Goal: Task Accomplishment & Management: Manage account settings

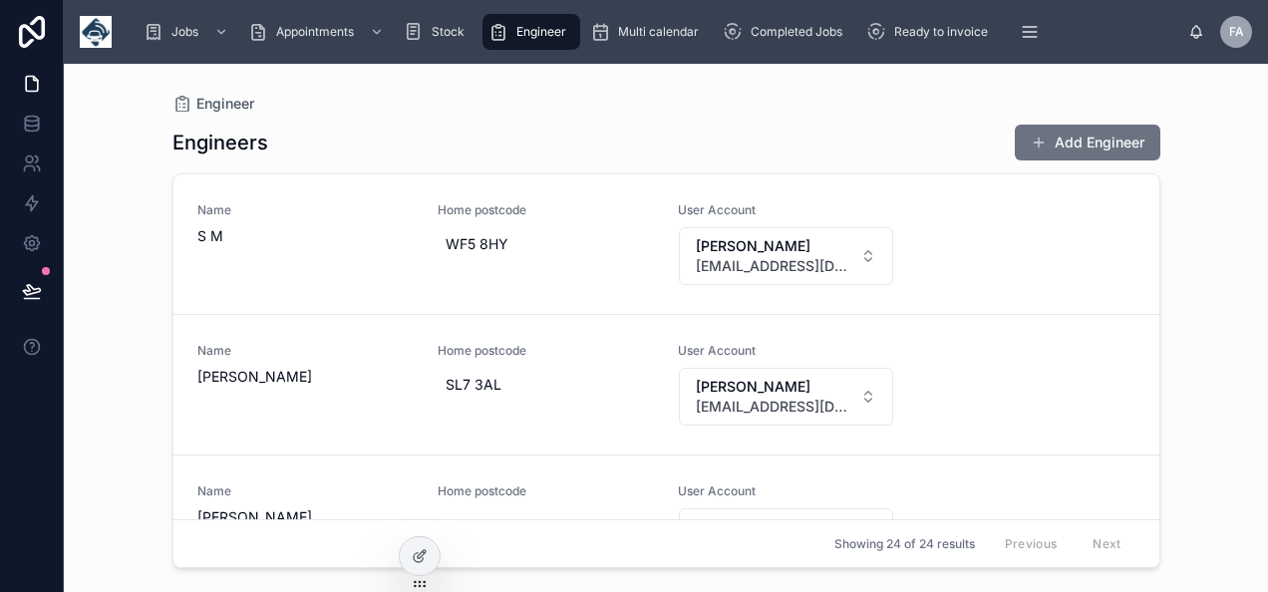
click at [531, 38] on span "Engineer" at bounding box center [542, 32] width 50 height 16
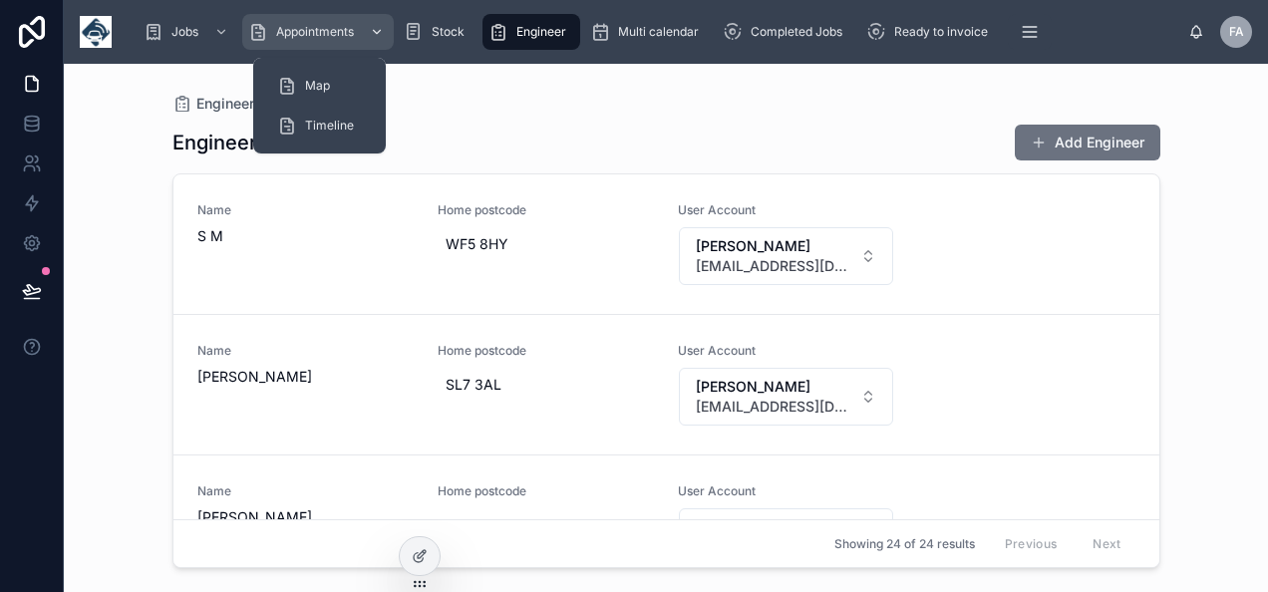
click at [300, 32] on span "Appointments" at bounding box center [315, 32] width 78 height 16
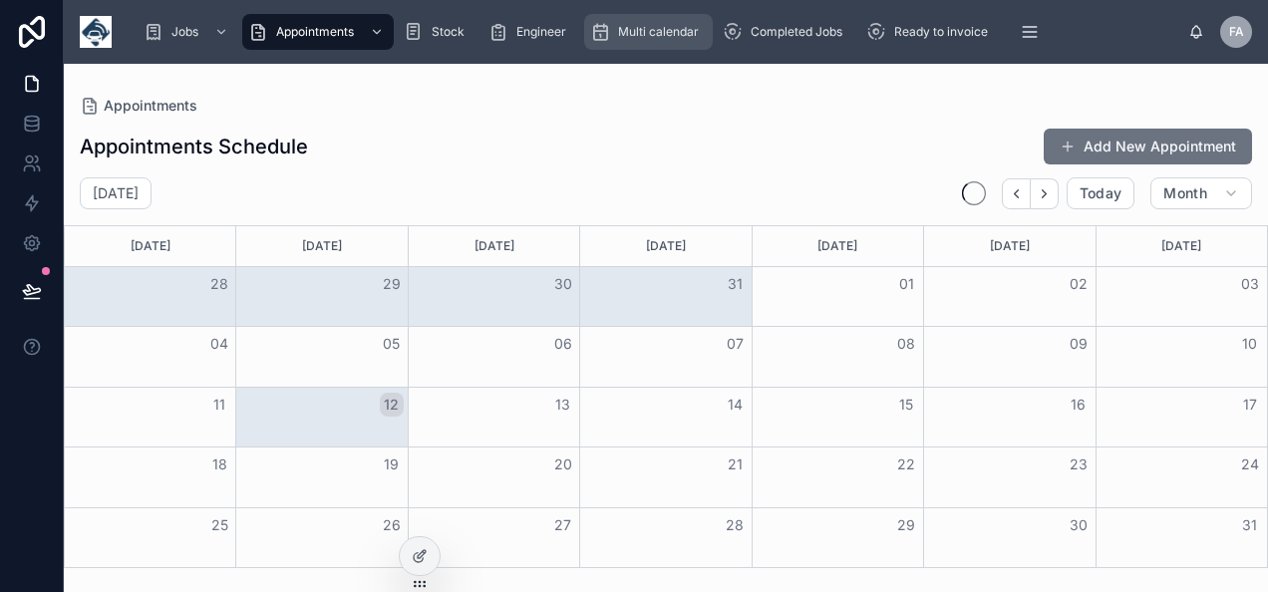
click at [680, 32] on span "Multi calendar" at bounding box center [658, 32] width 81 height 16
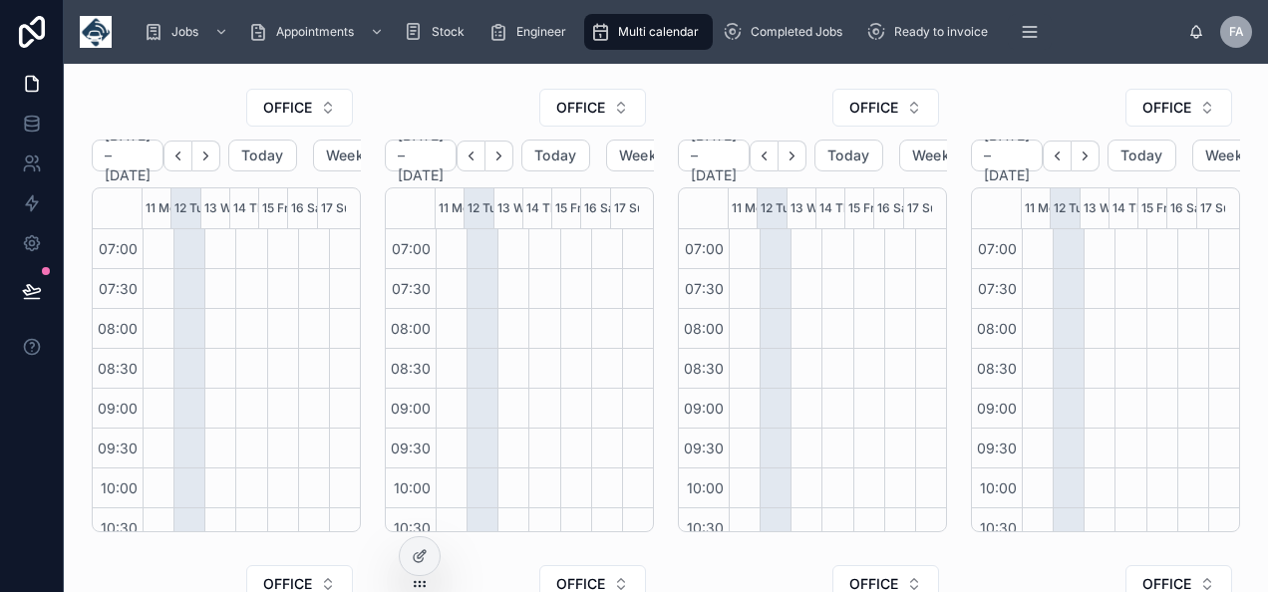
scroll to position [558, 0]
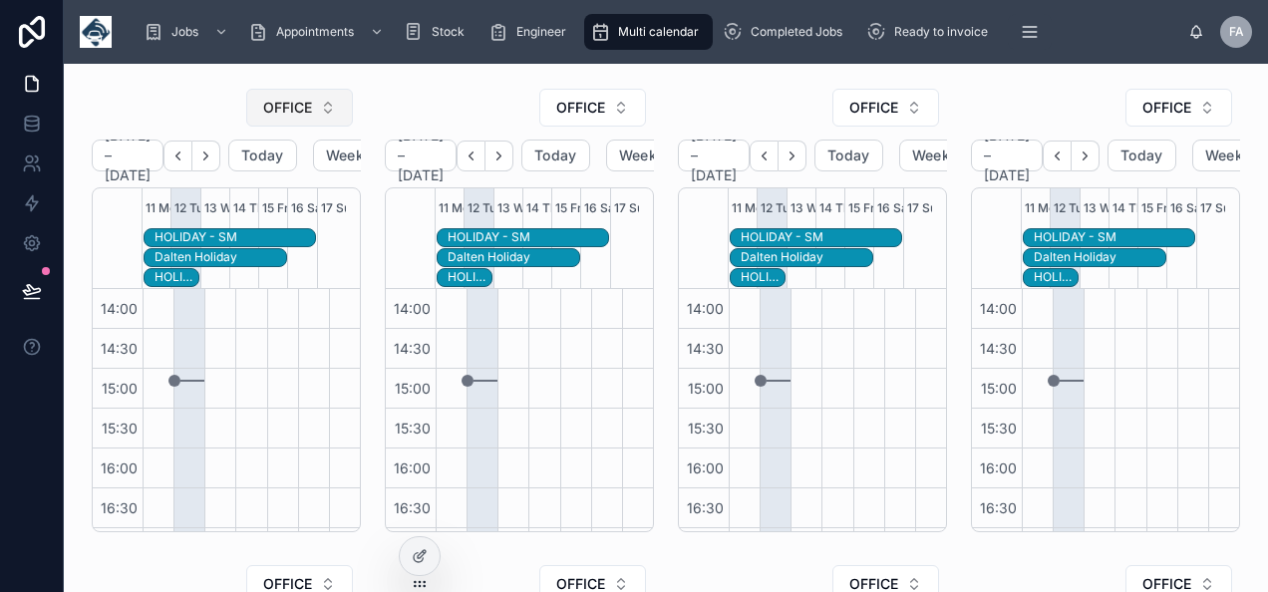
click at [284, 111] on span "OFFICE" at bounding box center [287, 108] width 49 height 20
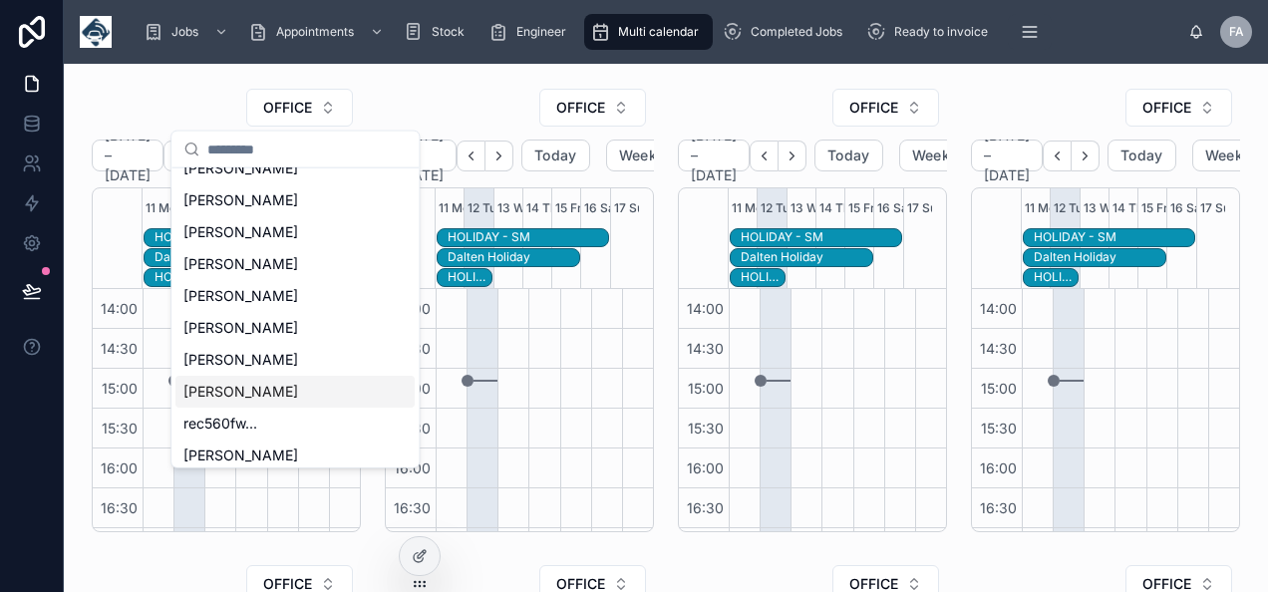
scroll to position [507, 0]
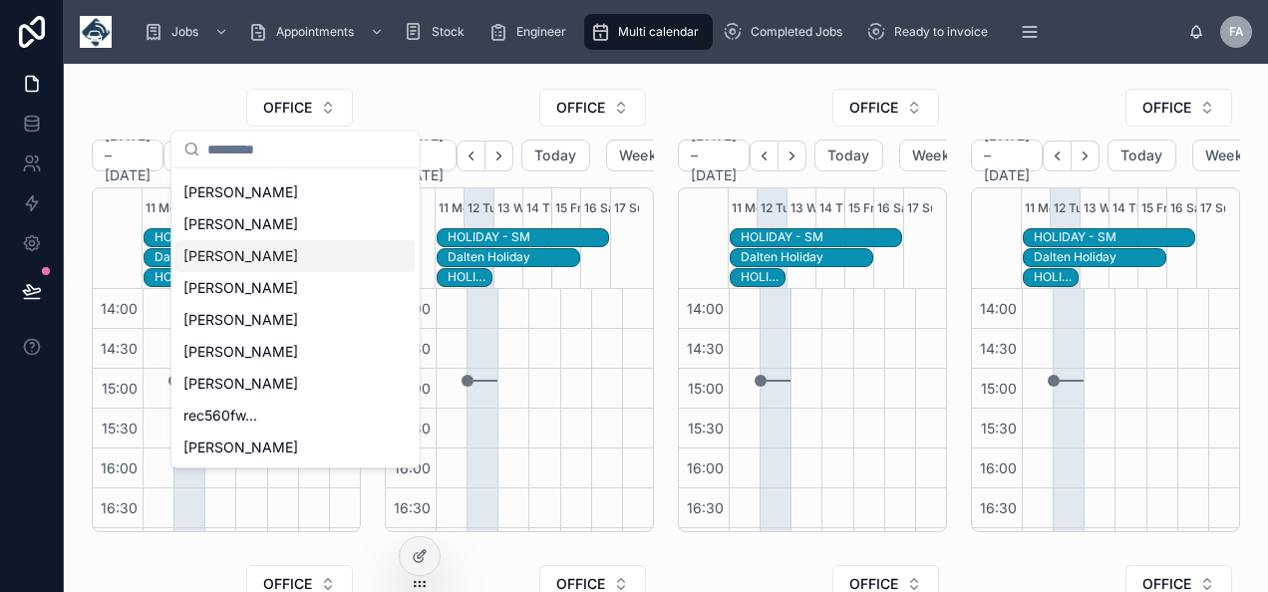
click at [227, 243] on div "SAM CAMPBELL" at bounding box center [295, 256] width 239 height 32
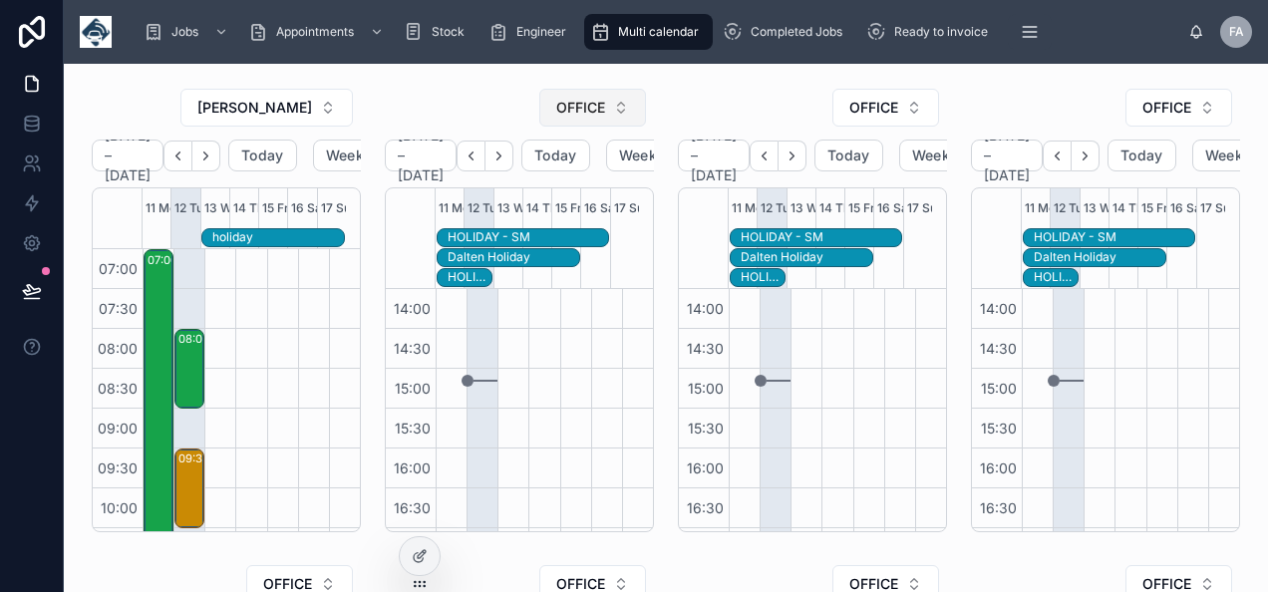
click at [569, 124] on button "OFFICE" at bounding box center [592, 108] width 107 height 38
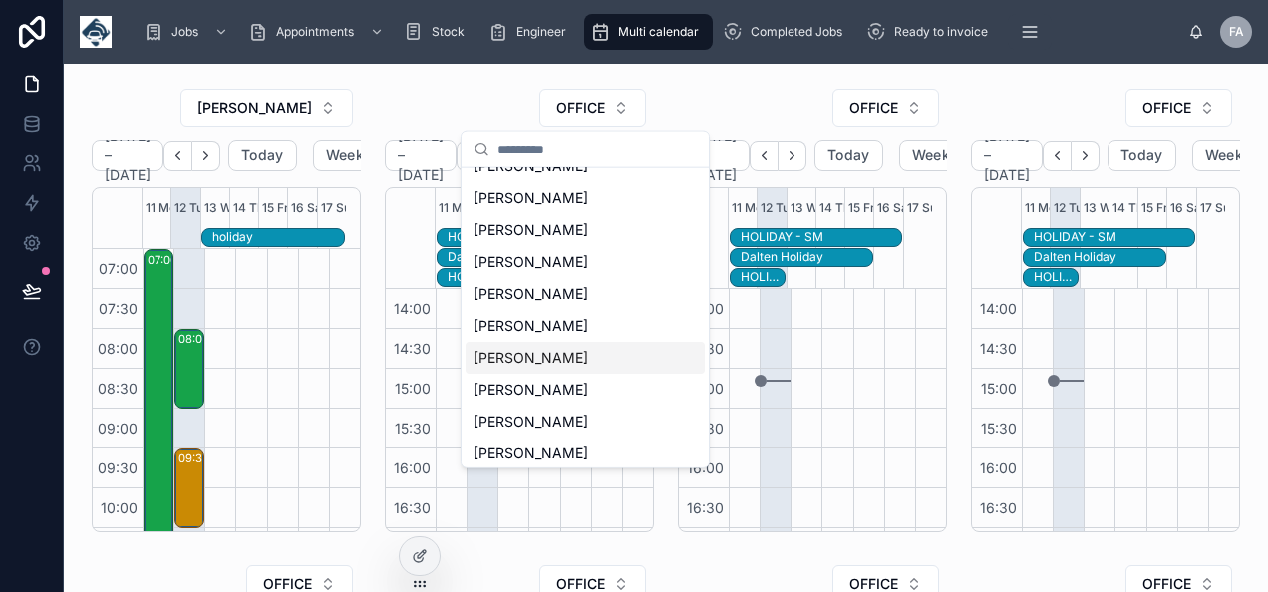
scroll to position [307, 0]
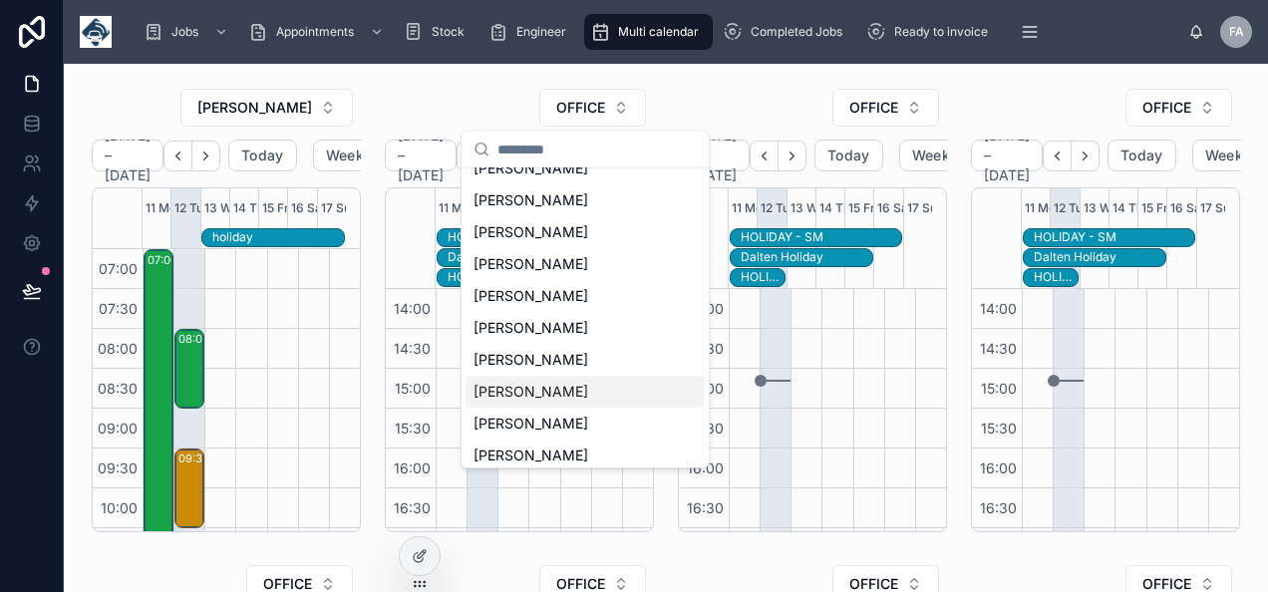
click at [527, 372] on div "[PERSON_NAME]" at bounding box center [585, 360] width 239 height 32
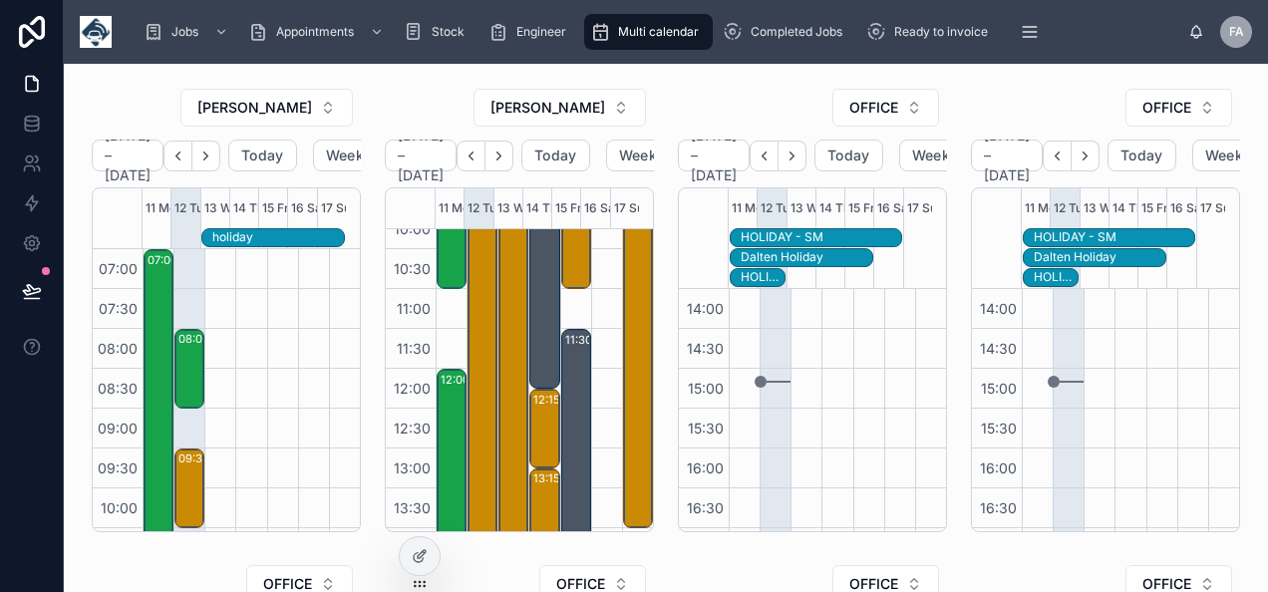
scroll to position [60, 0]
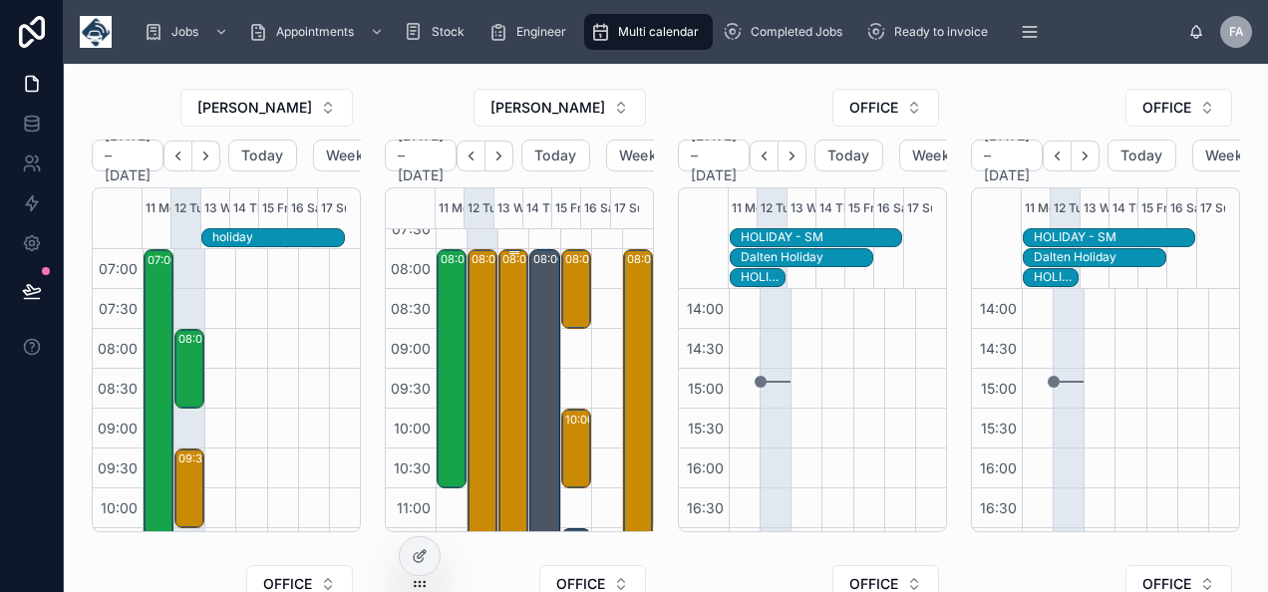
click at [506, 294] on div "08:00 – 16:00 installs - timed 8am - ne37 1eq -TN360- UPGRADE - 43 X VT101/ CAN…" at bounding box center [515, 568] width 24 height 634
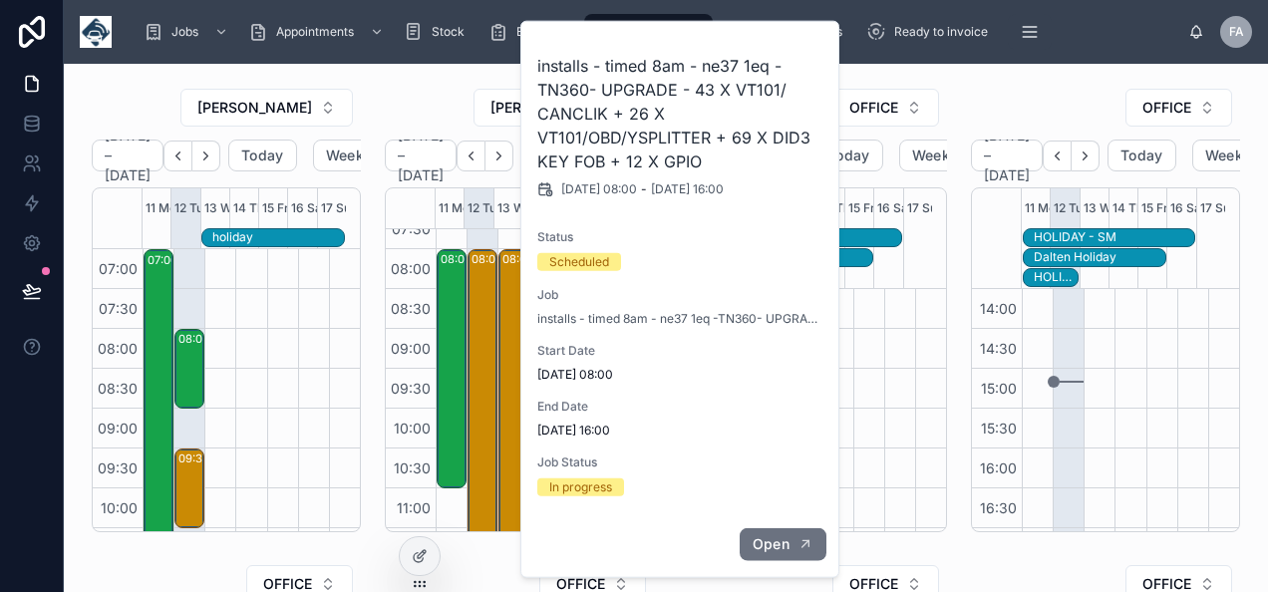
click at [792, 532] on button "Open" at bounding box center [783, 545] width 87 height 33
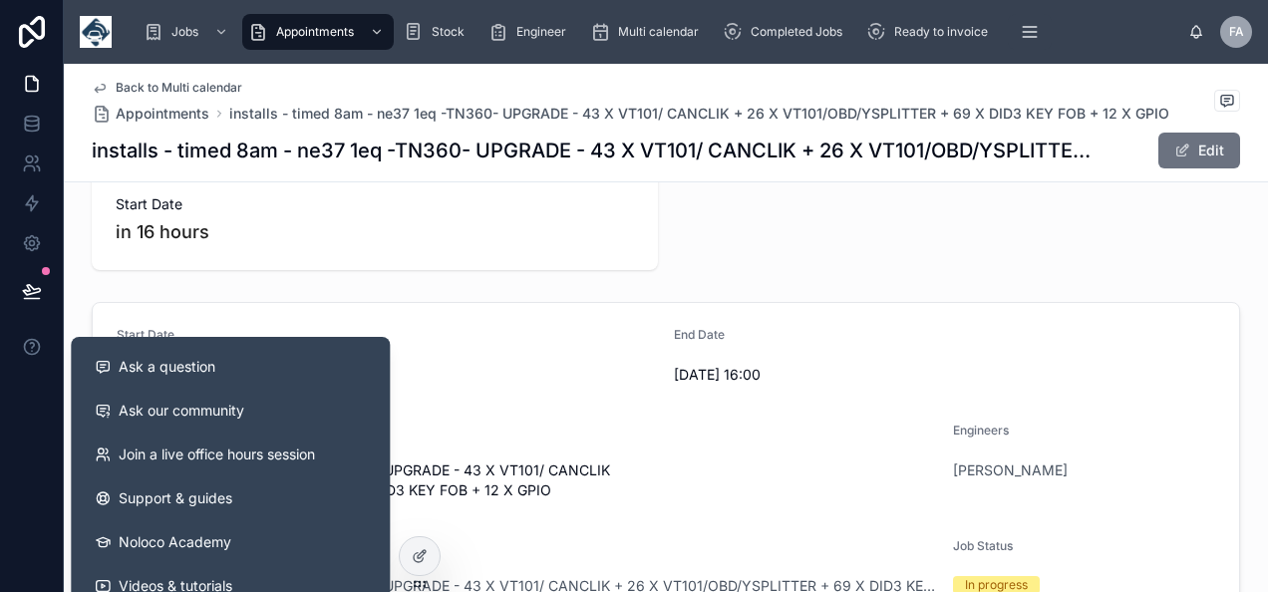
scroll to position [299, 0]
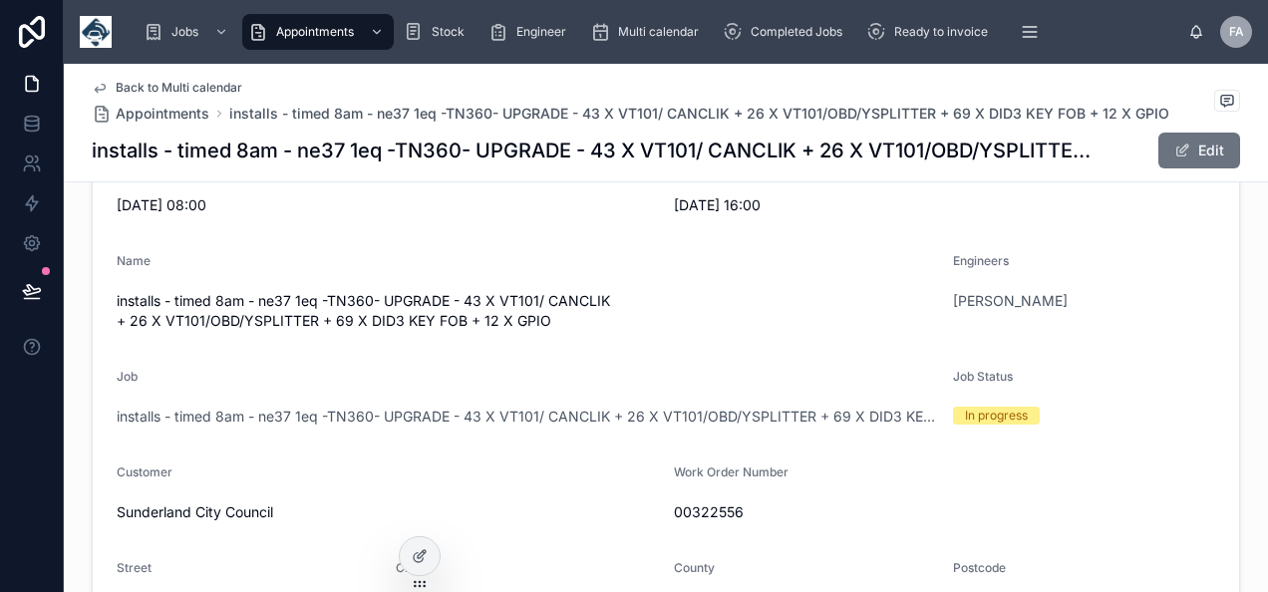
click at [707, 517] on span "00322556" at bounding box center [944, 513] width 541 height 20
copy span "00322556"
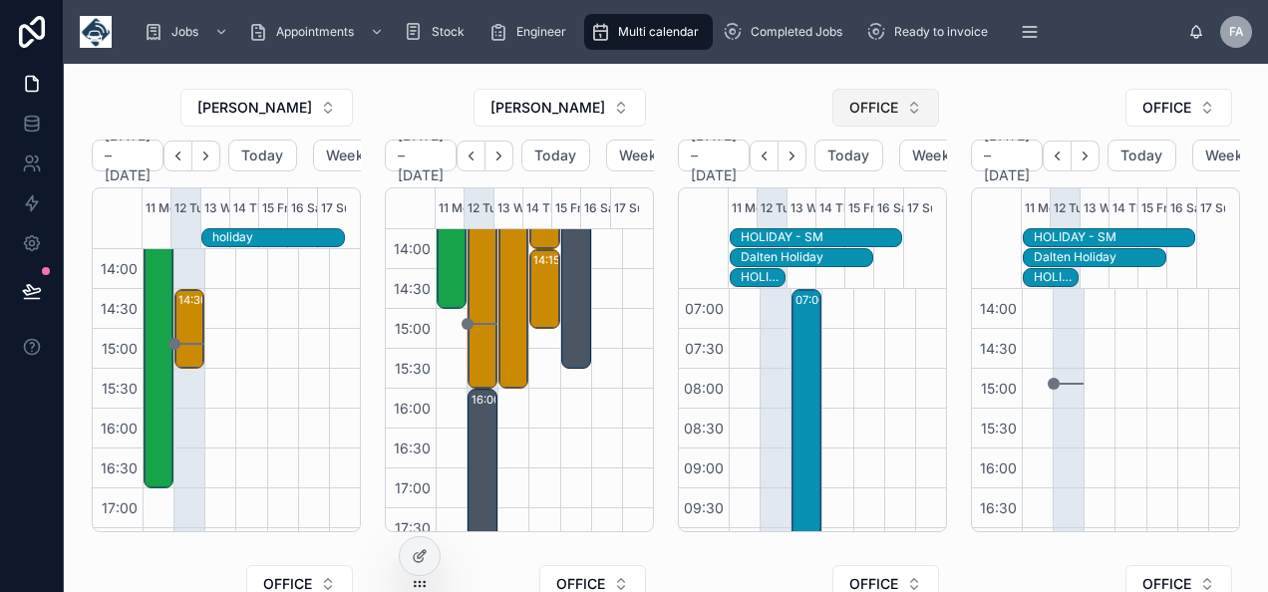
click at [852, 123] on button "OFFICE" at bounding box center [886, 108] width 107 height 38
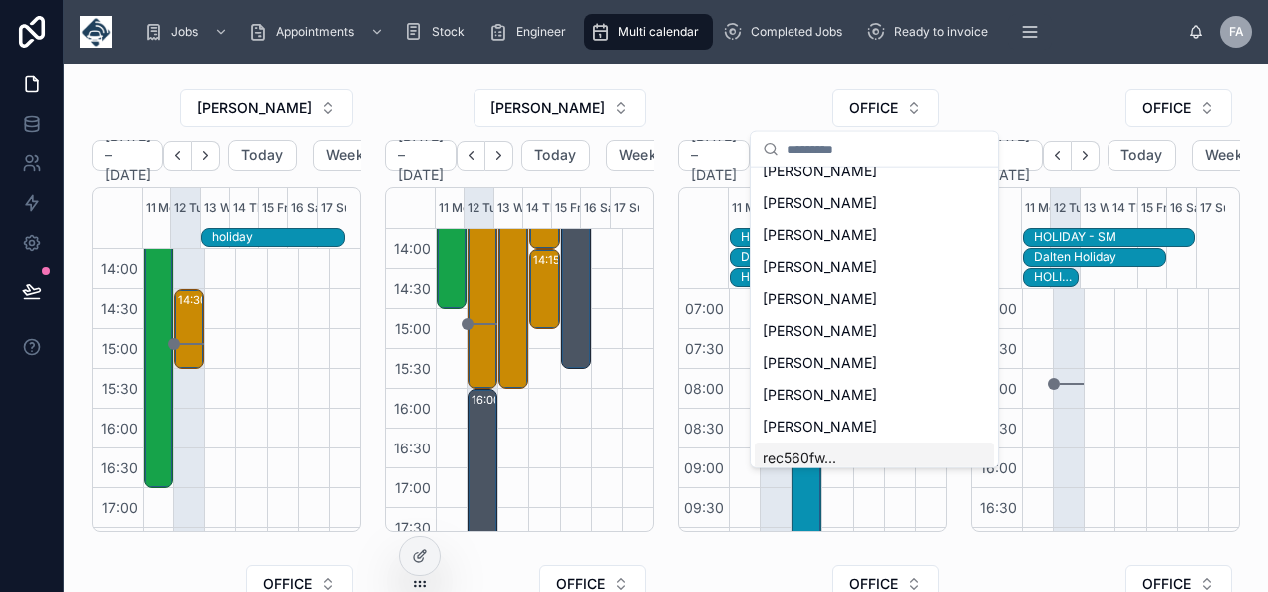
scroll to position [407, 0]
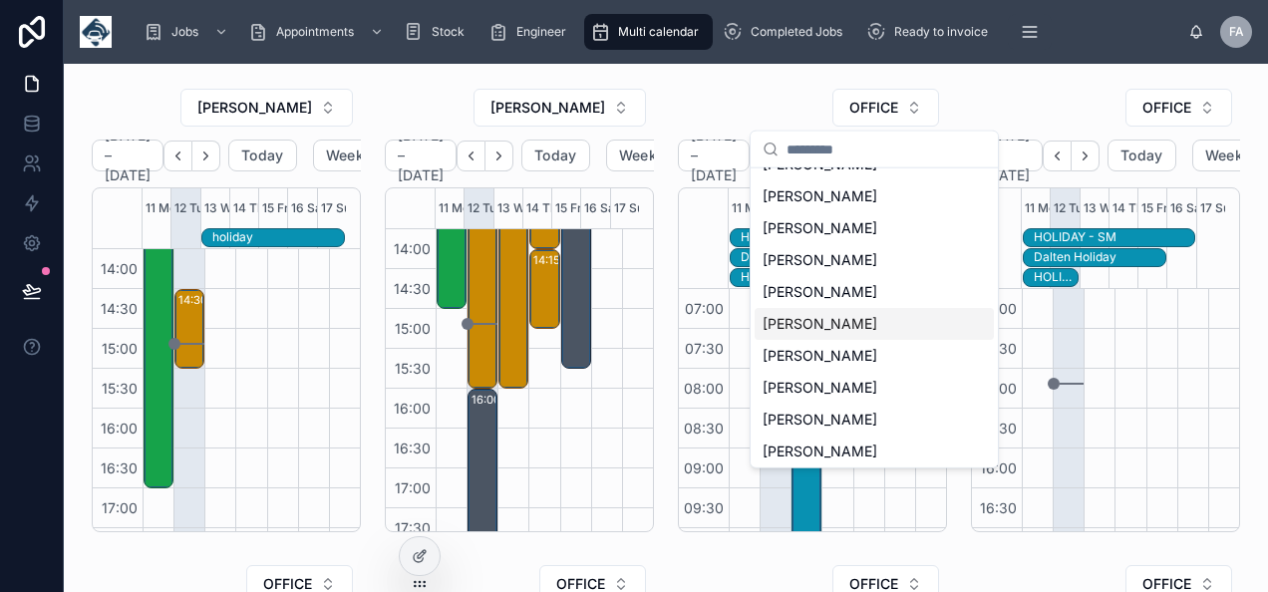
click at [826, 331] on span "NICK WATSON" at bounding box center [820, 324] width 115 height 20
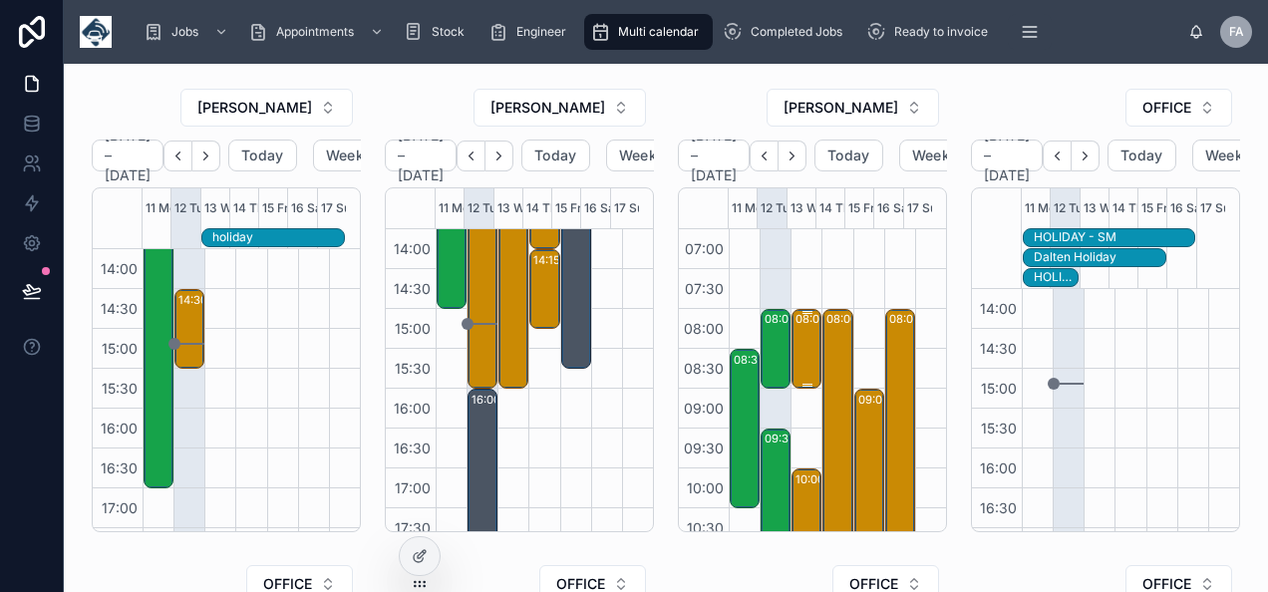
click at [797, 332] on div "08:00 – 09:00 Event Furniture Ltd - timed 8am TS6 6UT" at bounding box center [808, 349] width 24 height 76
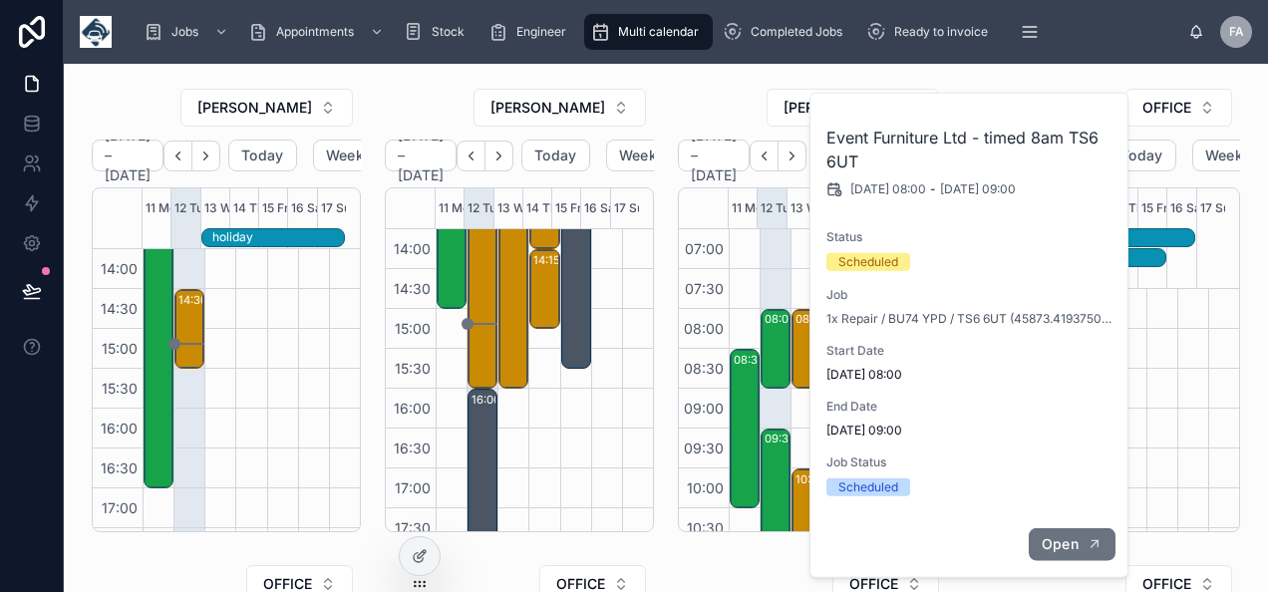
click at [1079, 542] on button "Open" at bounding box center [1072, 545] width 87 height 33
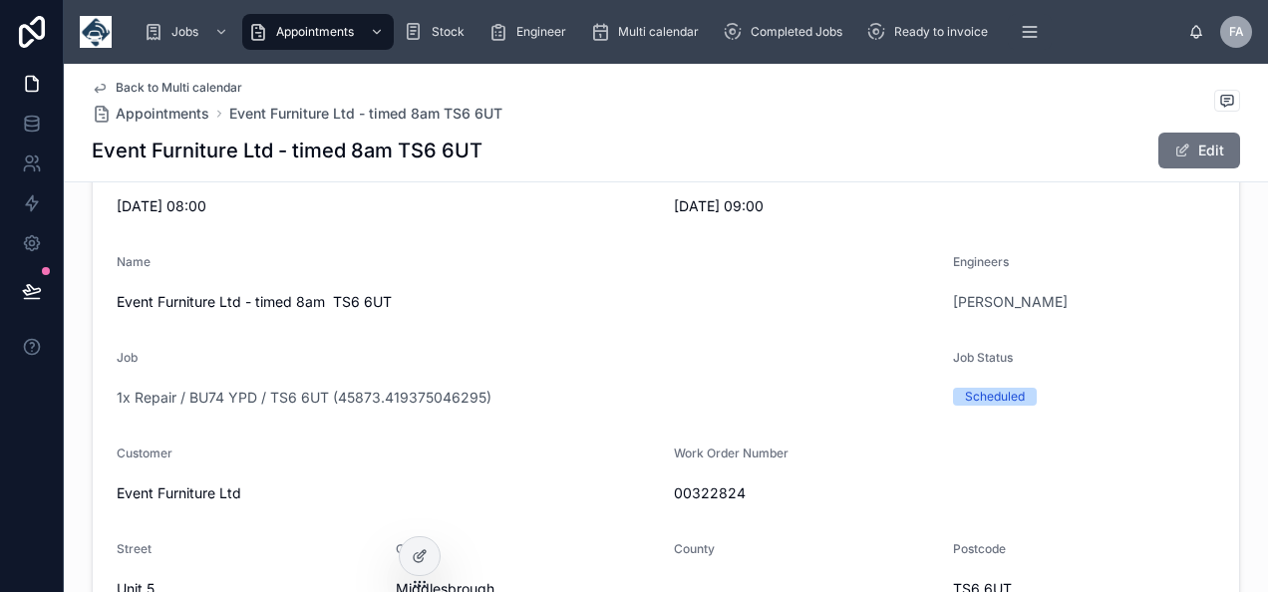
scroll to position [299, 0]
click at [709, 489] on span "00322824" at bounding box center [944, 493] width 541 height 20
copy span "00322824"
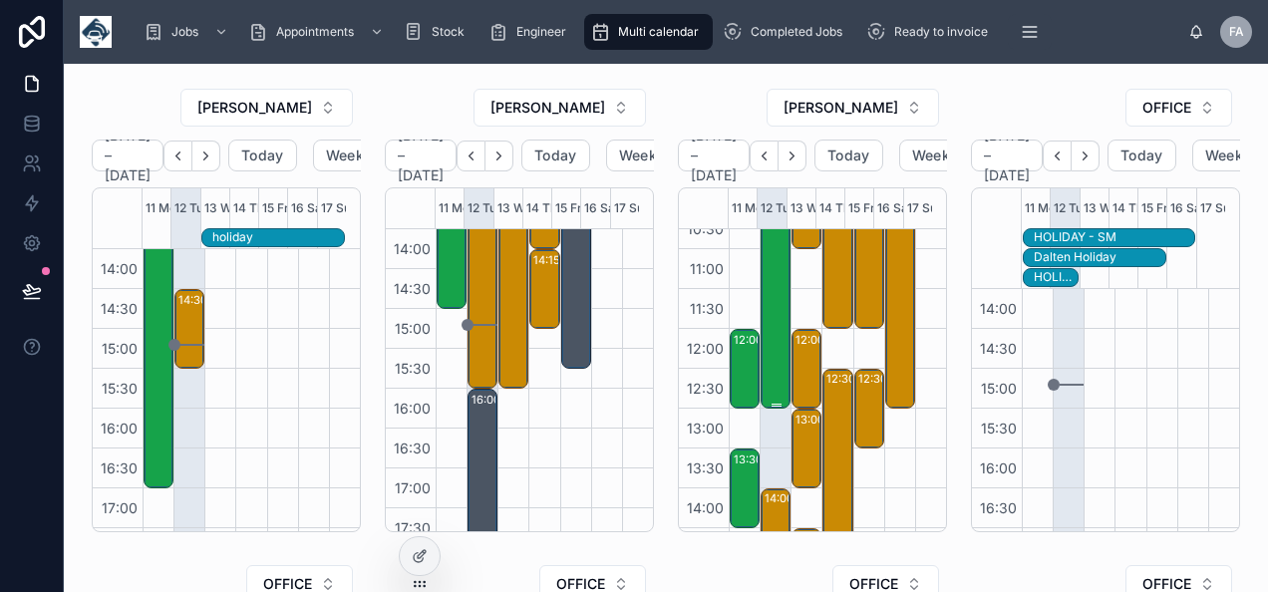
scroll to position [199, 0]
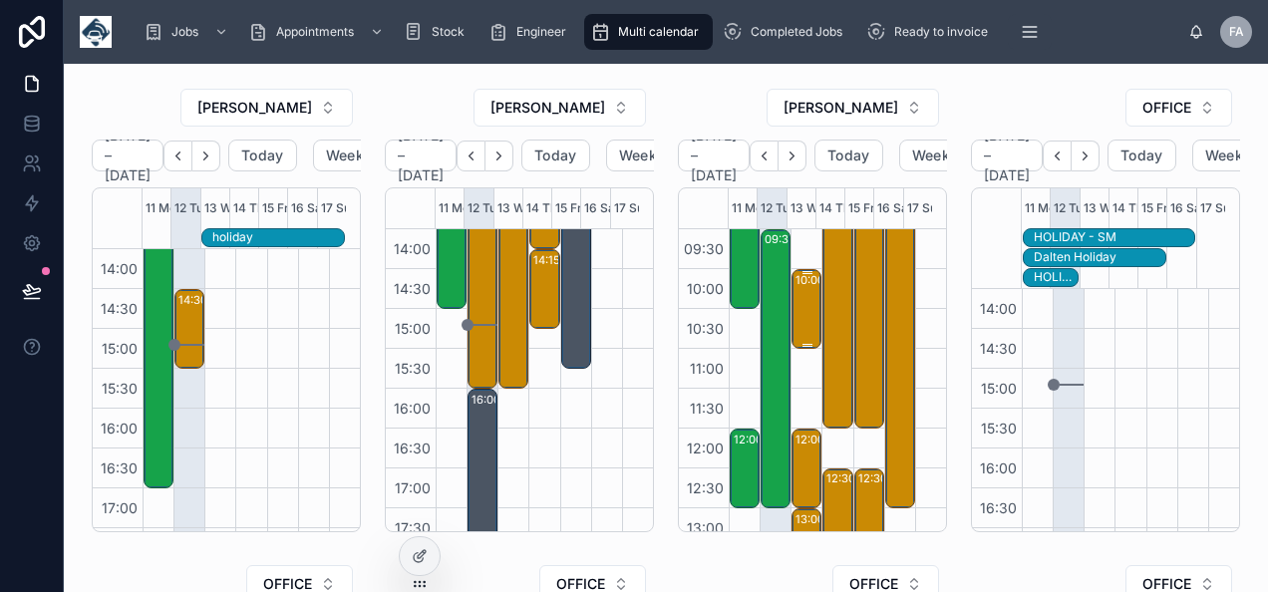
click at [796, 303] on div "10:00 – 11:00 Meldrum Construction Services Ltd. - 1 x de - 1 hr notice - NE16 …" at bounding box center [808, 309] width 24 height 76
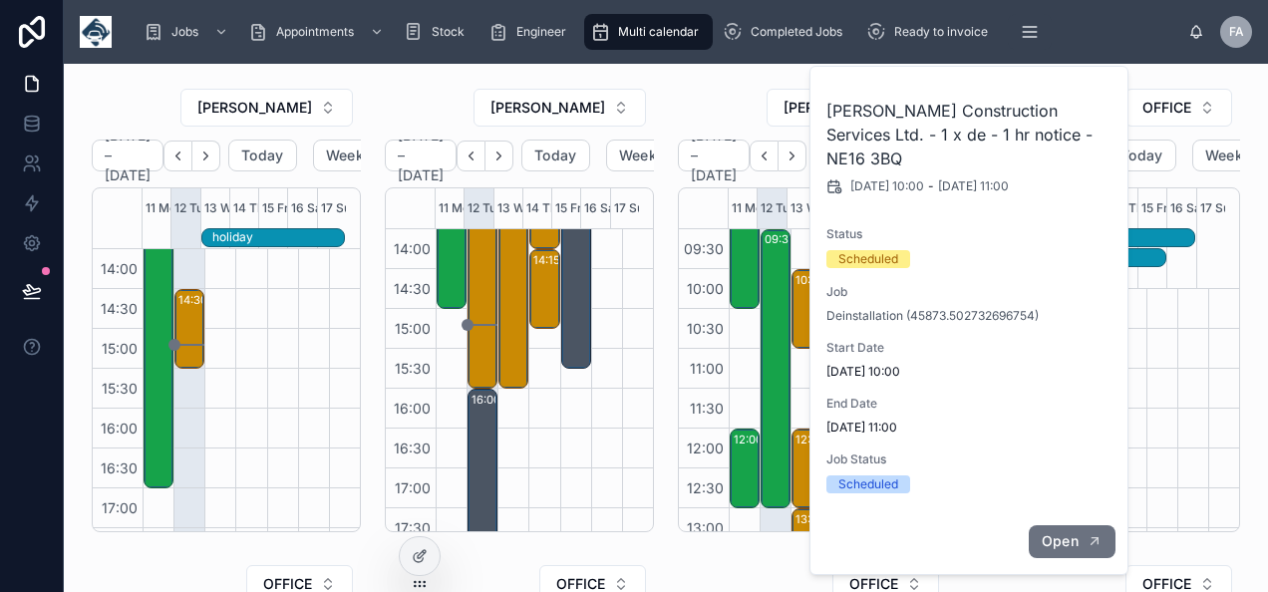
click at [1061, 533] on span "Open" at bounding box center [1060, 542] width 37 height 18
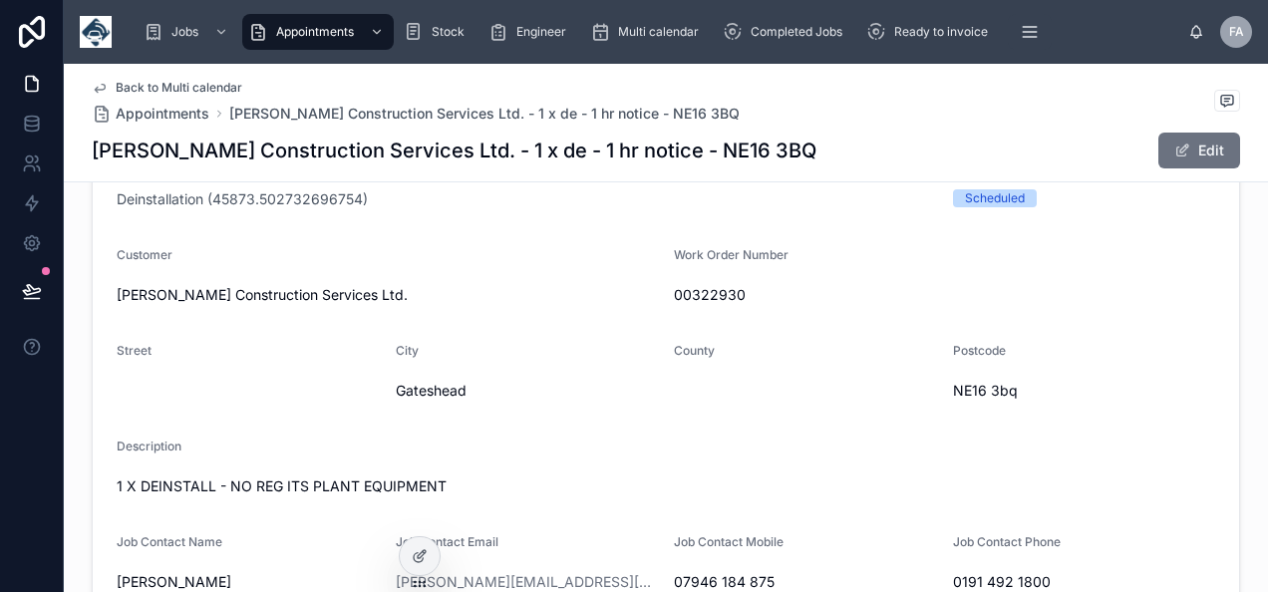
scroll to position [499, 0]
click at [678, 297] on span "00322930" at bounding box center [944, 293] width 541 height 20
copy span "00322930"
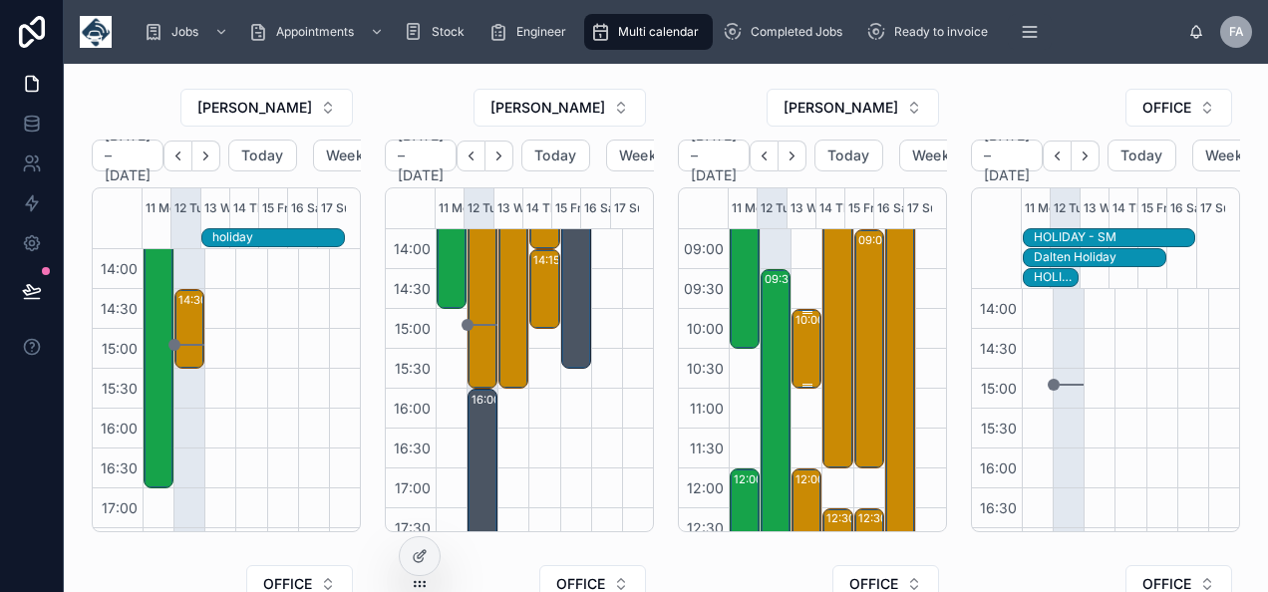
scroll to position [359, 0]
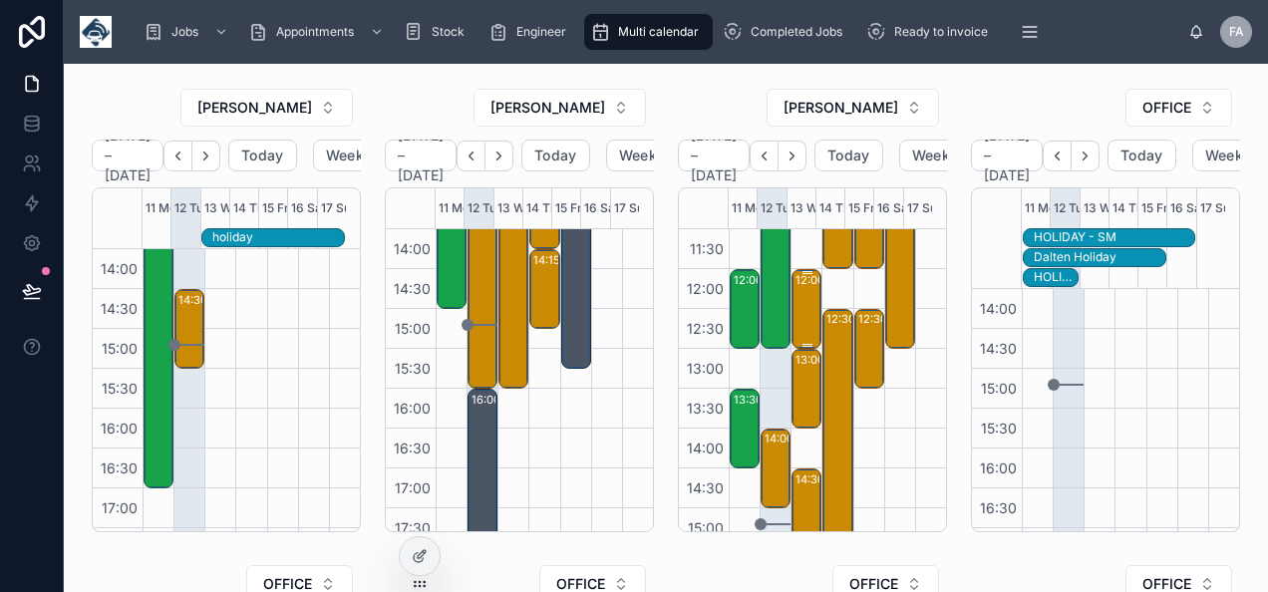
click at [796, 322] on div "12:00 – 13:00 Warburtons - 1 X DE - PM 1 HR NOTICE - NE15 9RT" at bounding box center [808, 309] width 24 height 76
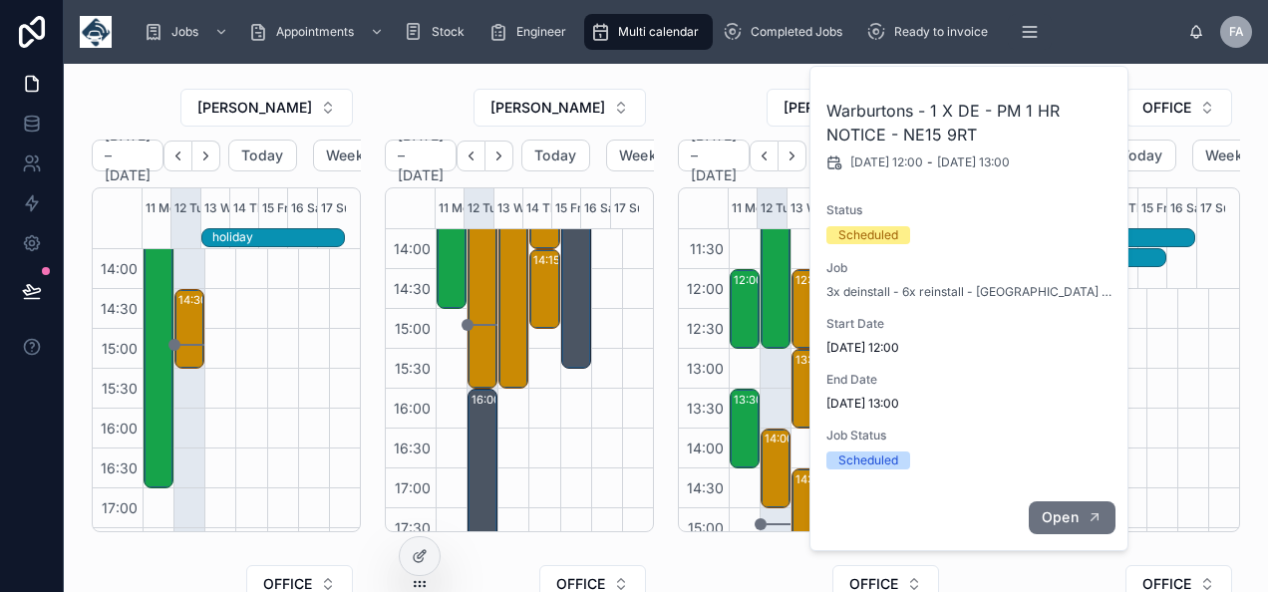
click at [1077, 511] on span "Open" at bounding box center [1060, 518] width 37 height 18
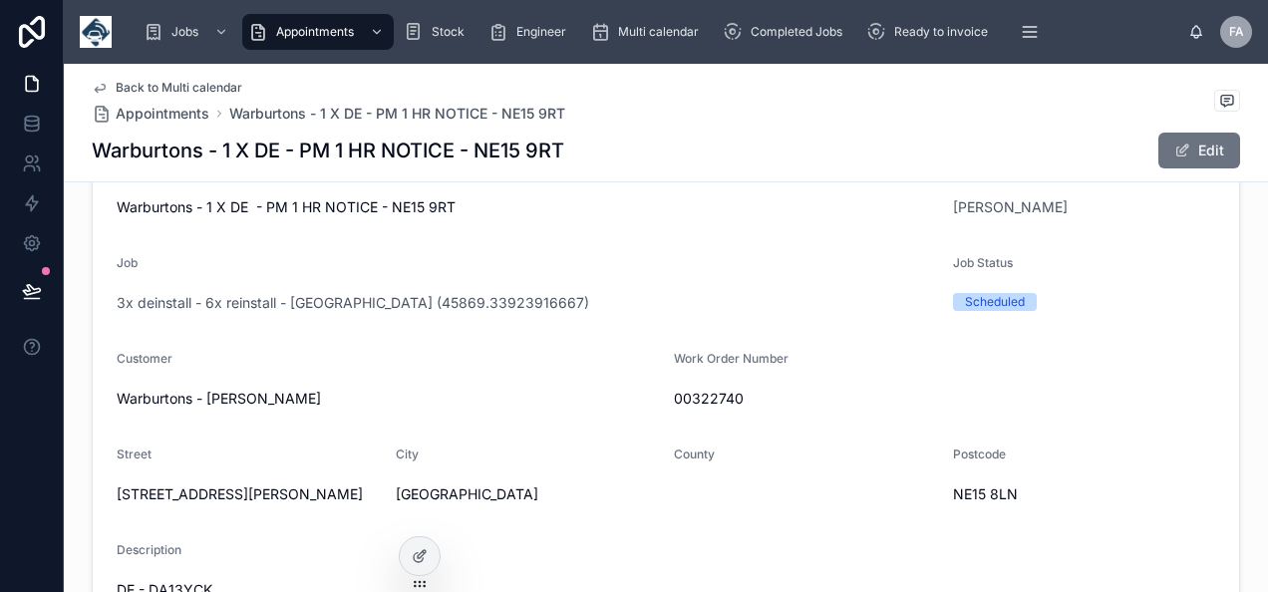
scroll to position [399, 0]
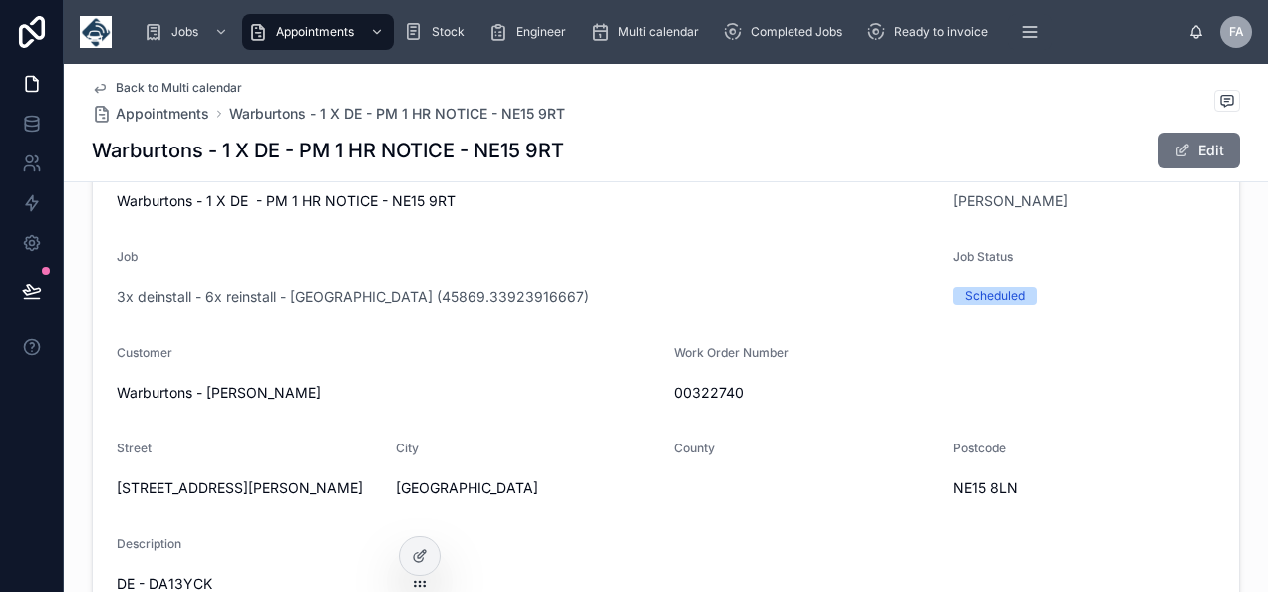
click at [674, 391] on span "00322740" at bounding box center [944, 393] width 541 height 20
copy span "00322740"
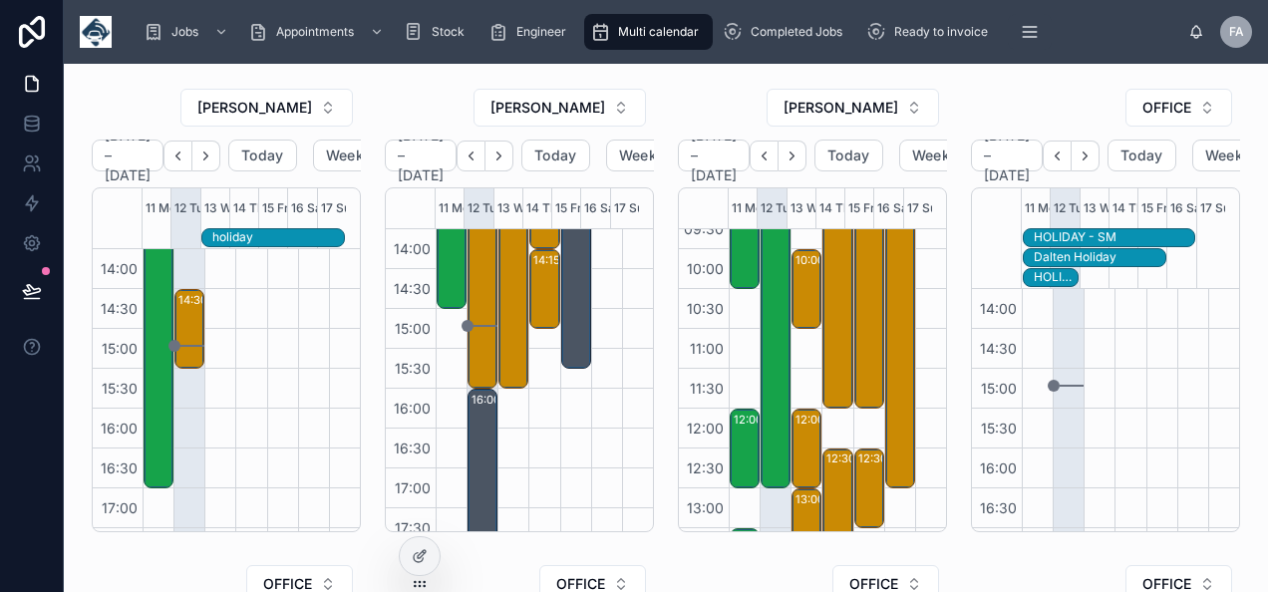
scroll to position [160, 0]
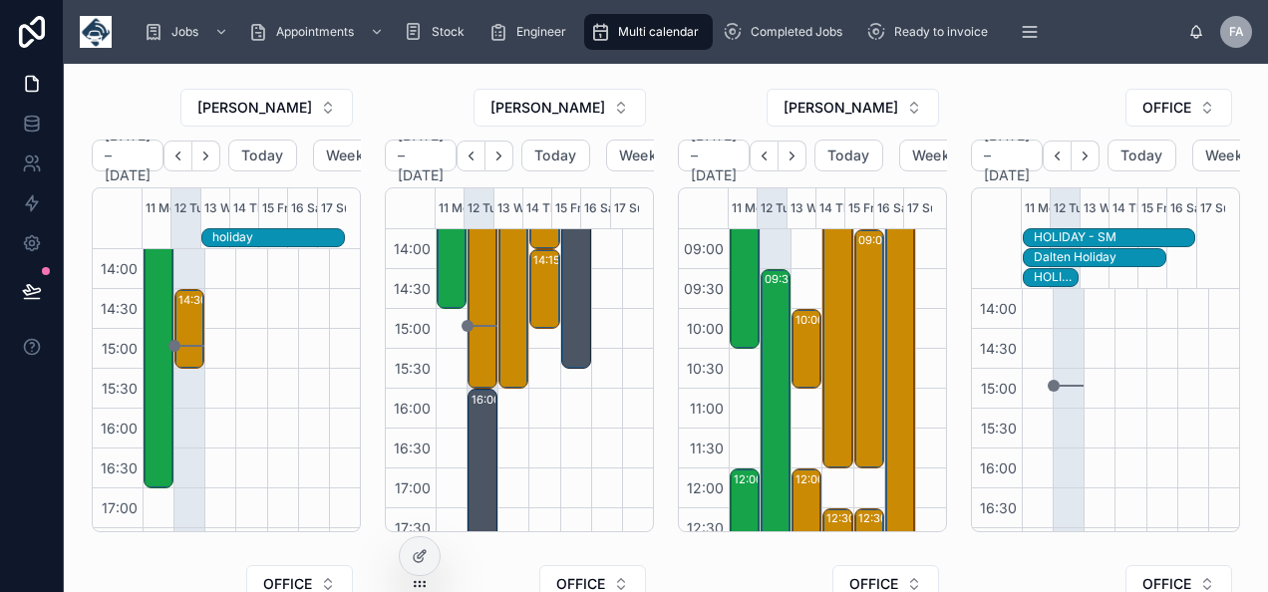
drag, startPoint x: 773, startPoint y: 318, endPoint x: 778, endPoint y: 344, distance: 26.4
drag, startPoint x: 778, startPoint y: 344, endPoint x: 728, endPoint y: 374, distance: 58.1
click at [729, 374] on div "08:30 – 10:30 Betsi Cadwaladr - 00322398 -1 X INSTALLATION VU25ABN (KIT IS NEED…" at bounding box center [744, 548] width 31 height 957
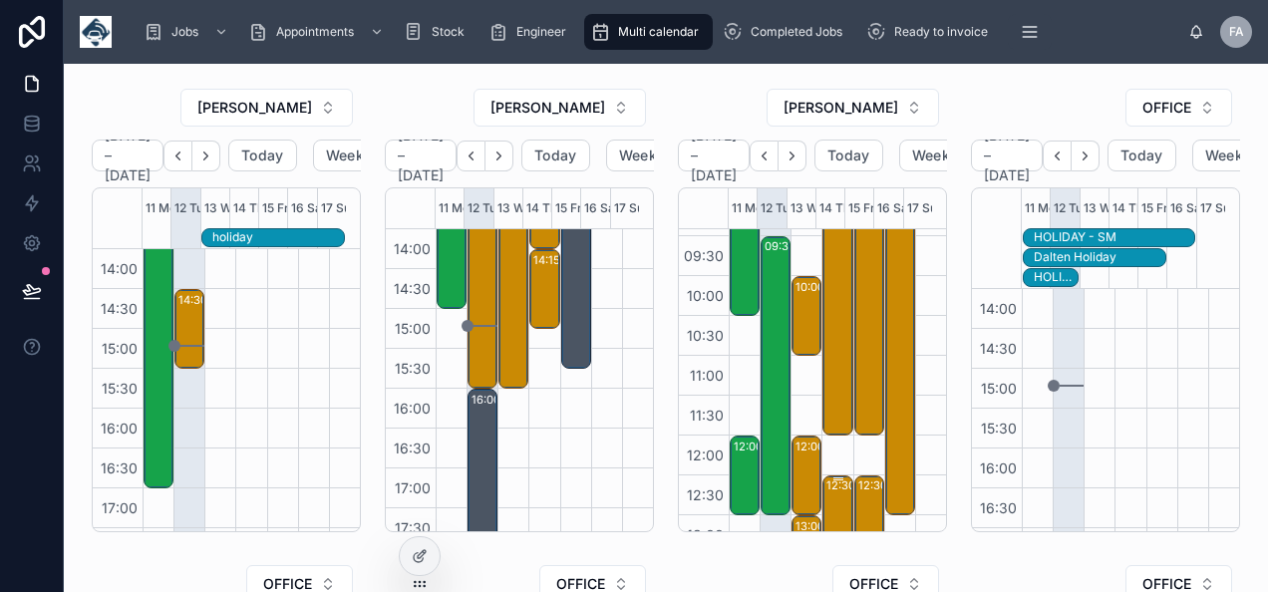
scroll to position [399, 0]
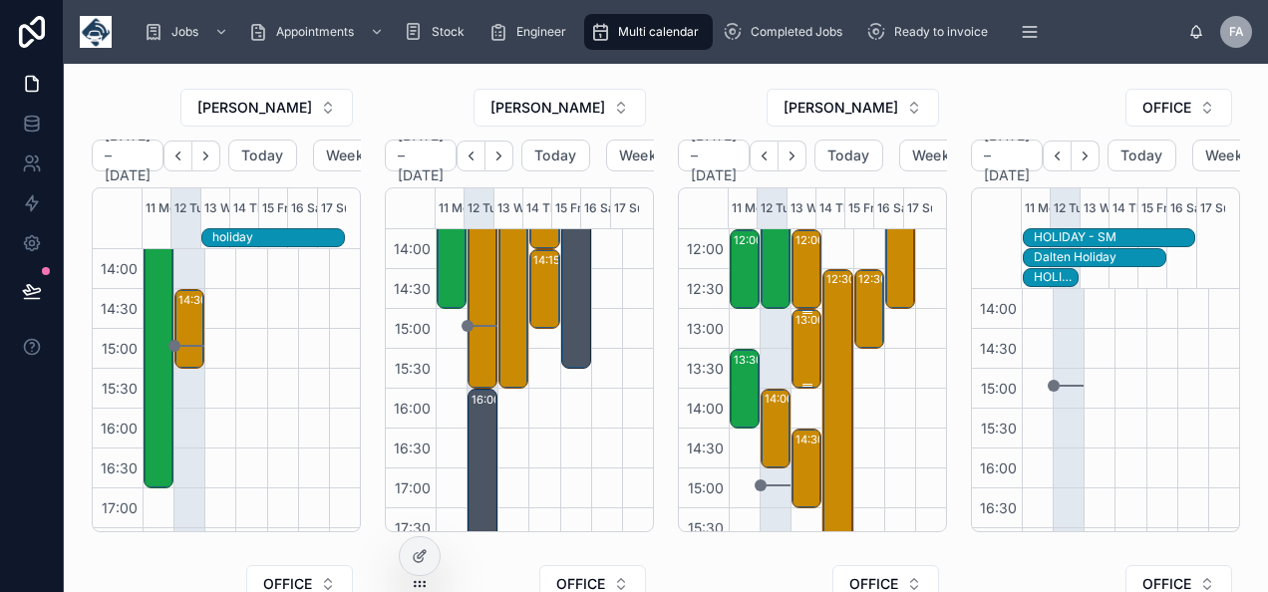
click at [796, 347] on div "13:00 – 14:00 1 x Service Call - PF16 UDB" at bounding box center [808, 349] width 24 height 76
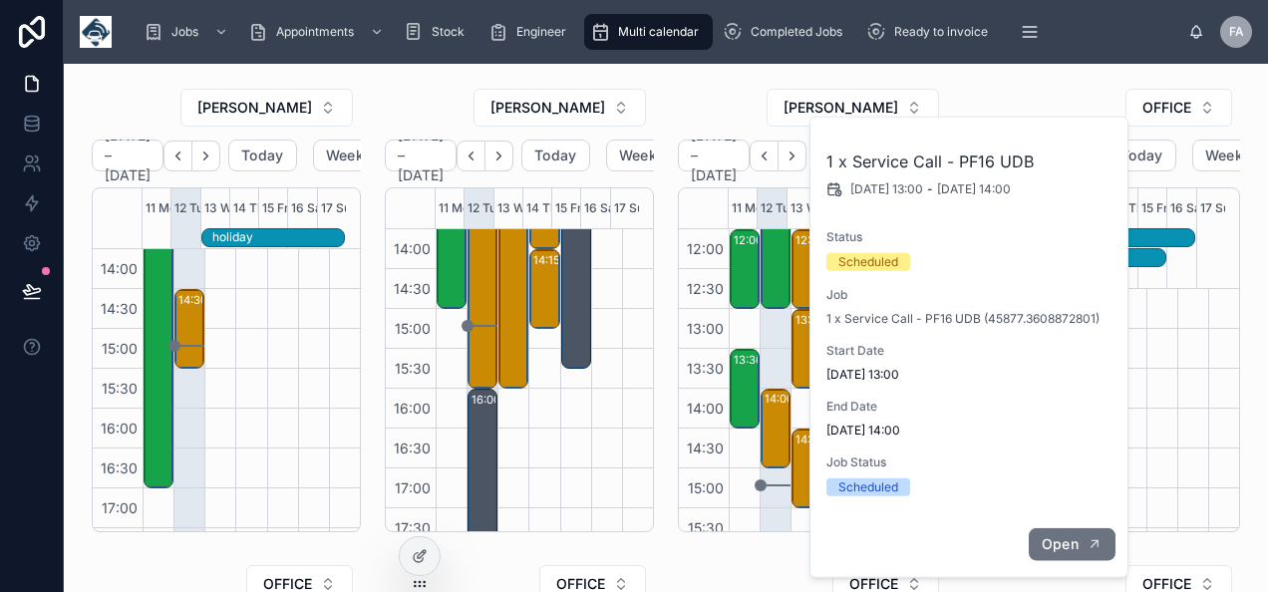
click at [1080, 538] on button "Open" at bounding box center [1072, 545] width 87 height 33
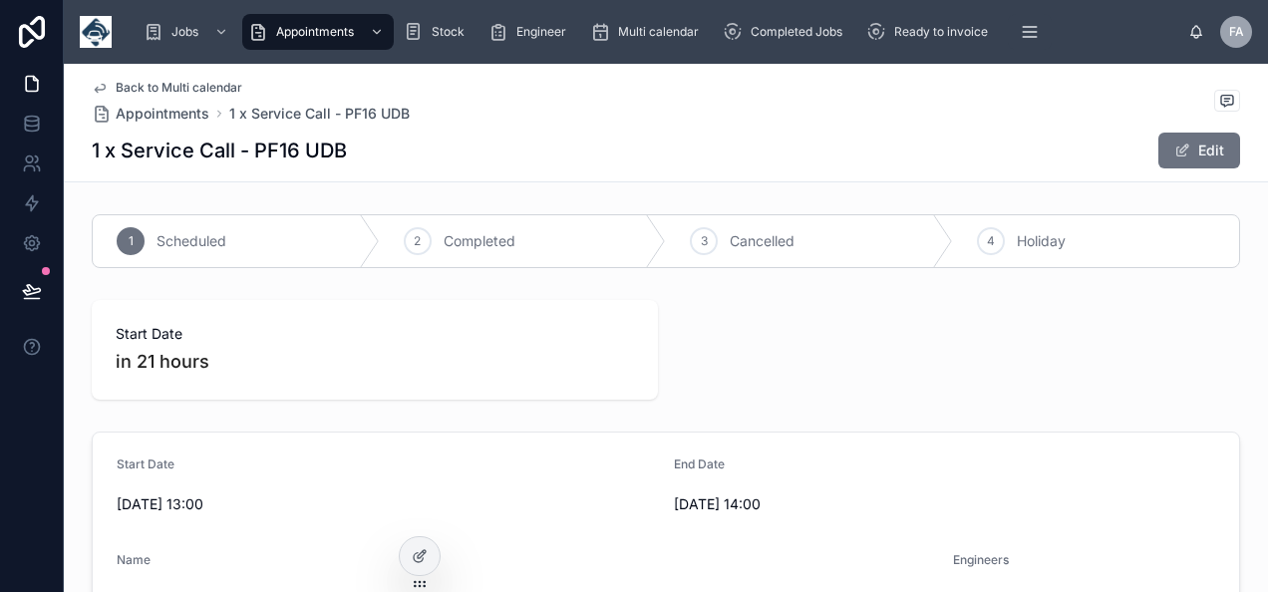
scroll to position [299, 0]
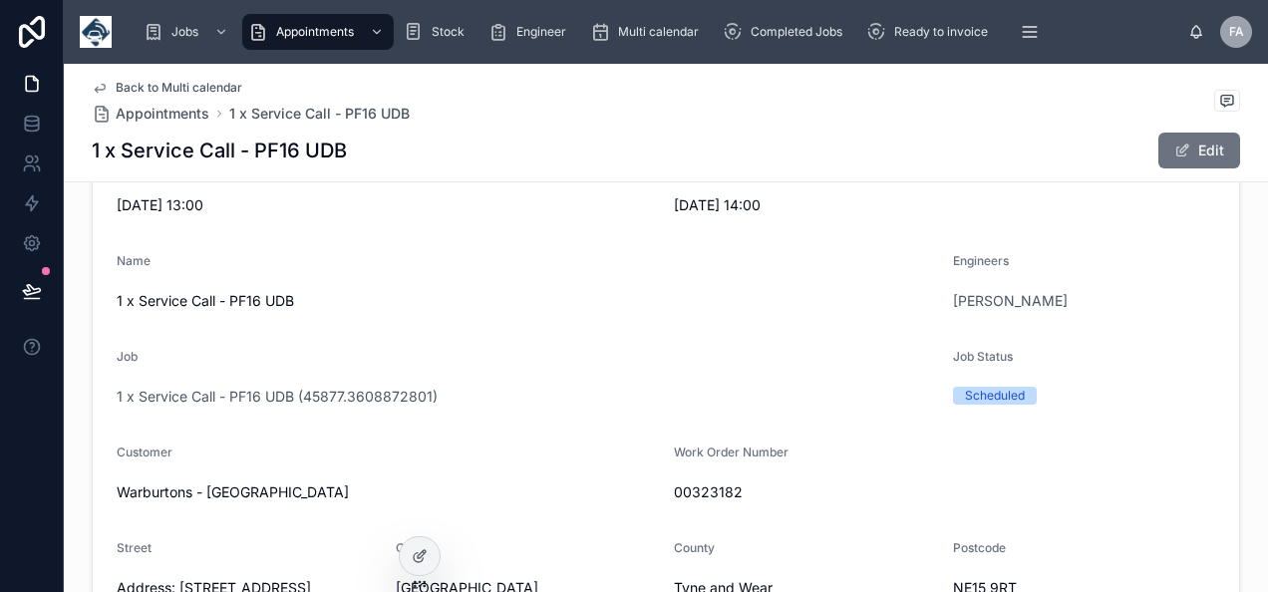
click at [714, 487] on span "00323182" at bounding box center [944, 493] width 541 height 20
copy span "00323182"
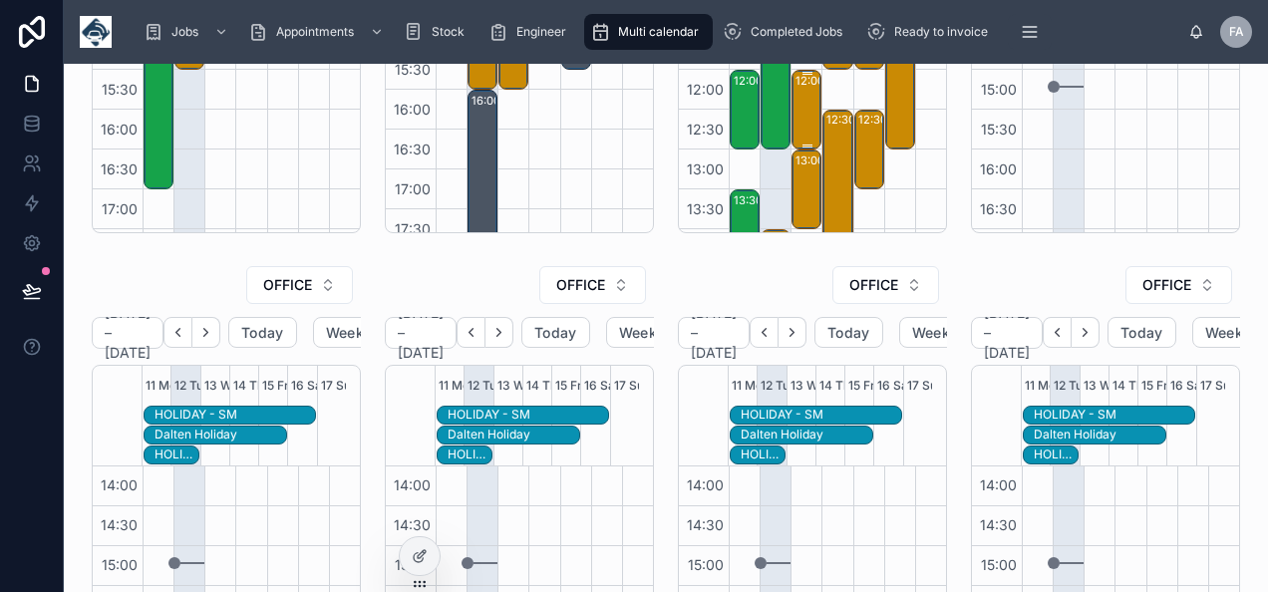
scroll to position [359, 0]
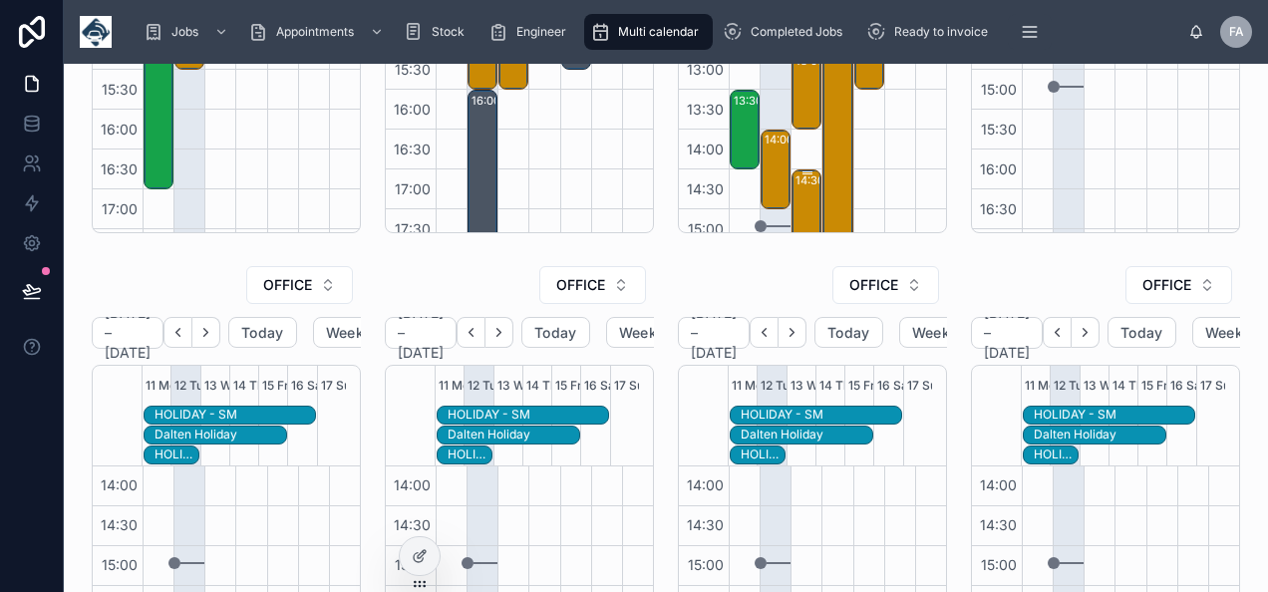
click at [798, 187] on div "14:30 – 15:30" at bounding box center [833, 181] width 75 height 20
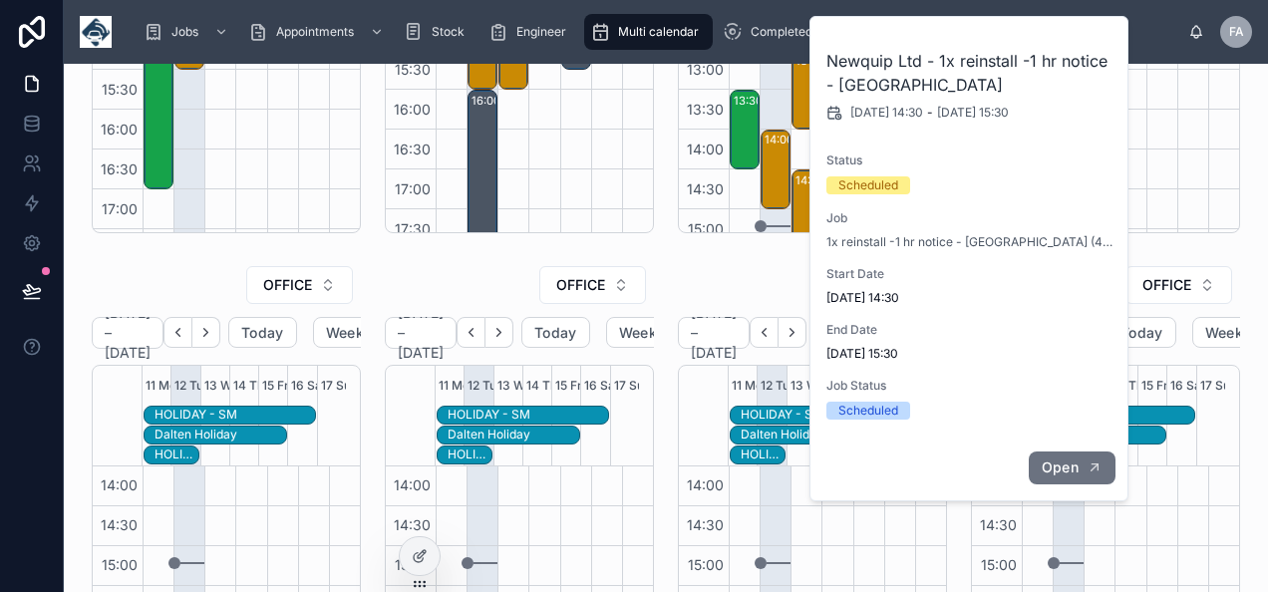
click at [1083, 467] on button "Open" at bounding box center [1072, 468] width 87 height 33
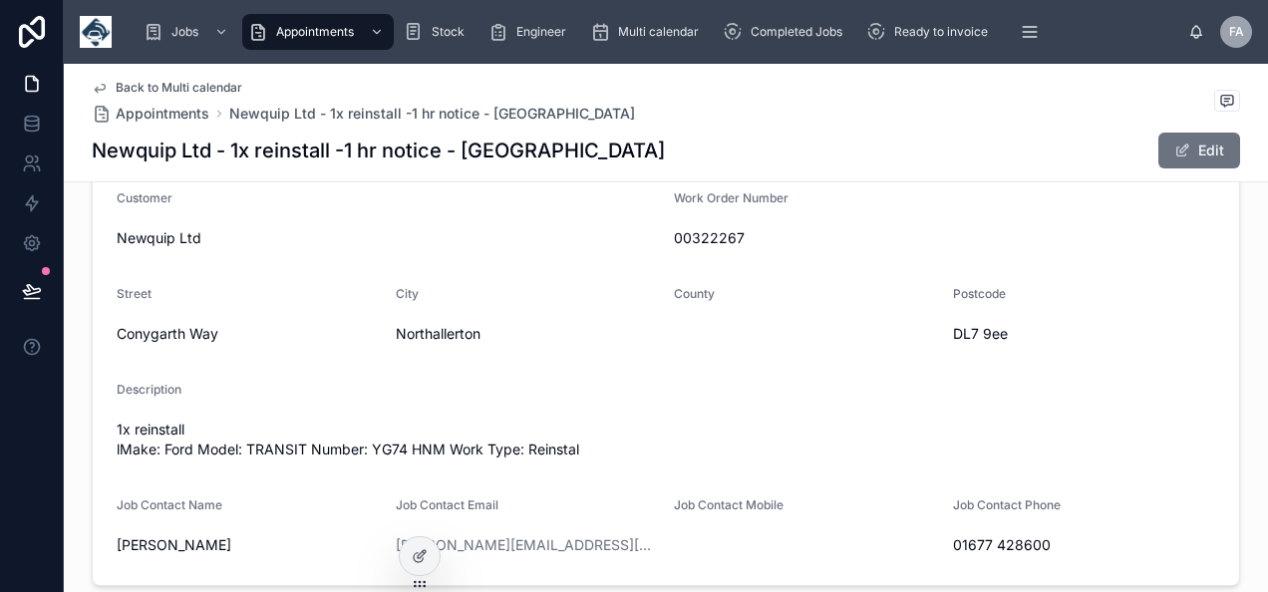
scroll to position [554, 0]
click at [699, 234] on span "00322267" at bounding box center [944, 237] width 541 height 20
copy span "00322267"
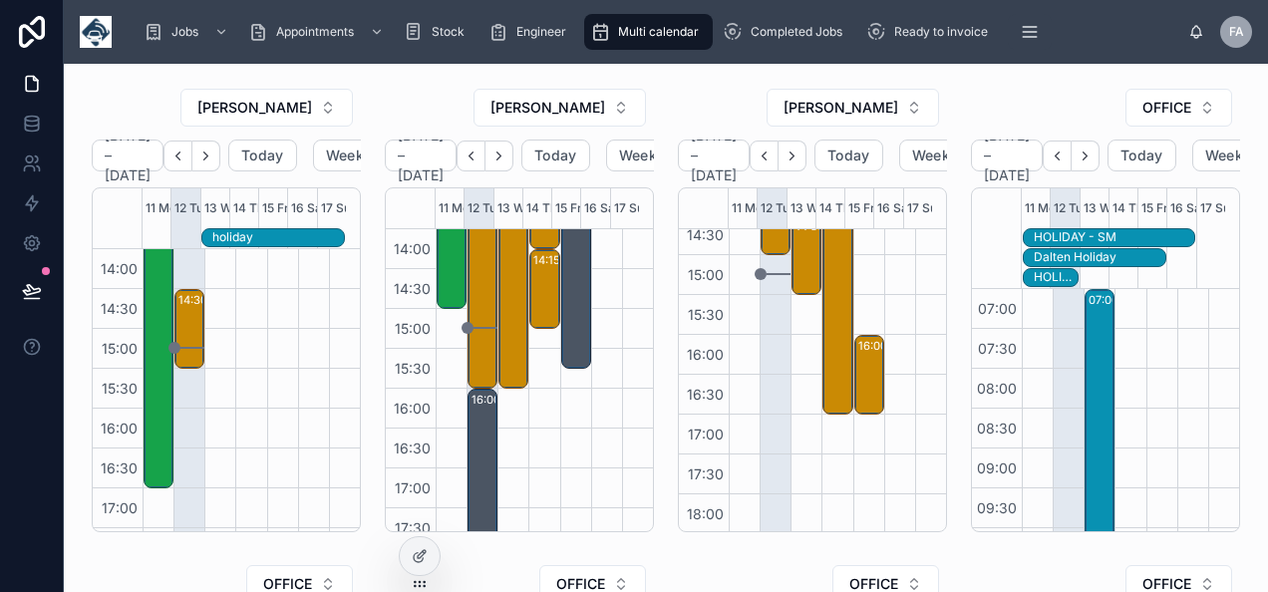
scroll to position [654, 0]
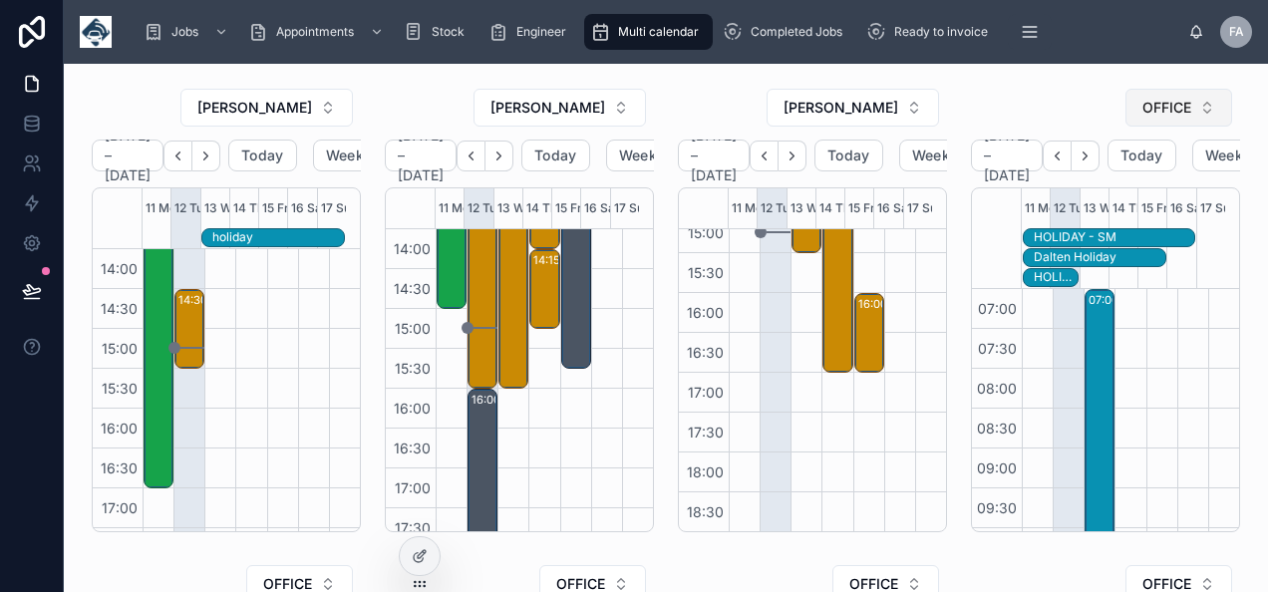
drag, startPoint x: 1175, startPoint y: 104, endPoint x: 1133, endPoint y: 115, distance: 43.3
click at [1175, 104] on span "OFFICE" at bounding box center [1167, 108] width 49 height 20
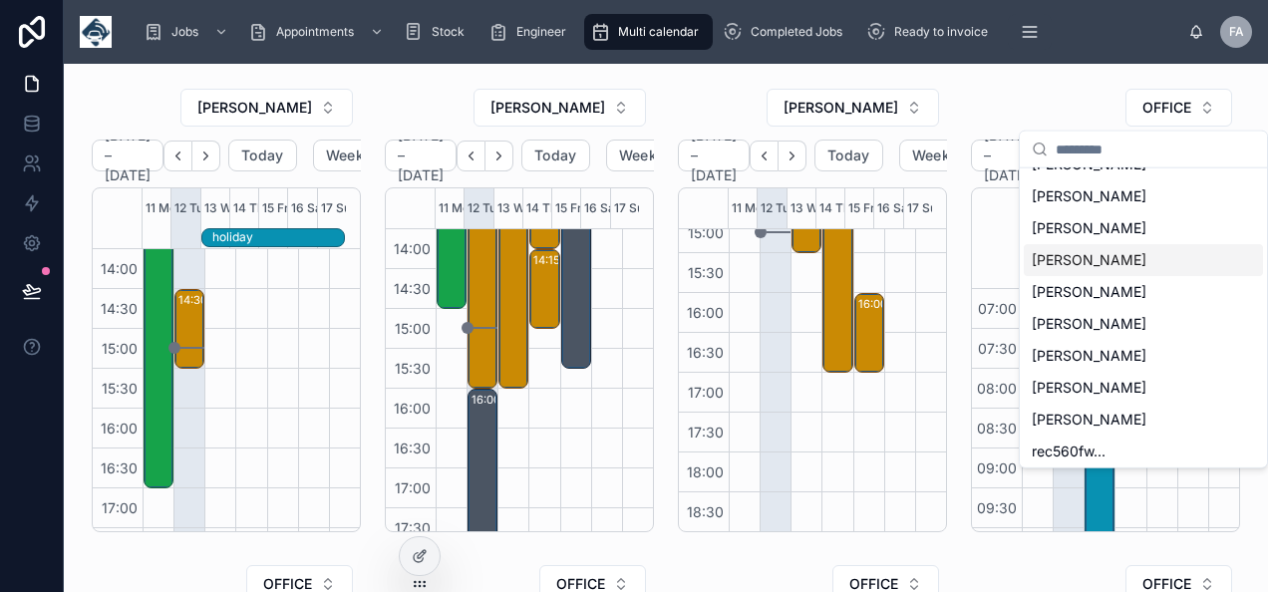
scroll to position [499, 0]
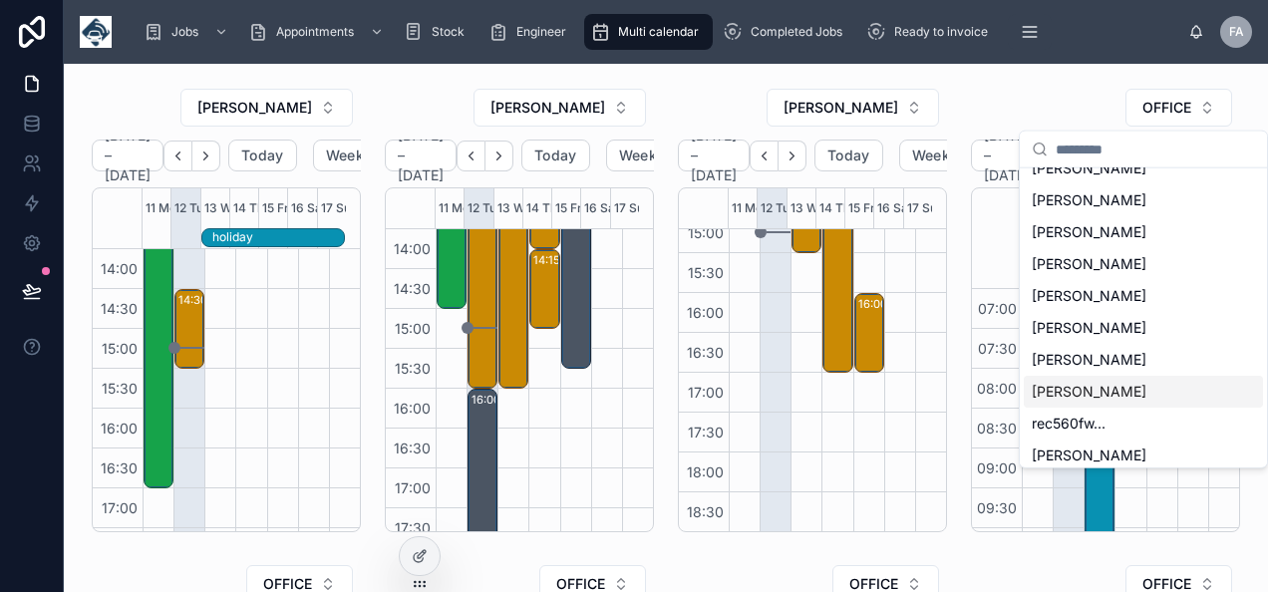
click at [1063, 379] on div "DWAYNE ROMER" at bounding box center [1143, 392] width 239 height 32
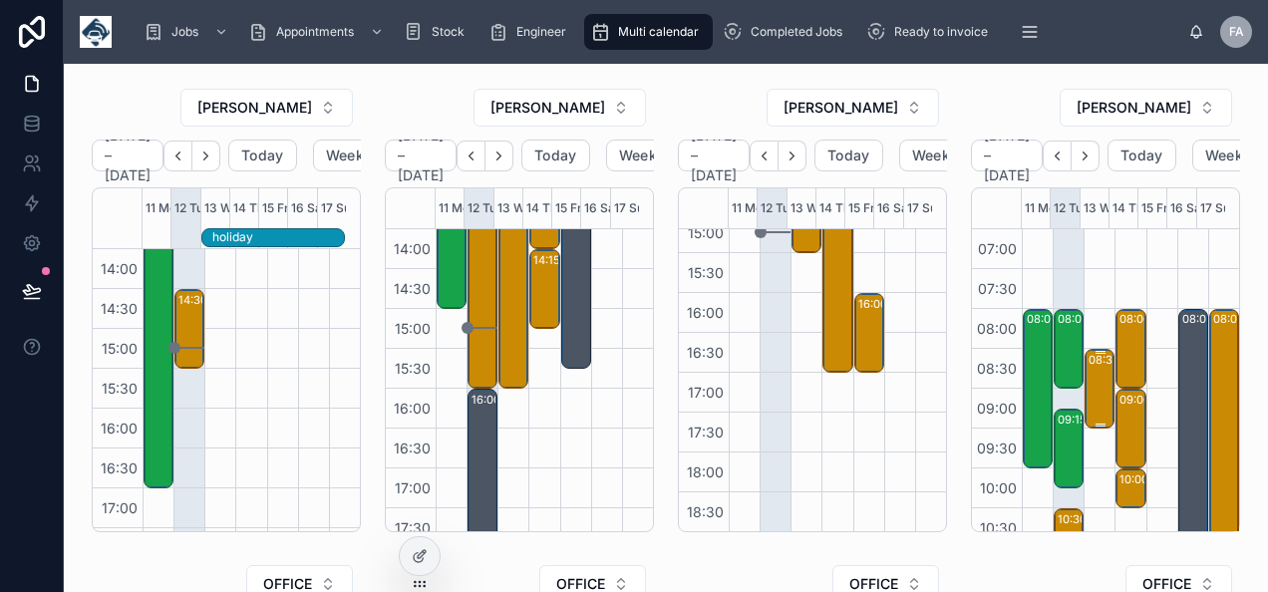
click at [1089, 378] on div "08:30 – 09:30 Novuna Vehicle Solutions Ltd - 00323340 - 1 HOUR NOTICE - 1 x ser…" at bounding box center [1101, 389] width 24 height 76
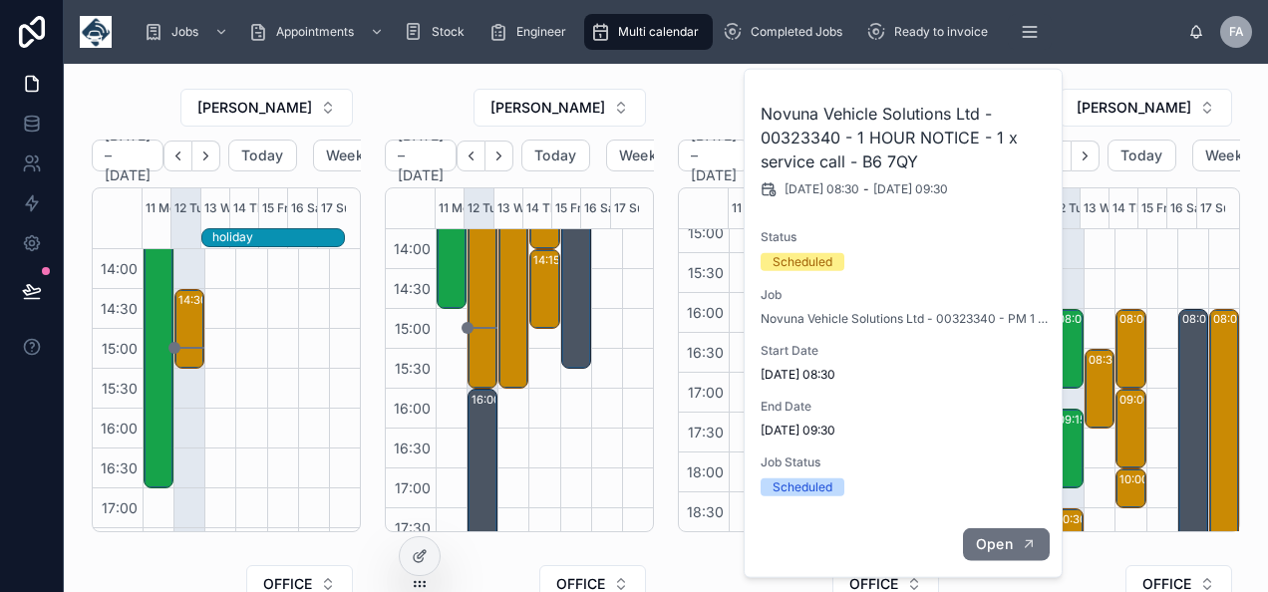
click at [997, 537] on span "Open" at bounding box center [994, 545] width 37 height 18
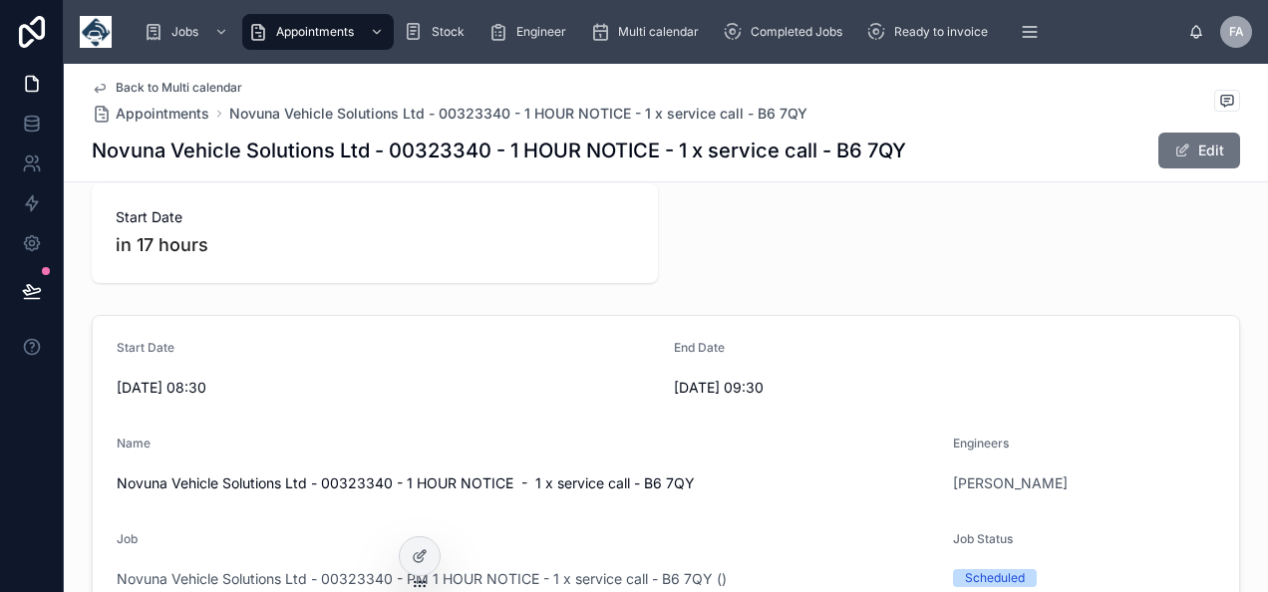
scroll to position [299, 0]
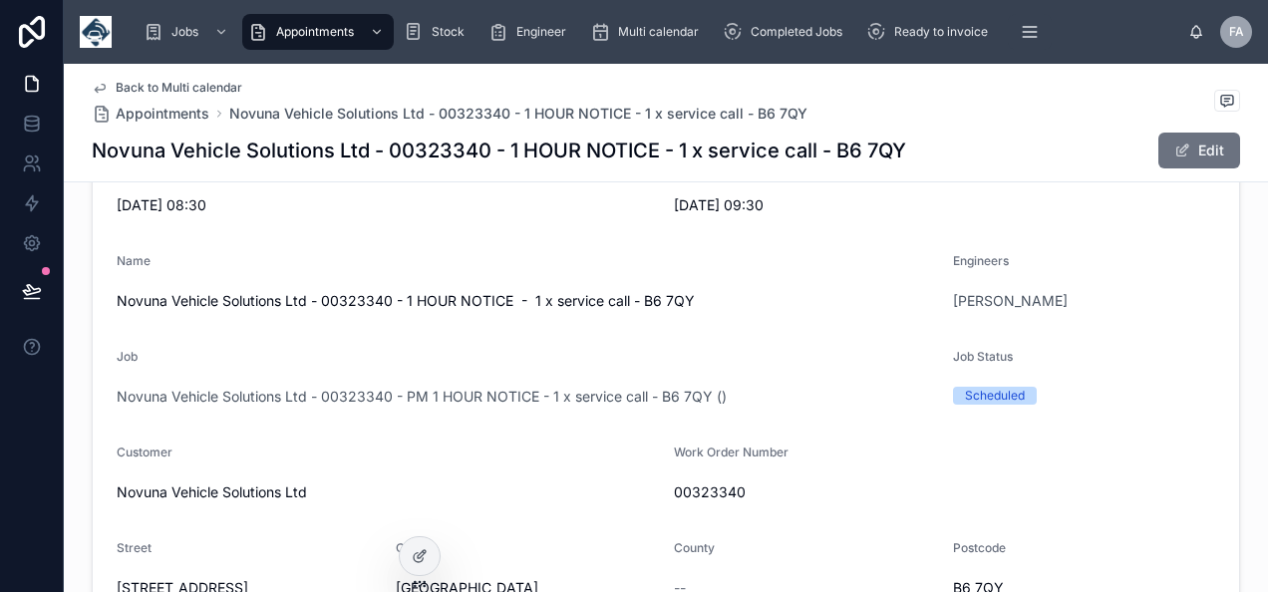
click at [459, 146] on h1 "Novuna Vehicle Solutions Ltd - 00323340 - 1 HOUR NOTICE - 1 x service call - B6…" at bounding box center [499, 151] width 815 height 28
click at [718, 487] on span "00323340" at bounding box center [944, 493] width 541 height 20
copy span "00323340"
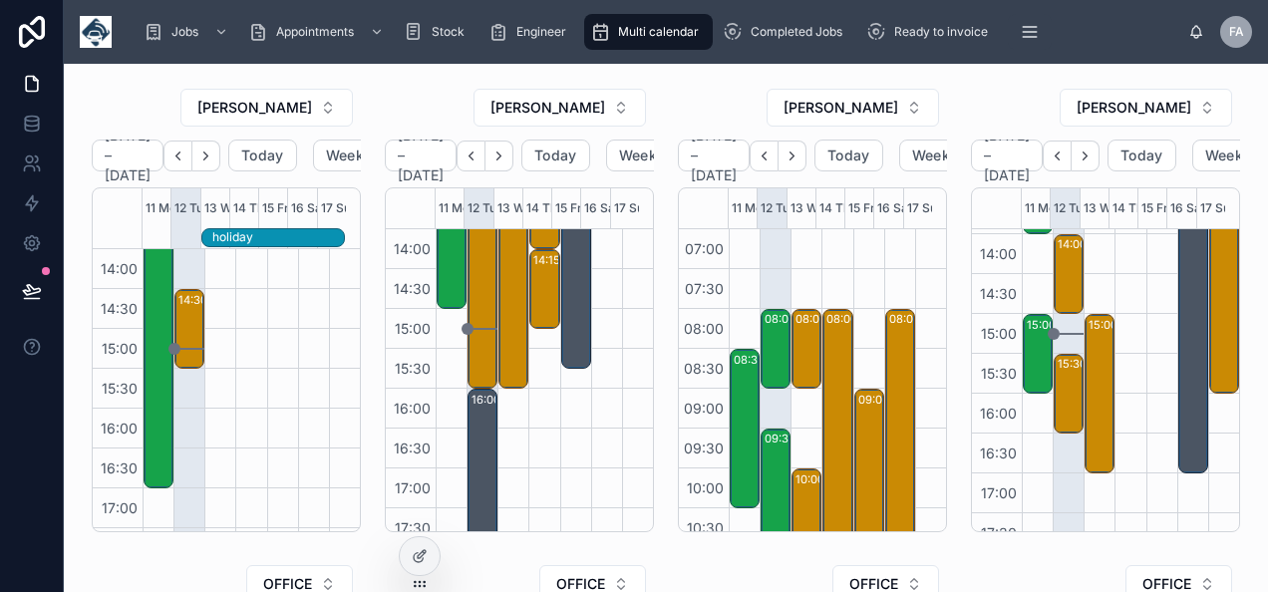
scroll to position [654, 0]
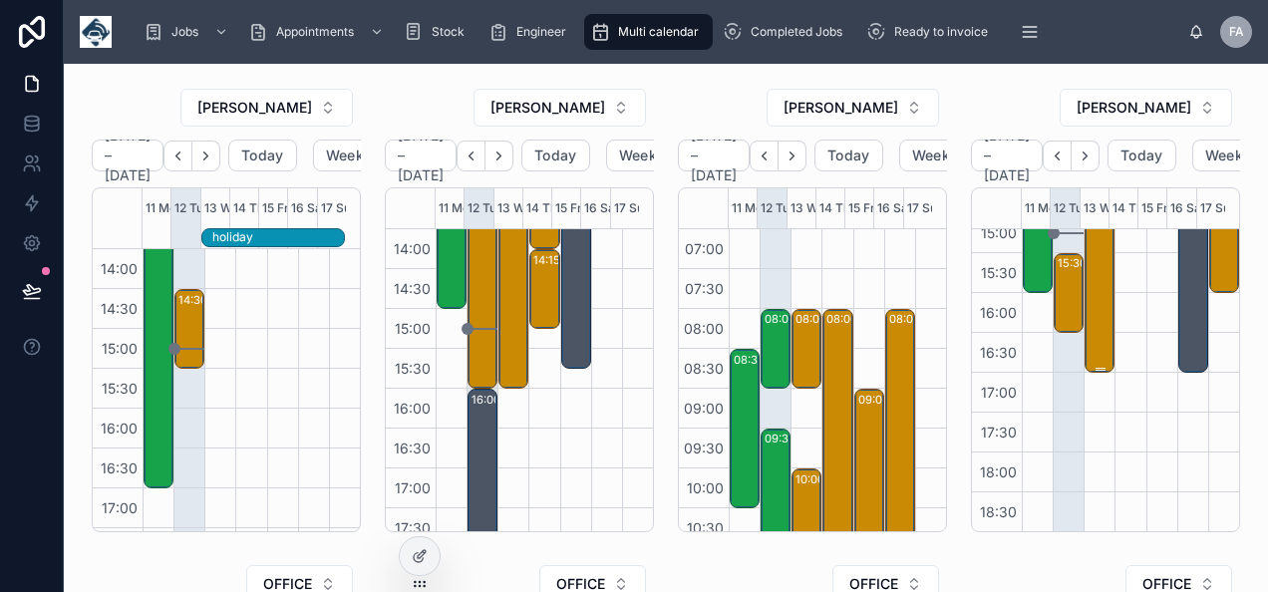
click at [1092, 312] on div "15:00 – 17:00 SYTNER LIMITED - 00323248 - 3 X INSTALL VT101 - TIMED 3PM- COVENT…" at bounding box center [1101, 293] width 24 height 156
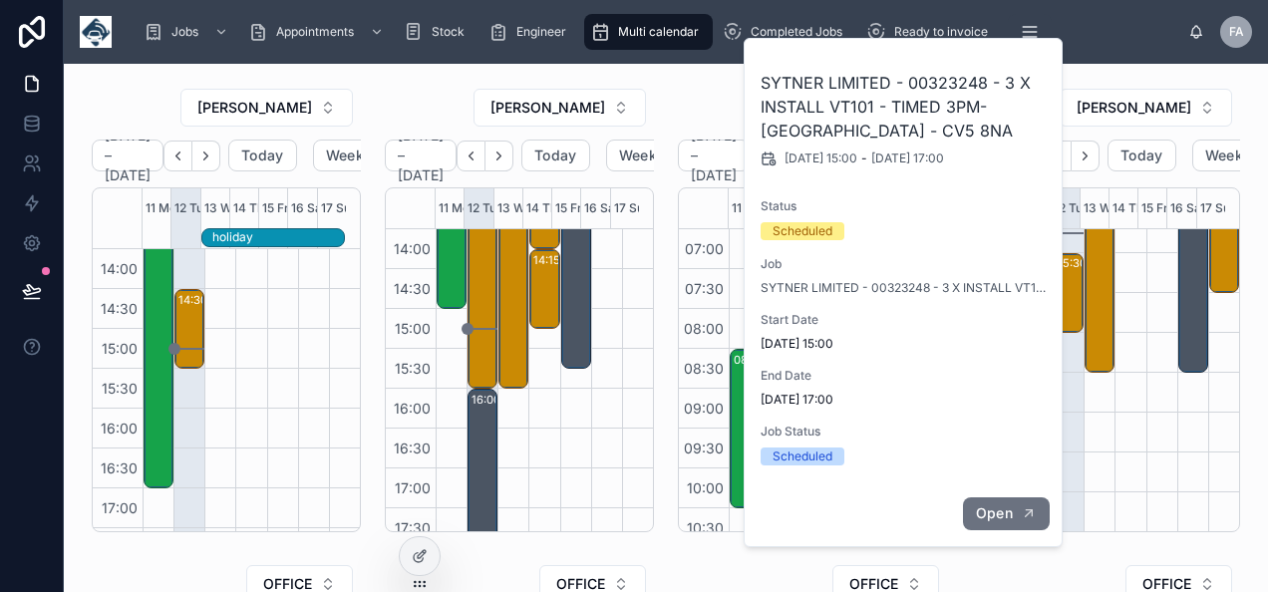
click at [1023, 515] on icon "button" at bounding box center [1029, 514] width 16 height 16
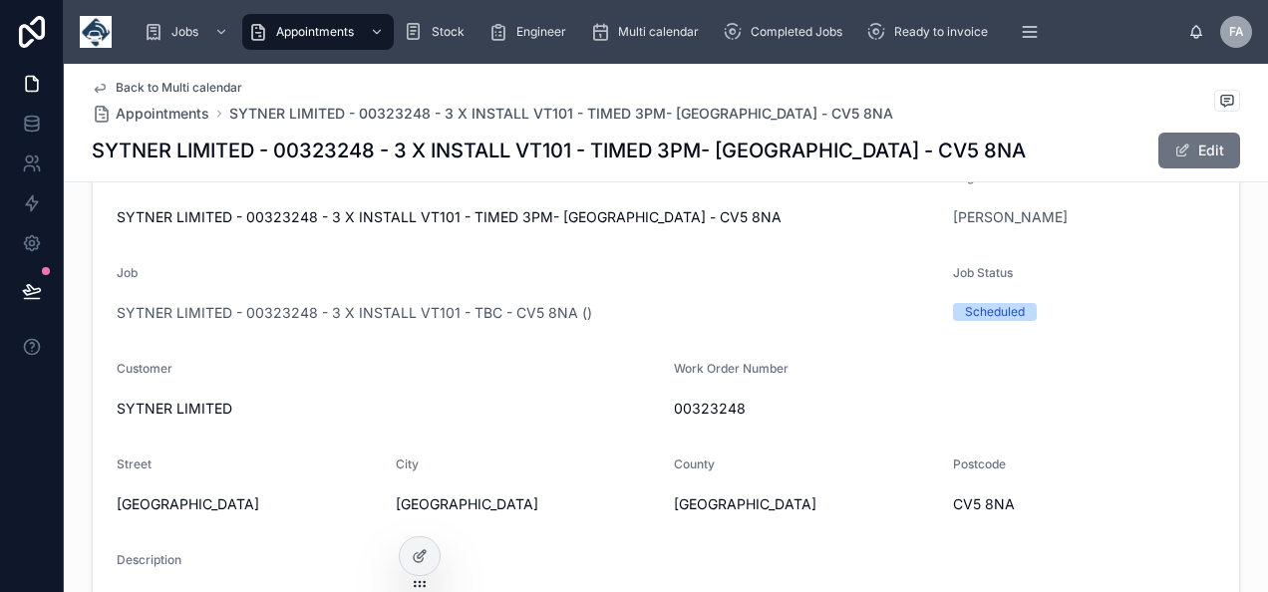
scroll to position [399, 0]
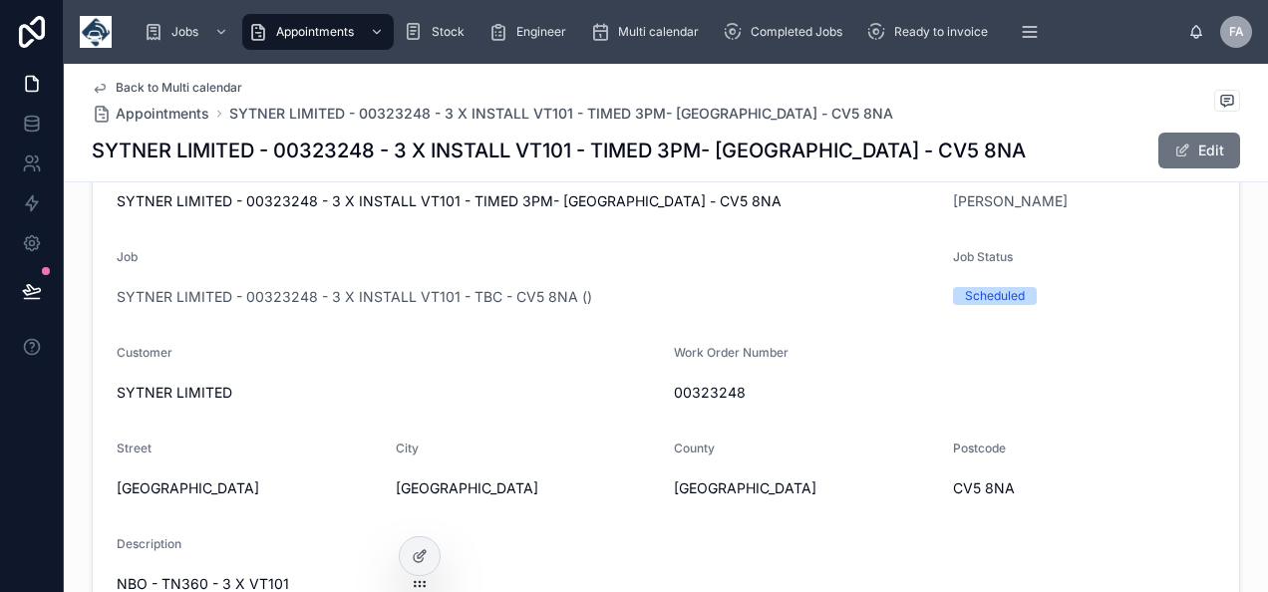
click at [684, 388] on span "00323248" at bounding box center [944, 393] width 541 height 20
click at [685, 388] on span "00323248" at bounding box center [944, 393] width 541 height 20
copy span "00323248"
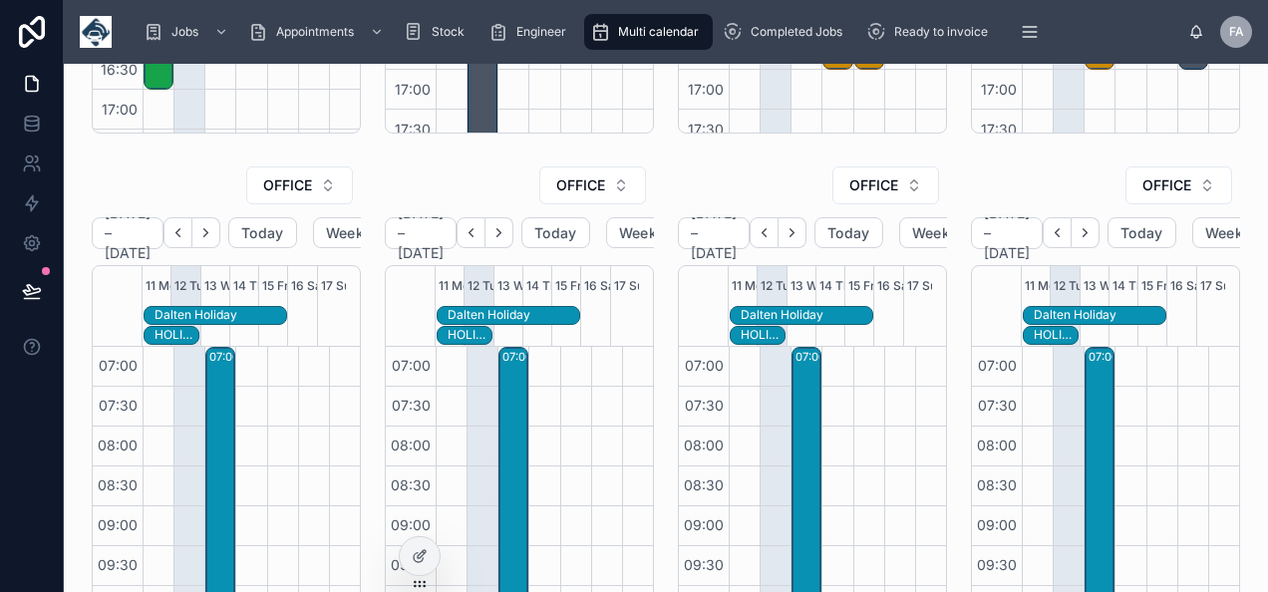
scroll to position [558, 0]
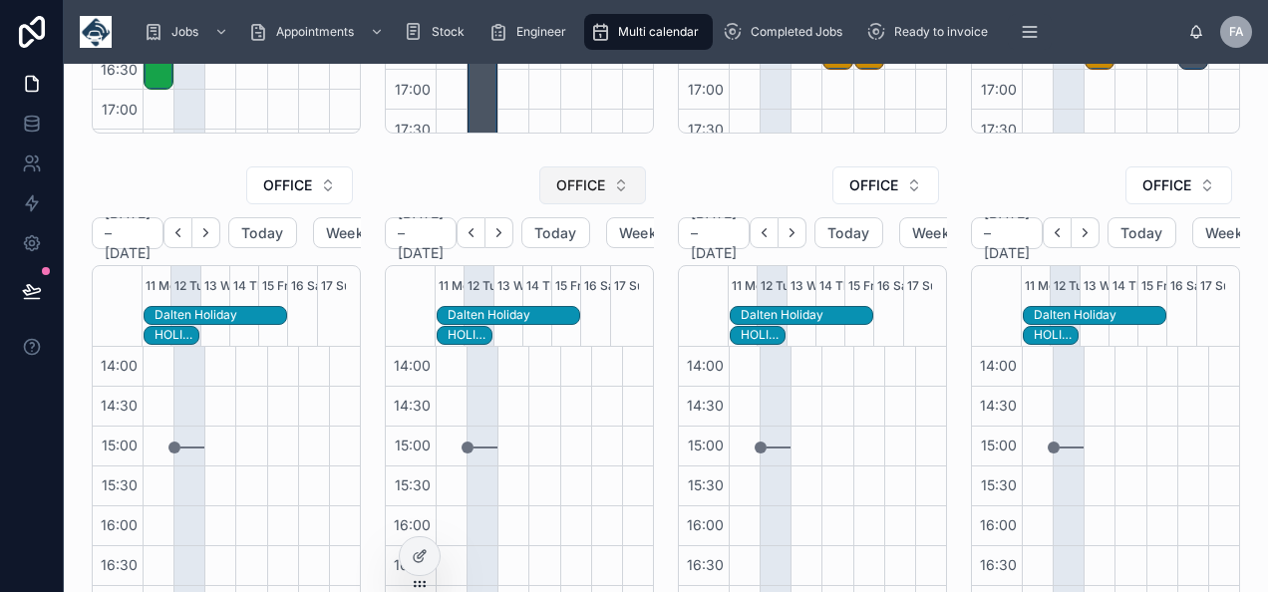
click at [604, 189] on button "OFFICE" at bounding box center [592, 186] width 107 height 38
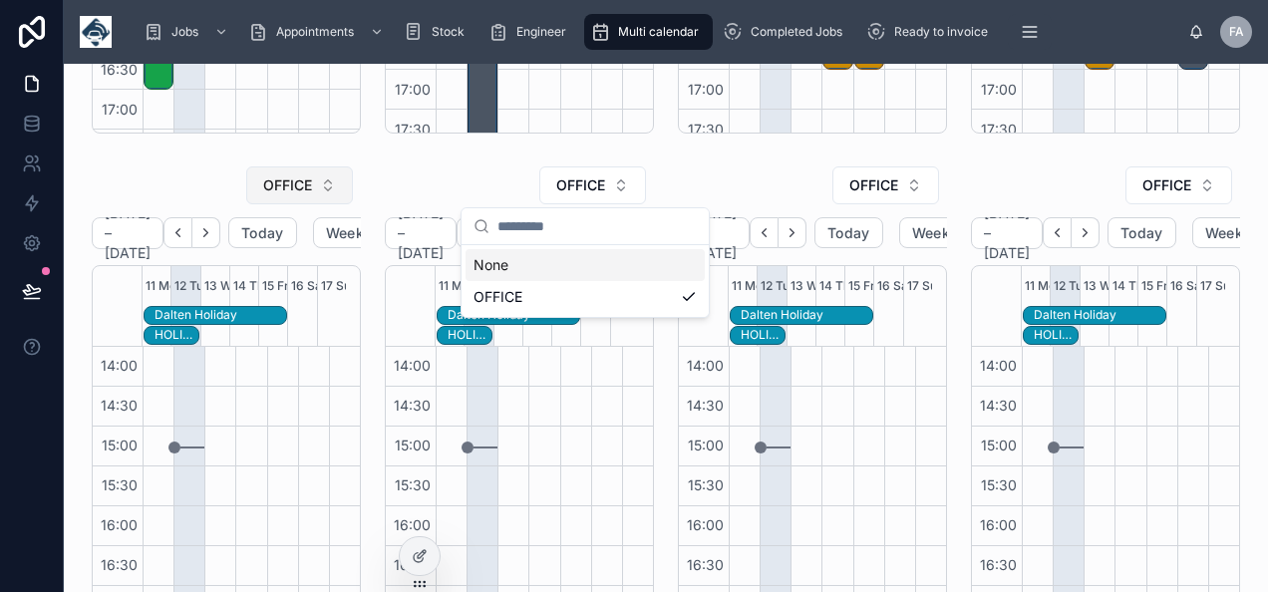
click at [286, 183] on span "OFFICE" at bounding box center [287, 186] width 49 height 20
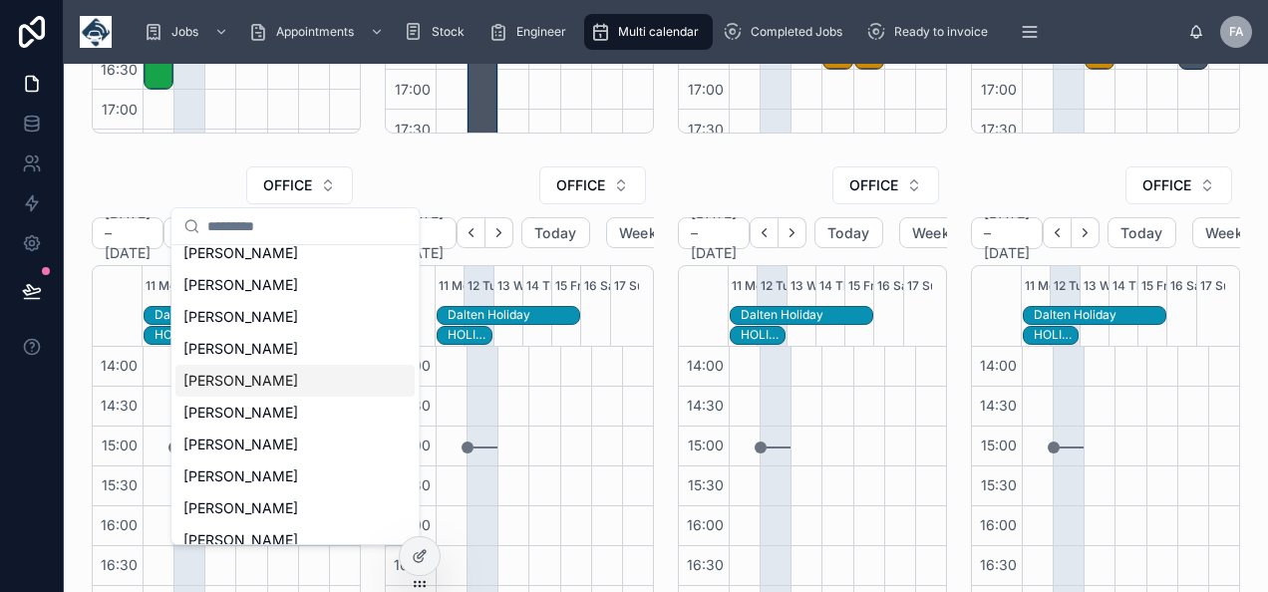
scroll to position [199, 0]
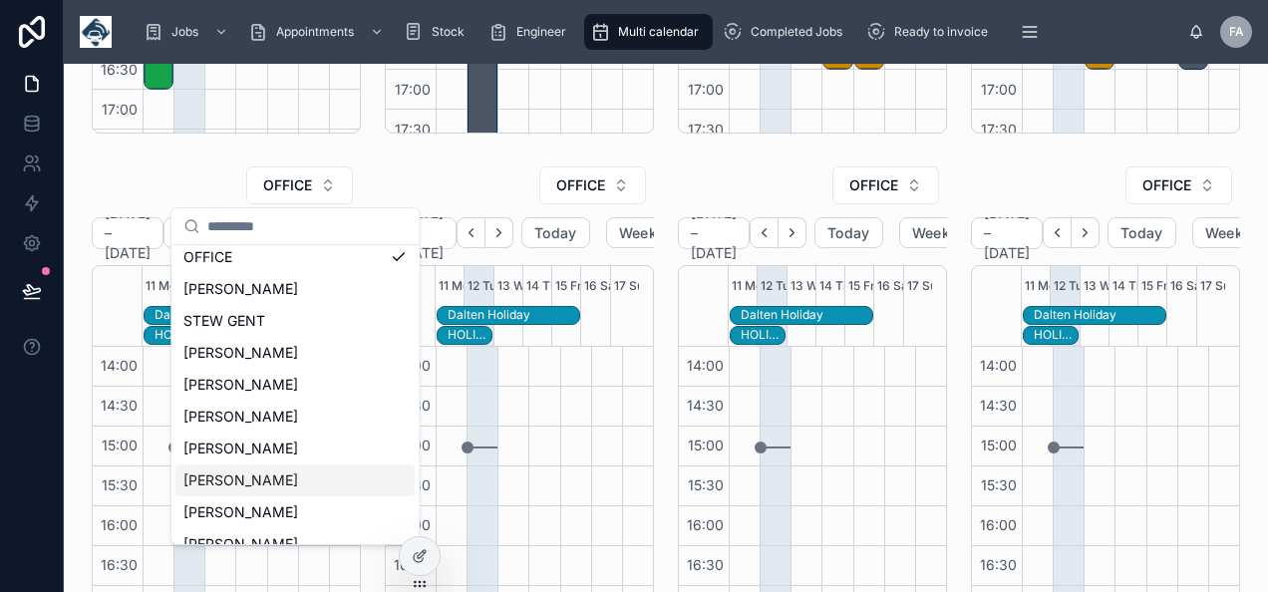
click at [270, 488] on span "IMRAAN GABIER" at bounding box center [240, 481] width 115 height 20
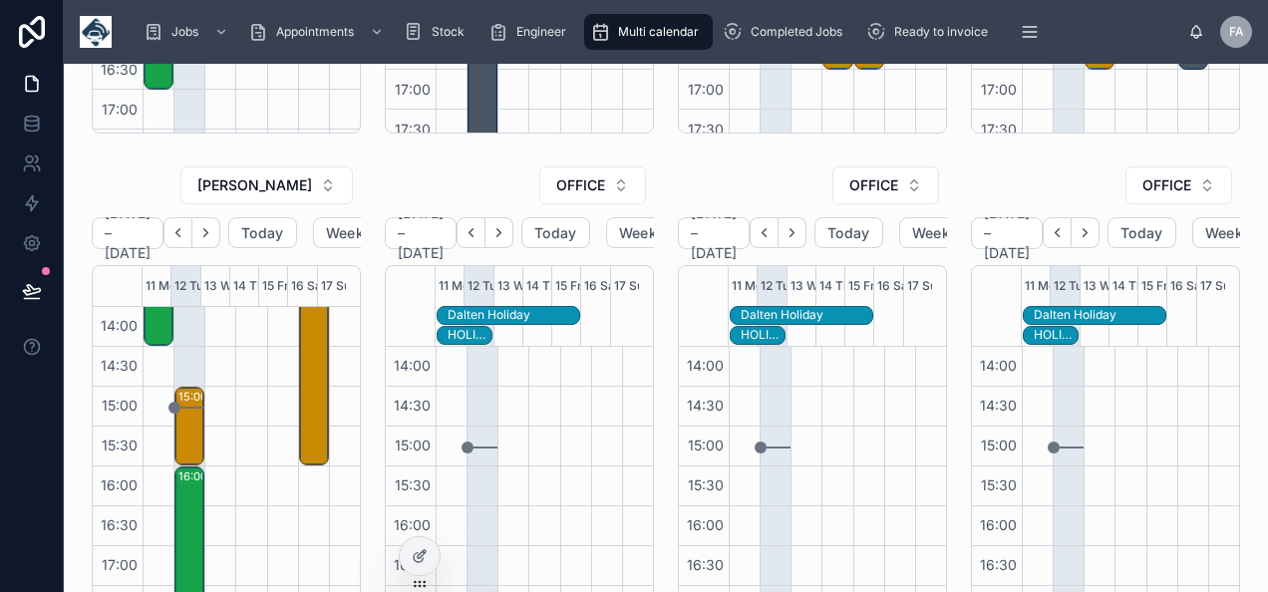
click at [423, 162] on div "OFFICE August 11 – 17 Today Week 11 Mon 12 Tue 13 Wed 14 Thu 15 Fri 16 Sat 17 S…" at bounding box center [519, 388] width 293 height 461
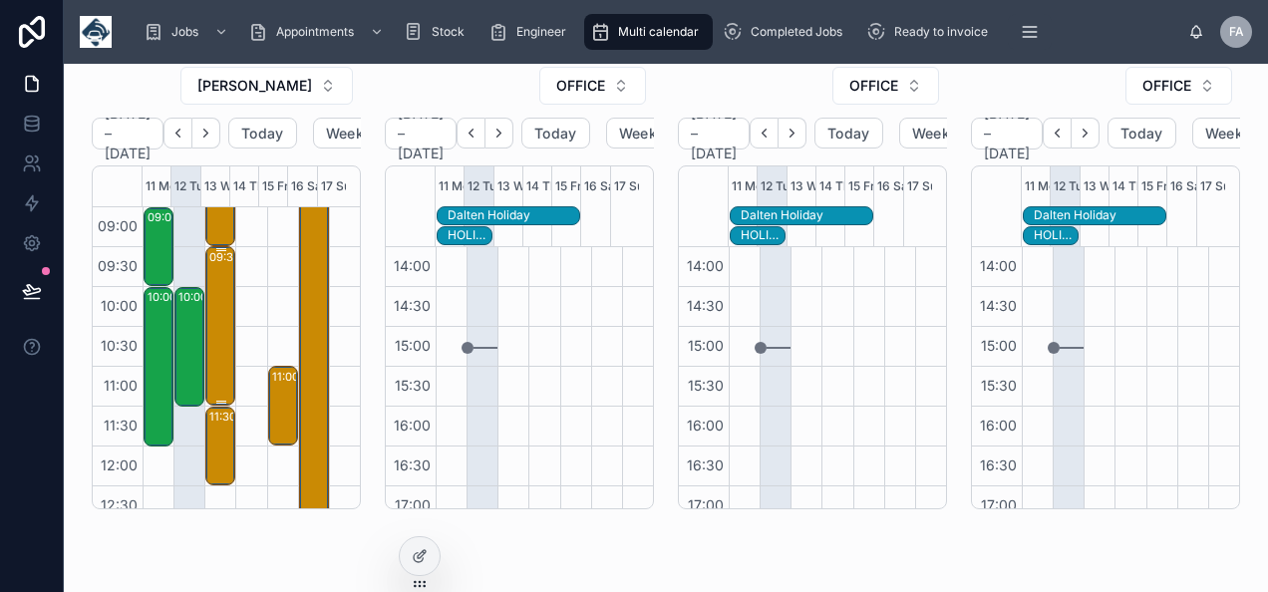
scroll to position [60, 0]
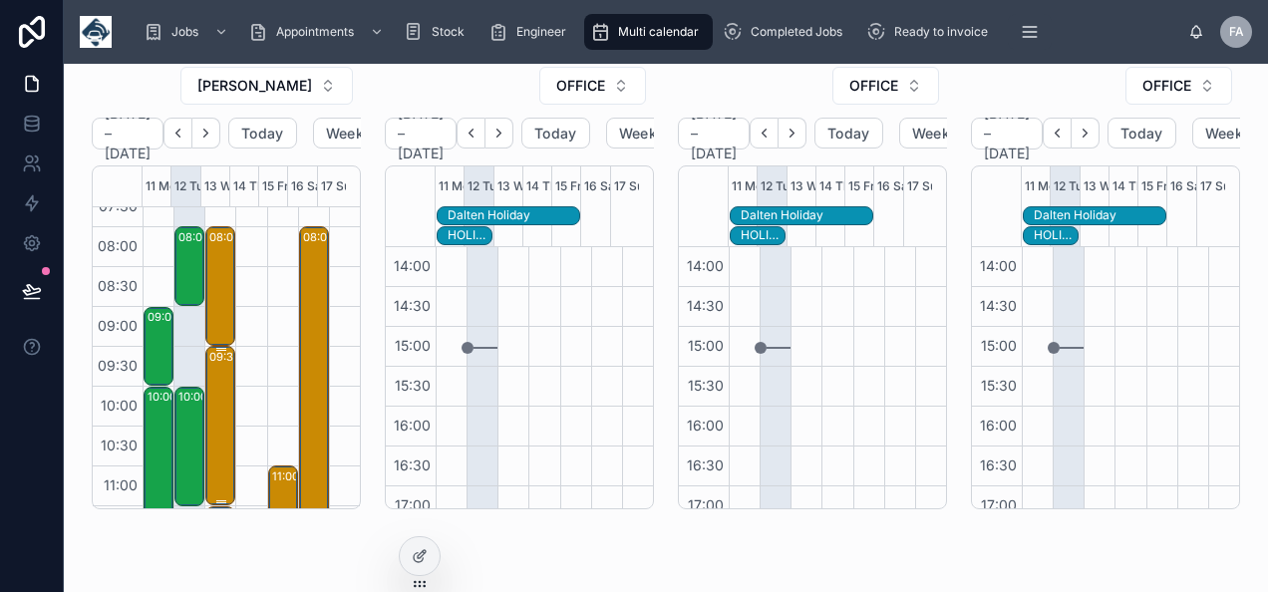
click at [216, 273] on div "08:00 – 09:30 Perth & Kinross Council - 6xde - timed 8am - ph2 8df" at bounding box center [221, 286] width 24 height 116
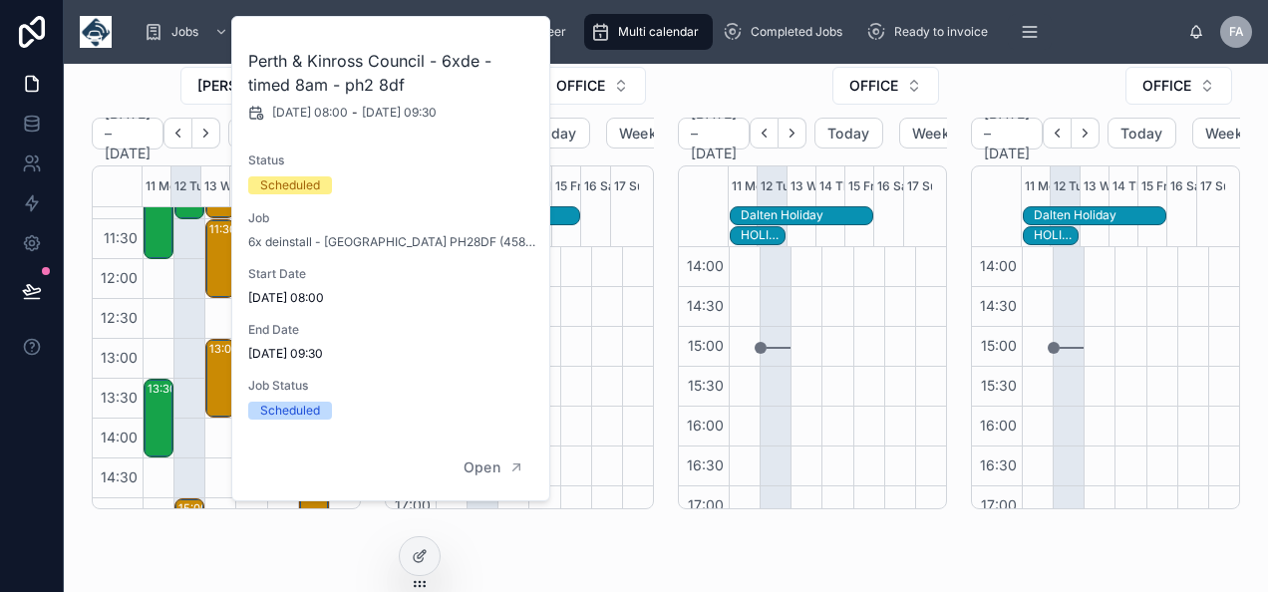
scroll to position [459, 0]
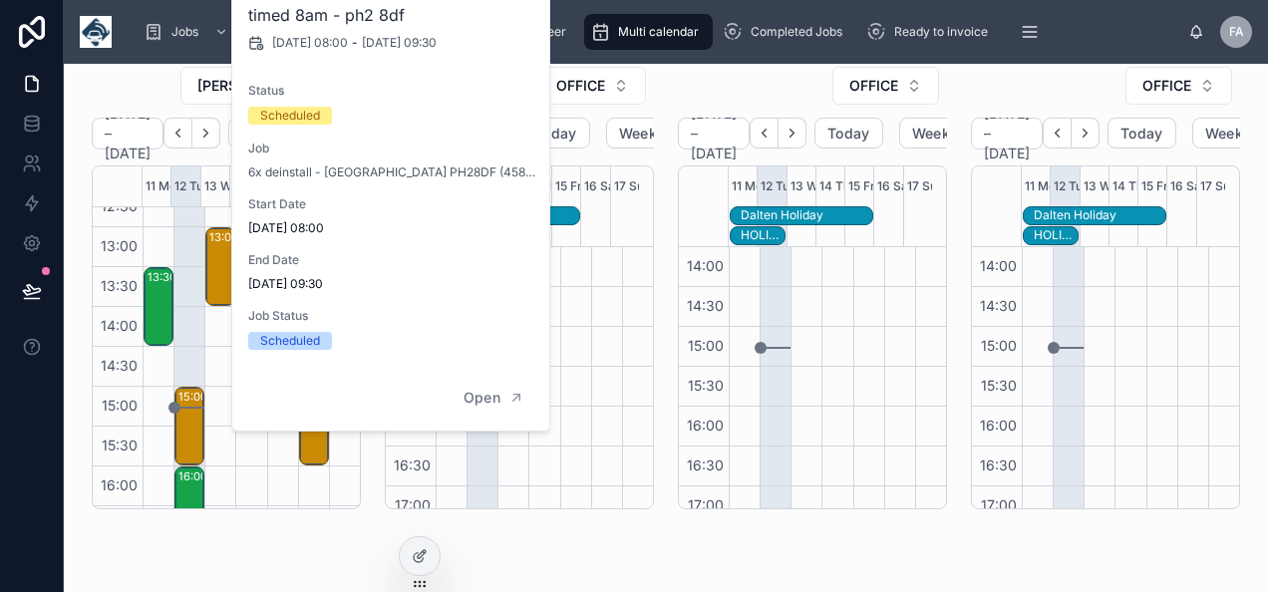
click at [209, 327] on div "08:00 – 09:30 Perth & Kinross Council - 6xde - timed 8am - ph2 8df 09:30 – 11:3…" at bounding box center [219, 227] width 31 height 957
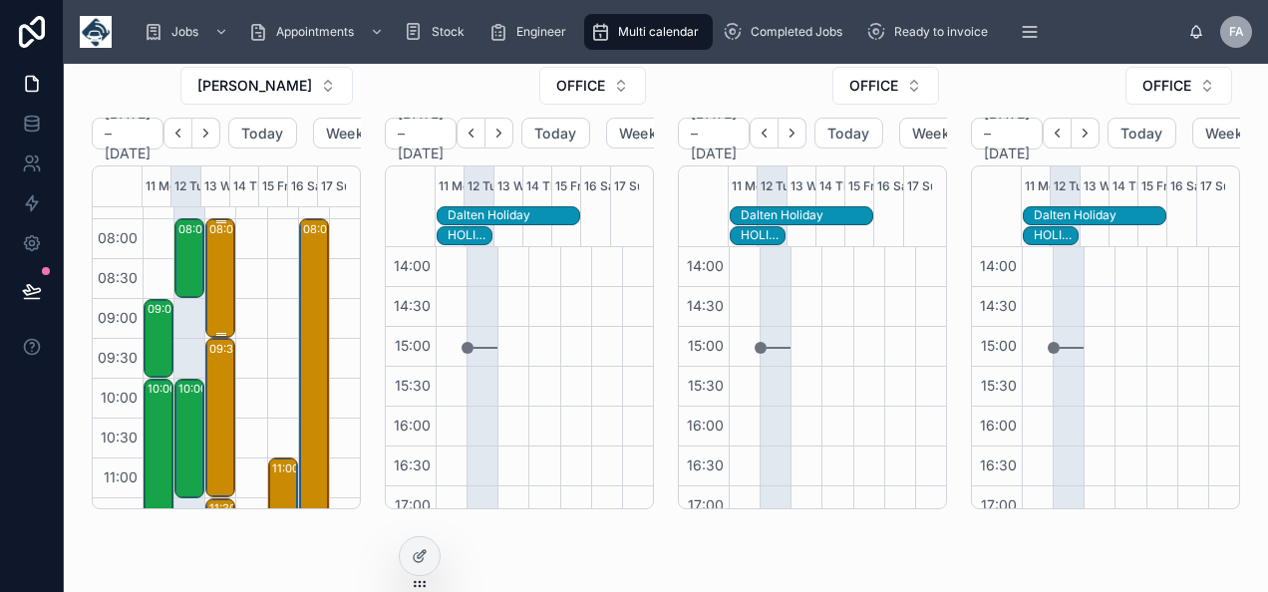
scroll to position [60, 0]
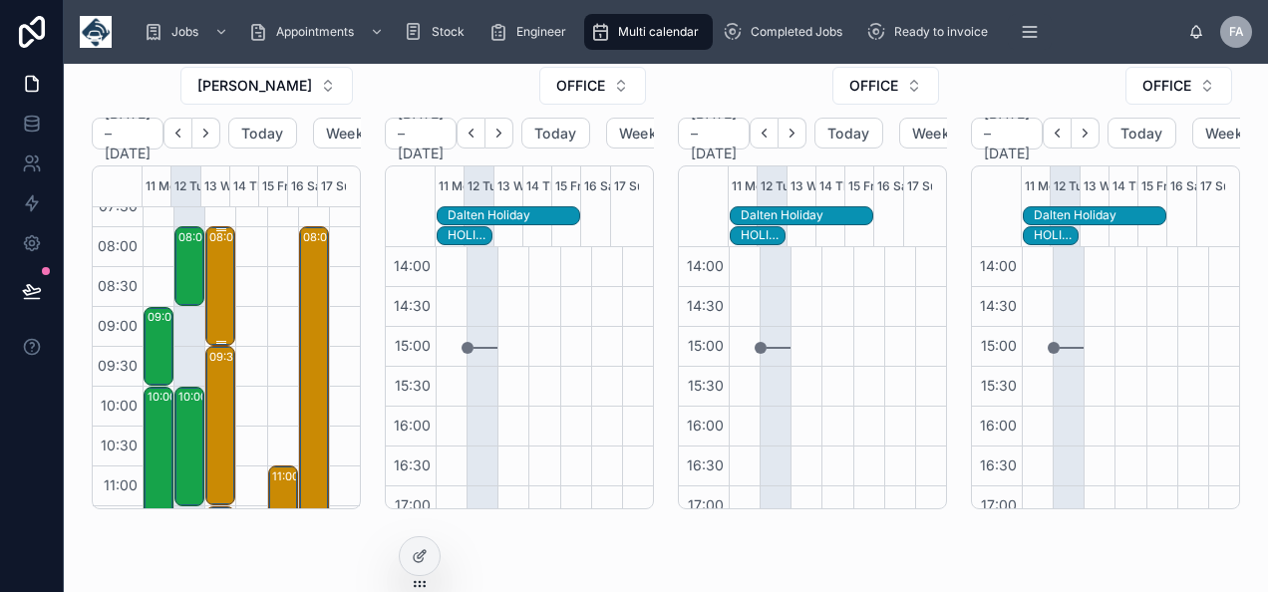
click at [220, 286] on div "08:00 – 09:30 Perth & Kinross Council - 6xde - timed 8am - ph2 8df" at bounding box center [221, 286] width 24 height 116
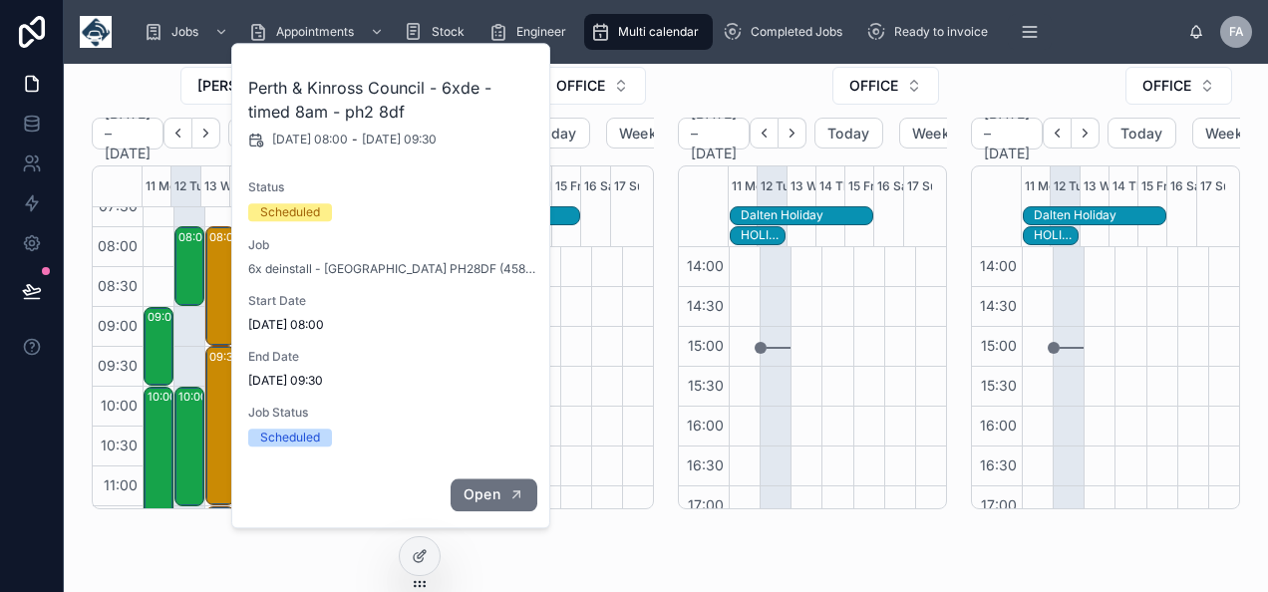
click at [513, 495] on icon "button" at bounding box center [517, 496] width 16 height 16
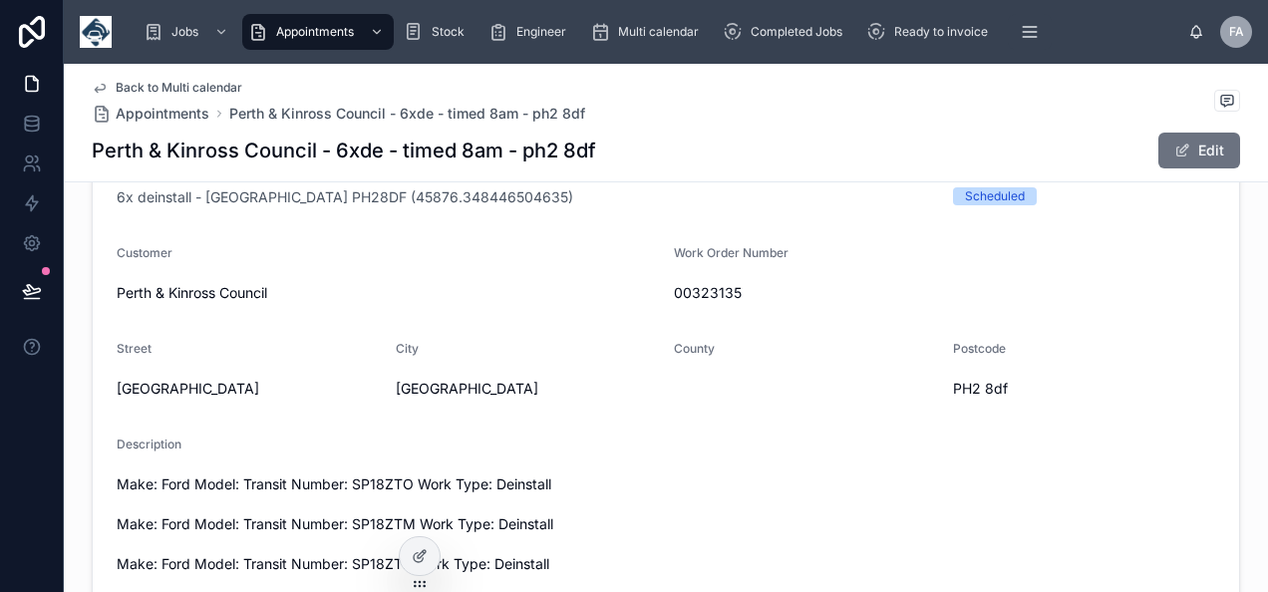
scroll to position [399, 0]
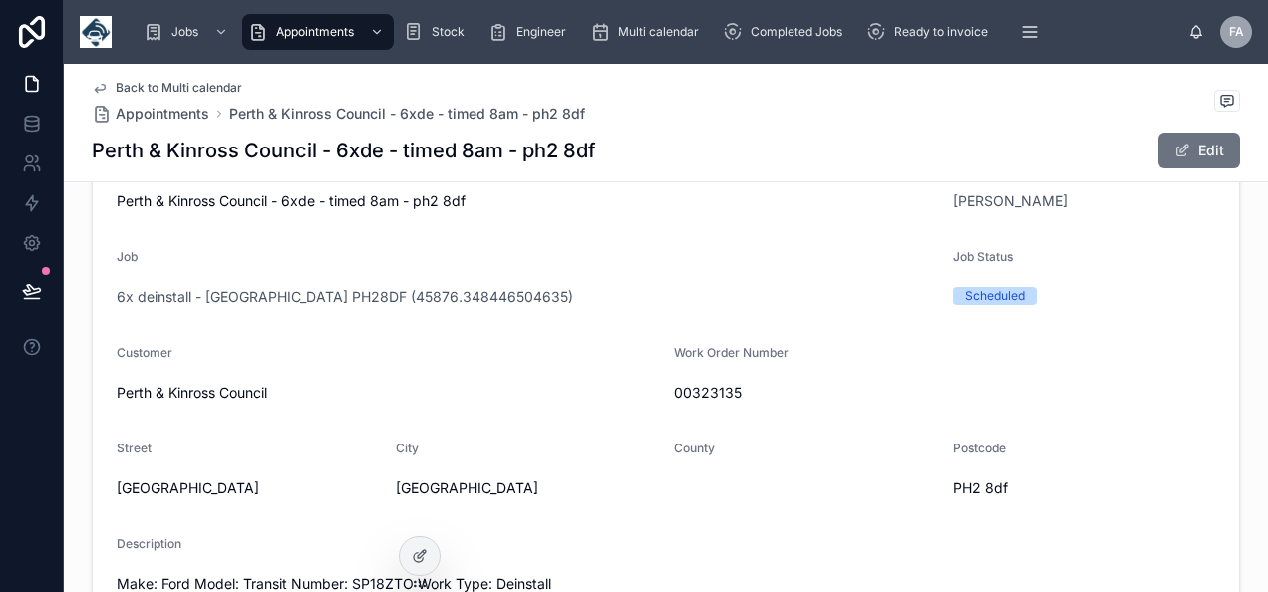
click at [718, 391] on span "00323135" at bounding box center [944, 393] width 541 height 20
copy span "00323135"
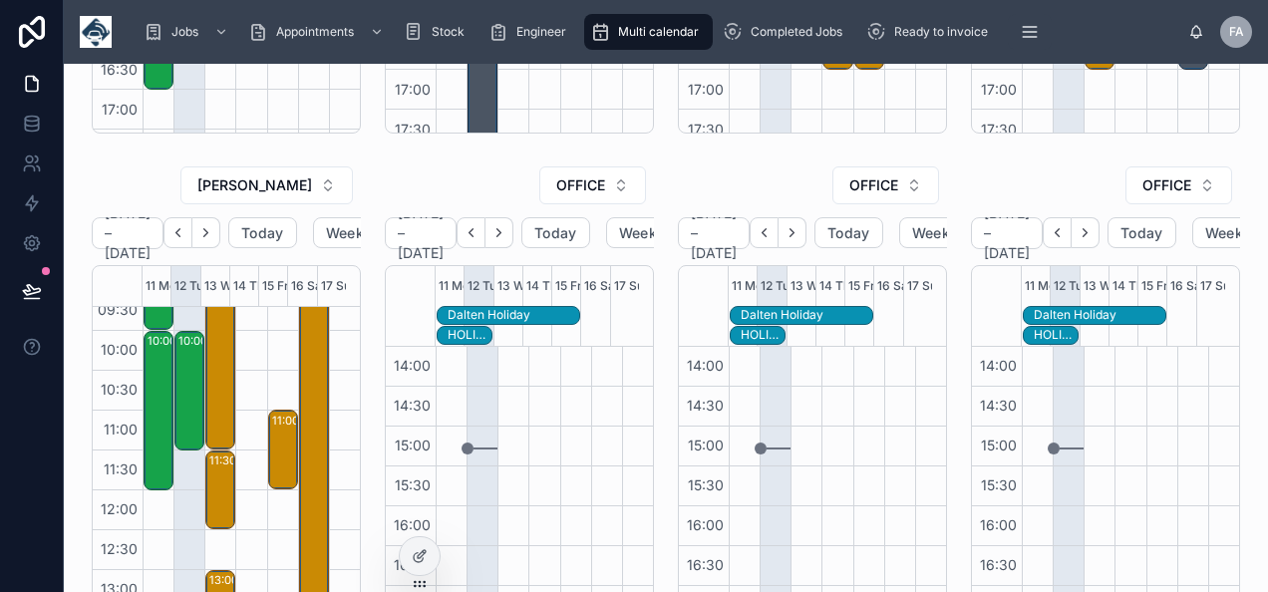
scroll to position [160, 0]
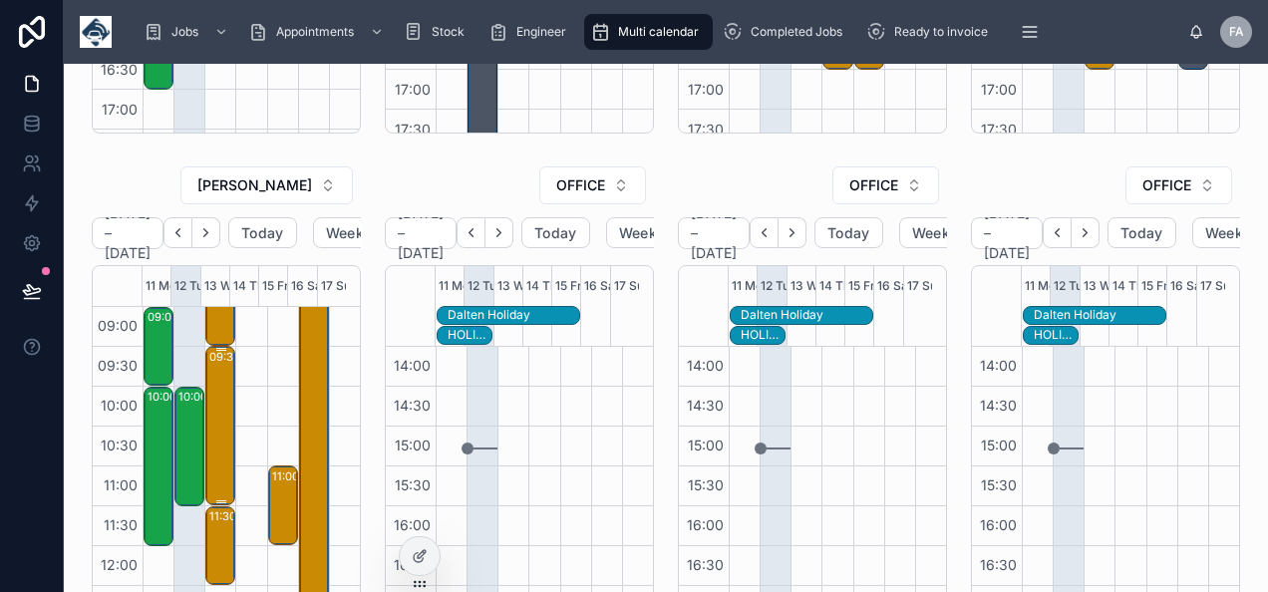
click at [217, 391] on div "09:30 – 11:30 PERTH & KINROSS - 6 x re - timed 8am - PH2 8DF" at bounding box center [221, 426] width 24 height 156
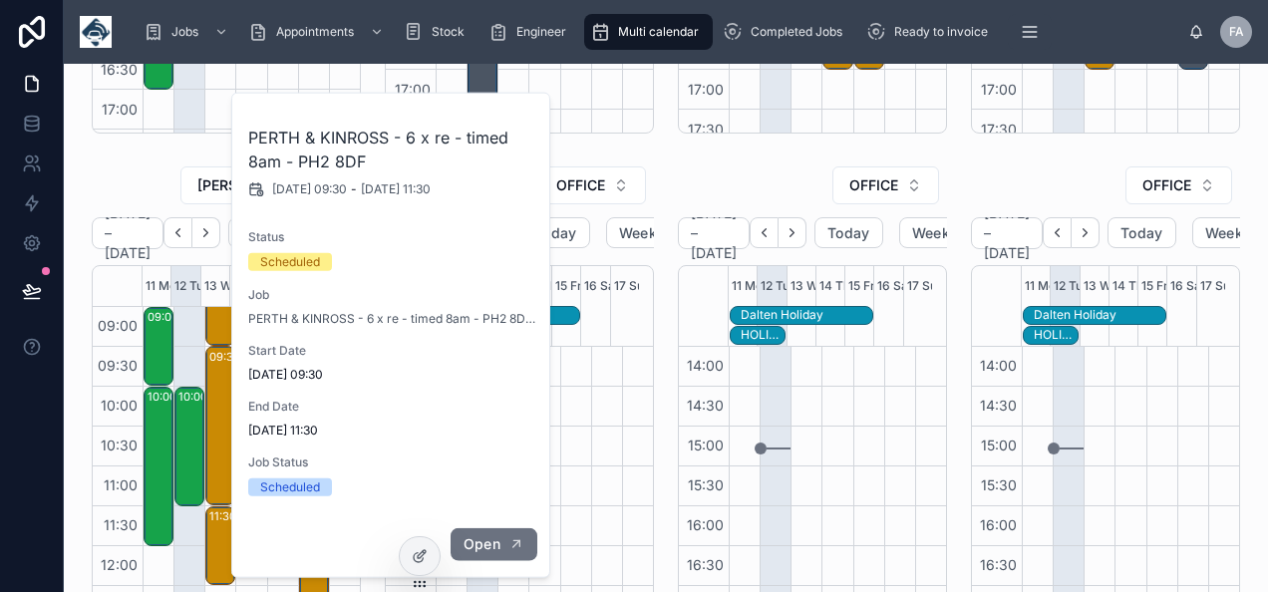
click at [501, 540] on button "Open" at bounding box center [494, 545] width 87 height 33
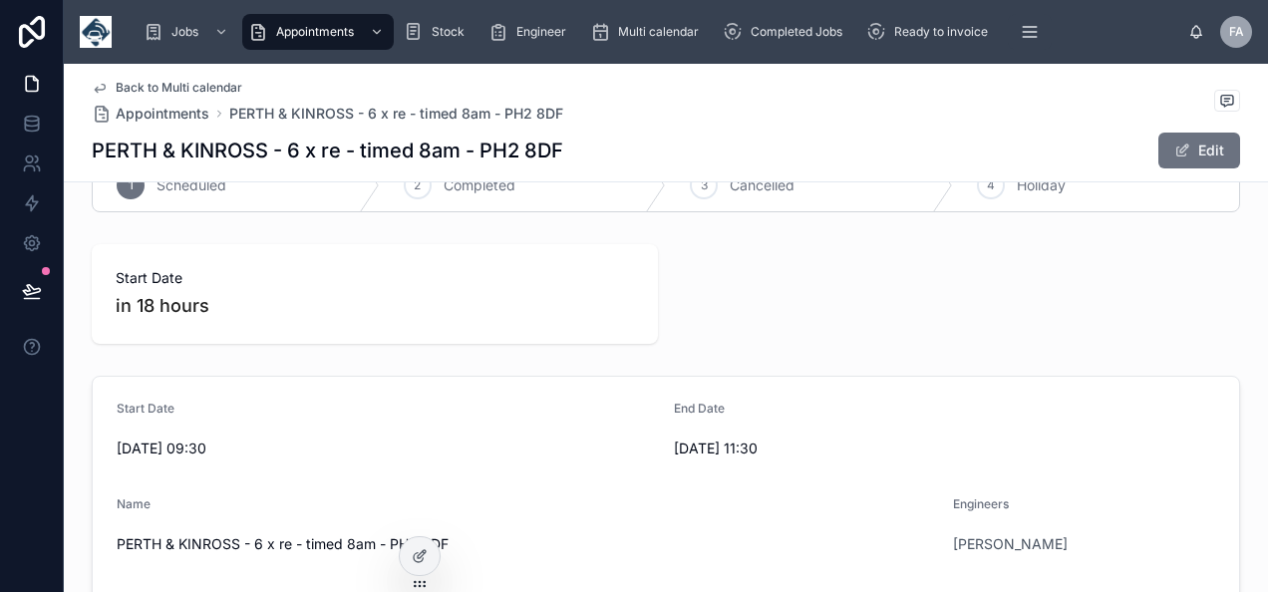
scroll to position [355, 0]
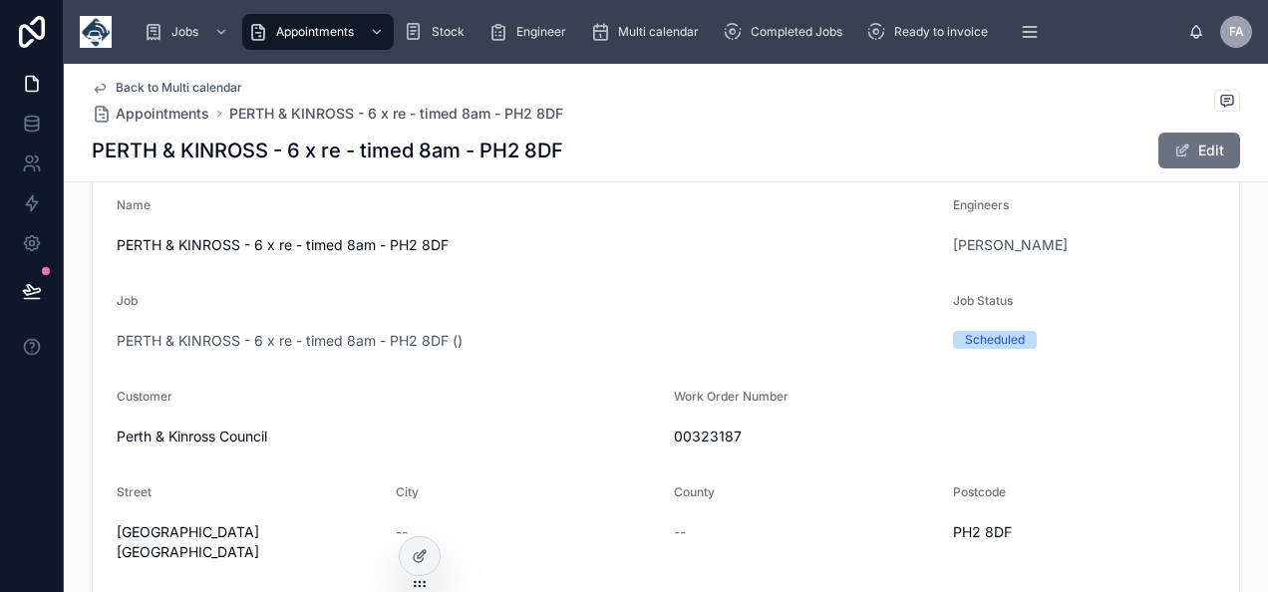
click at [692, 439] on span "00323187" at bounding box center [944, 437] width 541 height 20
copy span "00323187"
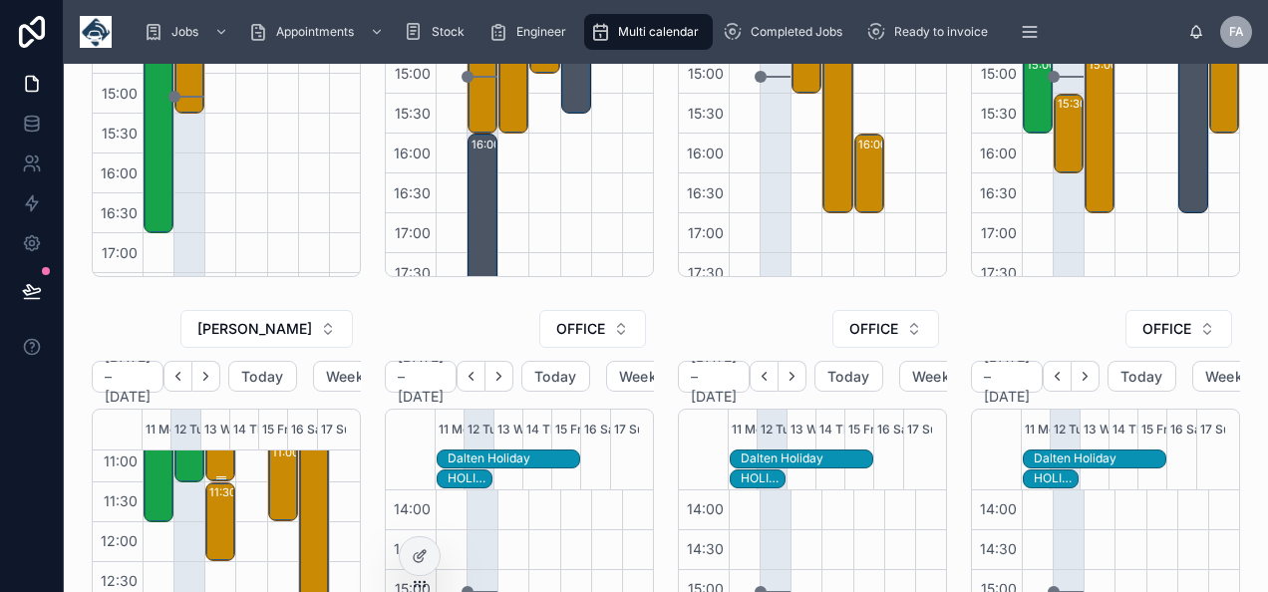
scroll to position [399, 0]
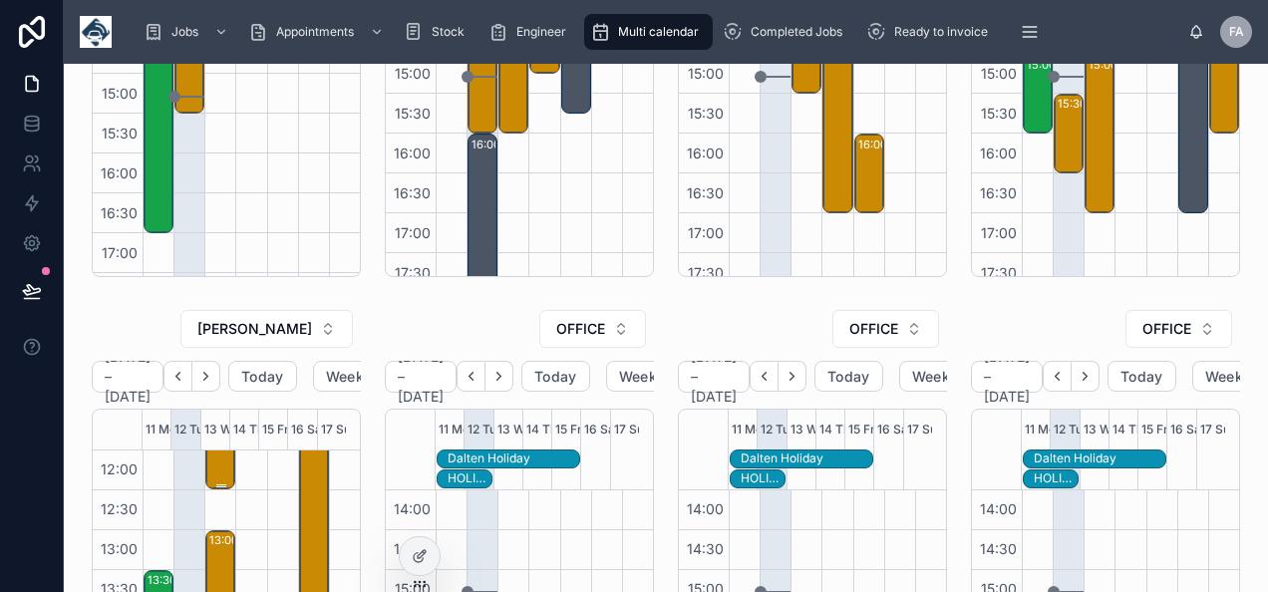
click at [219, 462] on div "11:30 – 12:30 Perth & Kinross Council - 2 X DE/RE - AM - PH28DF" at bounding box center [221, 451] width 24 height 76
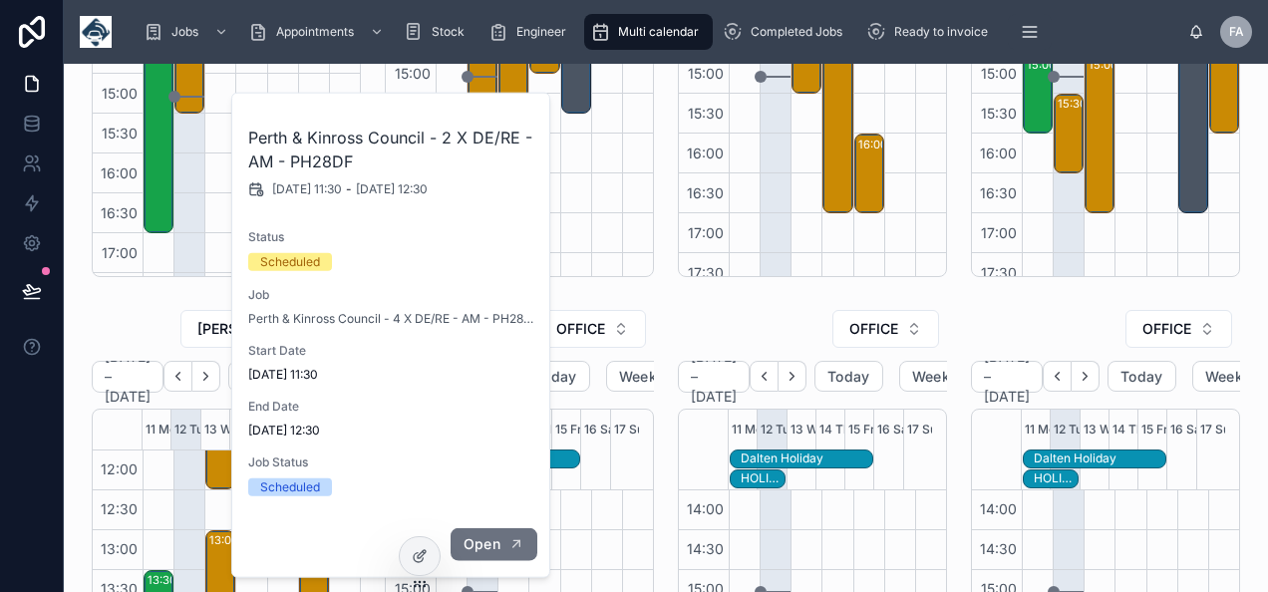
click at [497, 548] on span "Open" at bounding box center [482, 545] width 37 height 18
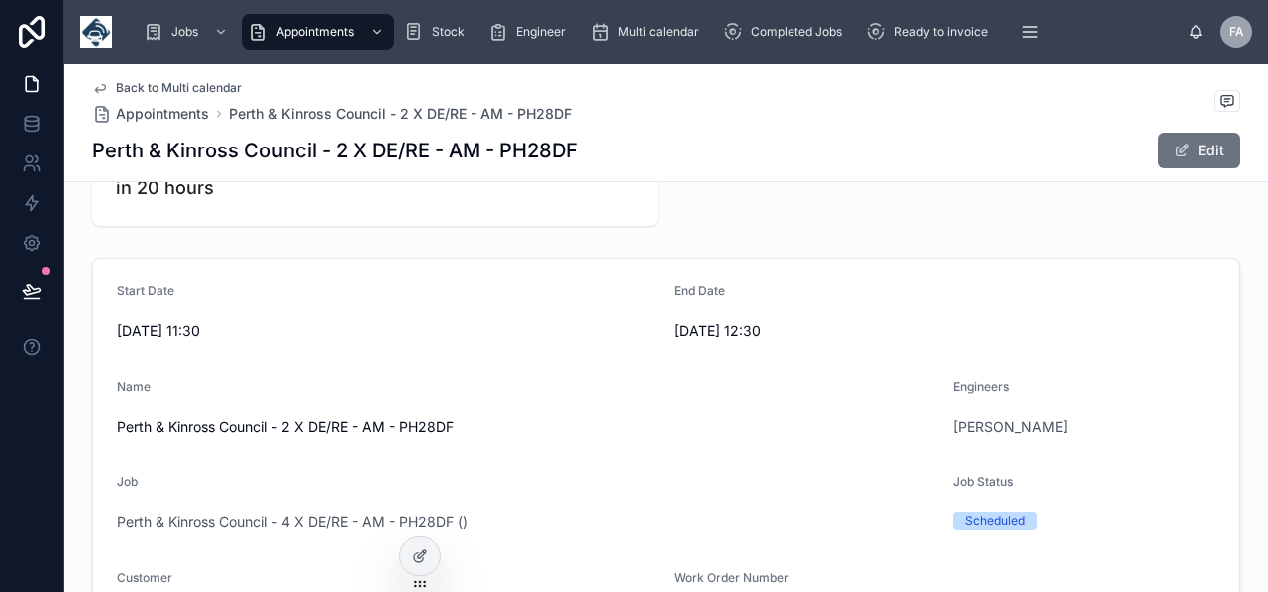
scroll to position [355, 0]
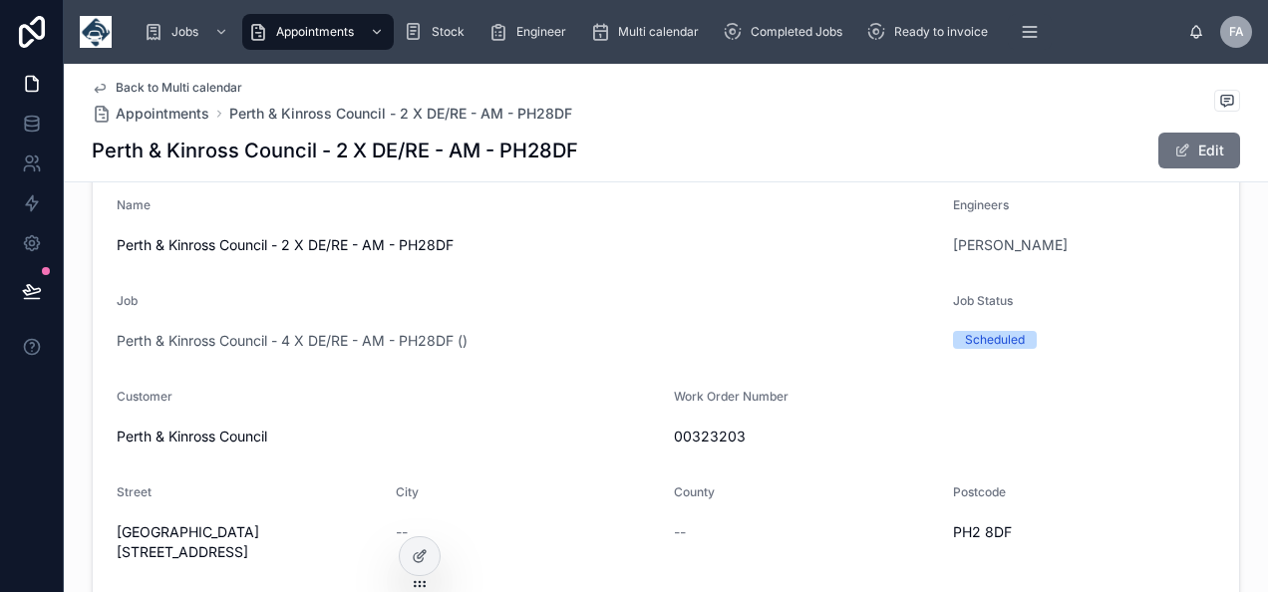
click at [714, 437] on span "00323203" at bounding box center [944, 437] width 541 height 20
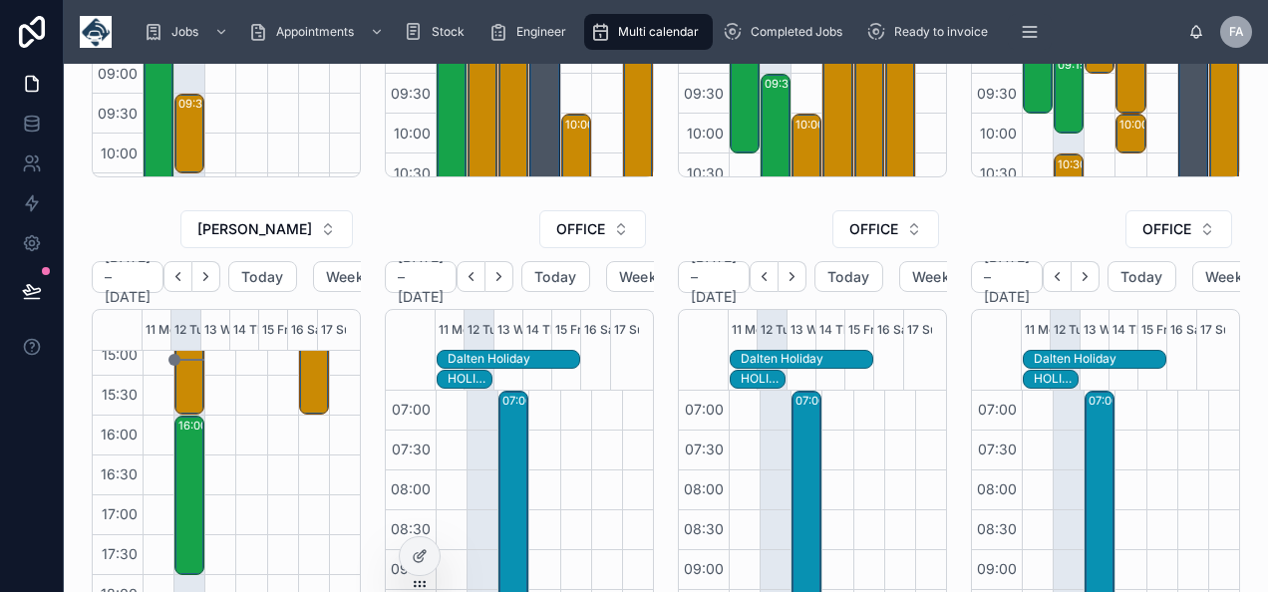
scroll to position [558, 0]
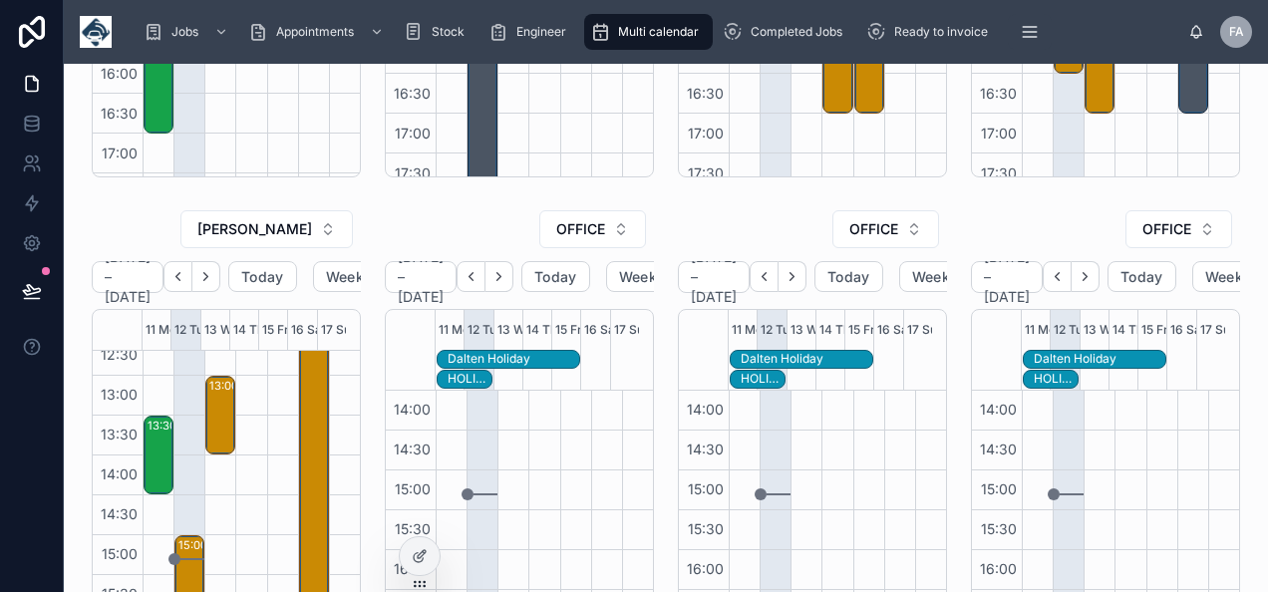
click at [218, 417] on div "13:00 – 14:00 1x reinstall - Perth PH28DF" at bounding box center [221, 416] width 24 height 76
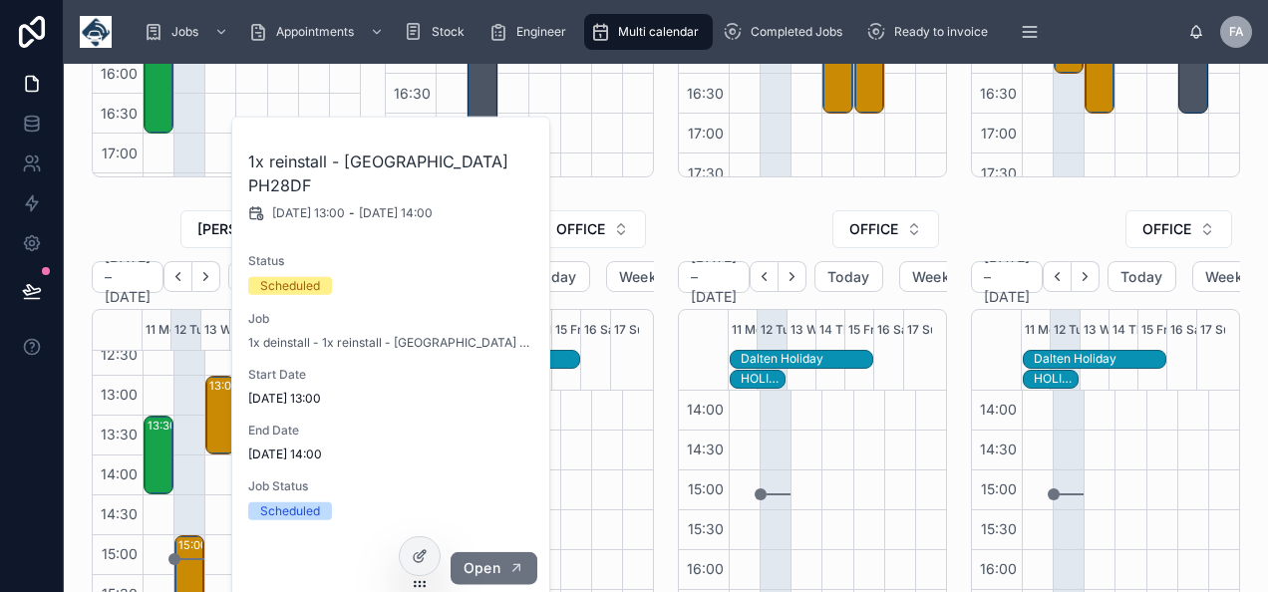
click at [483, 559] on span "Open" at bounding box center [482, 568] width 37 height 18
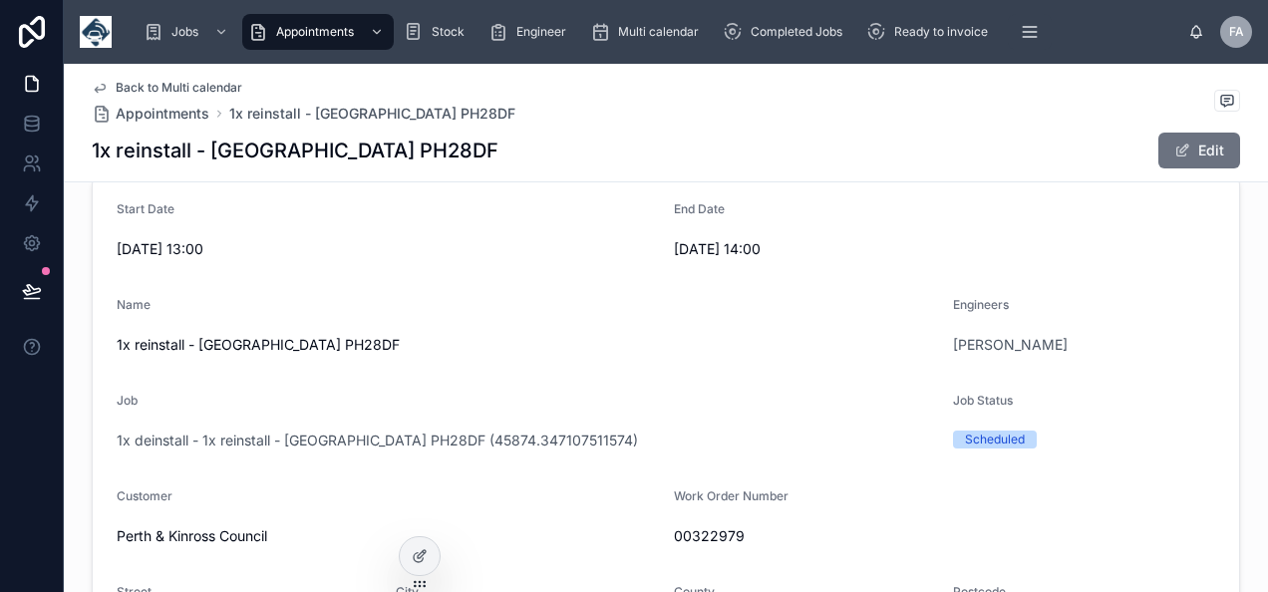
click at [722, 533] on span "00322979" at bounding box center [944, 537] width 541 height 20
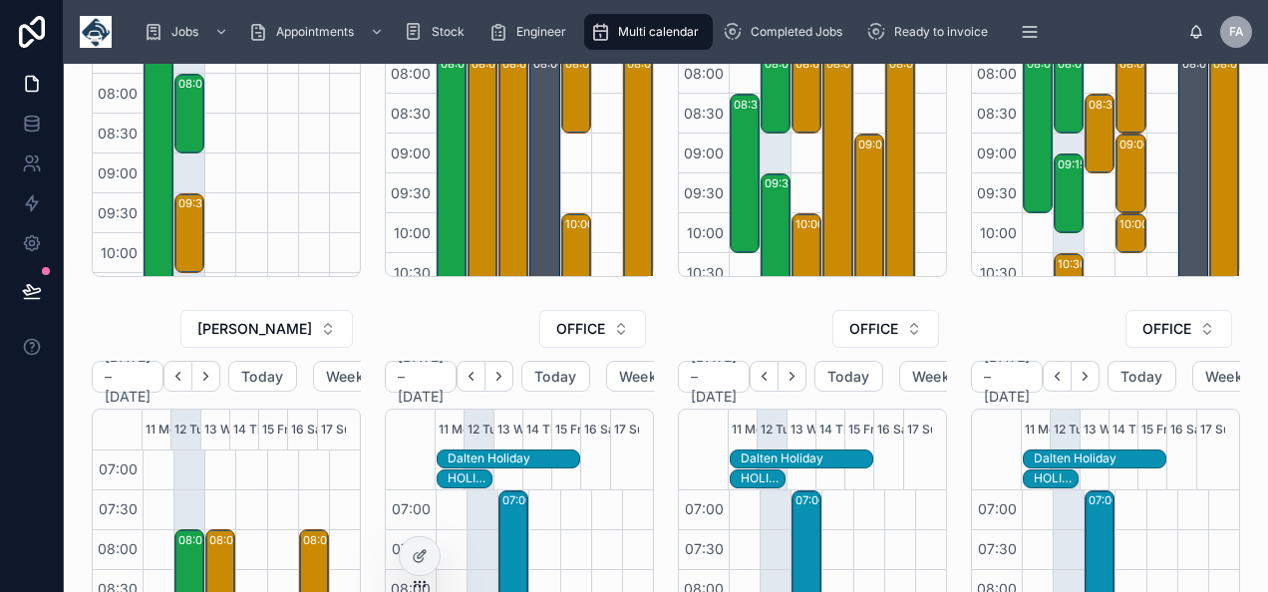
scroll to position [558, 0]
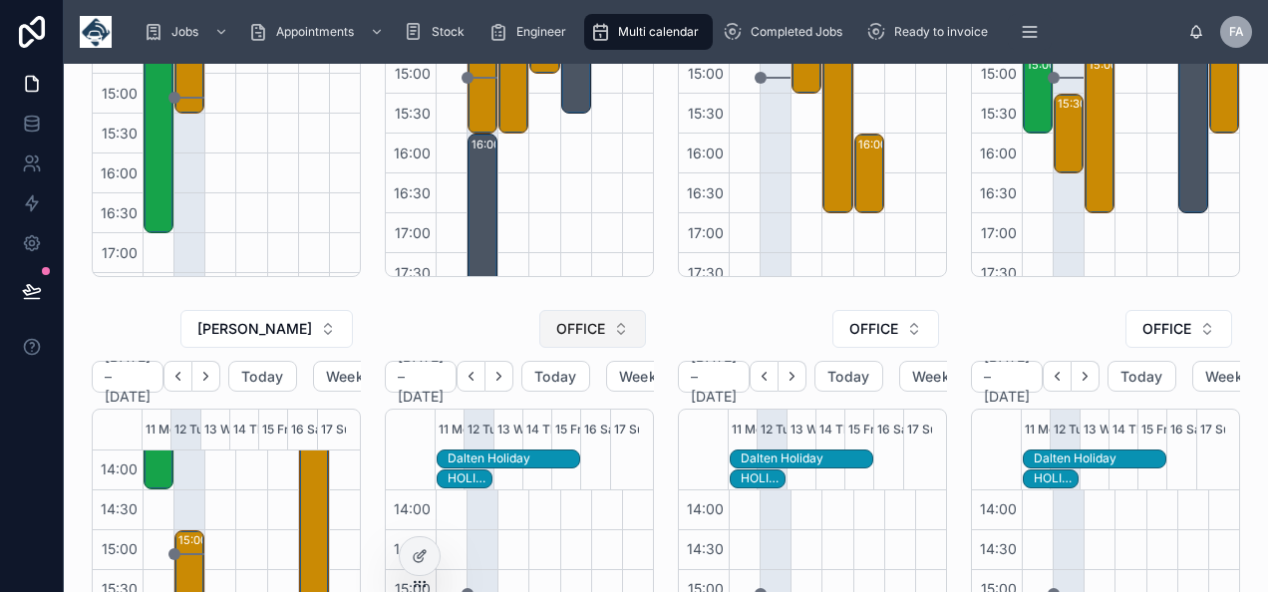
click at [632, 337] on button "OFFICE" at bounding box center [592, 329] width 107 height 38
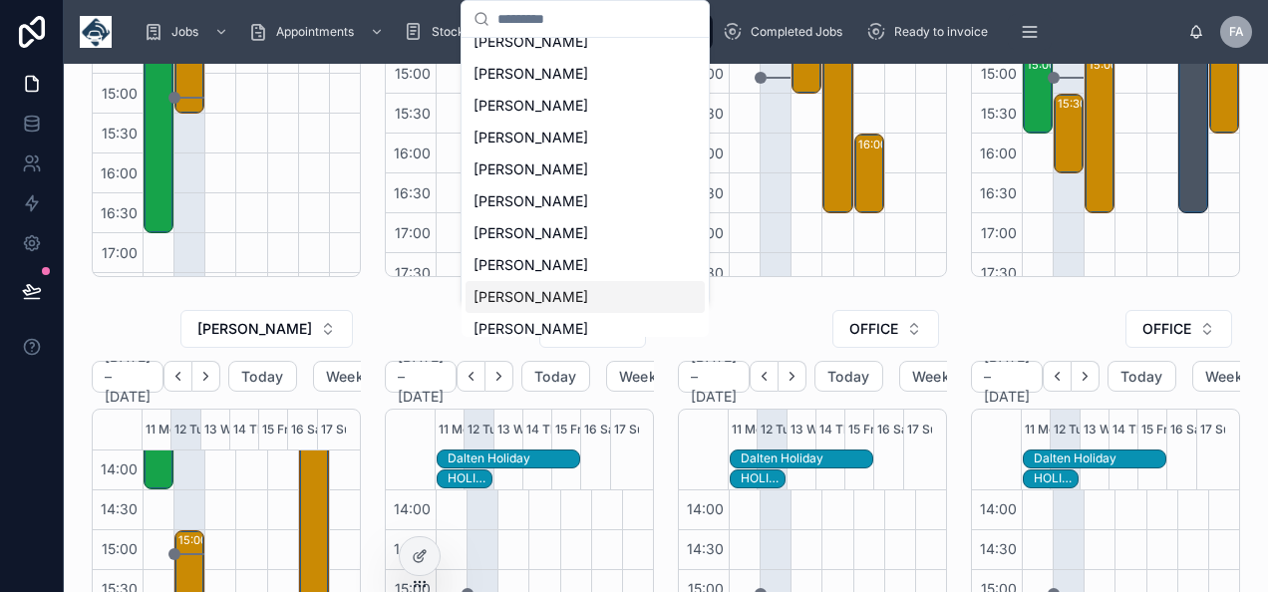
click at [563, 285] on div "REAGEN NAIDOO" at bounding box center [585, 297] width 239 height 32
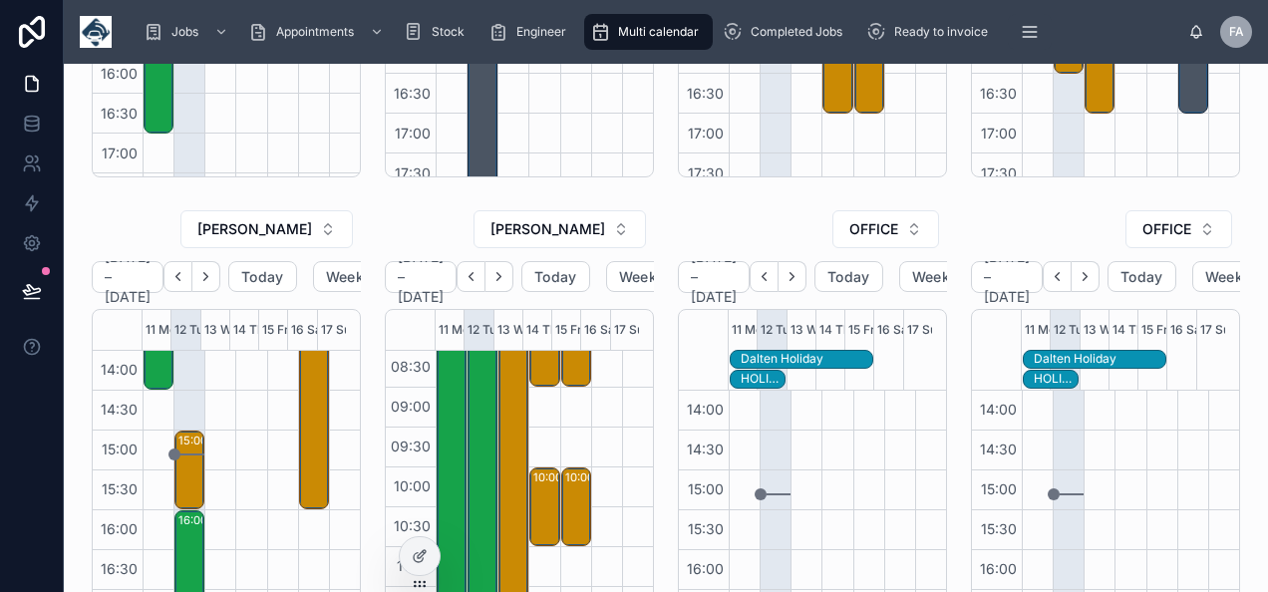
scroll to position [299, 0]
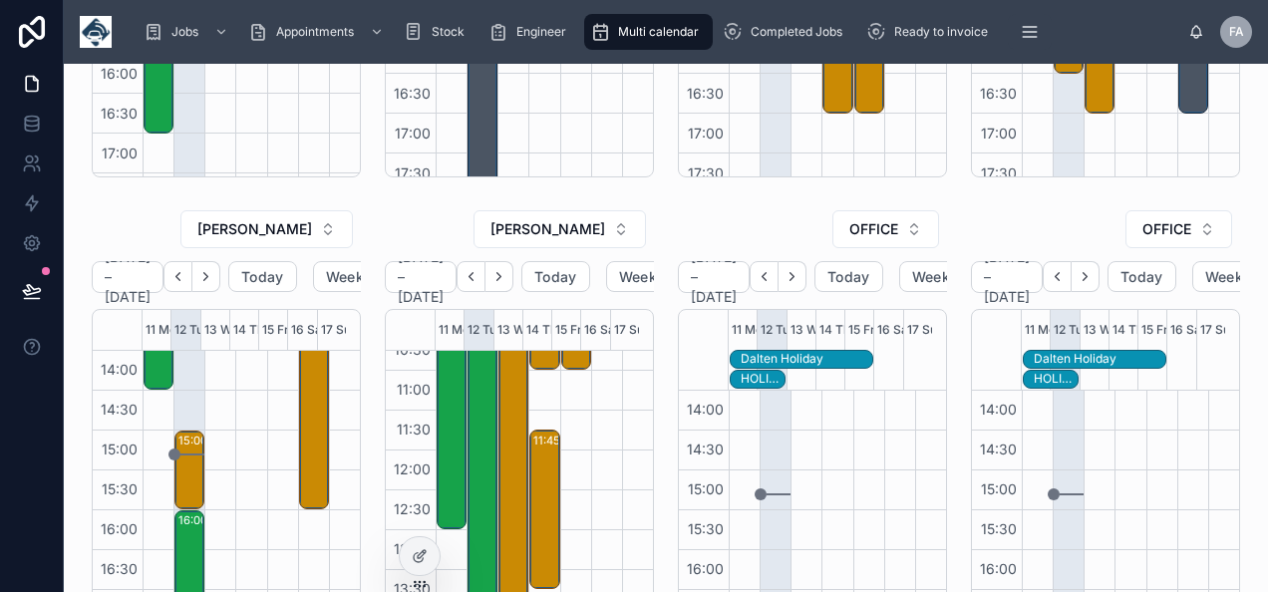
click at [505, 415] on div "08:00 – 17:00 Scotts Vehicle Holdings Ltd - 00322630 - 1 x install (see descrip…" at bounding box center [515, 490] width 24 height 714
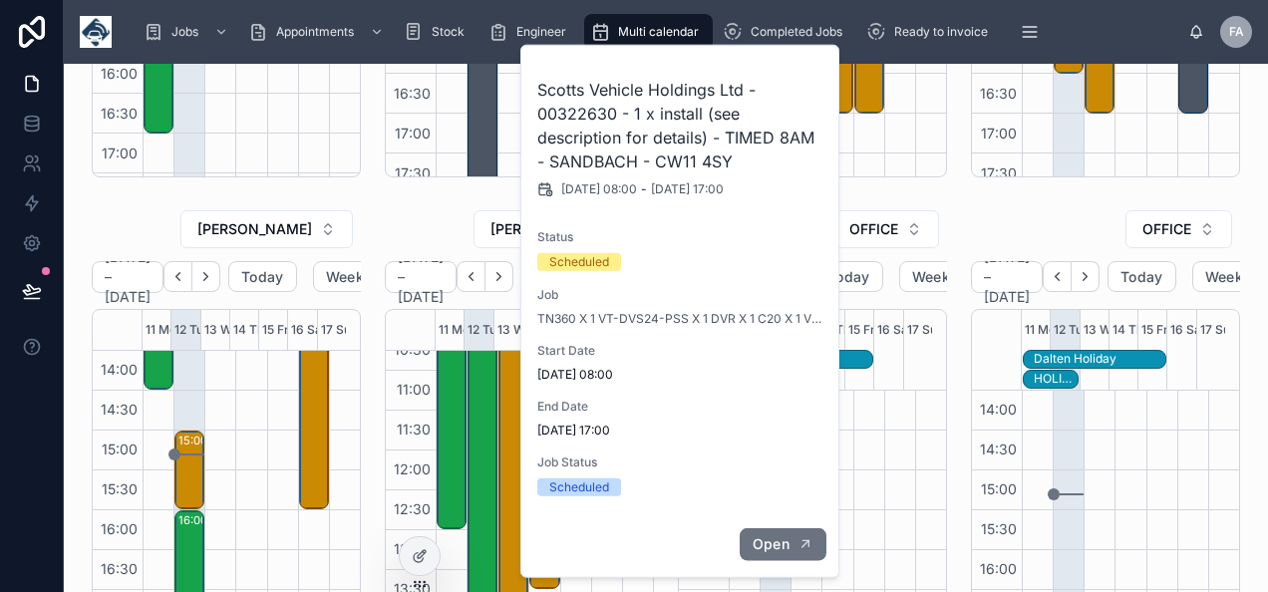
click at [758, 542] on span "Open" at bounding box center [771, 545] width 37 height 18
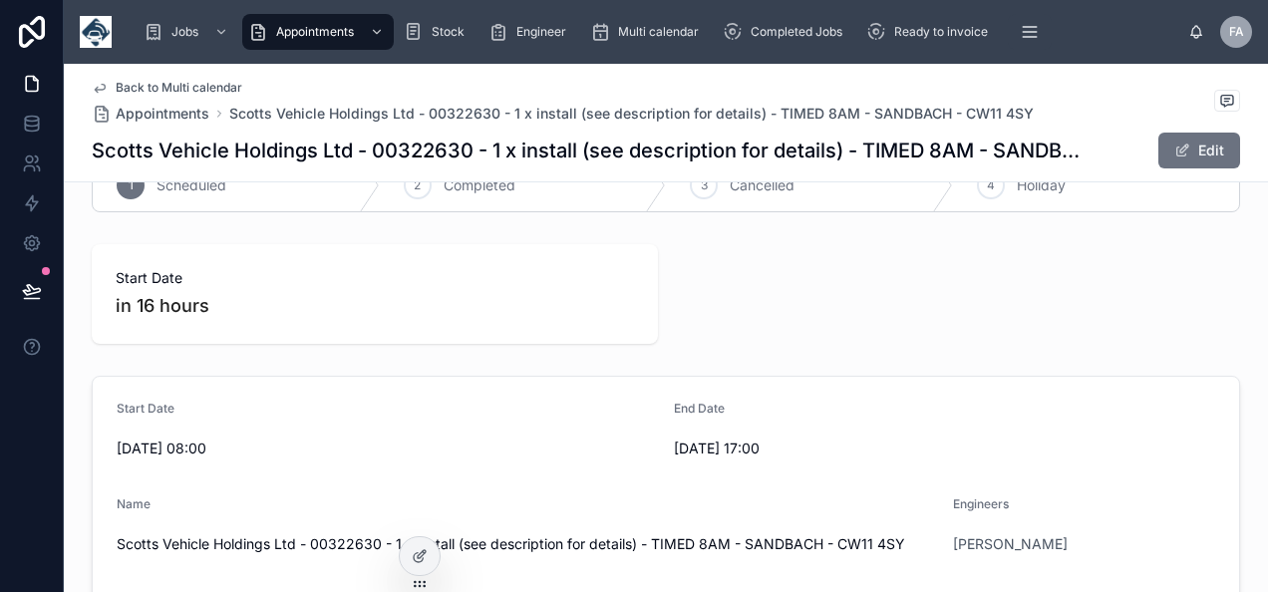
scroll to position [255, 0]
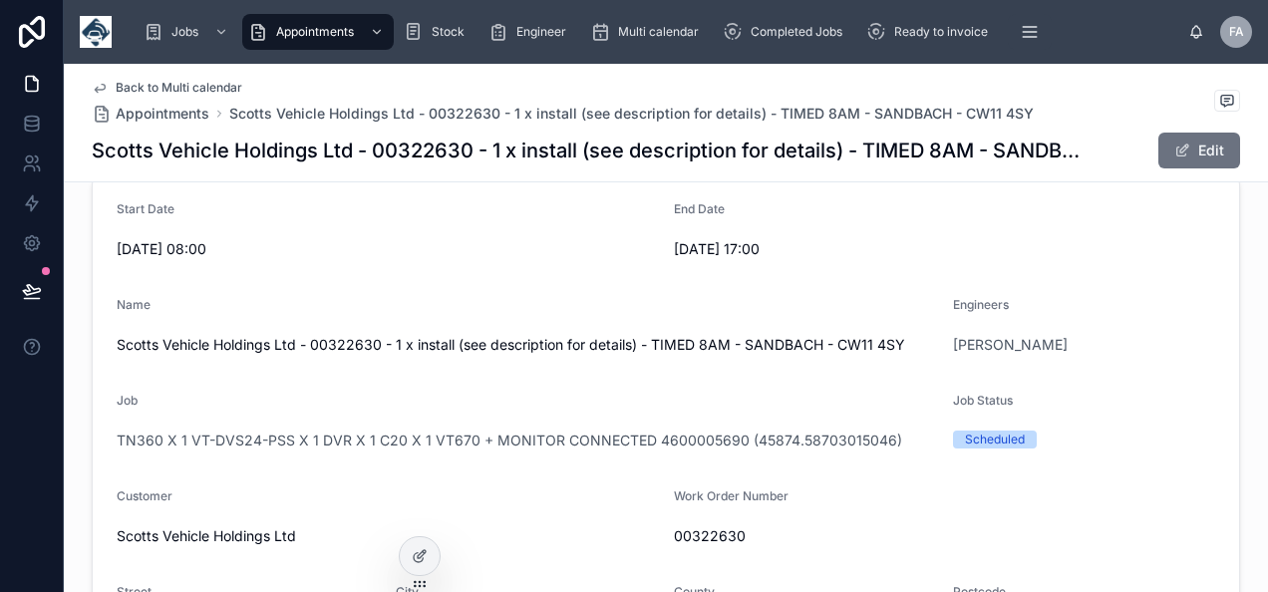
click at [720, 538] on span "00322630" at bounding box center [944, 537] width 541 height 20
click at [720, 533] on span "00322630" at bounding box center [944, 537] width 541 height 20
click at [720, 529] on span "00322630" at bounding box center [944, 537] width 541 height 20
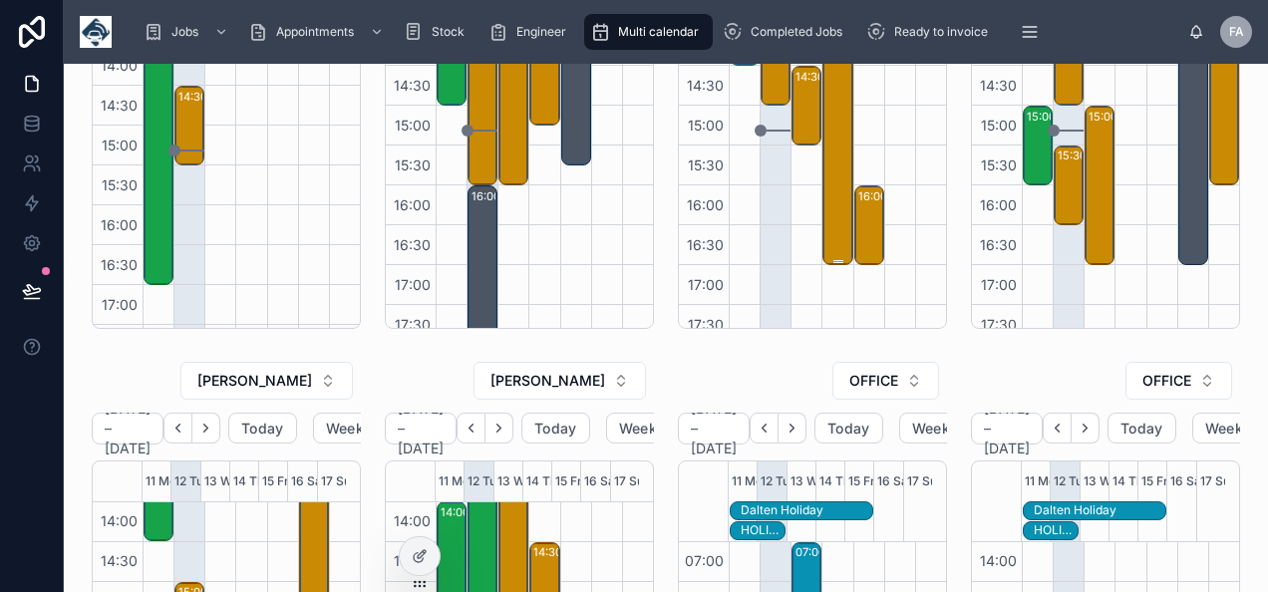
scroll to position [184, 0]
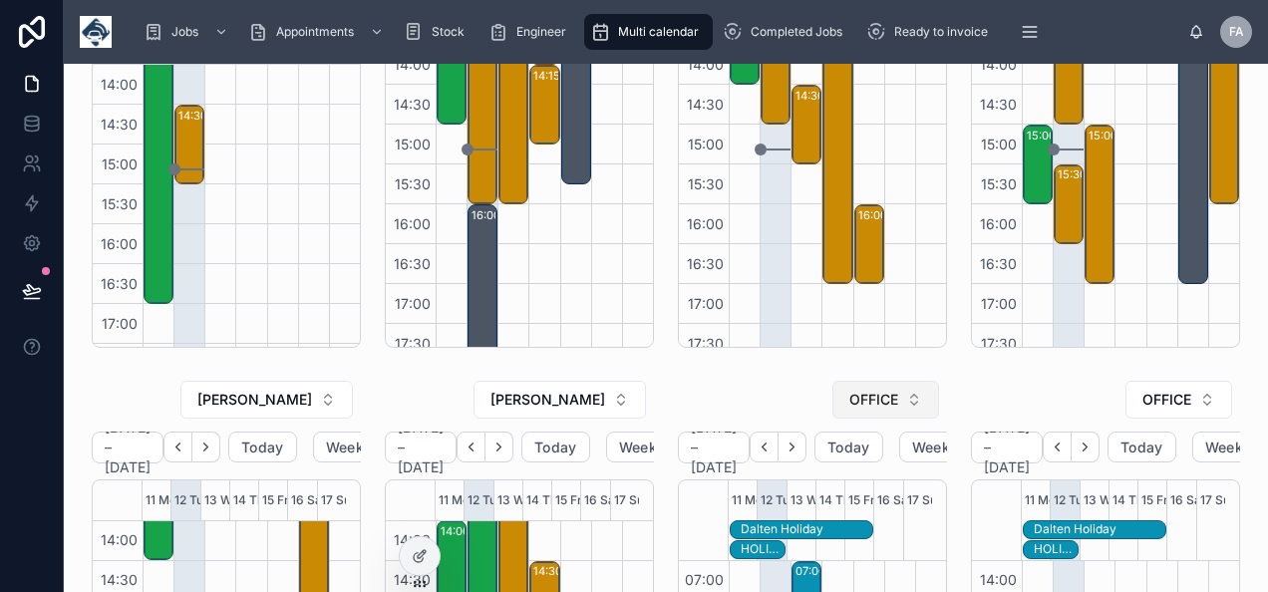
click at [878, 407] on span "OFFICE" at bounding box center [874, 400] width 49 height 20
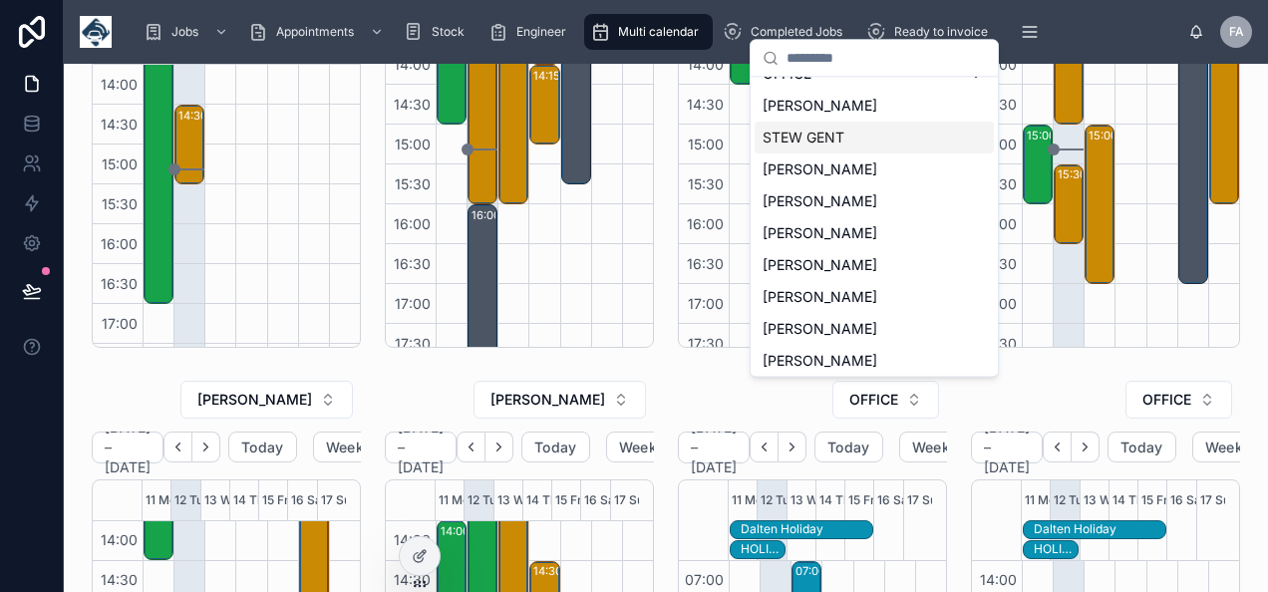
scroll to position [299, 0]
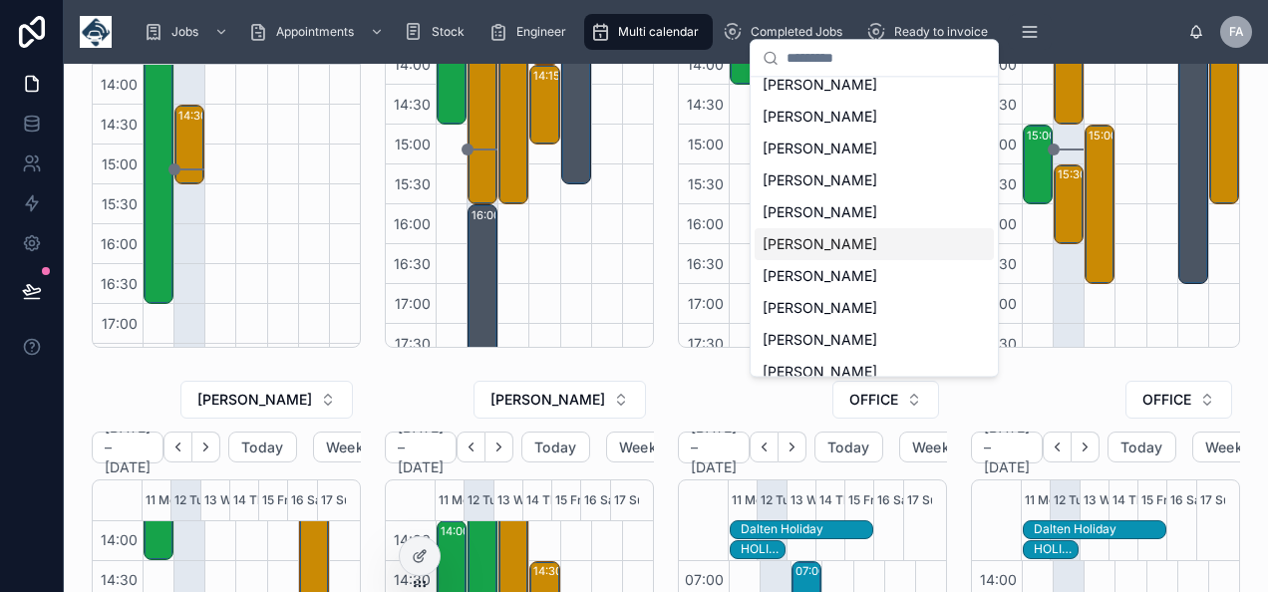
click at [816, 248] on span "RICHARD FORD" at bounding box center [820, 244] width 115 height 20
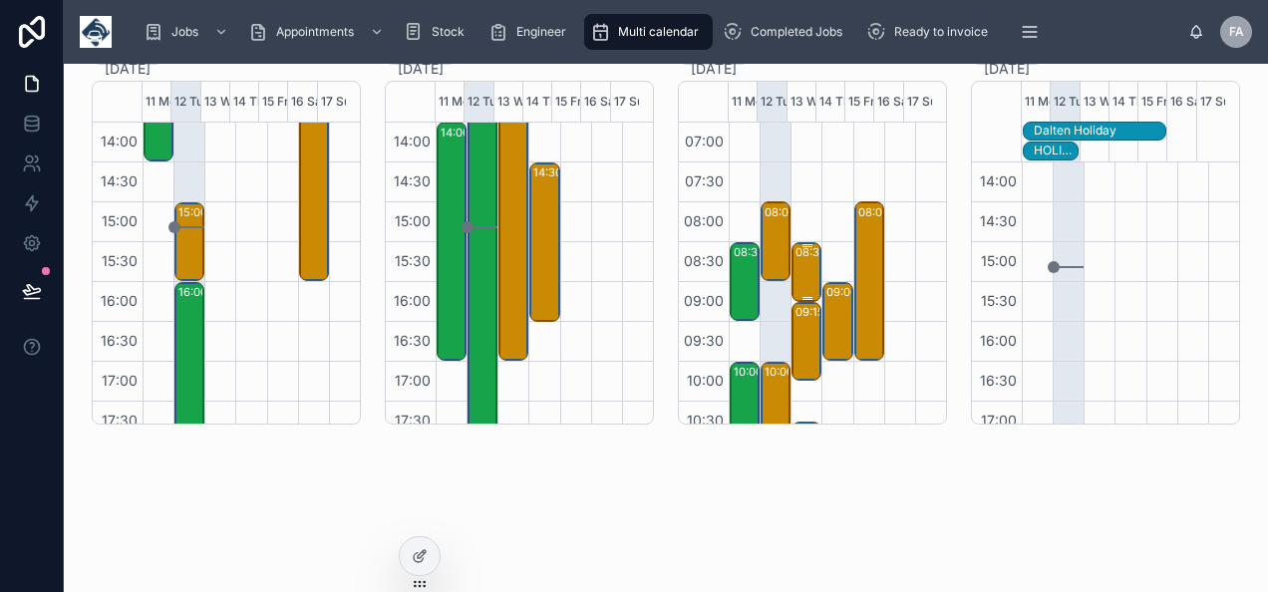
click at [800, 267] on div "08:30 – 09:15 *** Timed 8am appointment *** A E Horder (Contracting) Ltd - 0032…" at bounding box center [808, 272] width 24 height 56
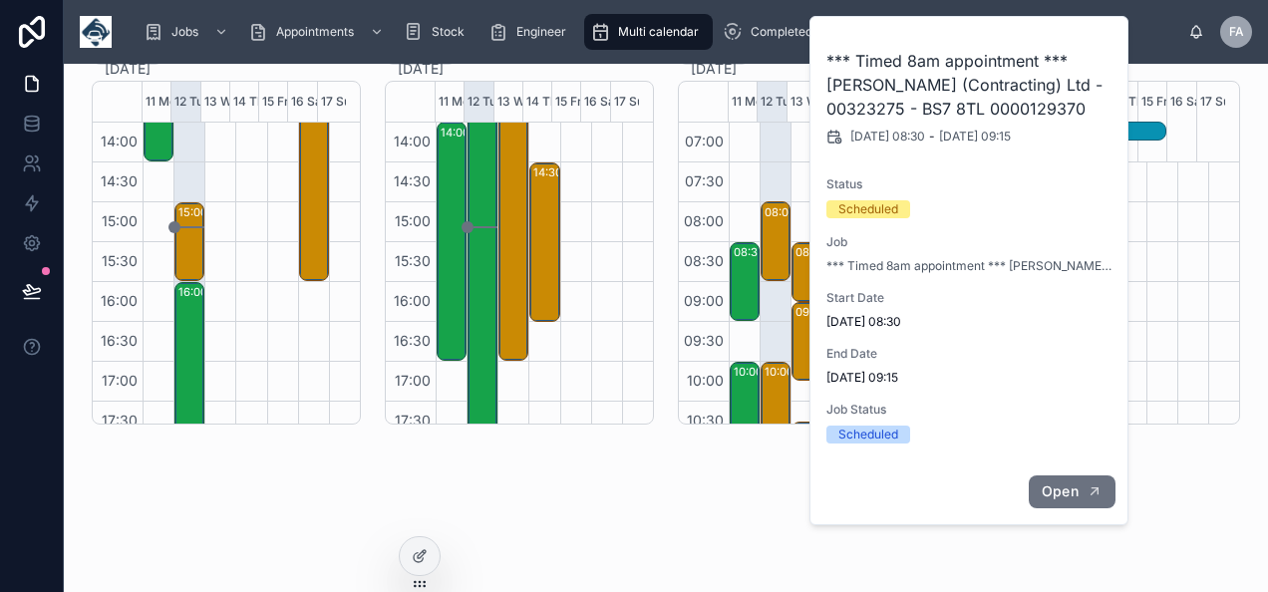
click at [1091, 500] on button "Open" at bounding box center [1072, 492] width 87 height 33
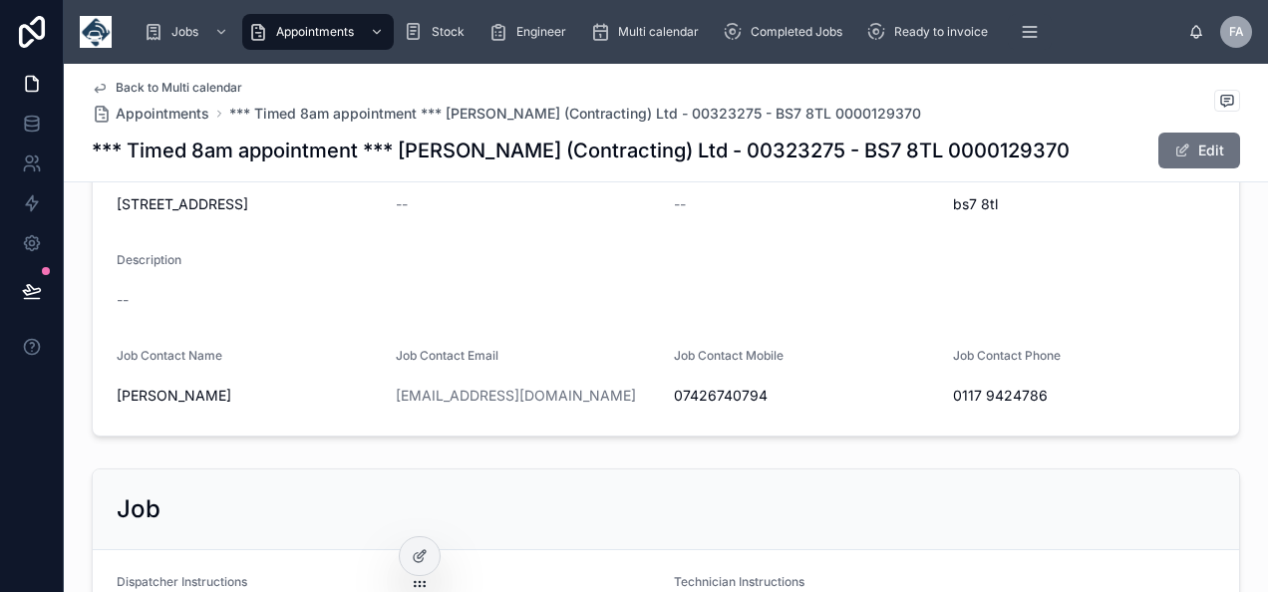
scroll to position [484, 0]
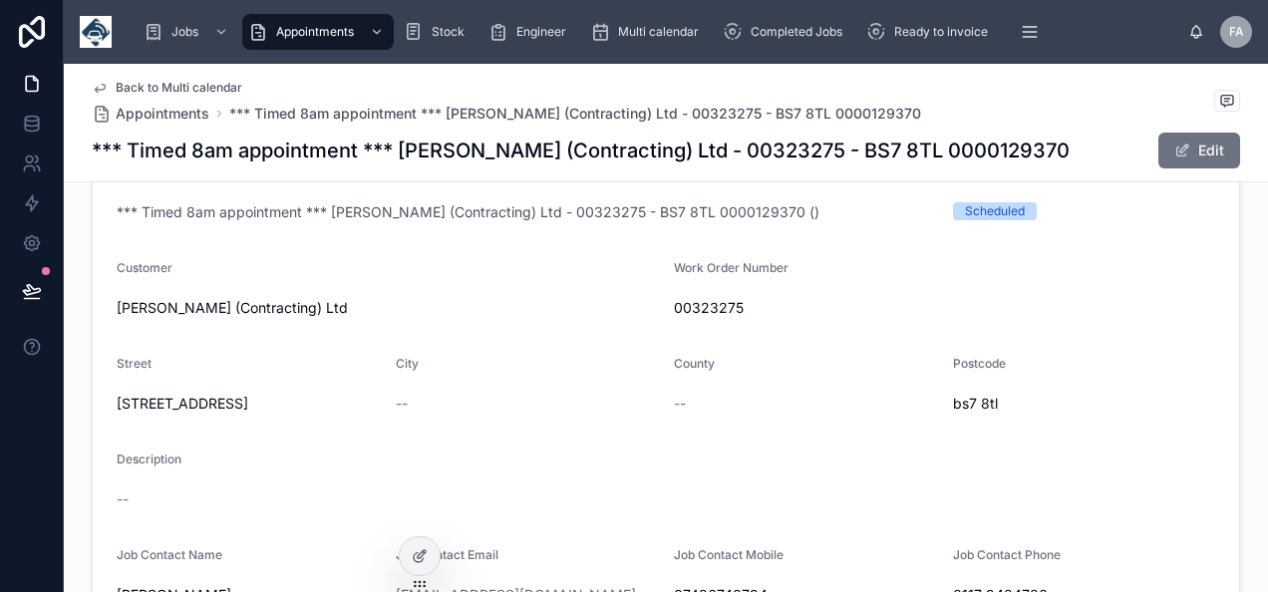
click at [716, 302] on span "00323275" at bounding box center [944, 308] width 541 height 20
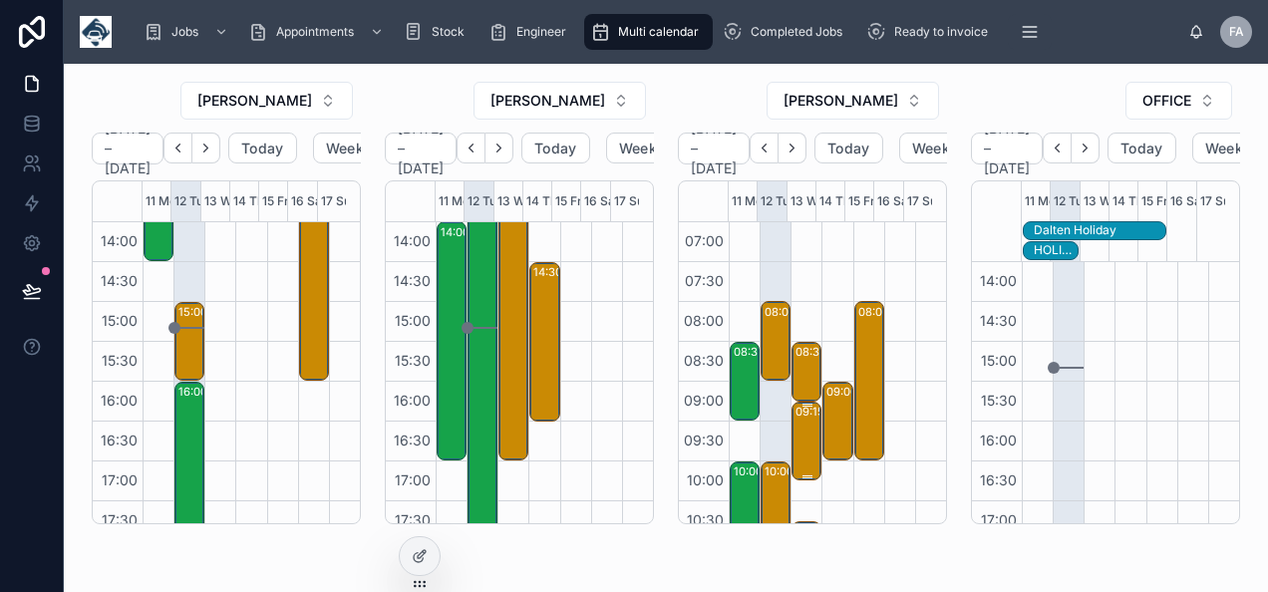
click at [796, 418] on div "09:15 – 10:15" at bounding box center [832, 412] width 73 height 20
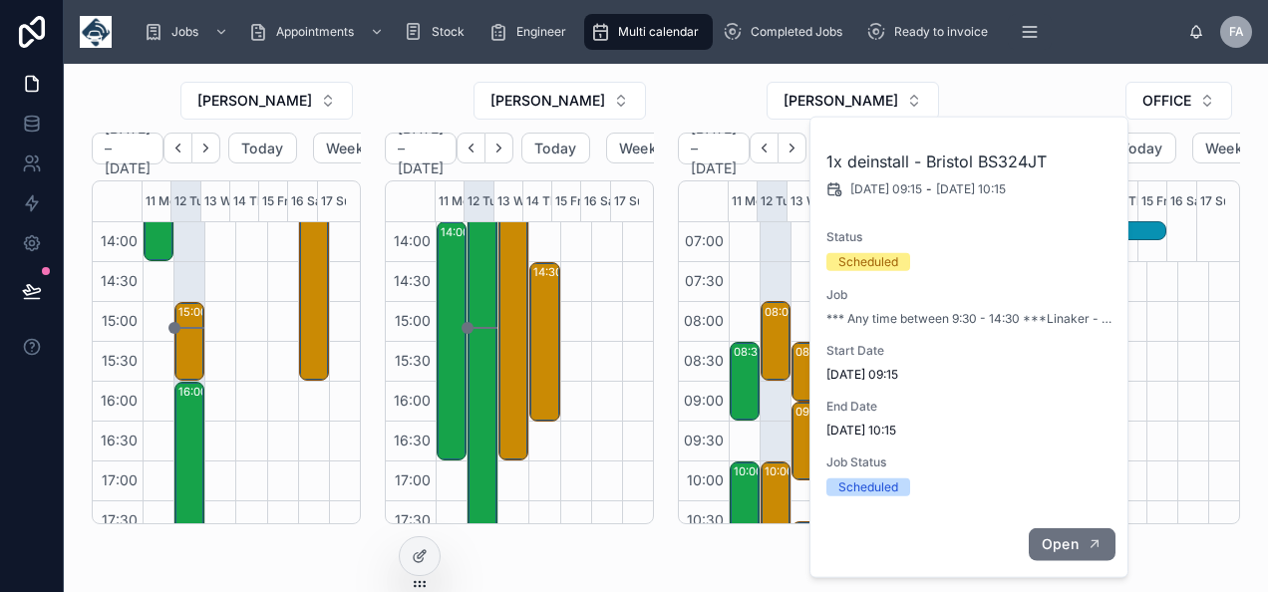
click at [1075, 541] on span "Open" at bounding box center [1060, 545] width 37 height 18
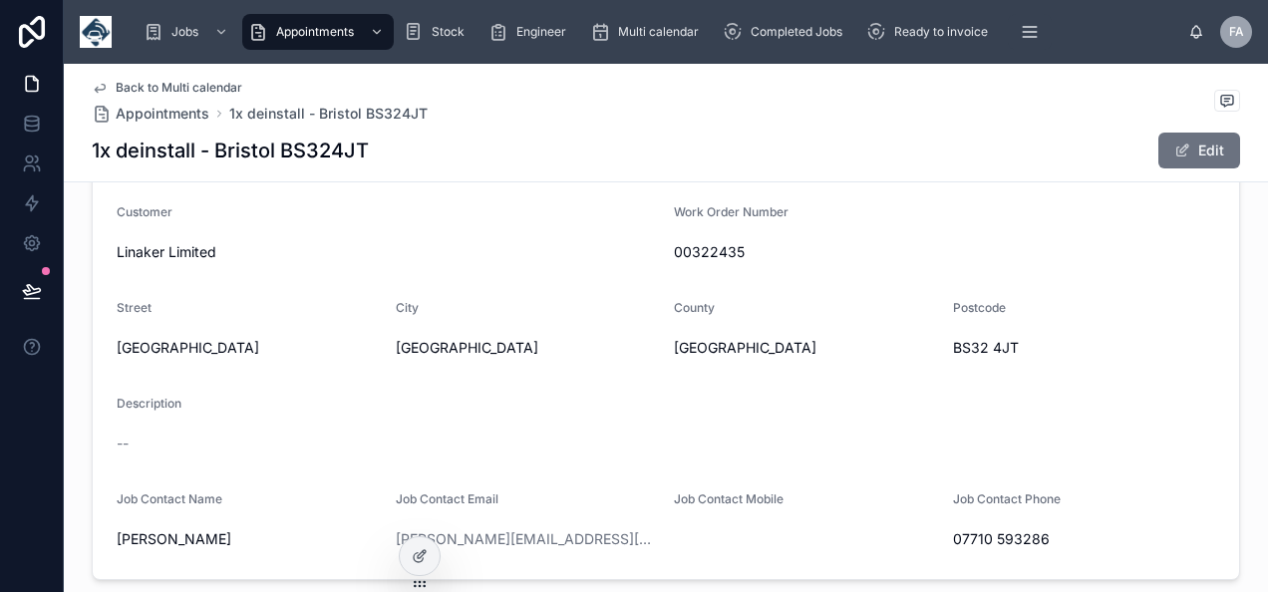
scroll to position [440, 0]
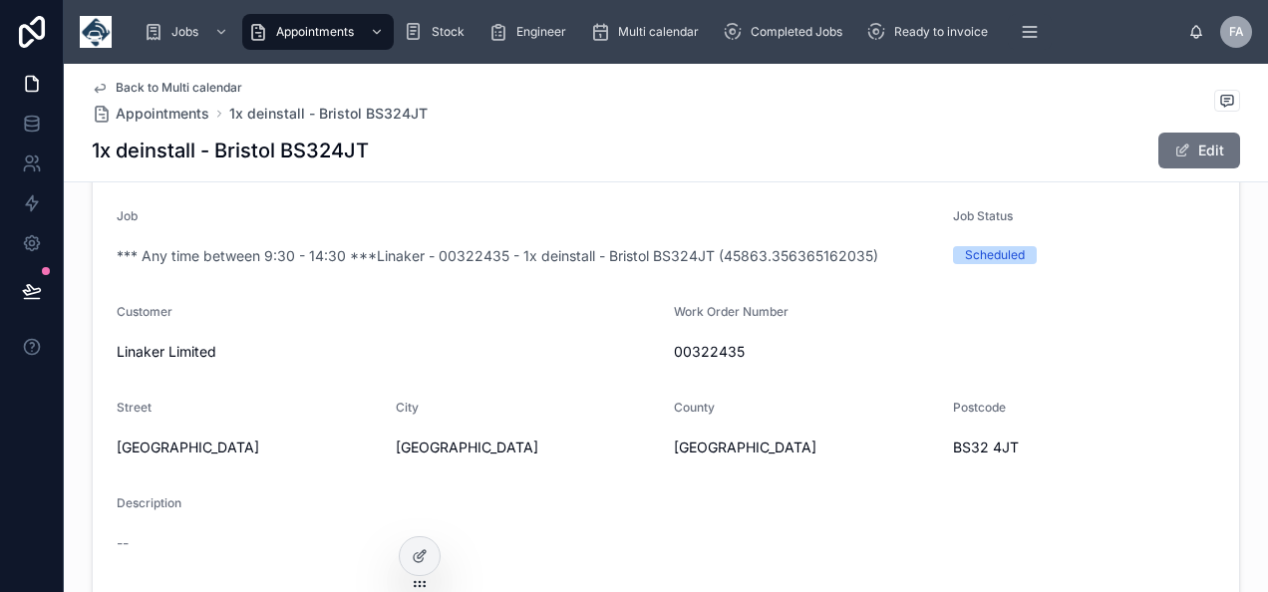
click at [700, 342] on span "00322435" at bounding box center [944, 352] width 541 height 20
click at [699, 347] on span "00322435" at bounding box center [944, 352] width 541 height 20
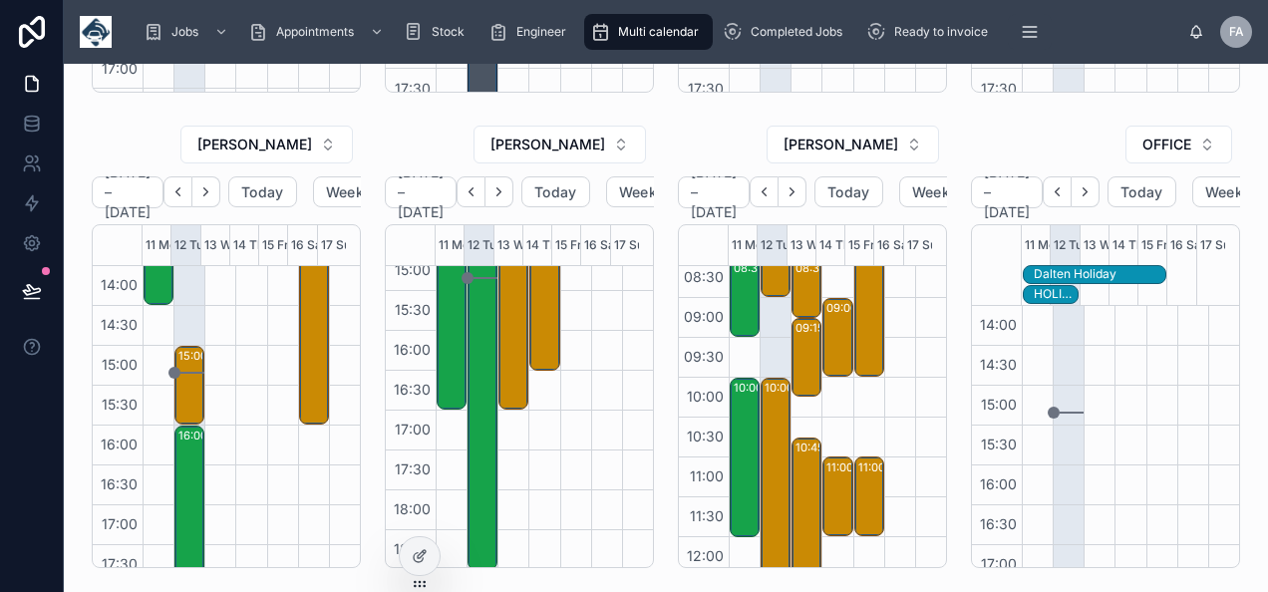
scroll to position [199, 0]
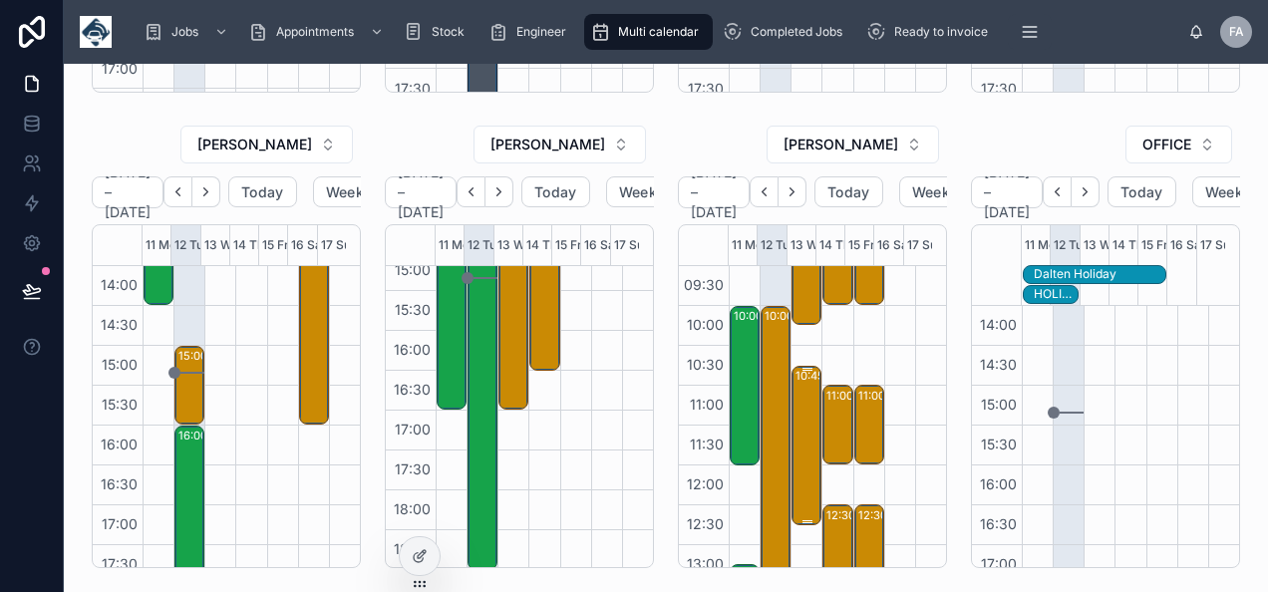
click at [797, 407] on div "10:45 – 12:45 Novuna Vehicle Solutions Ltd - 00322893 - 1x deinstall - PK72WLO …" at bounding box center [808, 446] width 24 height 156
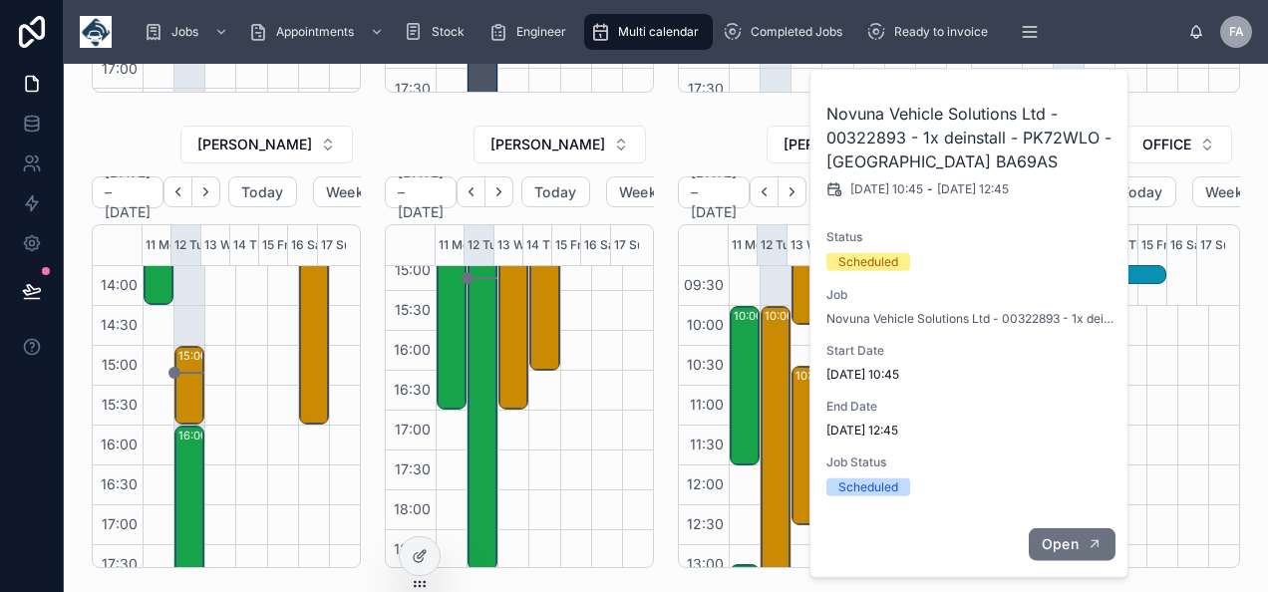
click at [1089, 540] on icon "button" at bounding box center [1095, 545] width 16 height 16
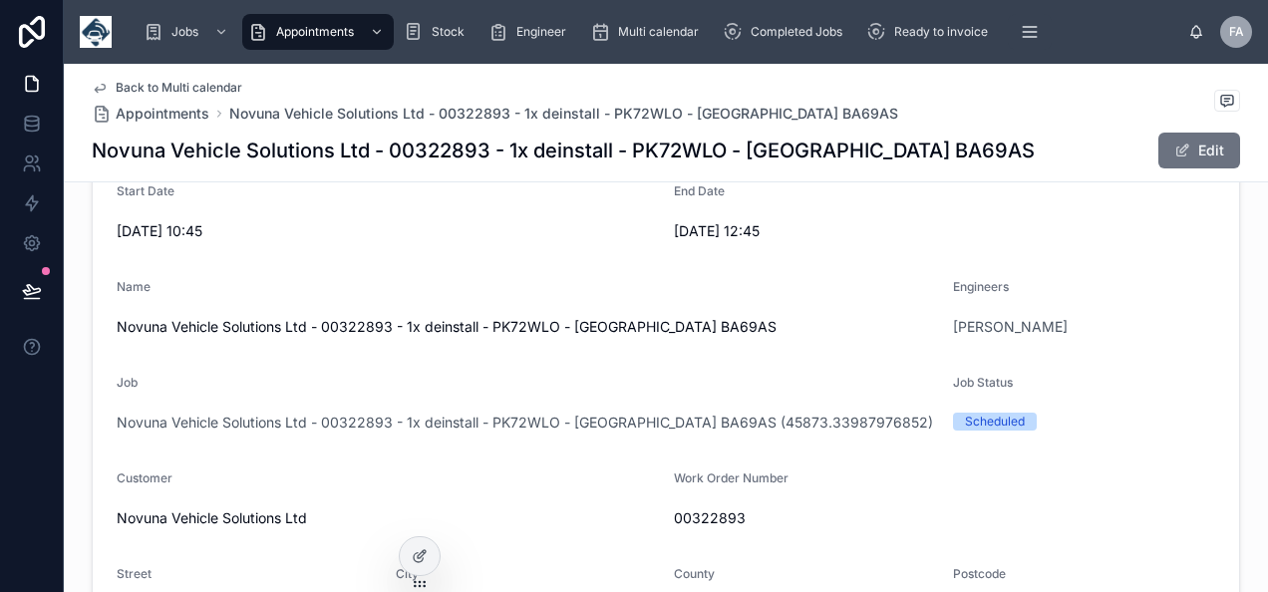
scroll to position [455, 0]
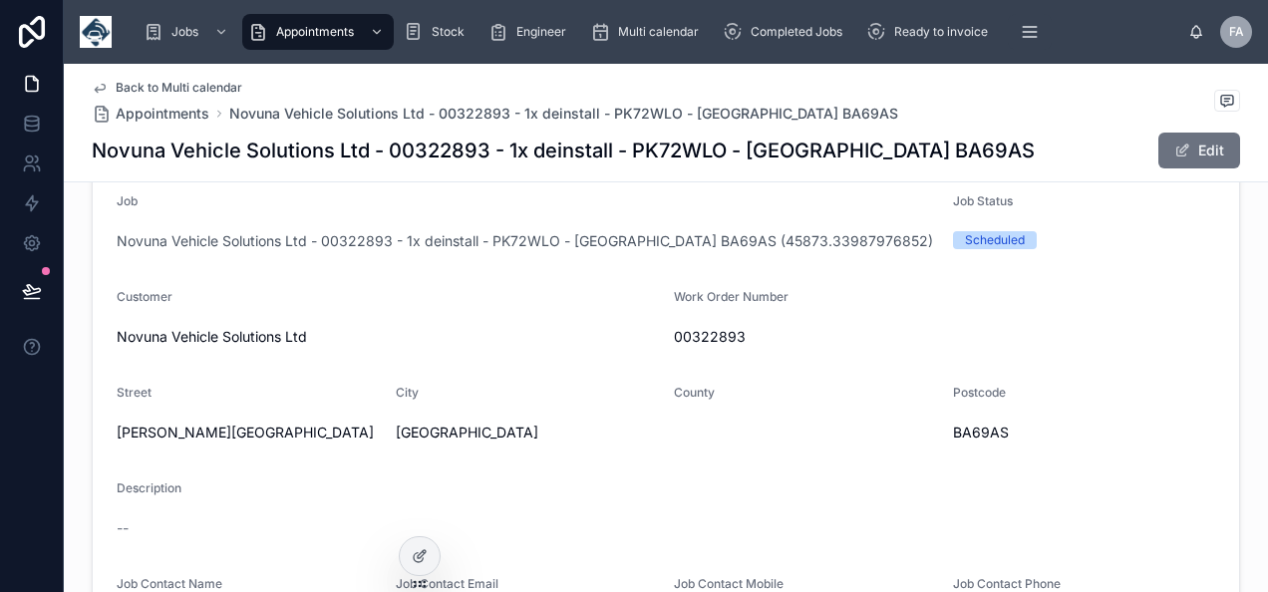
click at [691, 337] on span "00322893" at bounding box center [944, 337] width 541 height 20
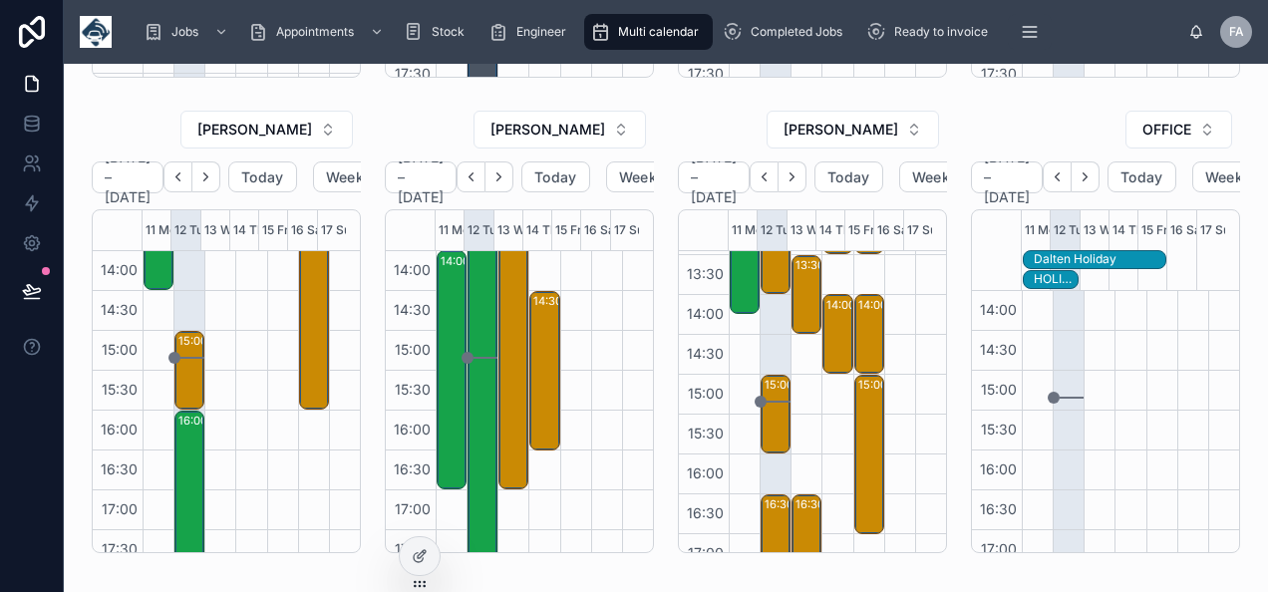
scroll to position [553, 0]
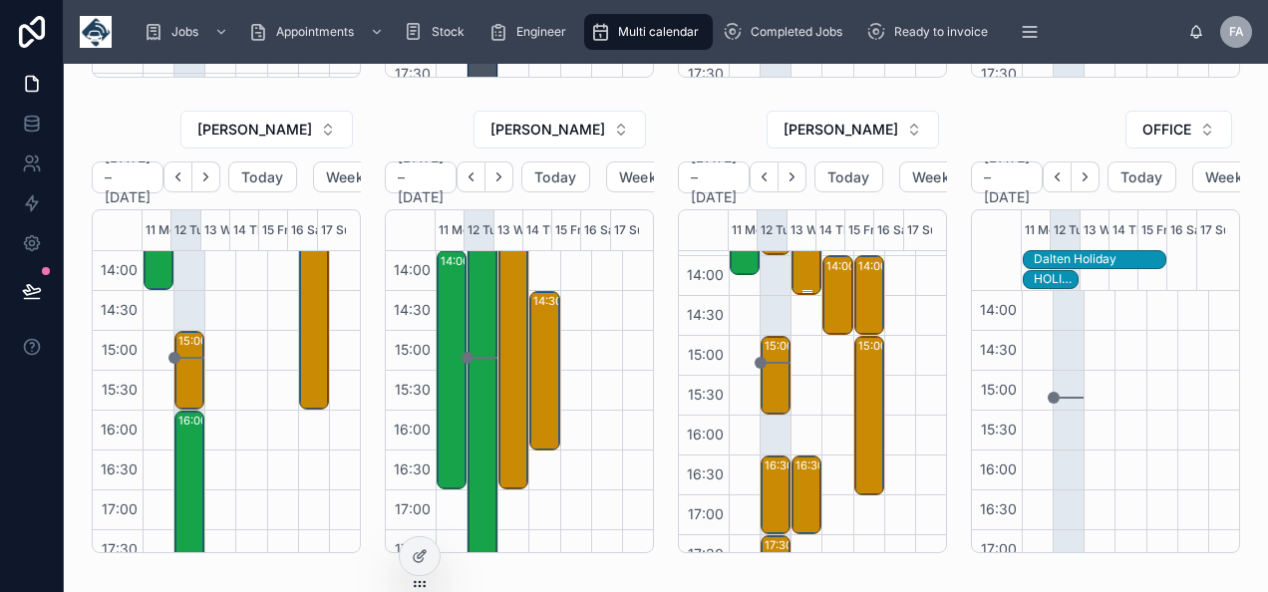
click at [796, 273] on div "13:30 – 14:30 *** Any time after 2pm attendance *** Bath Wholesale Fruiterers L…" at bounding box center [808, 256] width 24 height 76
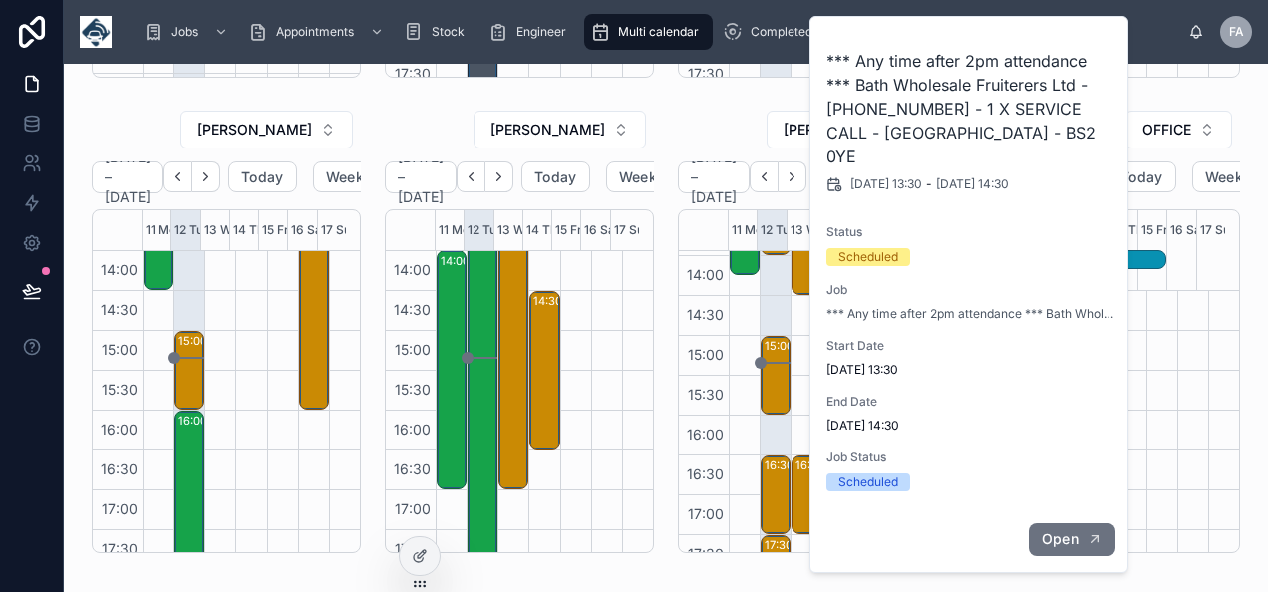
click at [1095, 537] on icon "button" at bounding box center [1095, 540] width 7 height 7
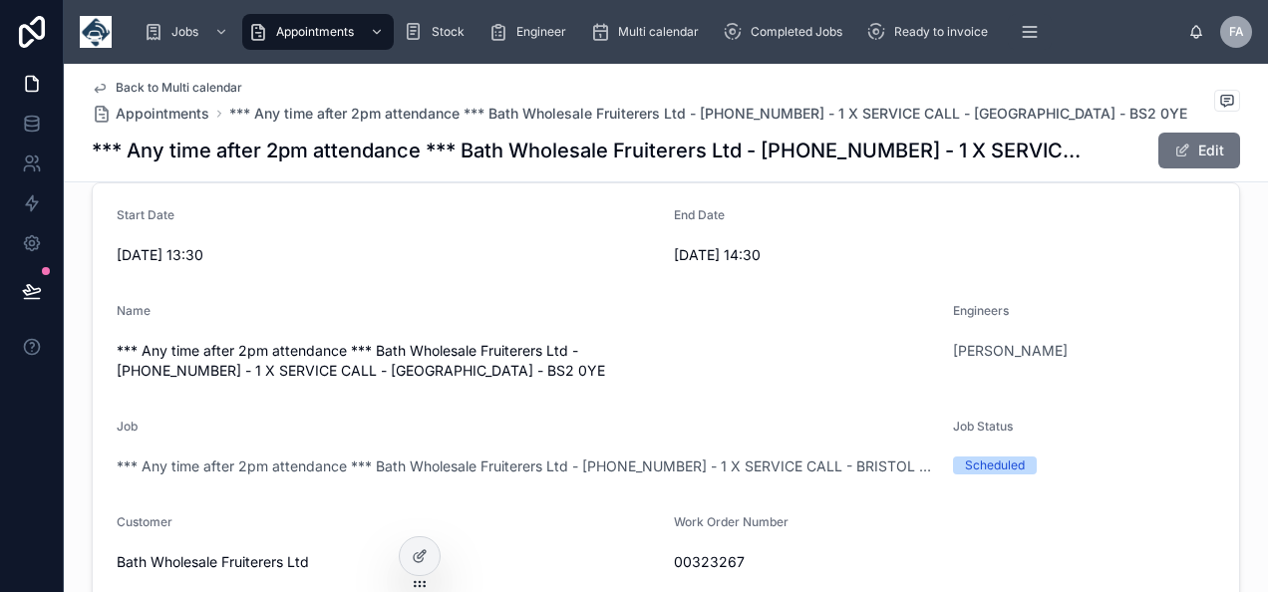
scroll to position [455, 0]
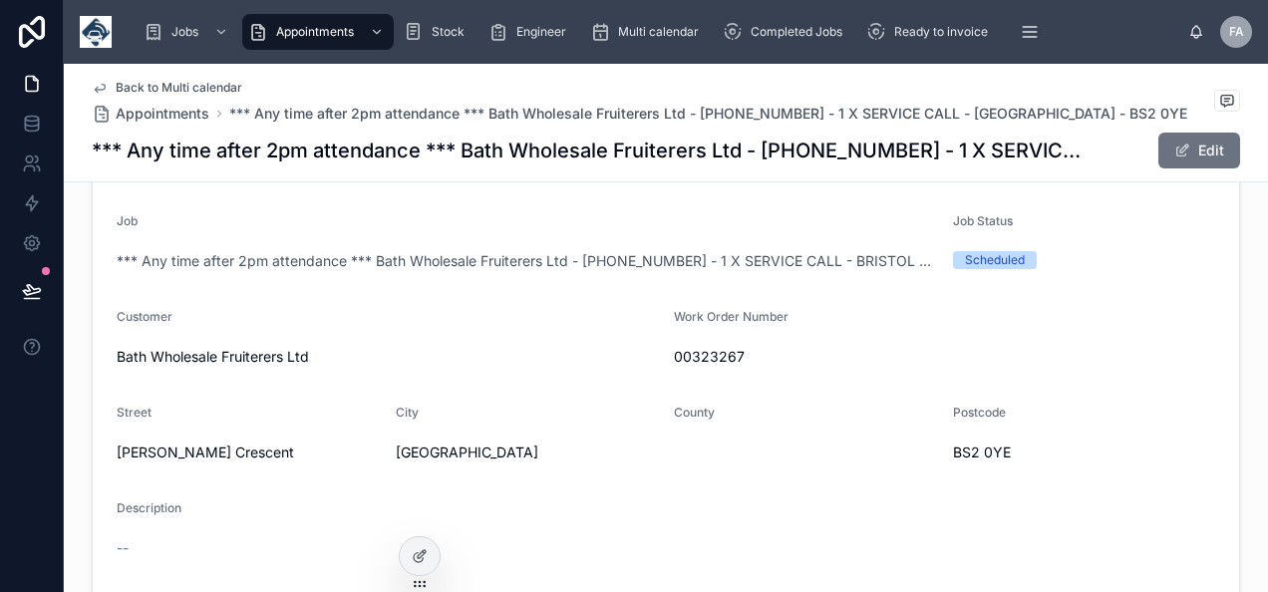
click at [692, 347] on span "00323267" at bounding box center [944, 357] width 541 height 20
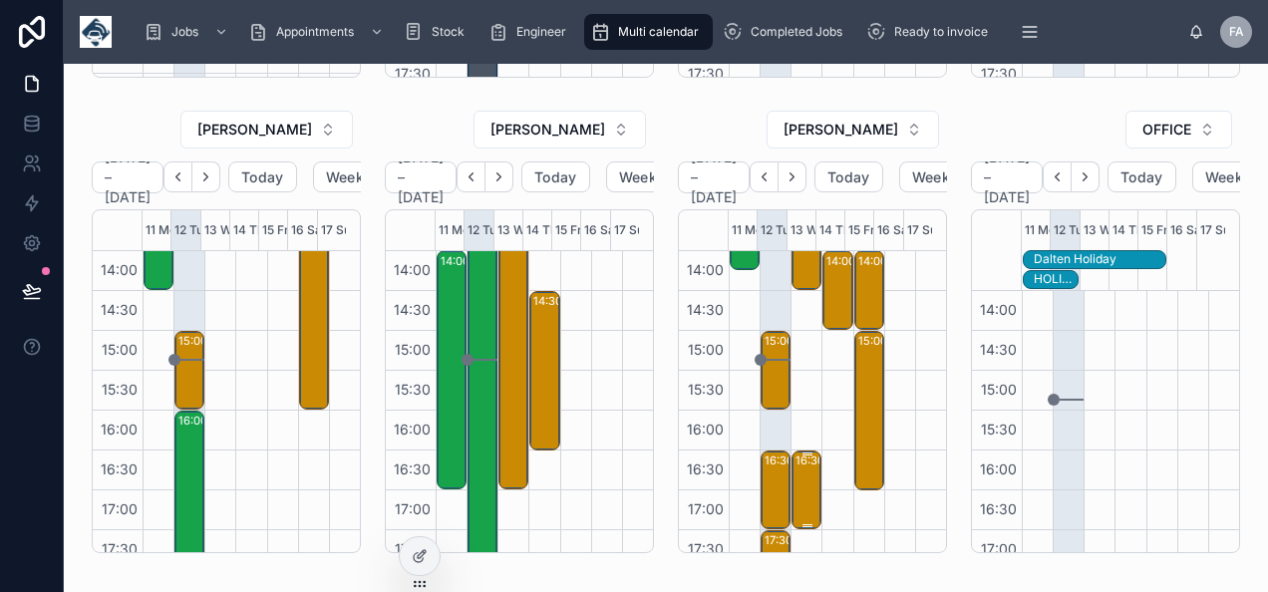
scroll to position [653, 0]
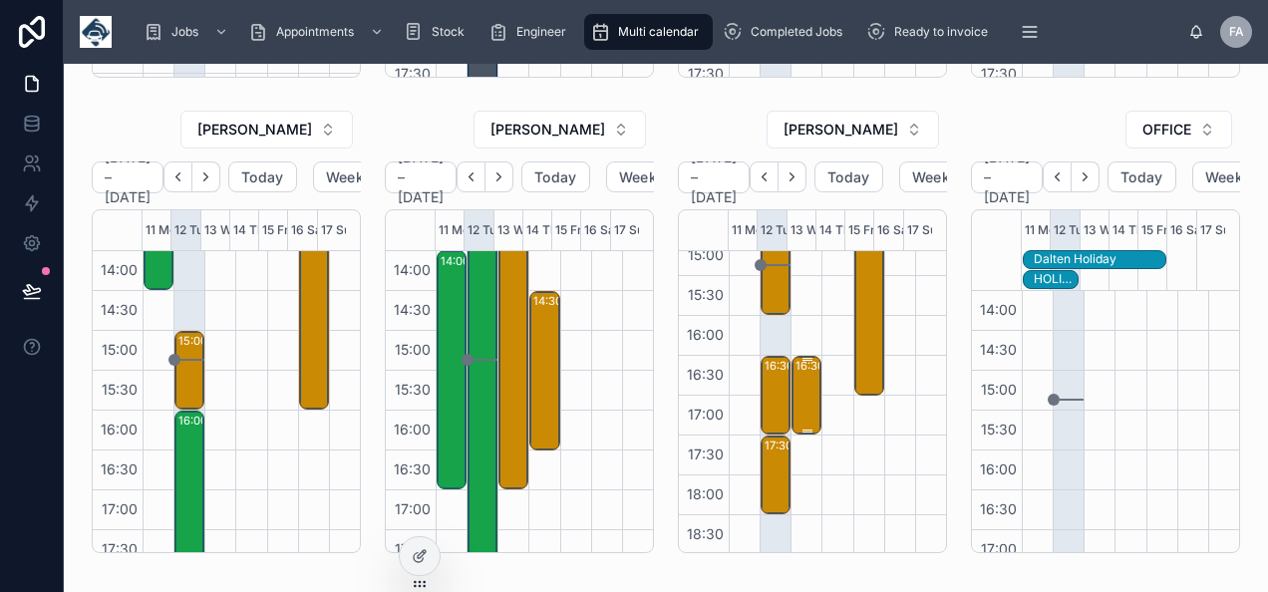
click at [796, 411] on div "16:30 – 17:30 Nationwide Platforms Limited - 00323276 - 1 x service call - BS11…" at bounding box center [808, 396] width 24 height 76
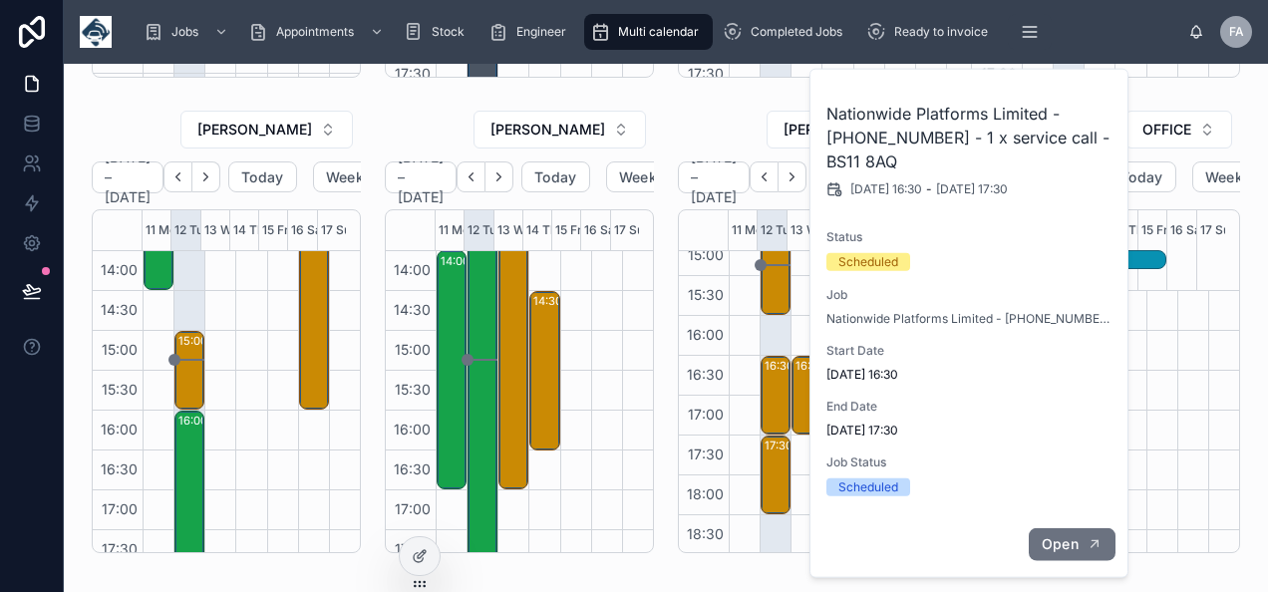
click at [1096, 550] on icon "button" at bounding box center [1095, 545] width 16 height 16
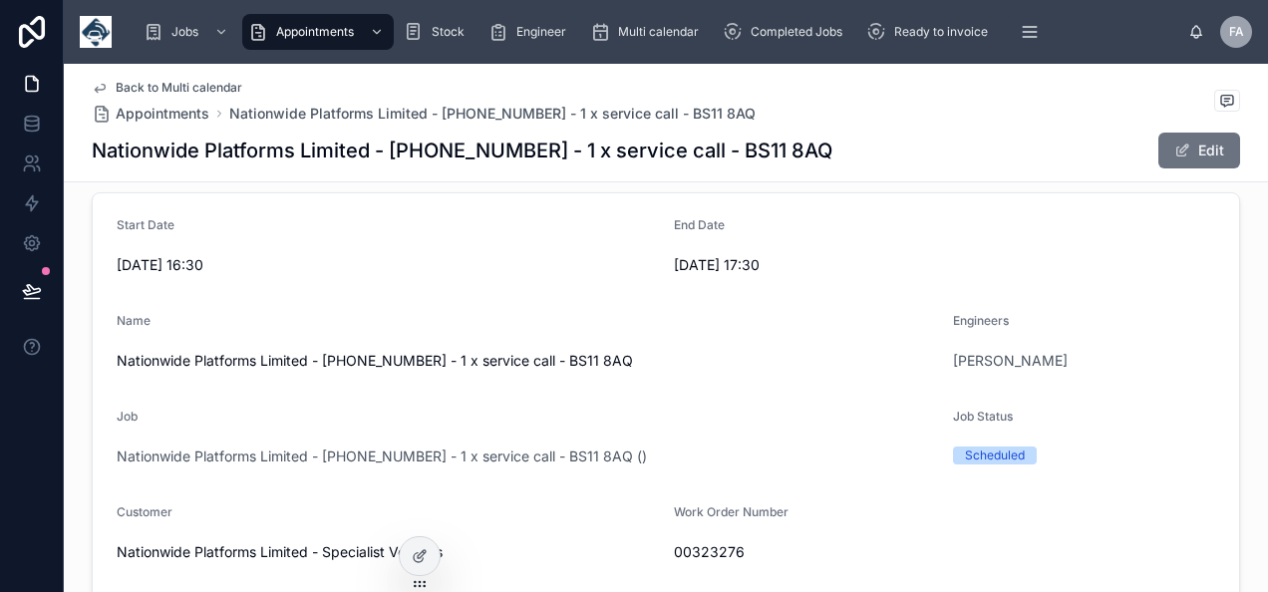
scroll to position [355, 0]
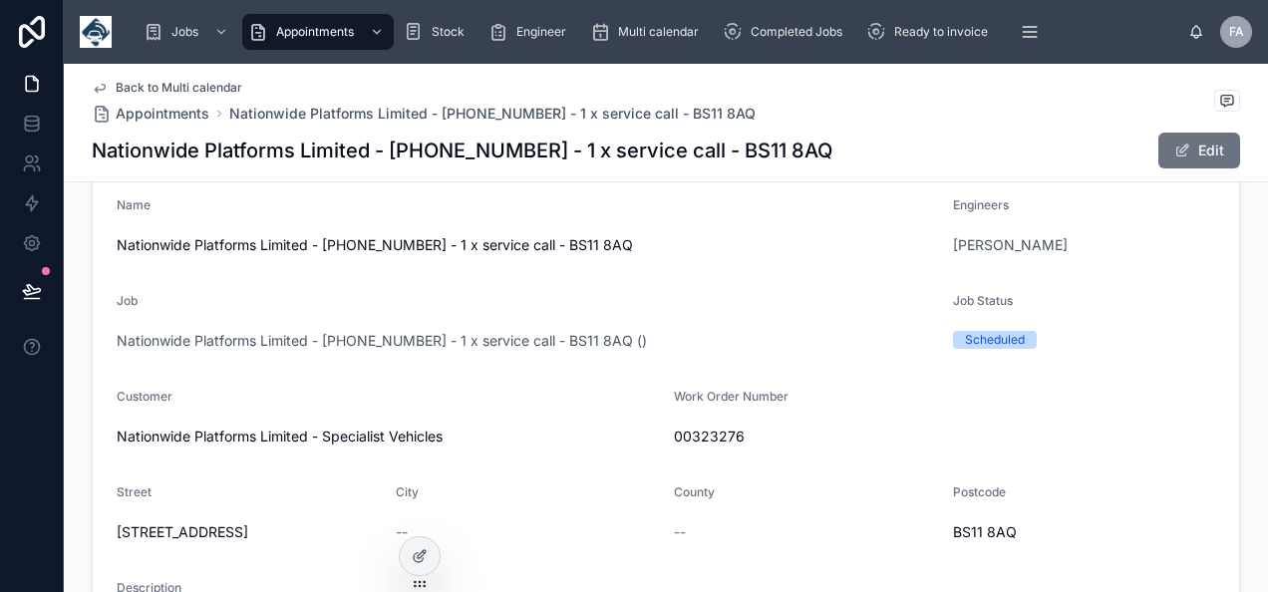
click at [704, 432] on span "00323276" at bounding box center [944, 437] width 541 height 20
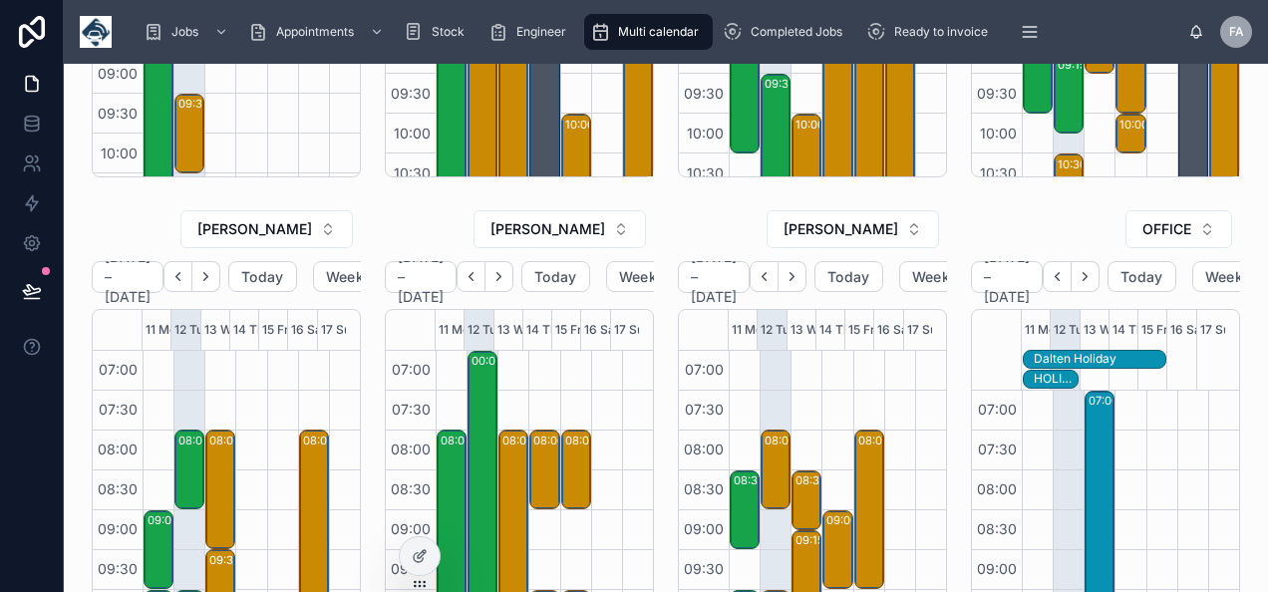
scroll to position [558, 0]
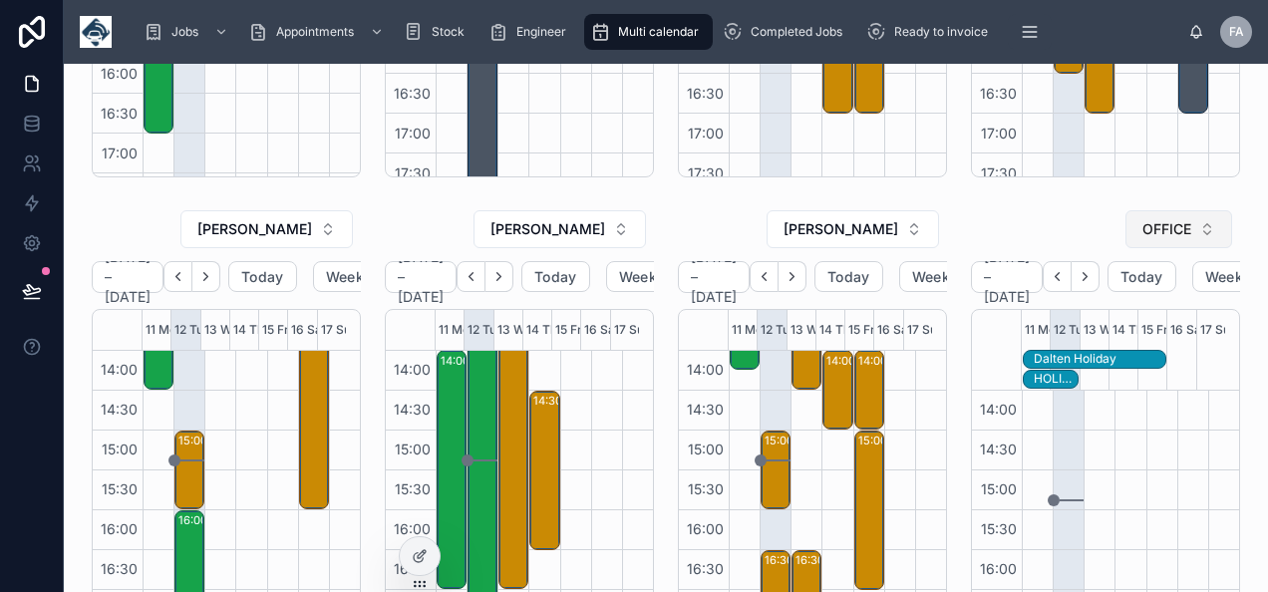
click at [1153, 233] on span "OFFICE" at bounding box center [1167, 229] width 49 height 20
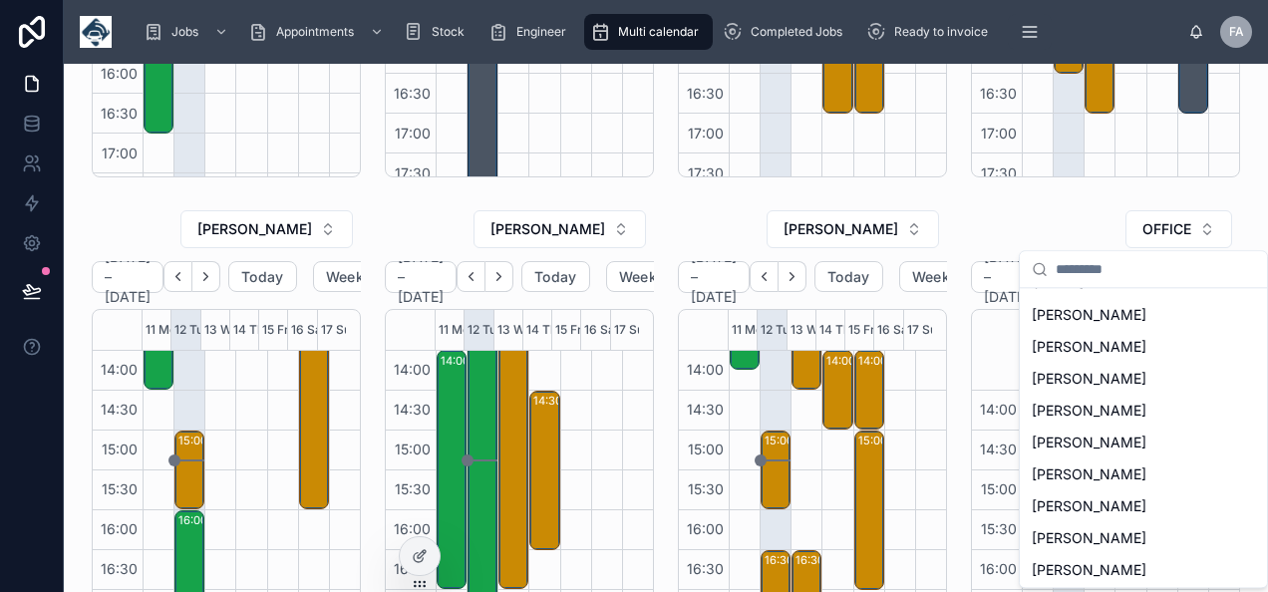
scroll to position [499, 0]
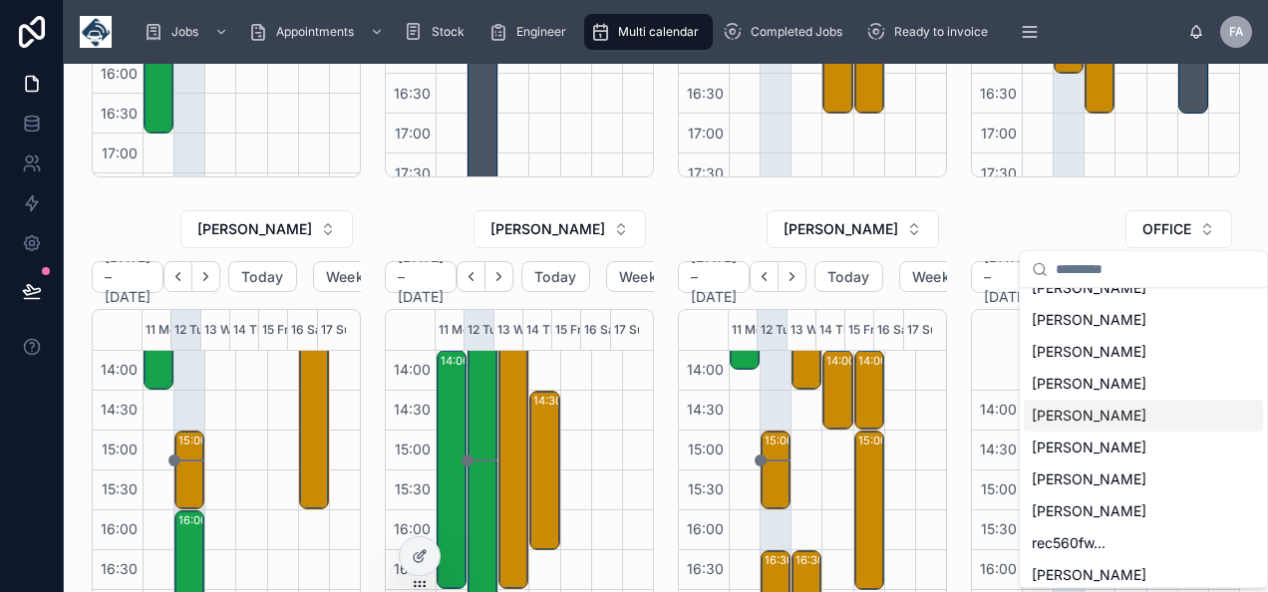
click at [1075, 415] on span "JAMES LIVINGSTONE" at bounding box center [1089, 416] width 115 height 20
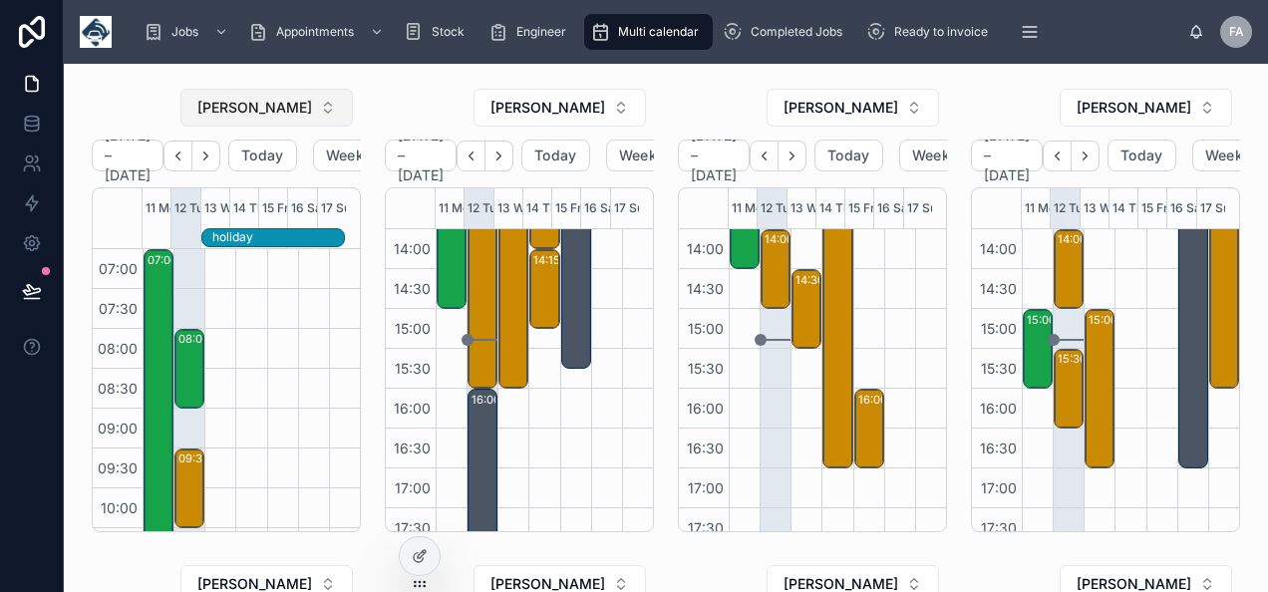
click at [299, 111] on span "SAM CAMPBELL" at bounding box center [254, 108] width 115 height 20
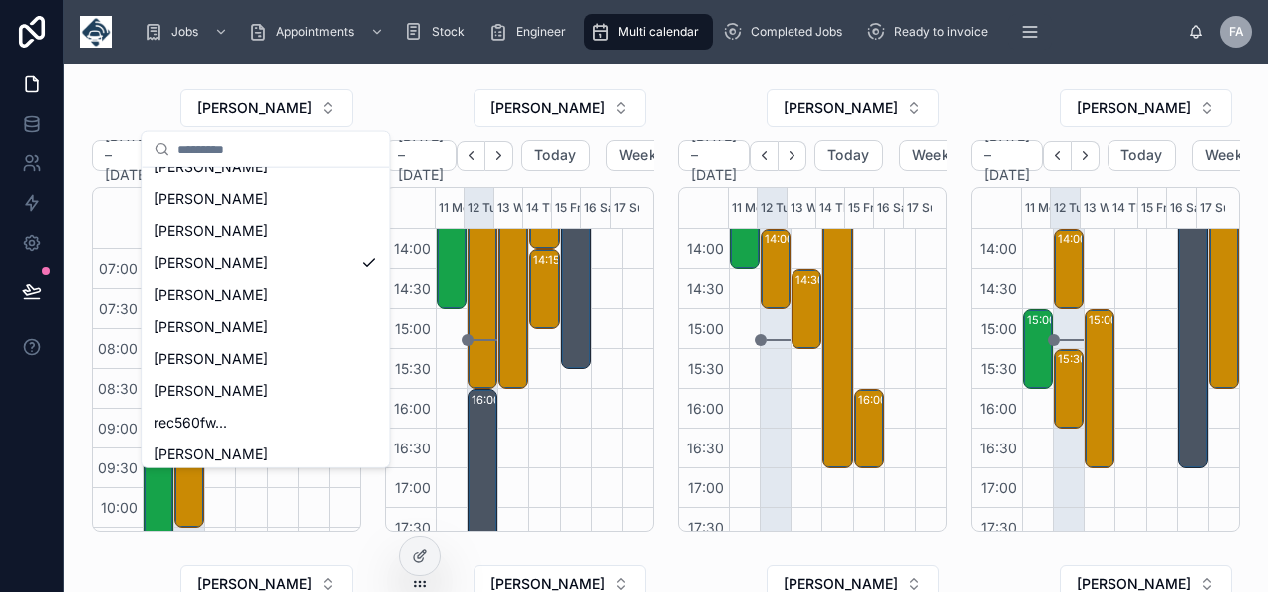
scroll to position [507, 0]
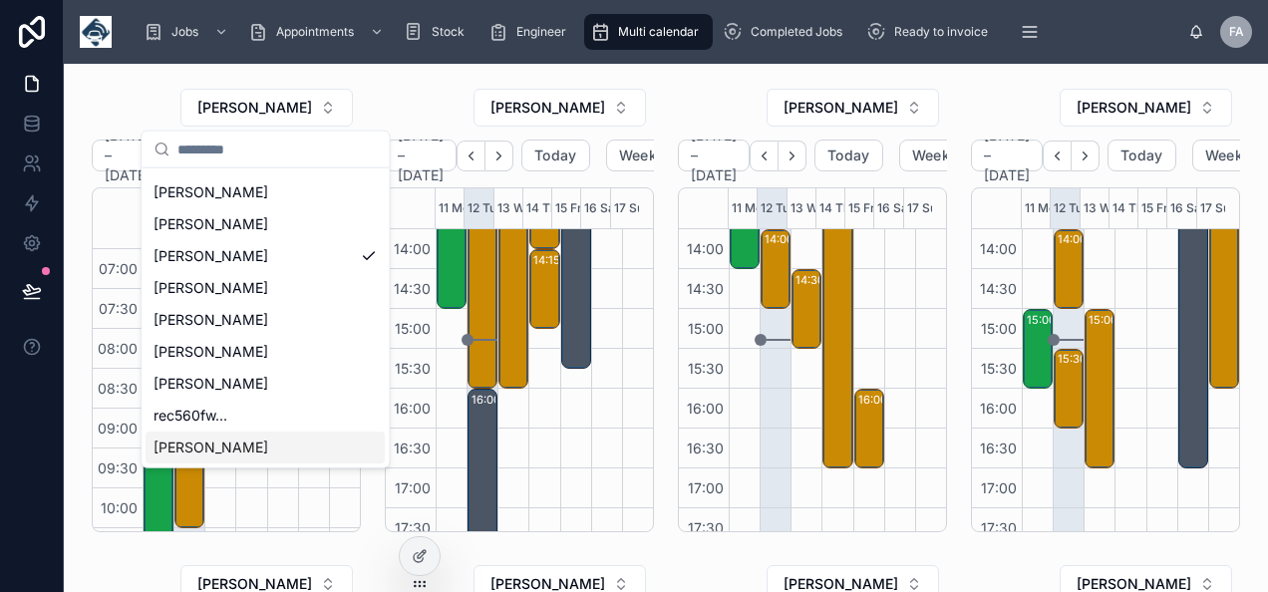
click at [211, 433] on div "TREVOR BARRON" at bounding box center [265, 448] width 239 height 32
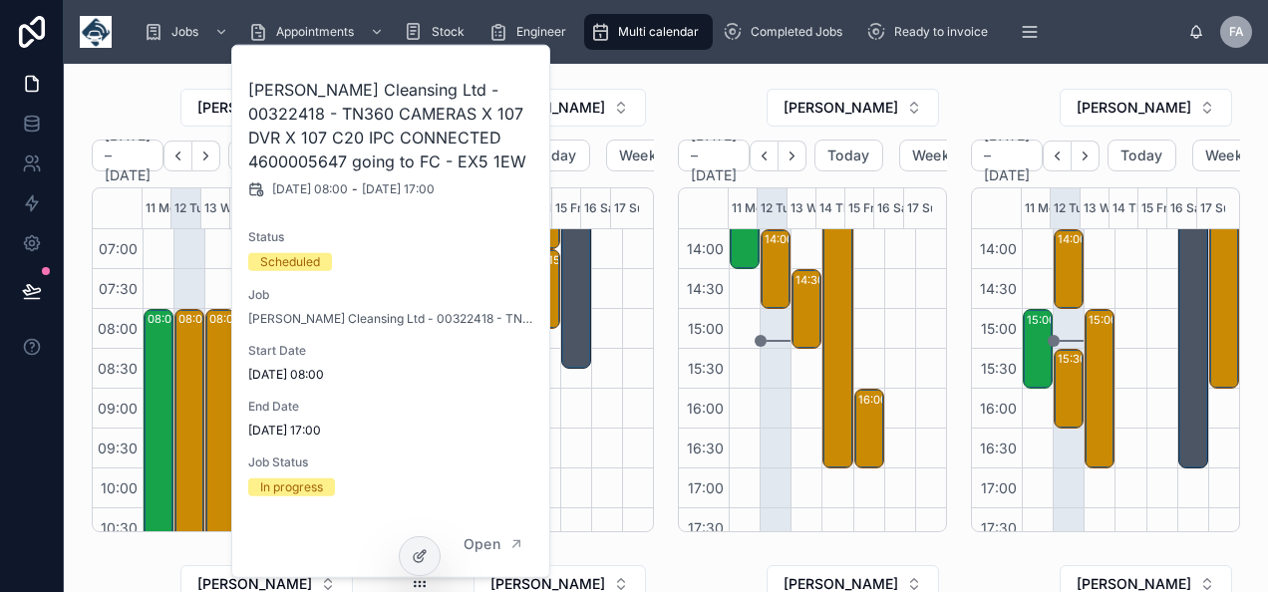
click at [718, 95] on div "NICK WATSON" at bounding box center [812, 108] width 269 height 40
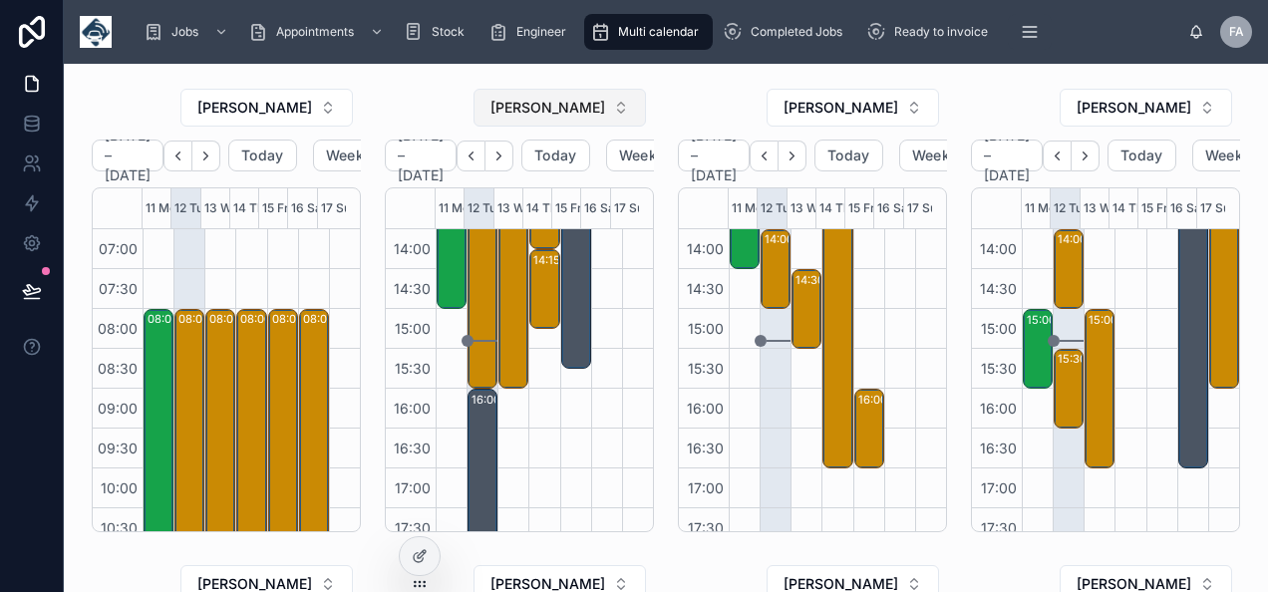
click at [554, 117] on button "[PERSON_NAME]" at bounding box center [560, 108] width 173 height 38
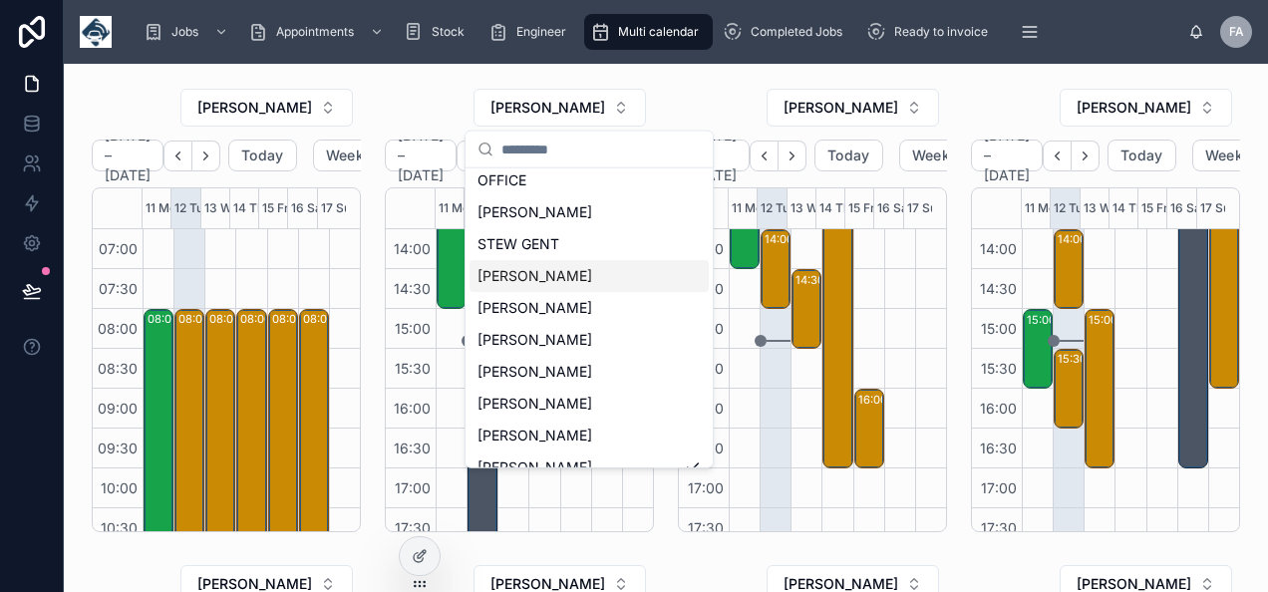
scroll to position [100, 0]
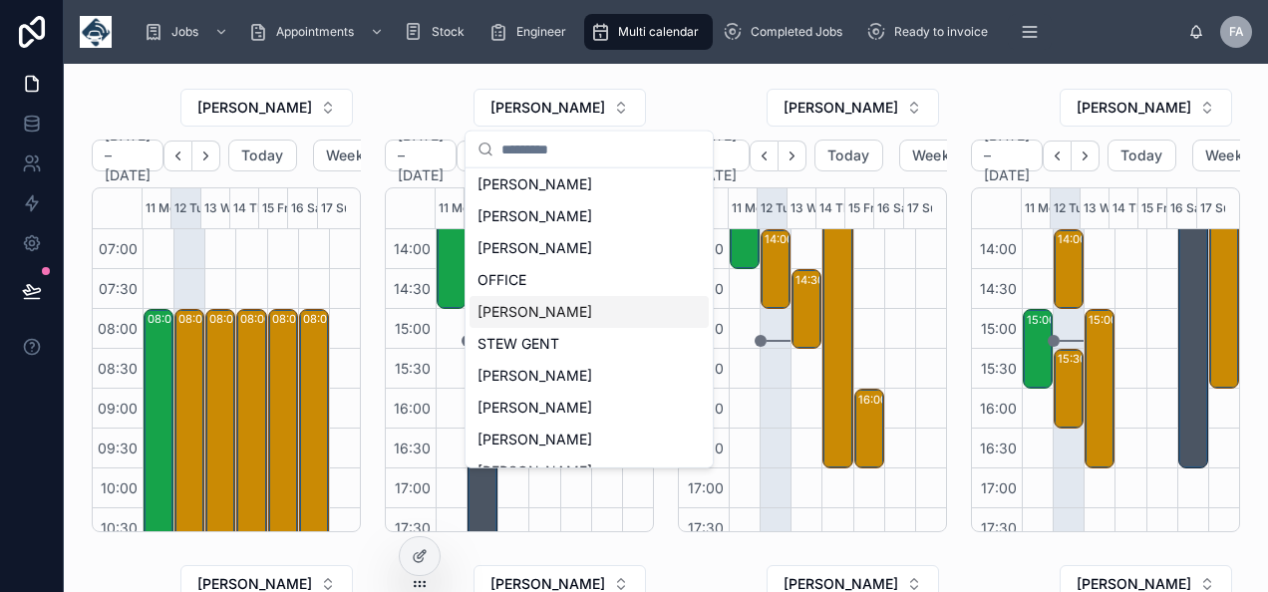
click at [546, 317] on span "RYAN DENTON" at bounding box center [535, 312] width 115 height 20
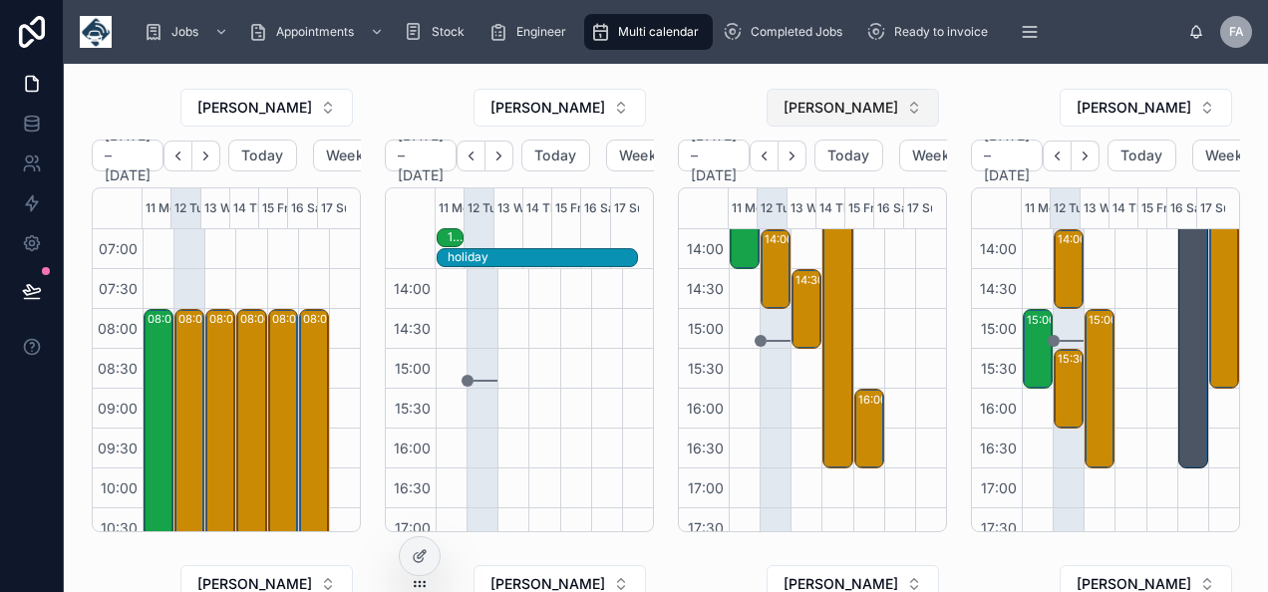
click at [828, 110] on span "NICK WATSON" at bounding box center [841, 108] width 115 height 20
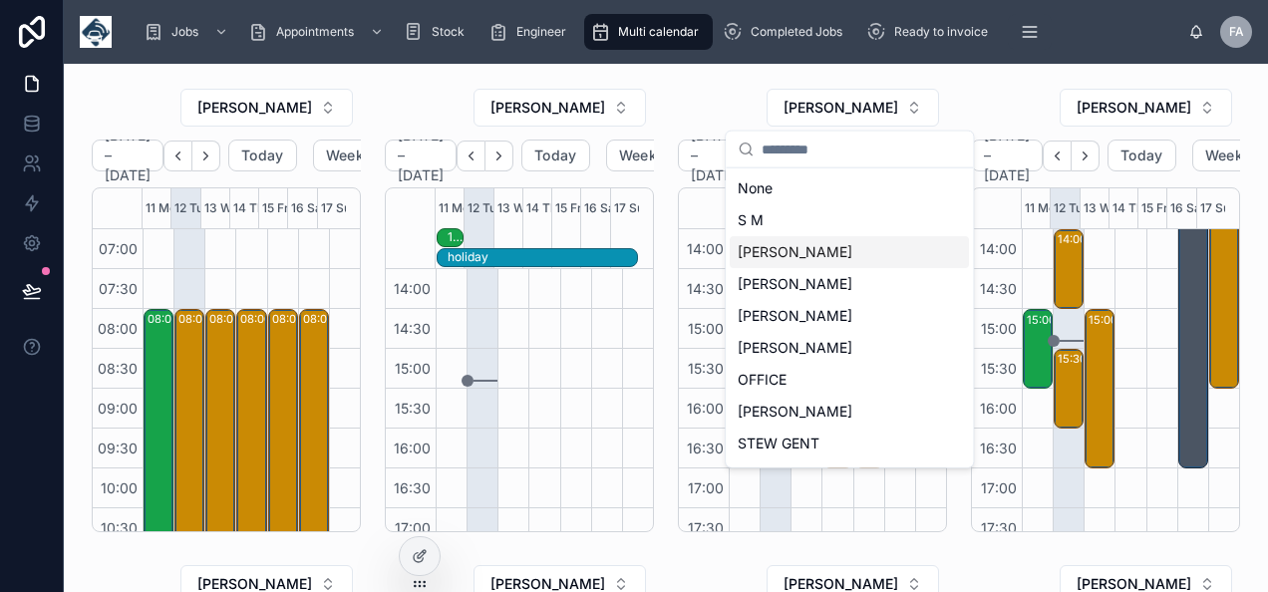
drag, startPoint x: 776, startPoint y: 245, endPoint x: 86, endPoint y: 213, distance: 690.8
click at [775, 245] on span "keith dent" at bounding box center [795, 252] width 115 height 20
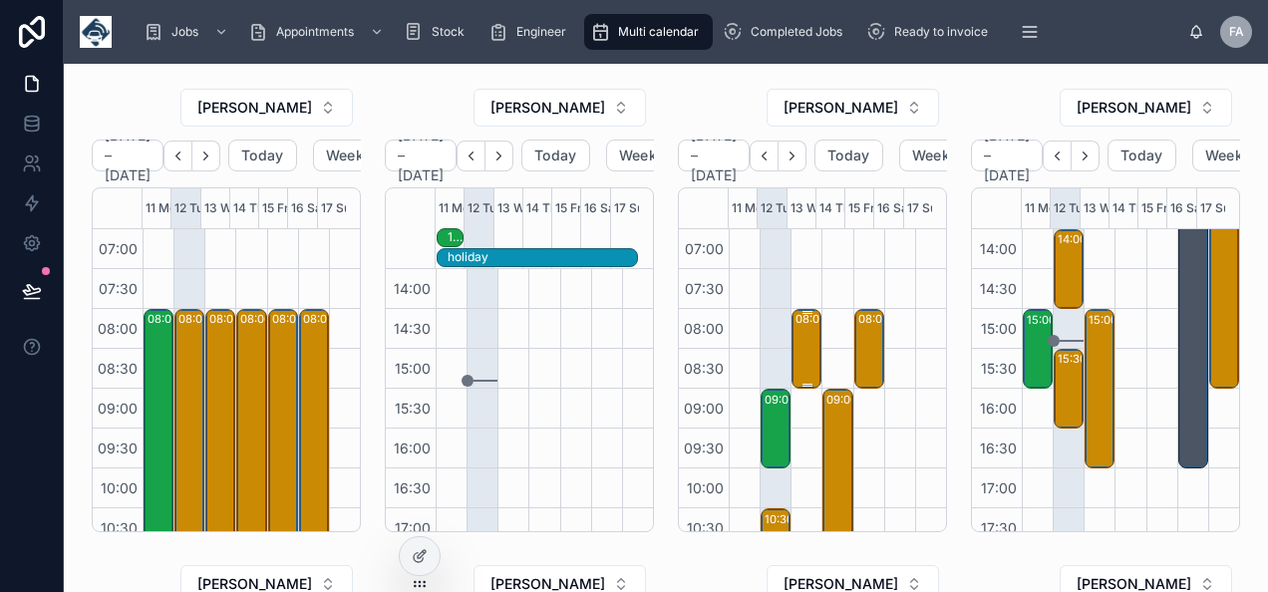
click at [798, 352] on div "08:00 – 09:00 Securlec Ltd - 00322022 -8AM TIMED WITH CALL PRIOR TO ARRIVAL - R…" at bounding box center [808, 349] width 24 height 76
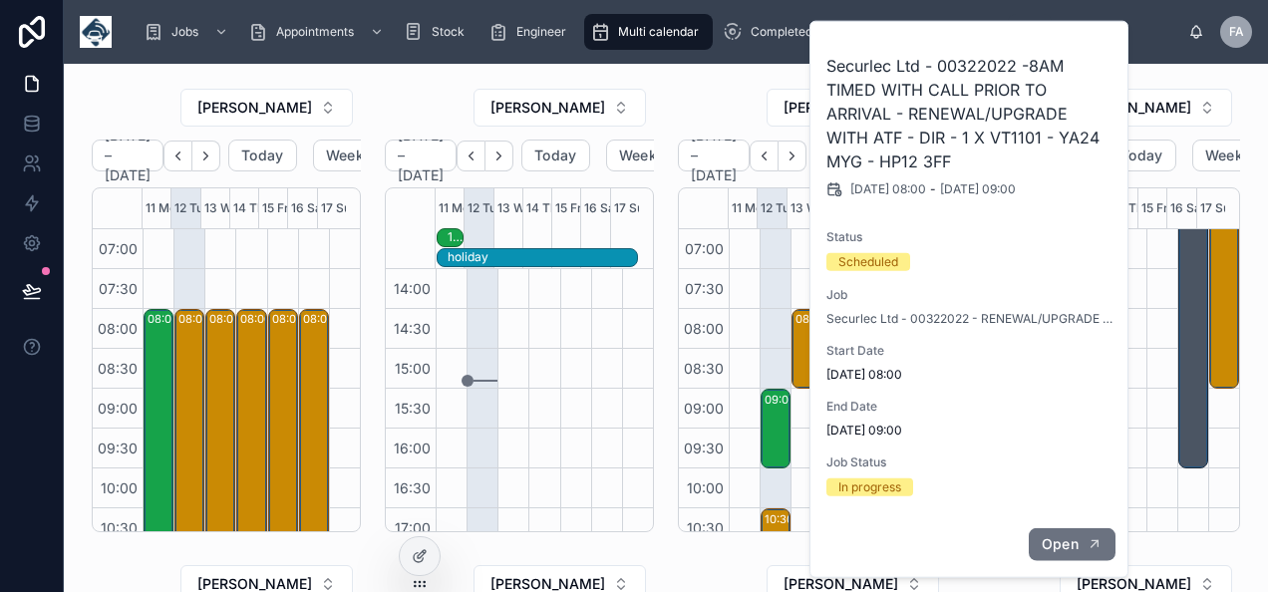
click at [1085, 553] on button "Open" at bounding box center [1072, 545] width 87 height 33
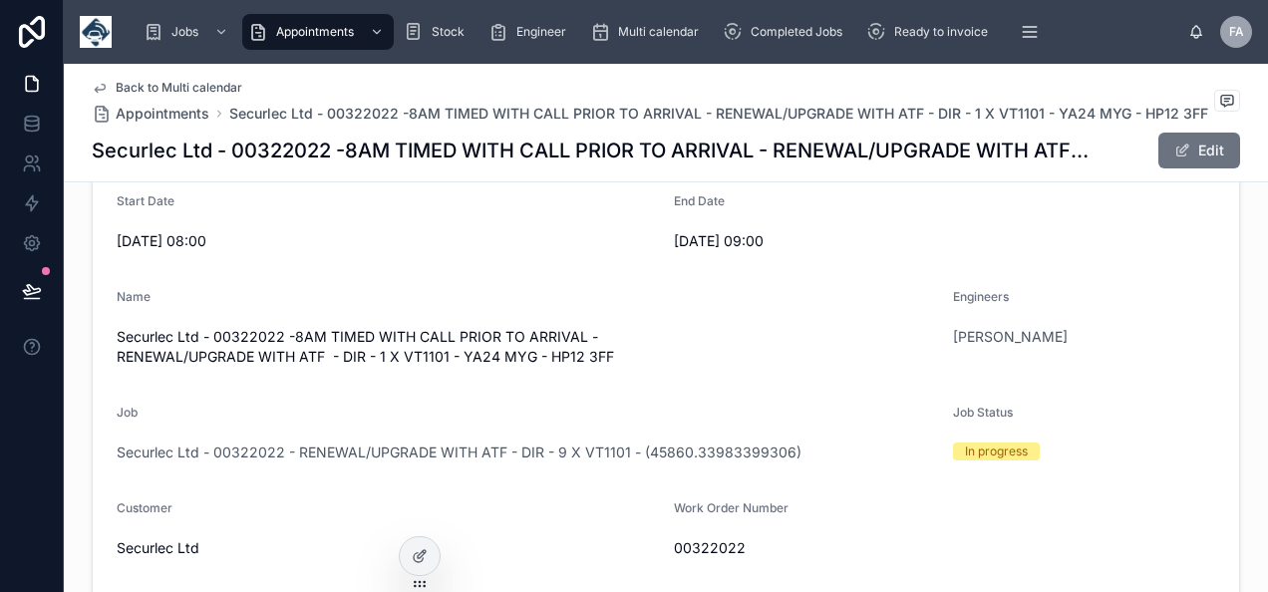
scroll to position [299, 0]
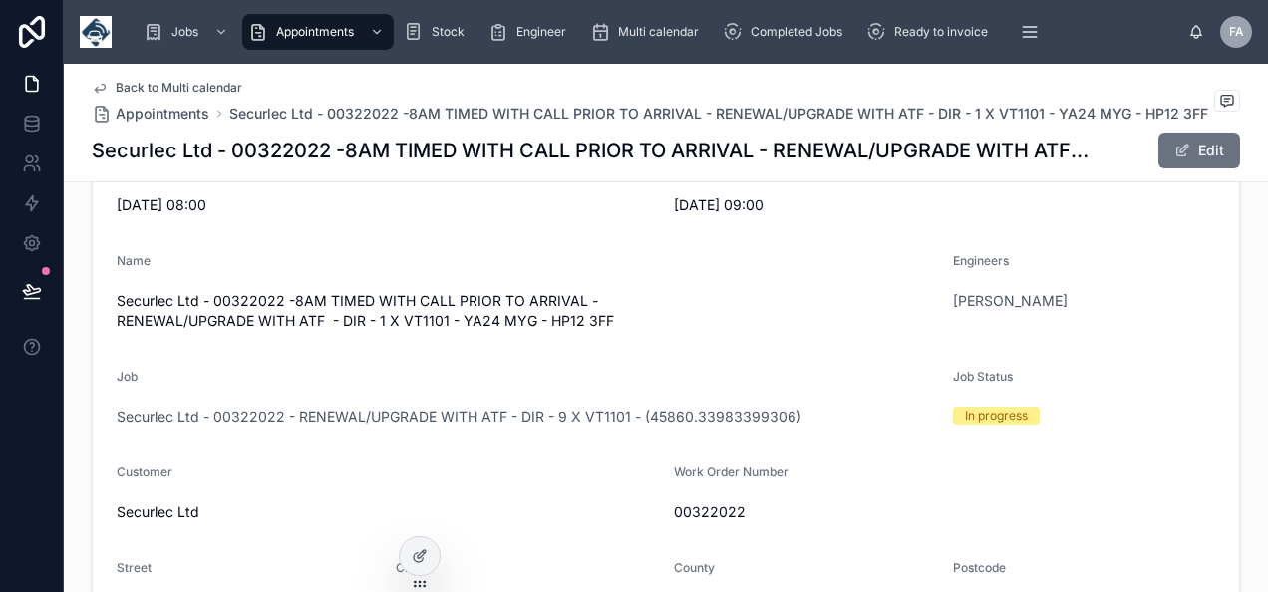
click at [688, 512] on span "00322022" at bounding box center [944, 513] width 541 height 20
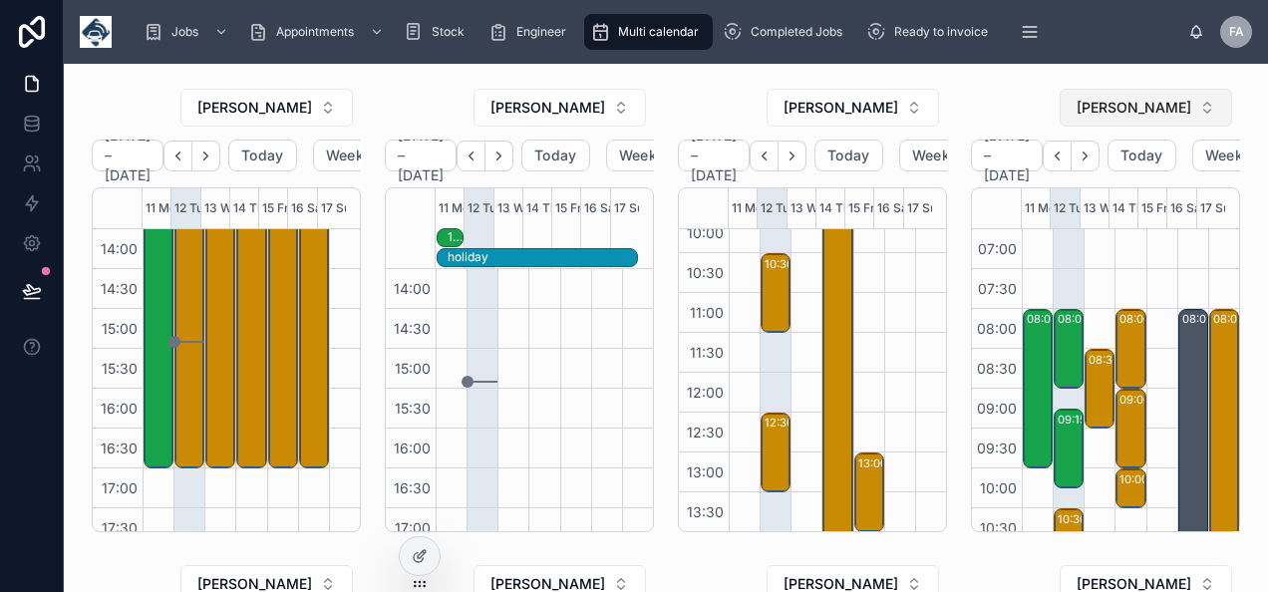
click at [1136, 114] on span "DWAYNE ROMER" at bounding box center [1134, 108] width 115 height 20
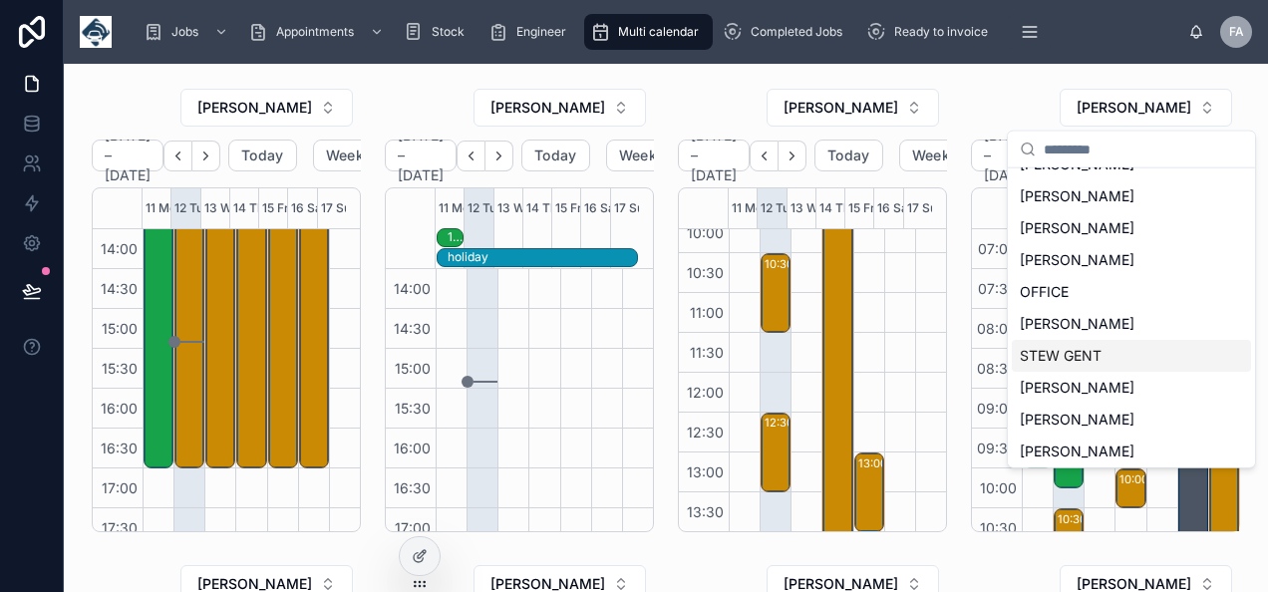
scroll to position [199, 0]
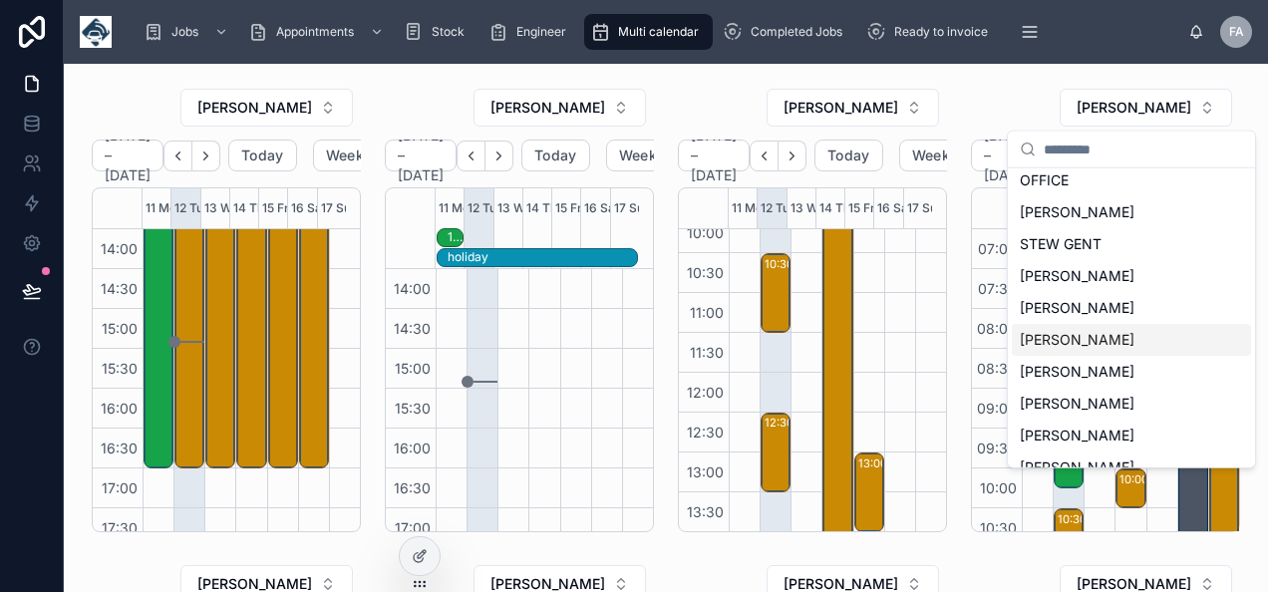
click at [1069, 333] on span "PAUL HITCHEN" at bounding box center [1077, 340] width 115 height 20
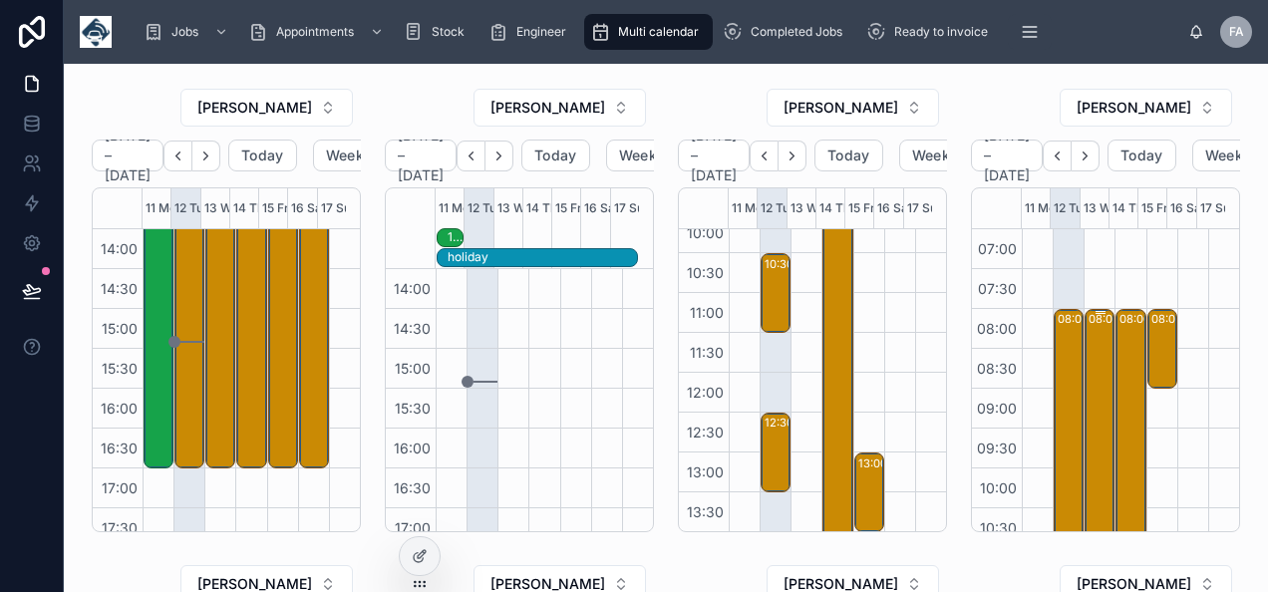
click at [1089, 339] on div "08:00 – 13:00 Ongo Homes Ltd - 5x SVC Qube 300 8am timed - DN16 1UJ" at bounding box center [1101, 508] width 24 height 395
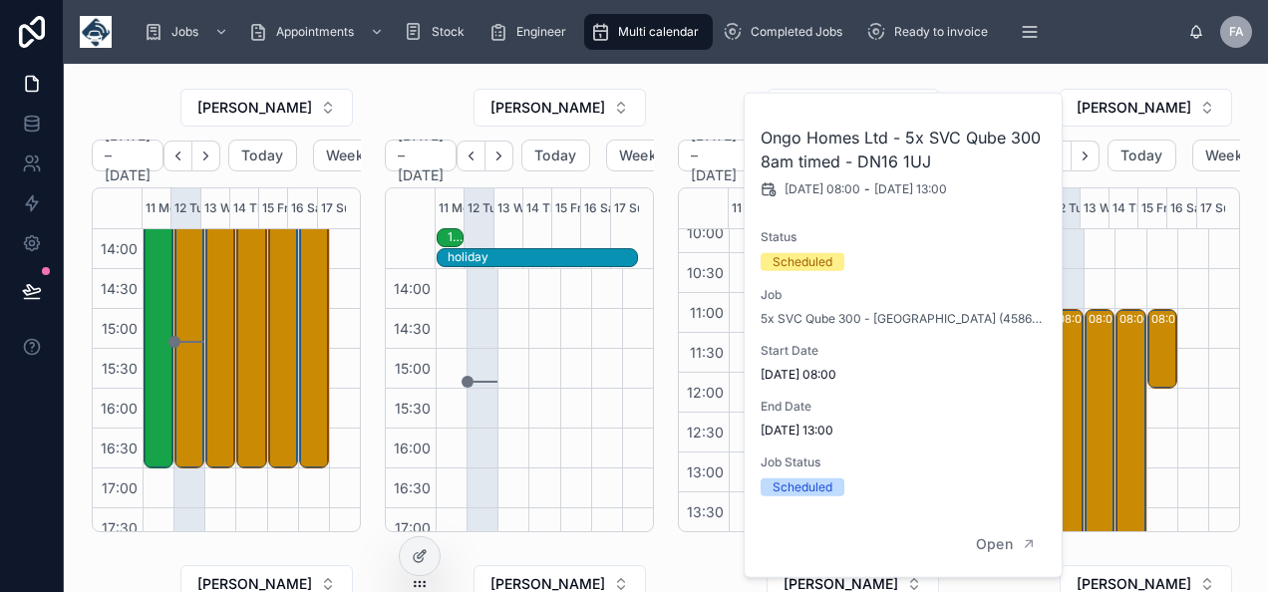
click at [720, 89] on div "keith dent" at bounding box center [812, 108] width 269 height 40
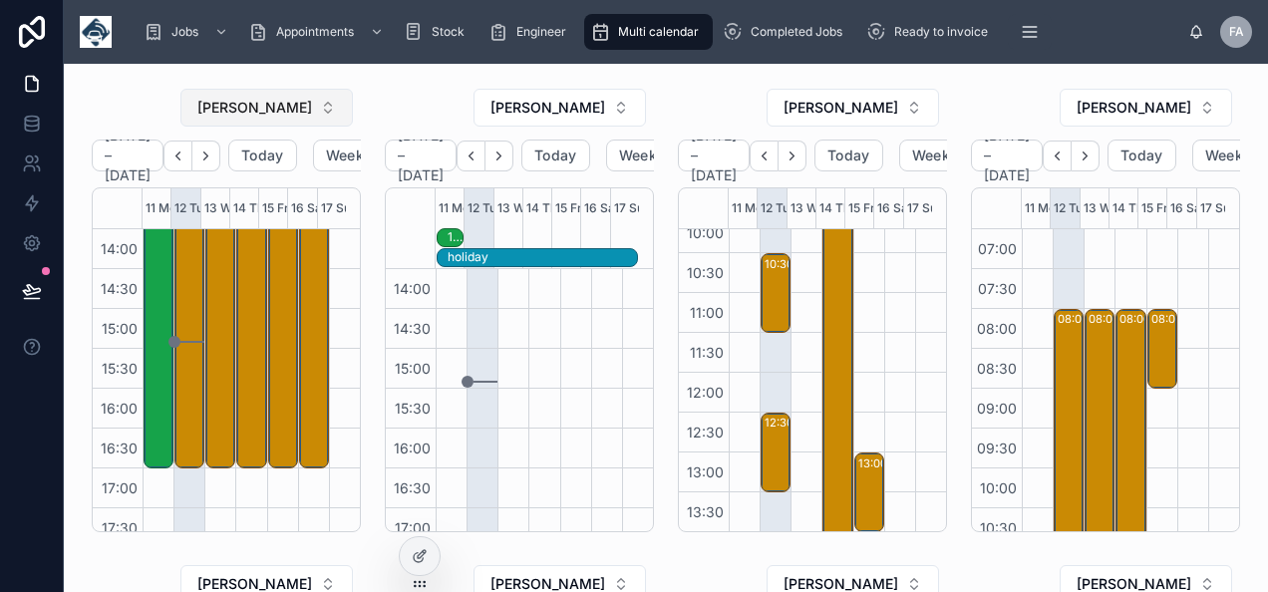
click at [323, 112] on button "TREVOR BARRON" at bounding box center [266, 108] width 173 height 38
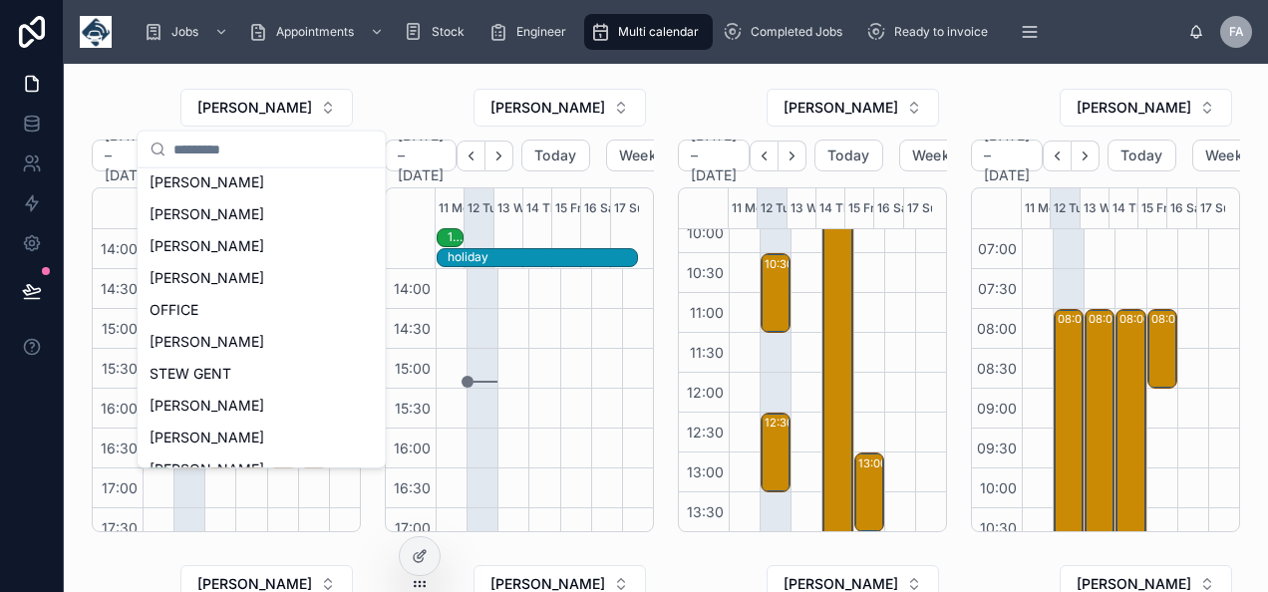
scroll to position [100, 0]
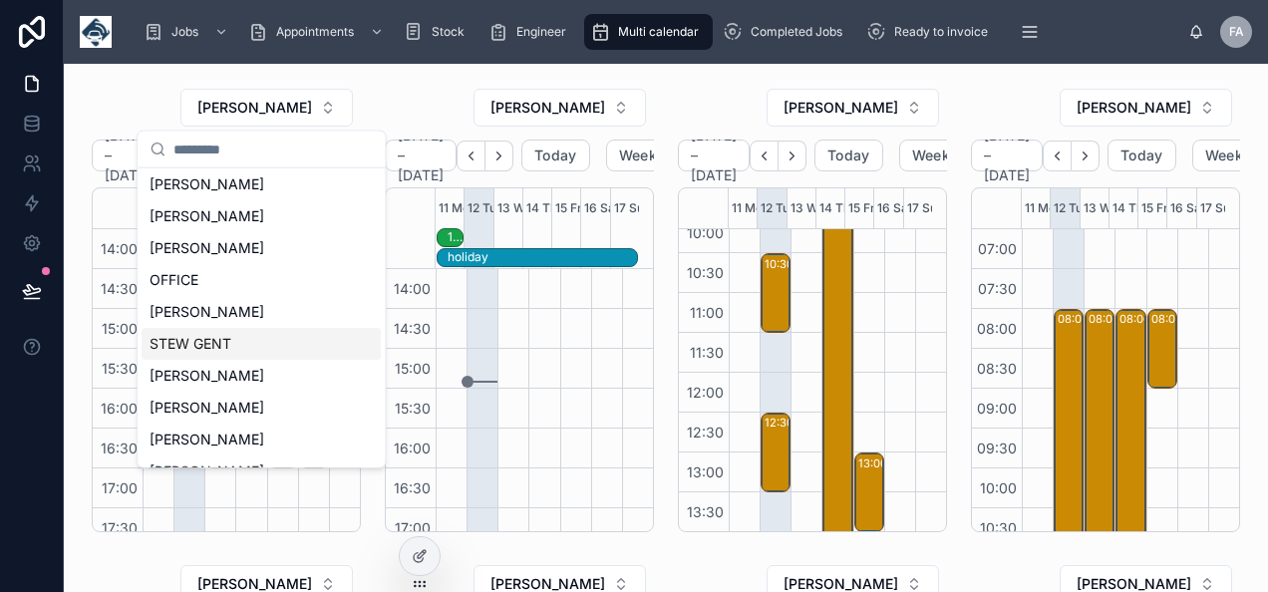
click at [219, 341] on span "STEW GENT" at bounding box center [191, 344] width 82 height 20
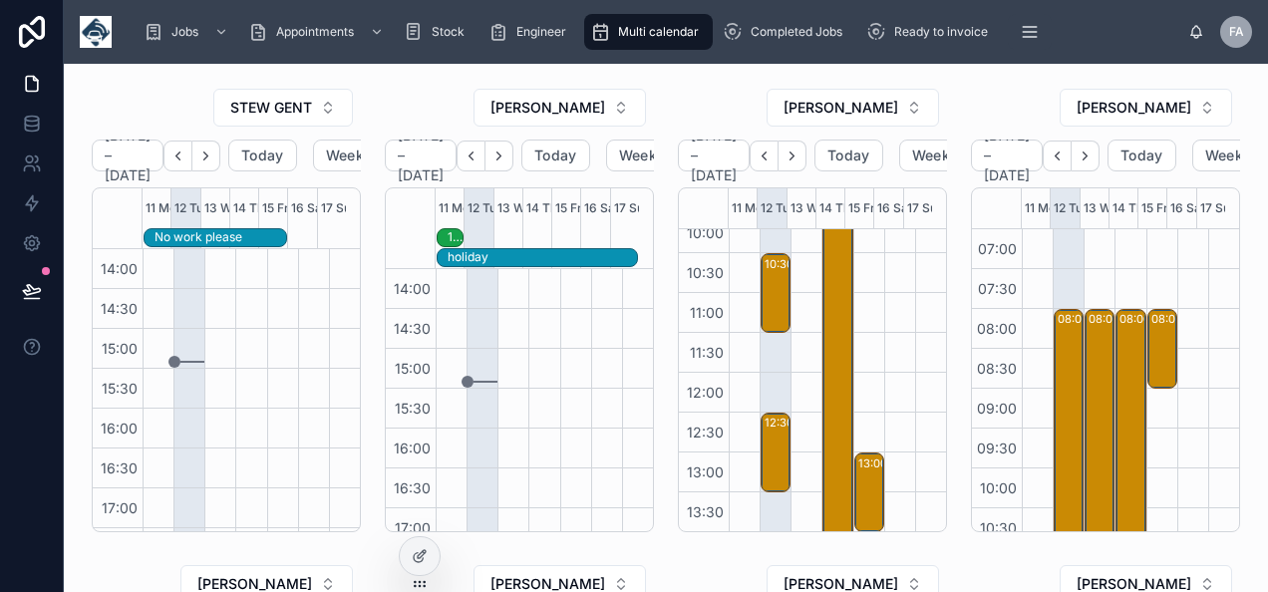
drag, startPoint x: 433, startPoint y: 102, endPoint x: 399, endPoint y: 110, distance: 34.8
click at [433, 102] on div "RYAN DENTON" at bounding box center [519, 108] width 269 height 40
click at [519, 112] on span "RYAN DENTON" at bounding box center [548, 108] width 115 height 20
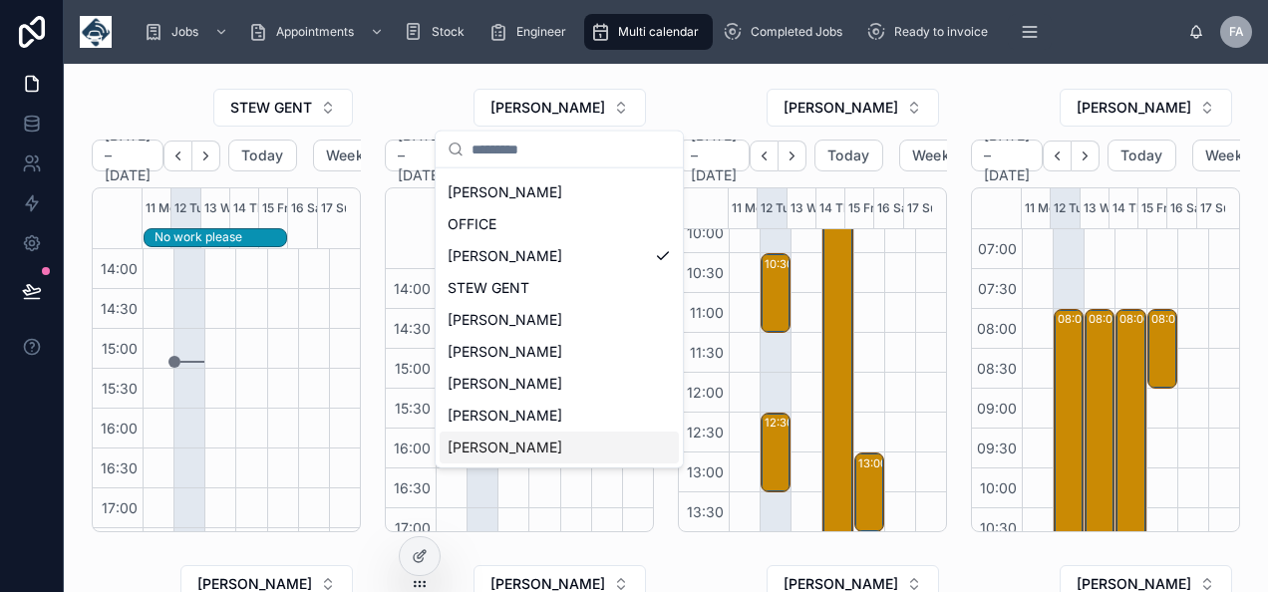
scroll to position [199, 0]
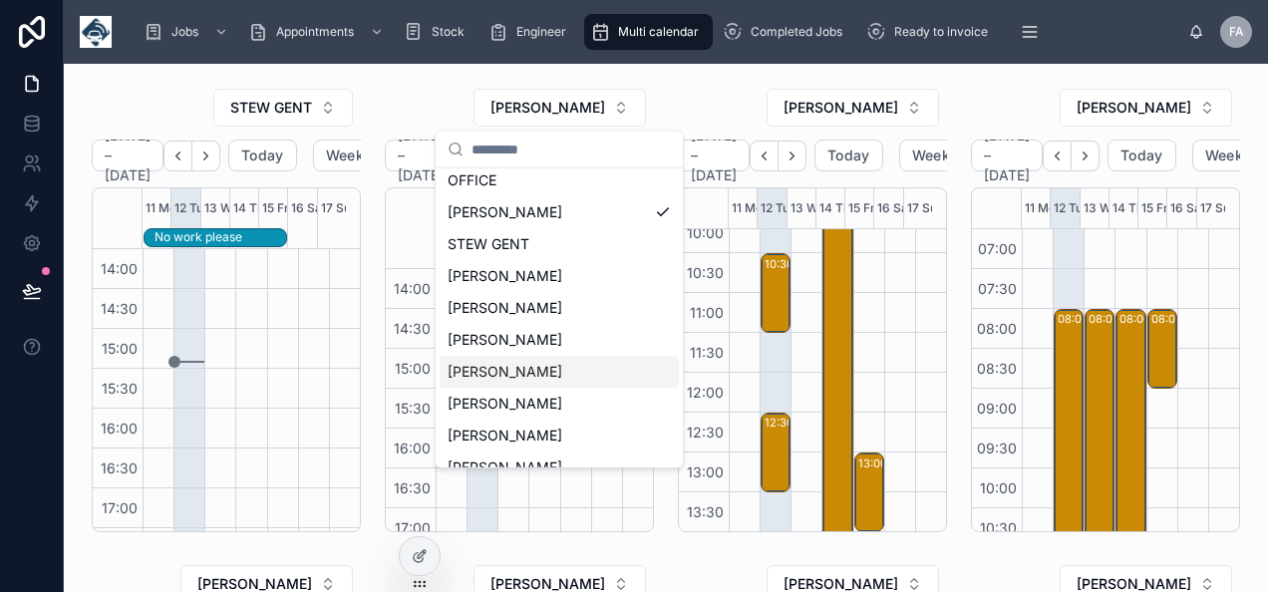
click at [521, 382] on div "WAYNE DYE" at bounding box center [559, 372] width 239 height 32
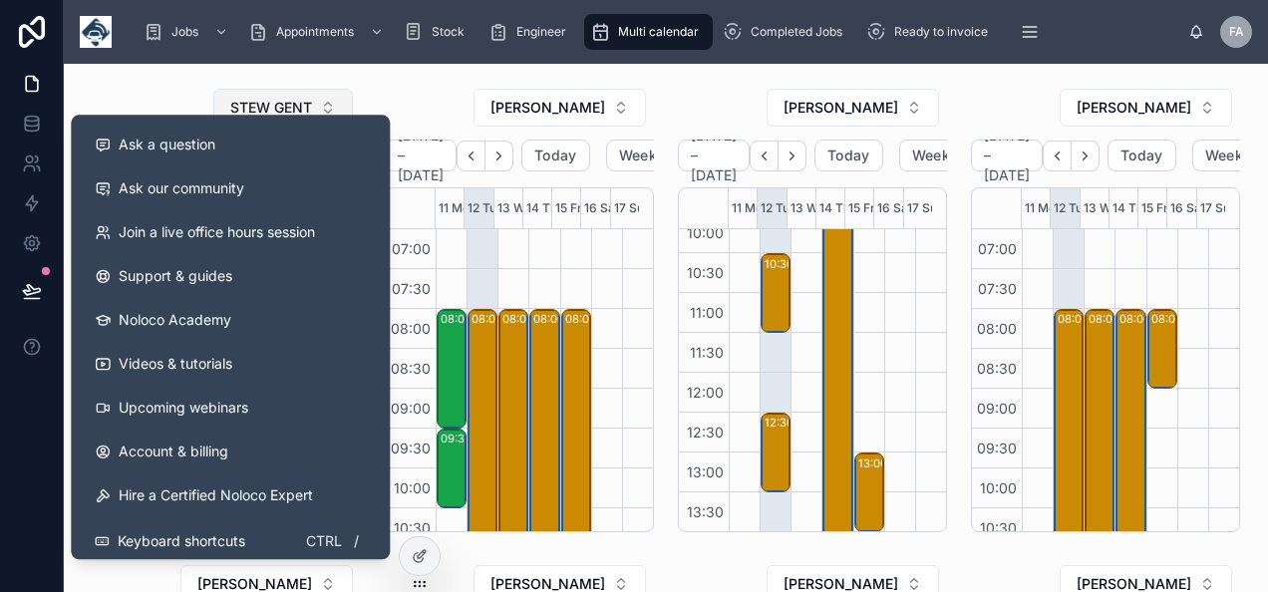
click at [309, 109] on button "STEW GENT" at bounding box center [283, 108] width 140 height 38
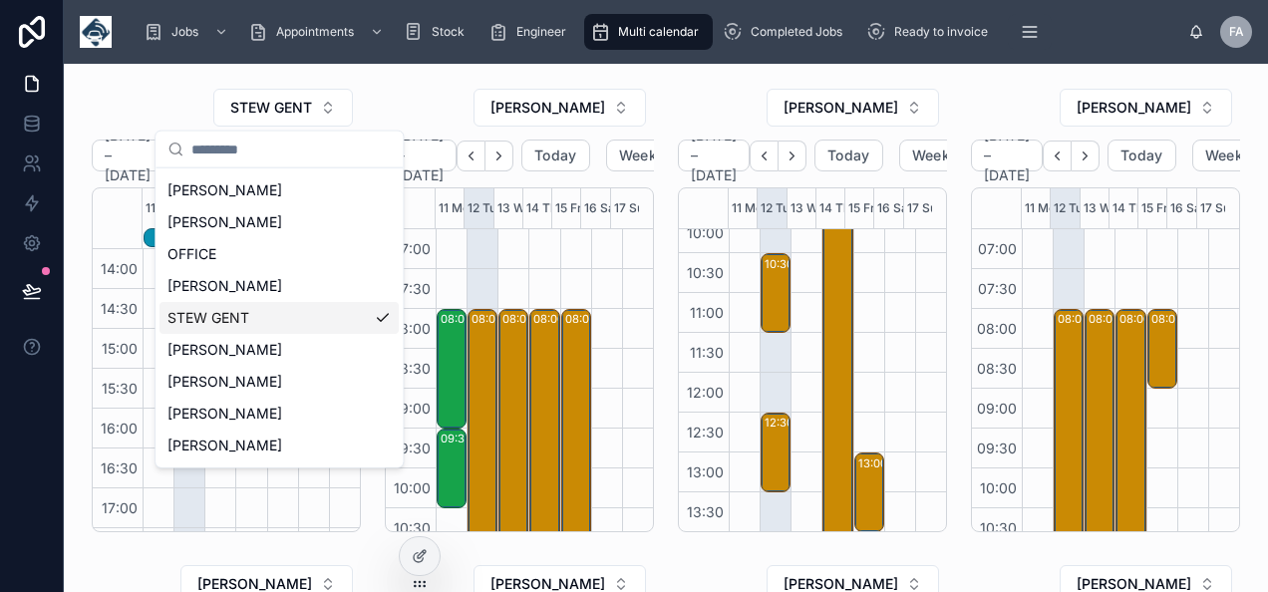
scroll to position [100, 0]
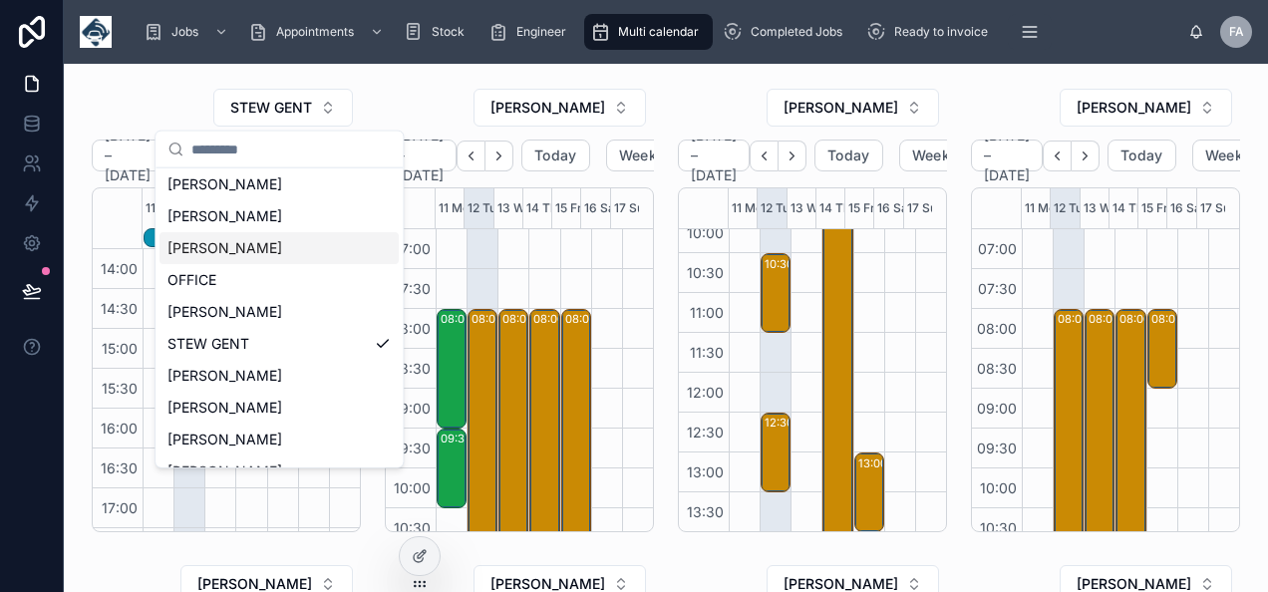
click at [252, 245] on span "LUKE EVELEIGH" at bounding box center [225, 248] width 115 height 20
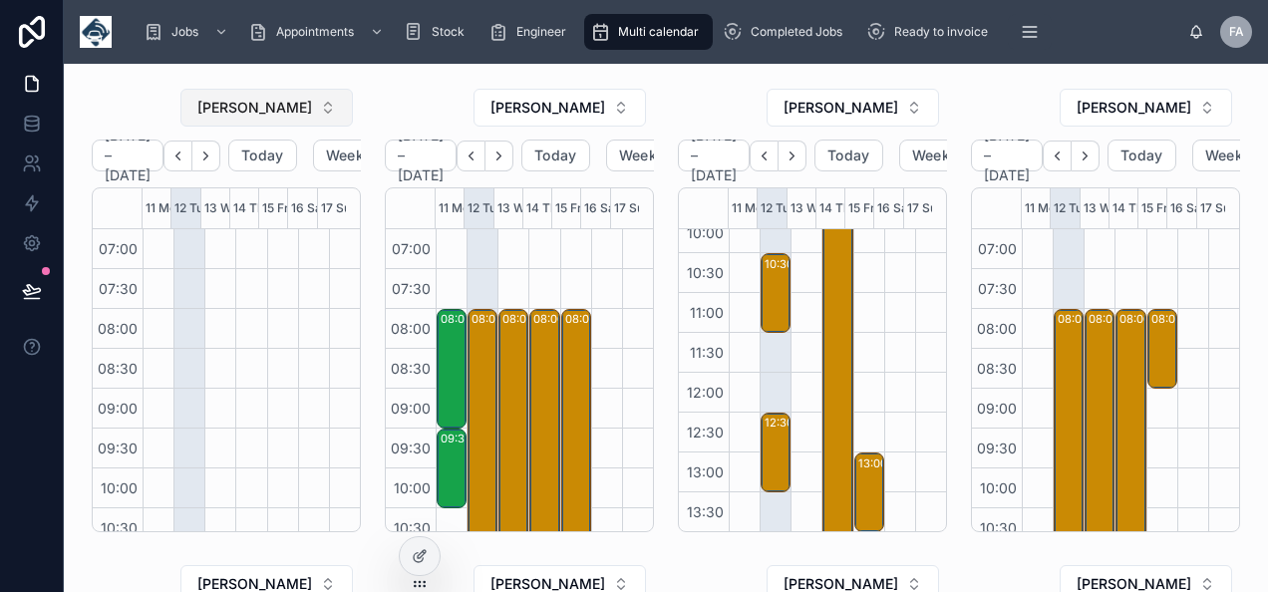
click at [325, 116] on button "LUKE EVELEIGH" at bounding box center [266, 108] width 173 height 38
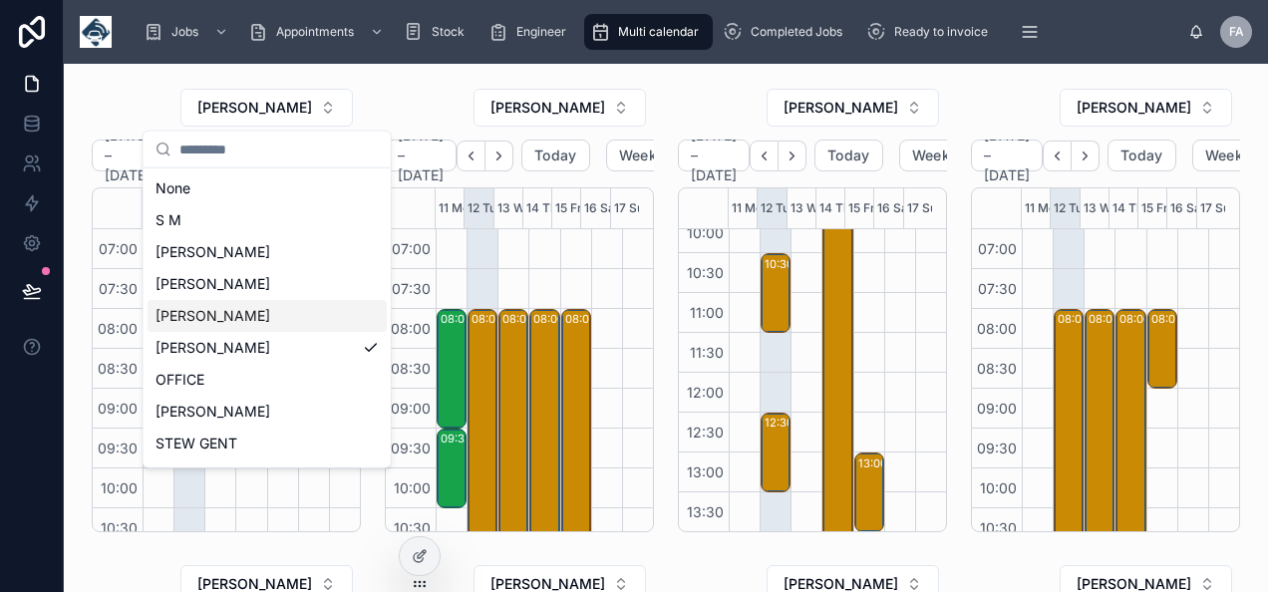
click at [249, 314] on div "JOEL BROWN" at bounding box center [267, 316] width 239 height 32
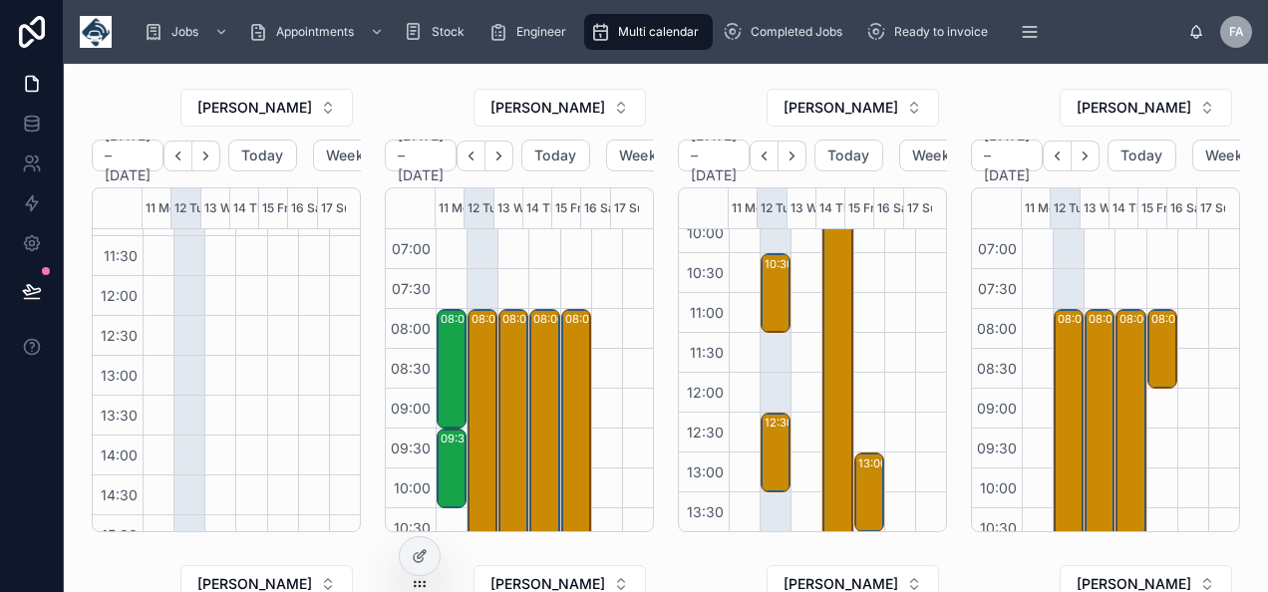
scroll to position [654, 0]
click at [267, 104] on span "JOEL BROWN" at bounding box center [254, 108] width 115 height 20
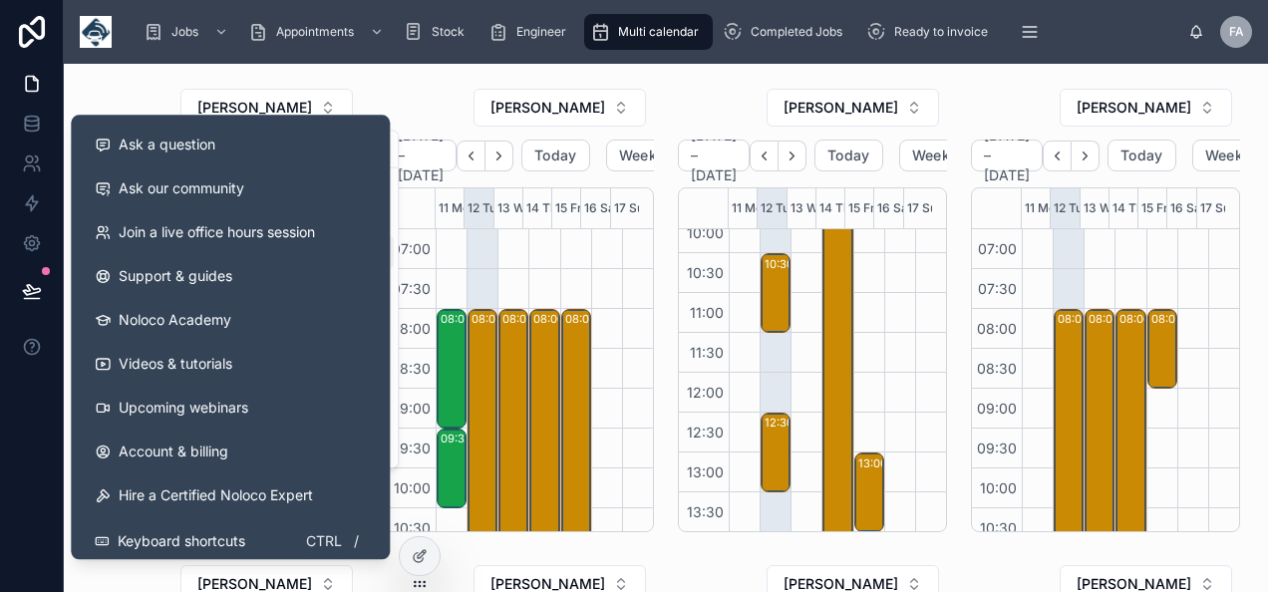
click at [399, 90] on div "WAYNE DYE" at bounding box center [519, 108] width 269 height 40
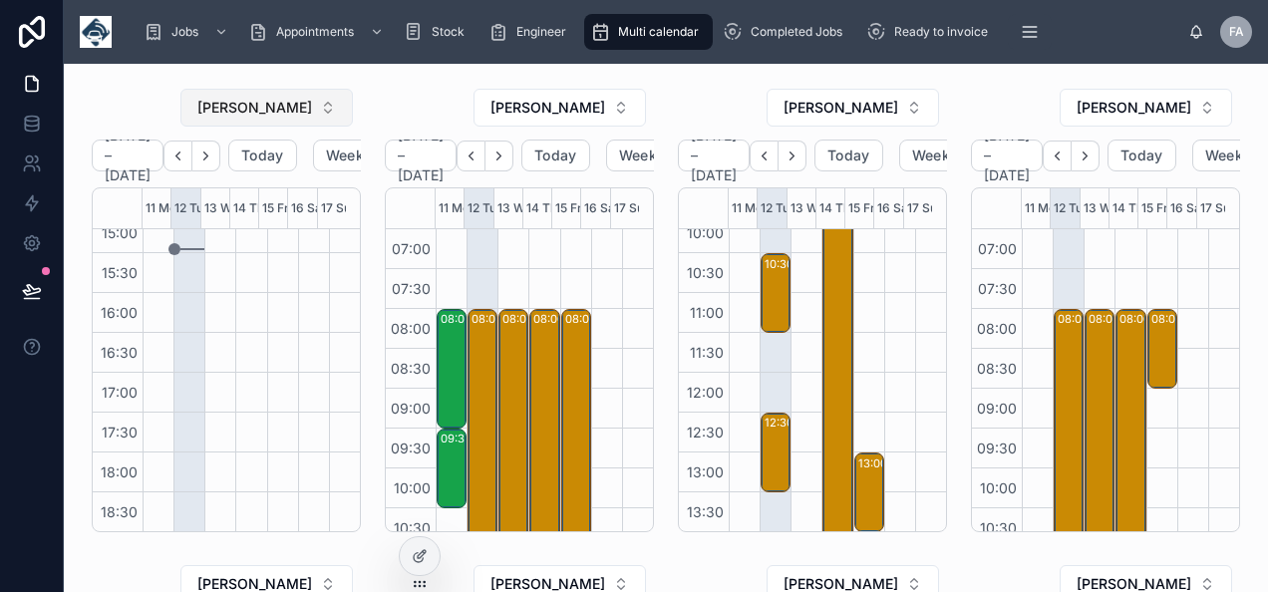
click at [253, 118] on button "JOEL BROWN" at bounding box center [266, 108] width 173 height 38
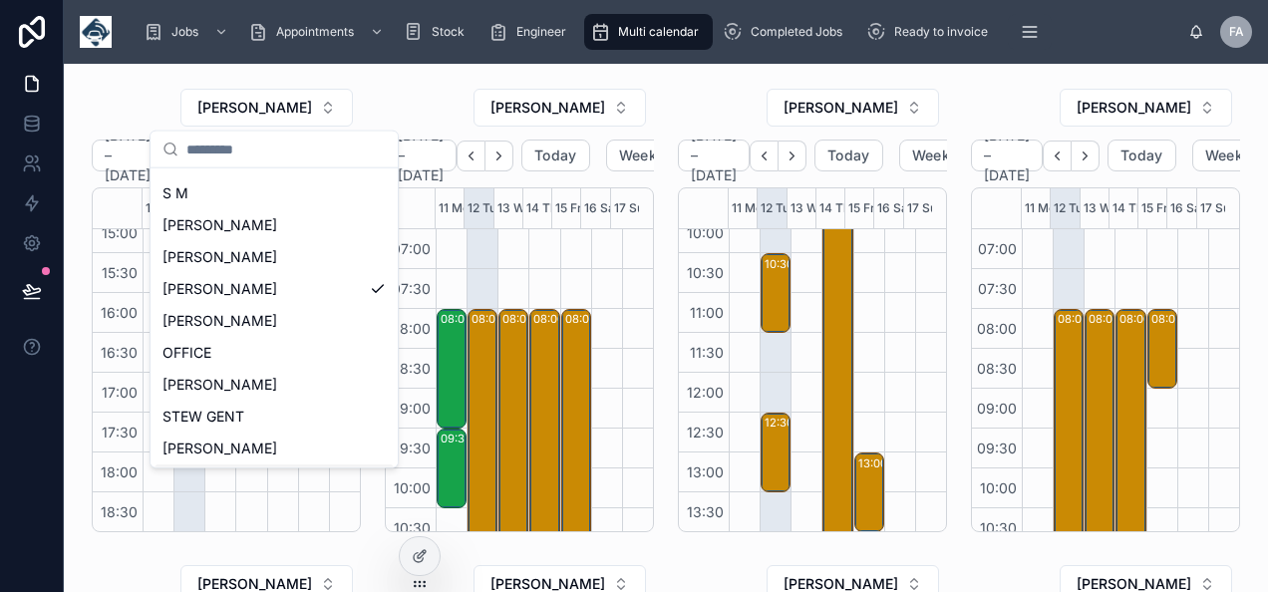
scroll to position [0, 0]
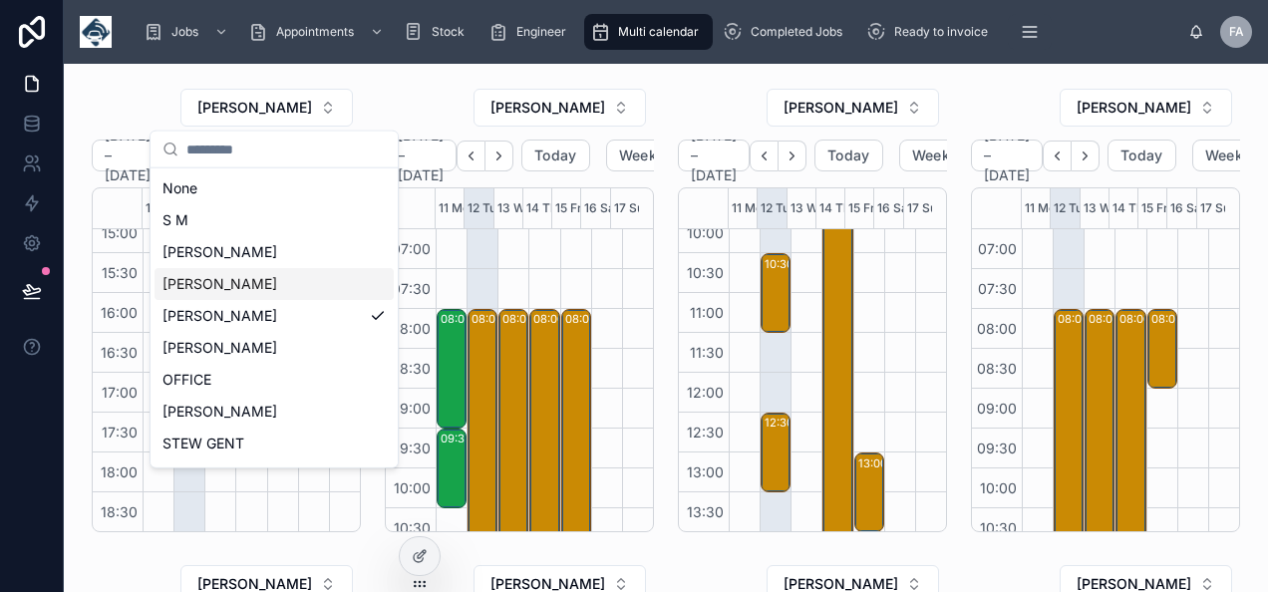
click at [229, 279] on span "JOHN GOODSON" at bounding box center [220, 284] width 115 height 20
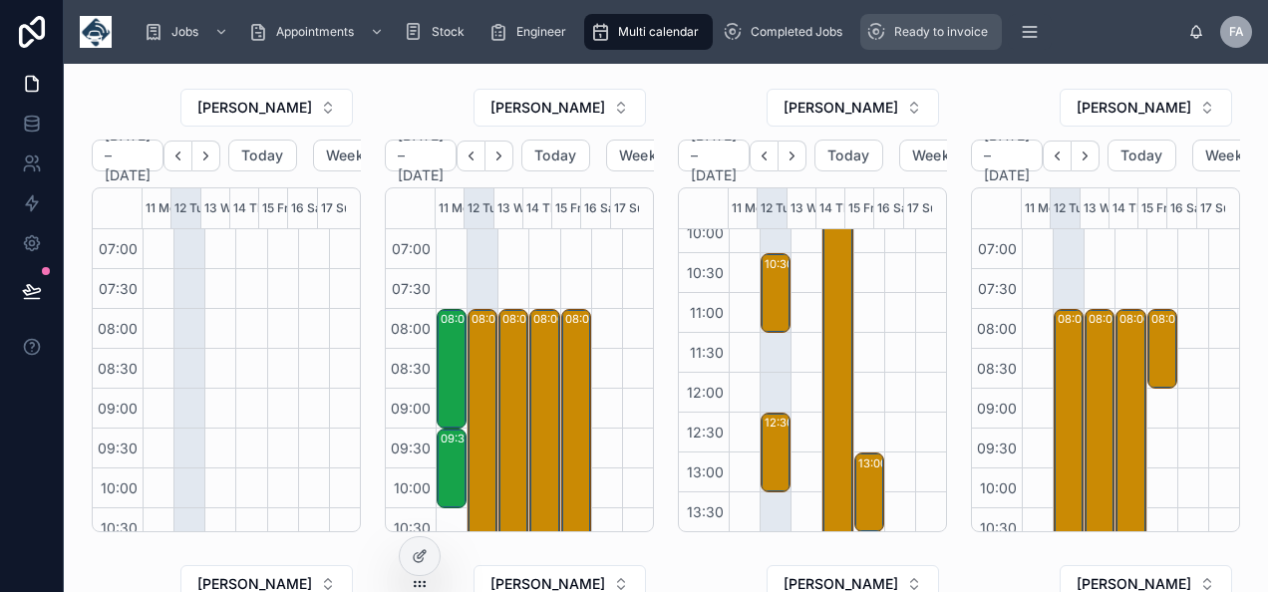
click at [906, 38] on span "Ready to invoice" at bounding box center [942, 32] width 94 height 16
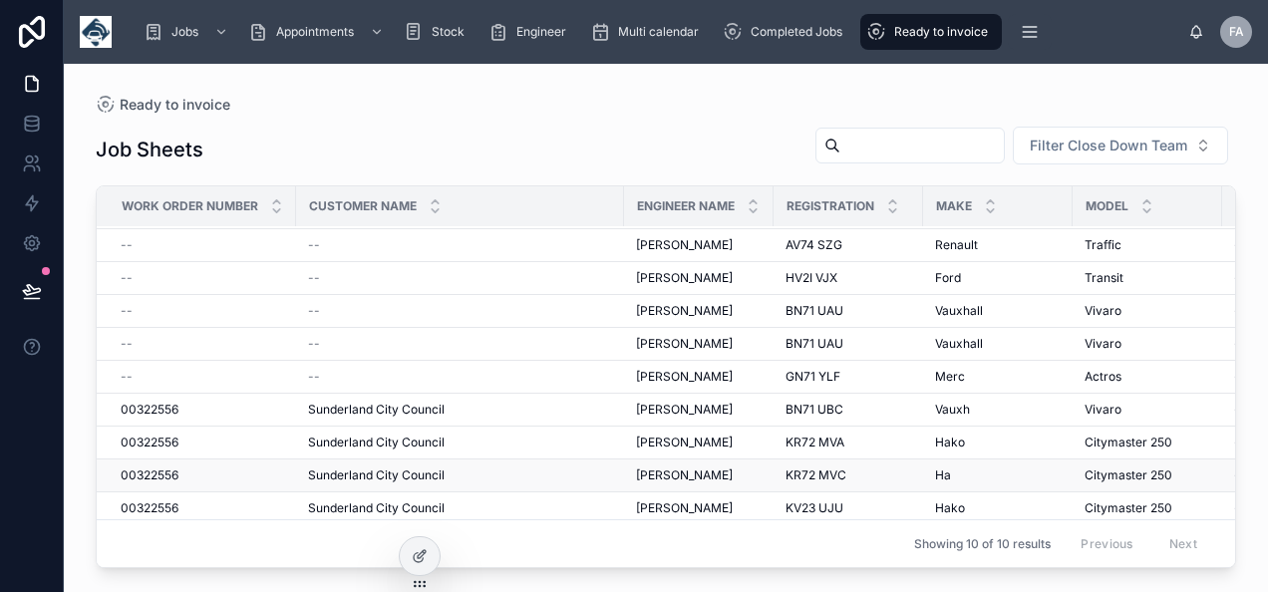
scroll to position [46, 0]
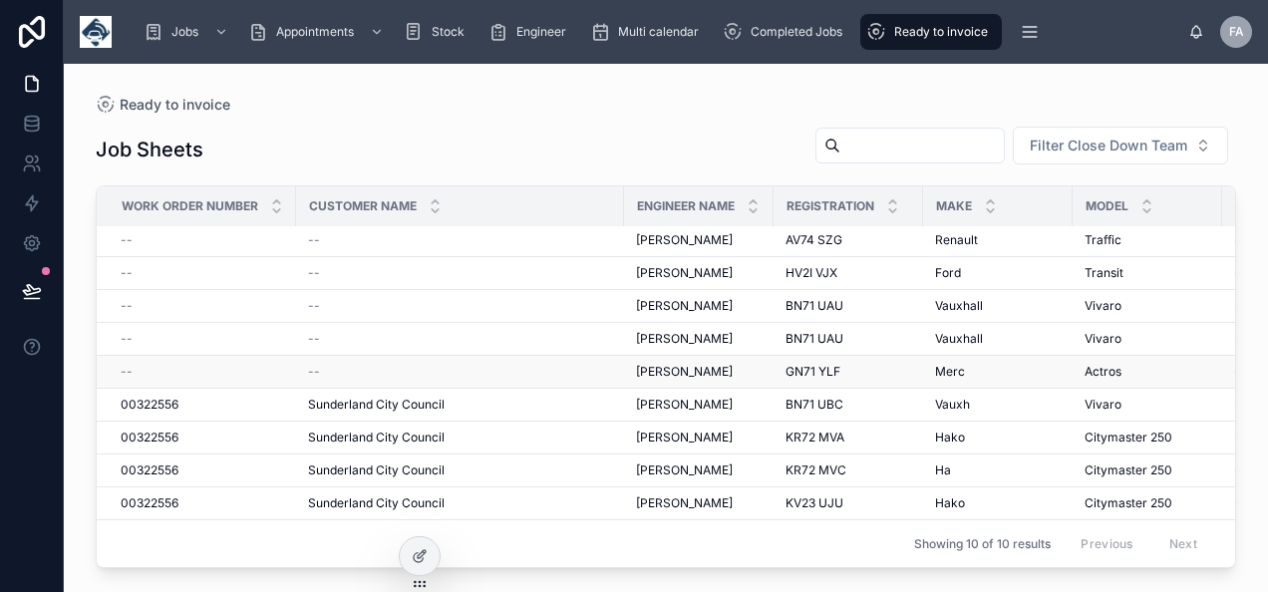
click at [318, 364] on span "--" at bounding box center [314, 372] width 12 height 16
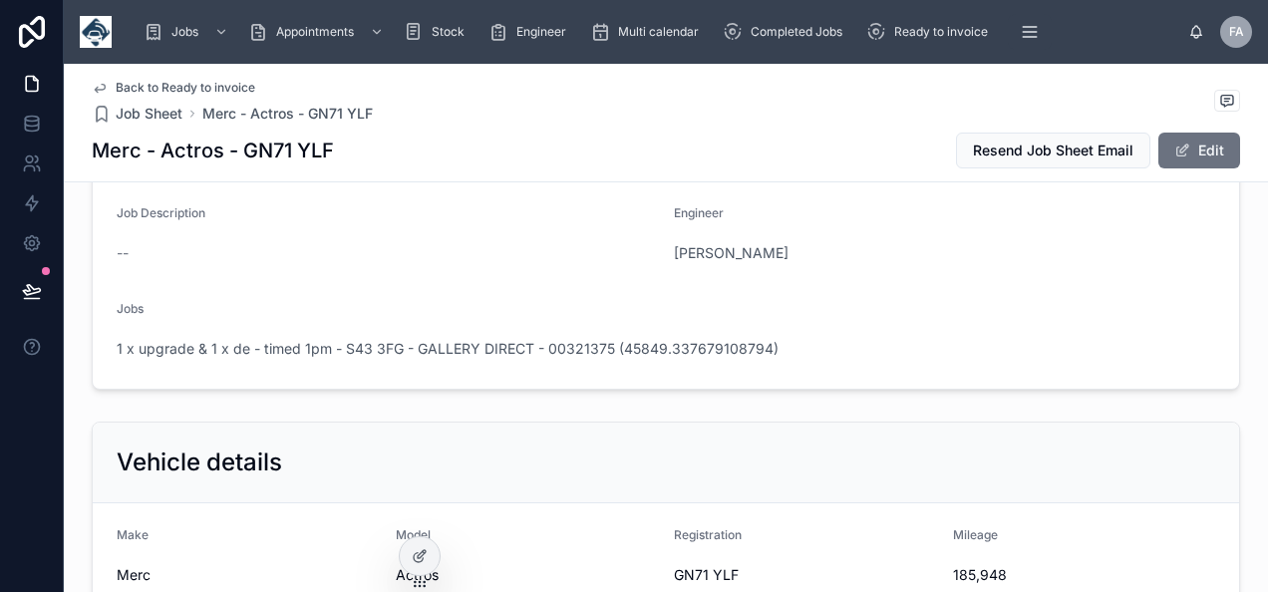
scroll to position [299, 0]
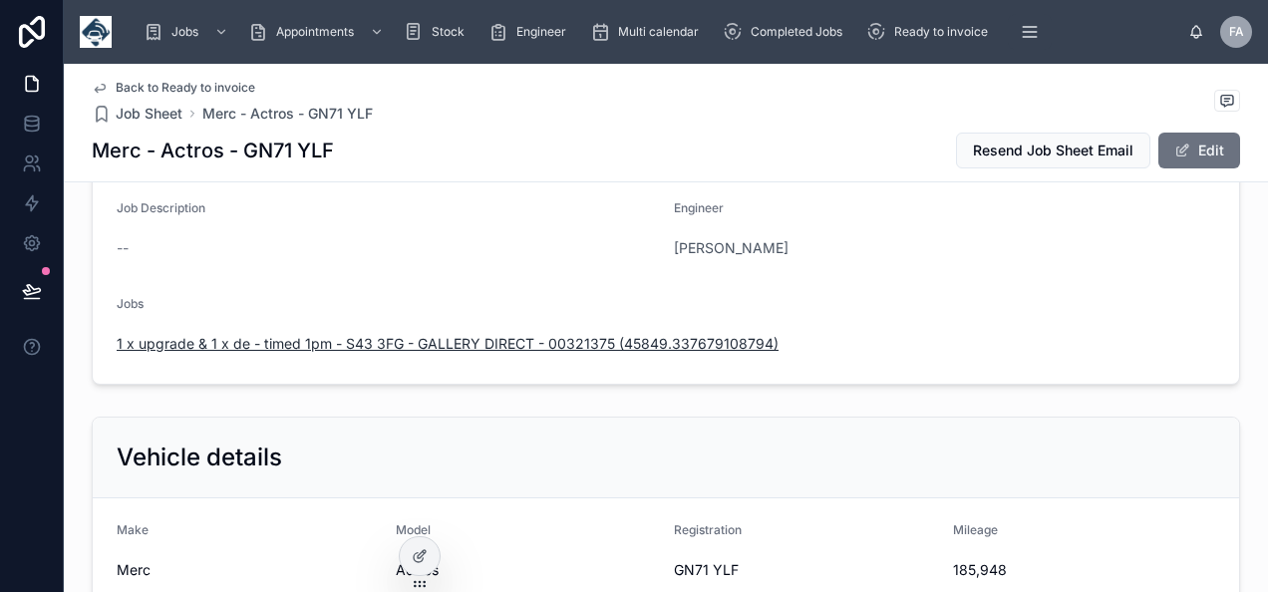
click at [514, 345] on span "1 x upgrade & 1 x de - timed 1pm - S43 3FG - GALLERY DIRECT - 00321375 (45849.3…" at bounding box center [448, 344] width 662 height 20
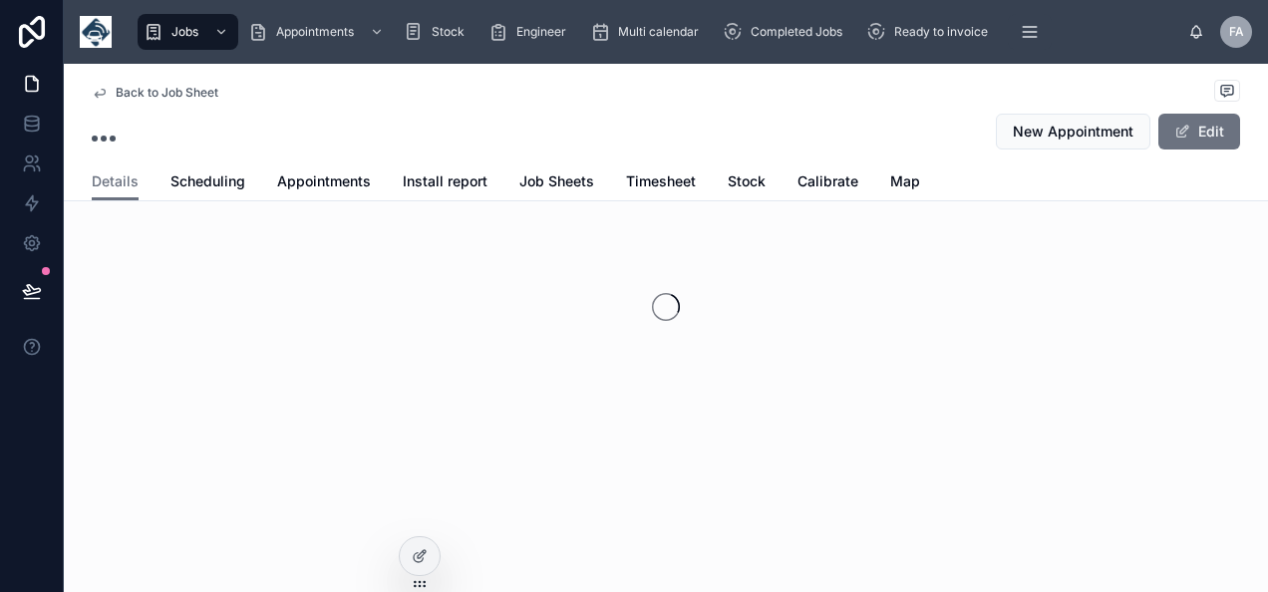
scroll to position [76, 0]
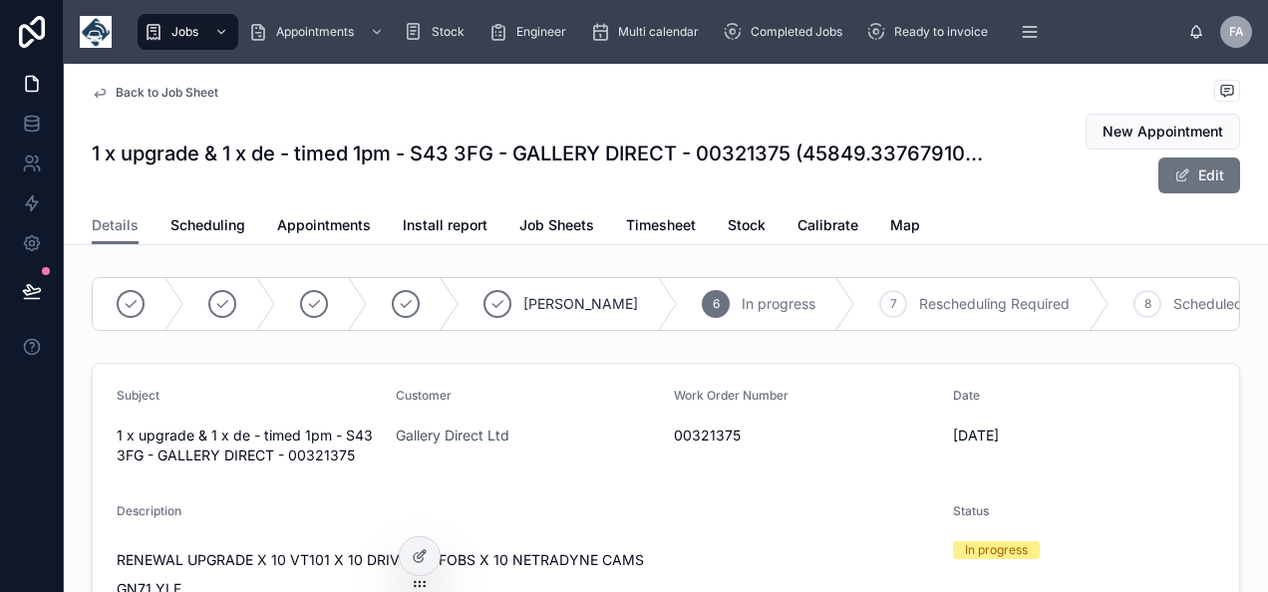
click at [702, 446] on span "00321375" at bounding box center [805, 436] width 263 height 20
click at [1167, 190] on button "Edit" at bounding box center [1200, 176] width 82 height 36
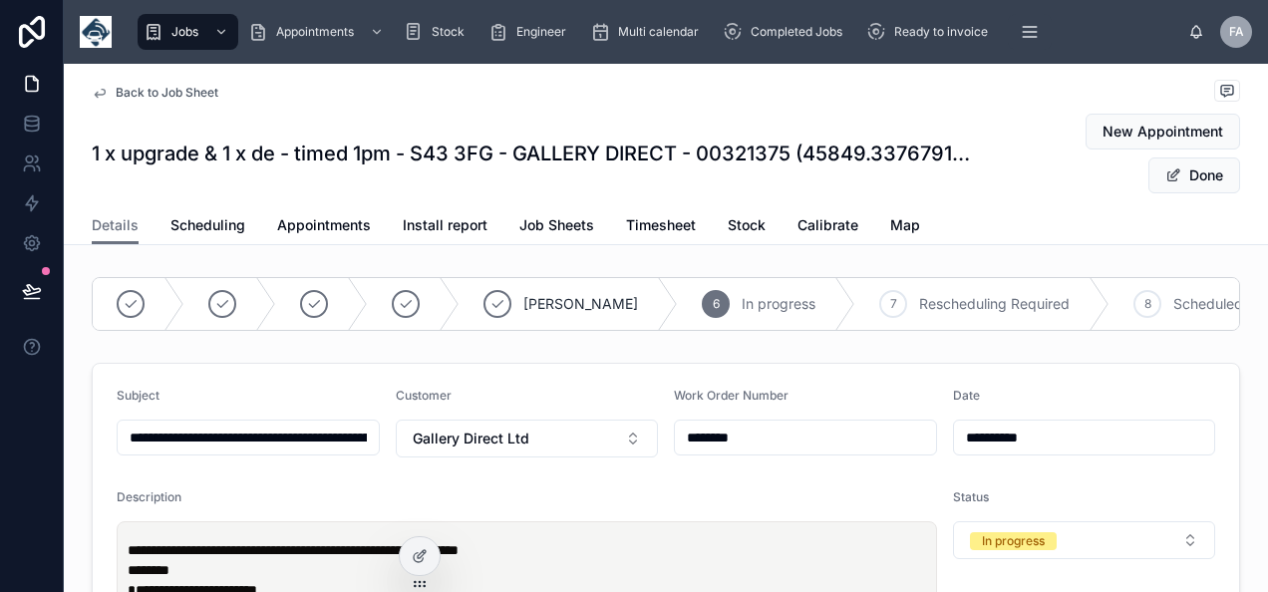
drag, startPoint x: 789, startPoint y: 459, endPoint x: 596, endPoint y: 477, distance: 193.3
type input "**********"
click at [562, 455] on button "Gallery Direct Ltd" at bounding box center [527, 439] width 263 height 38
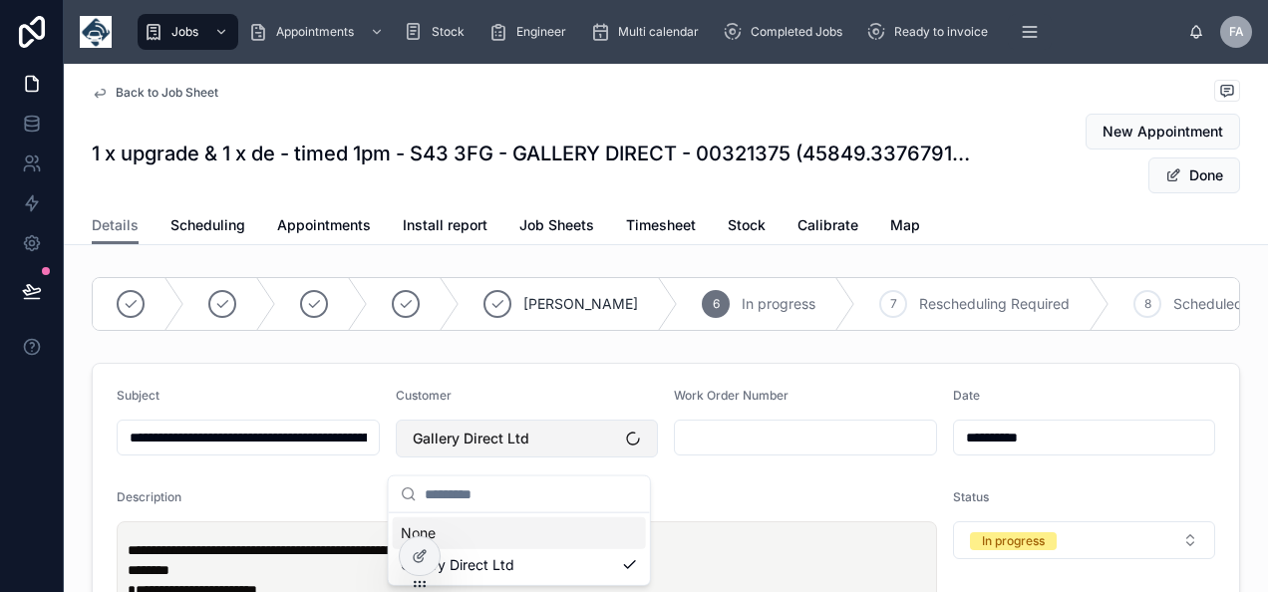
drag, startPoint x: 562, startPoint y: 455, endPoint x: 527, endPoint y: 437, distance: 40.1
click at [529, 440] on button "Gallery Direct Ltd" at bounding box center [527, 439] width 263 height 38
click at [505, 458] on button "Gallery Direct Ltd" at bounding box center [527, 439] width 263 height 38
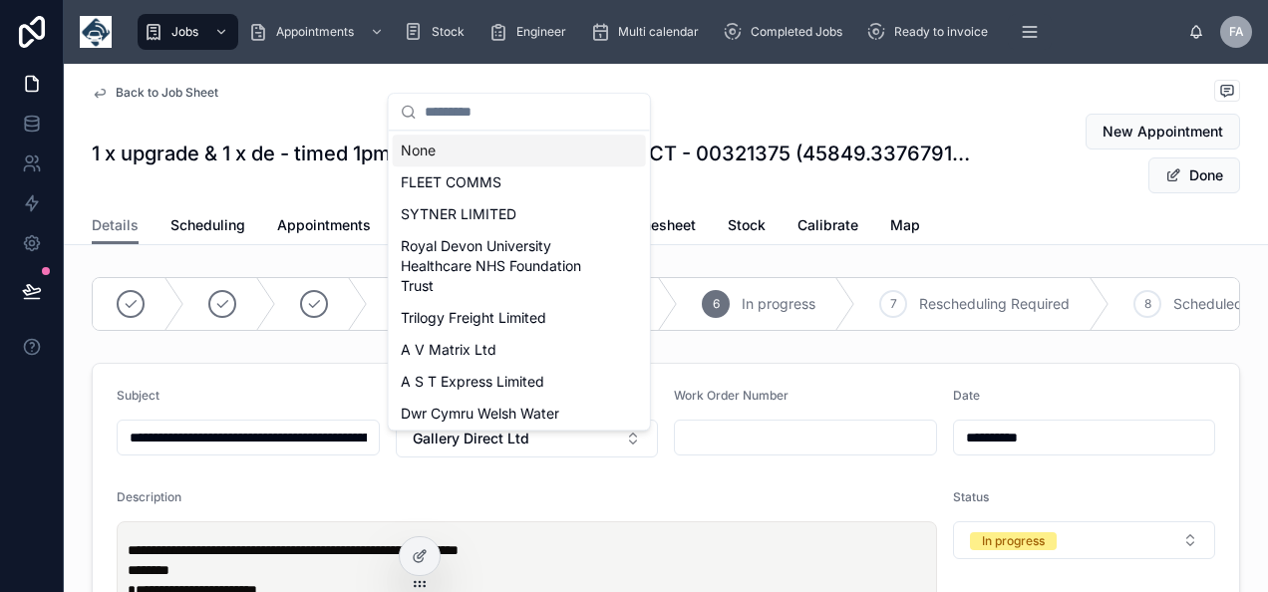
click at [419, 146] on div "None" at bounding box center [519, 151] width 253 height 32
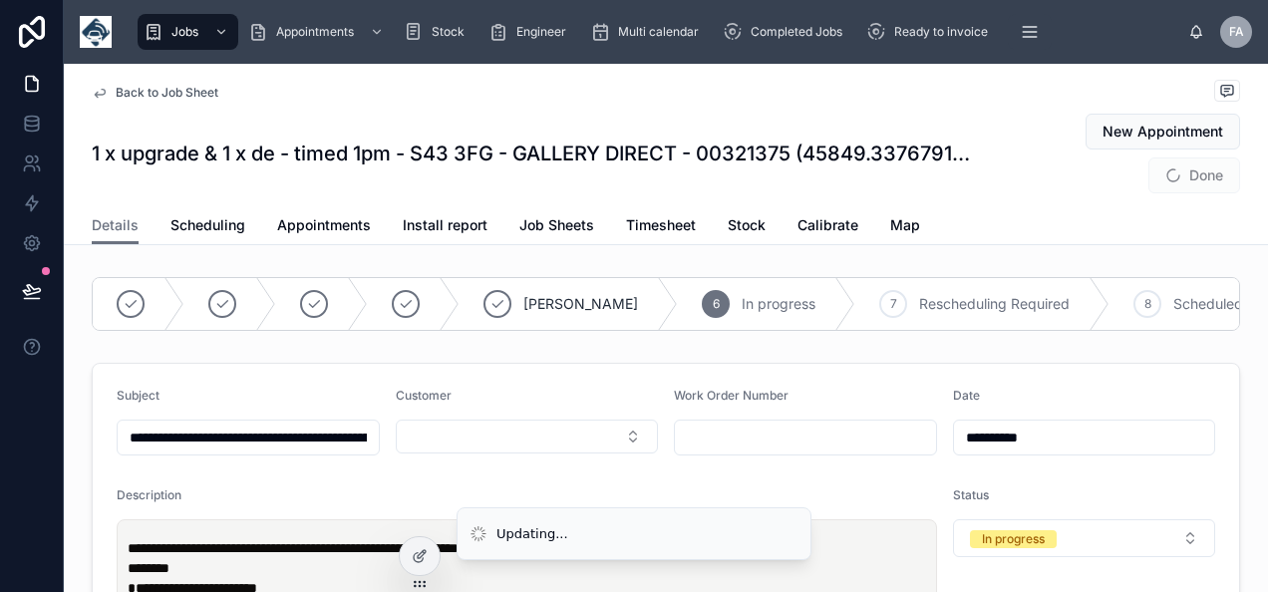
type input "**********"
click at [481, 451] on button "Select Button" at bounding box center [527, 437] width 263 height 34
type input "****"
click at [491, 530] on span "Gallery Direct Ltd" at bounding box center [458, 530] width 114 height 20
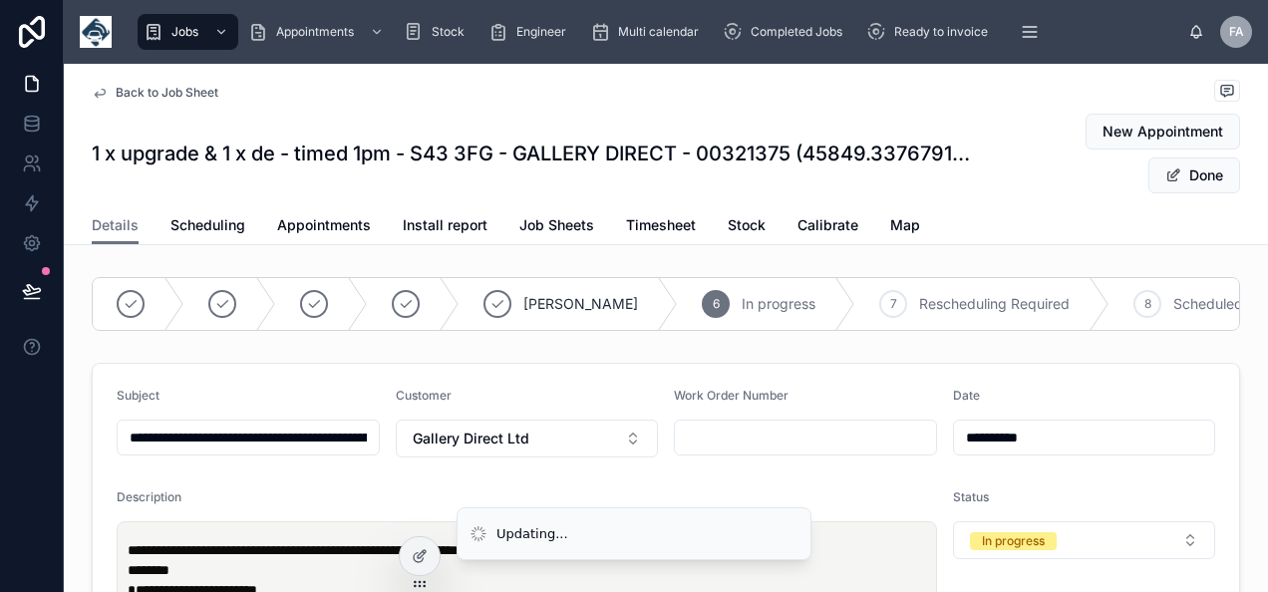
type input "**********"
click at [718, 451] on input "text" at bounding box center [805, 438] width 261 height 28
paste input "********"
type input "********"
type input "**********"
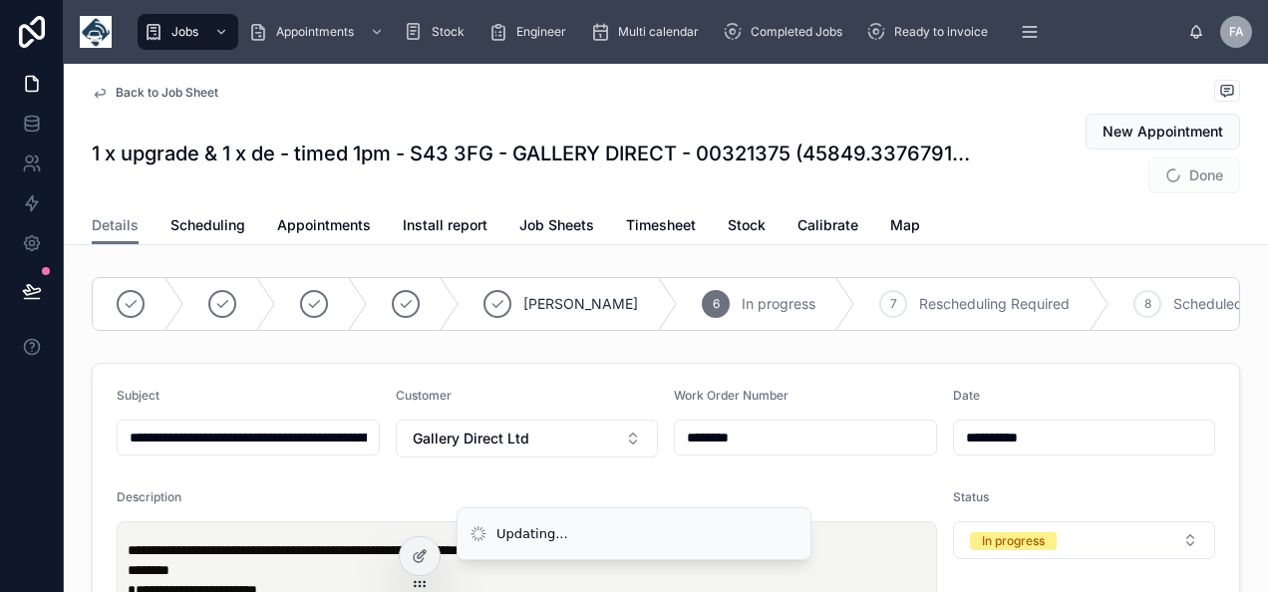
type input "********"
click at [1178, 179] on button "Done" at bounding box center [1195, 176] width 92 height 36
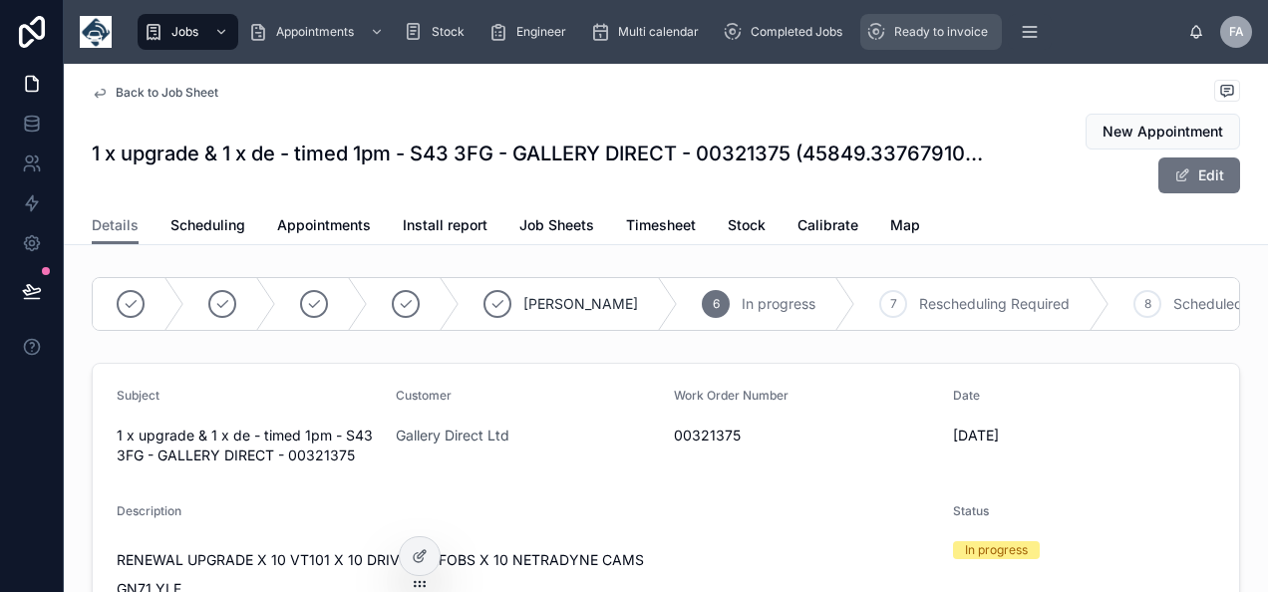
click at [950, 34] on span "Ready to invoice" at bounding box center [942, 32] width 94 height 16
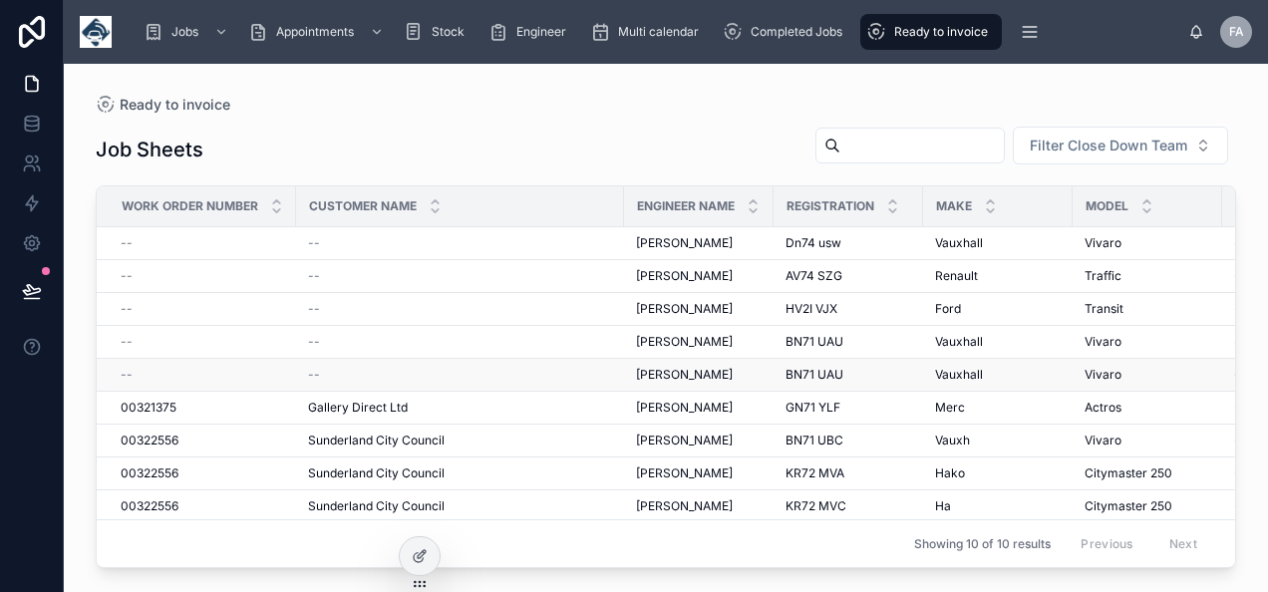
click at [147, 373] on div "--" at bounding box center [203, 375] width 164 height 16
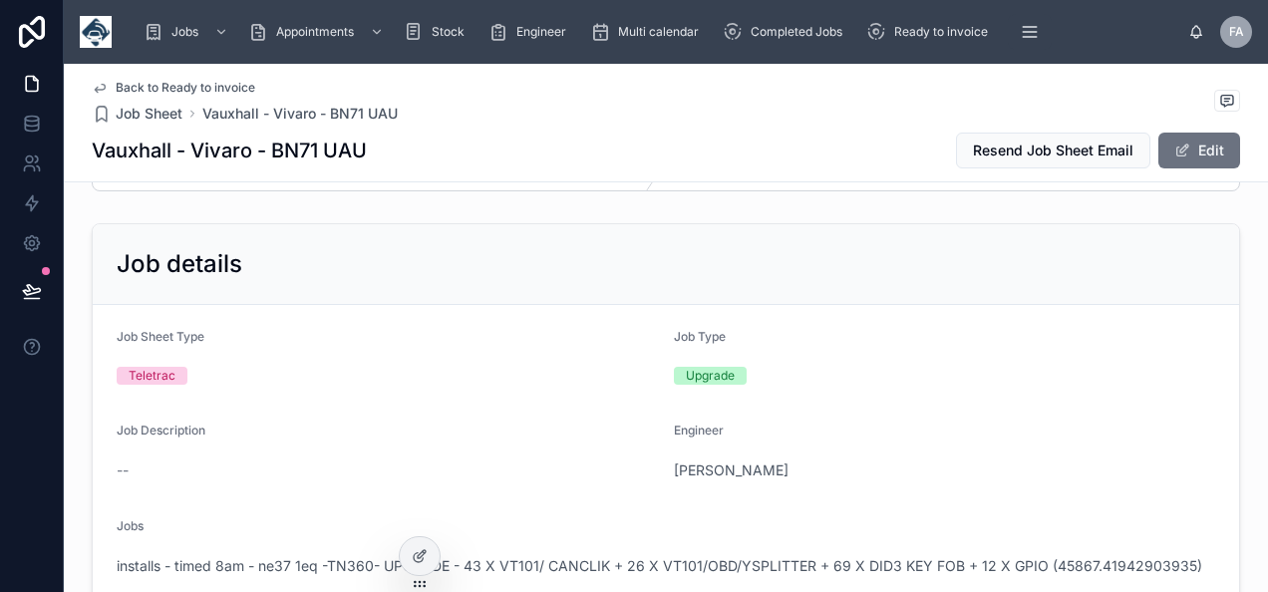
scroll to position [299, 0]
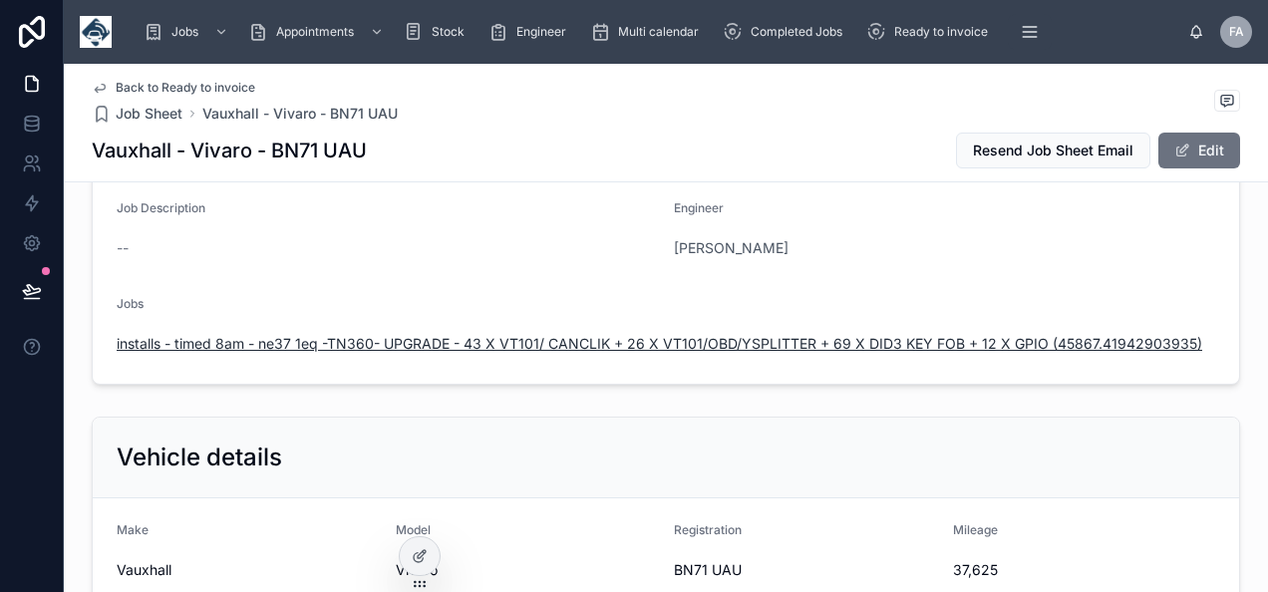
click at [458, 337] on span "installs - timed 8am - ne37 1eq -TN360- UPGRADE - 43 X VT101/ CANCLIK + 26 X VT…" at bounding box center [660, 344] width 1086 height 20
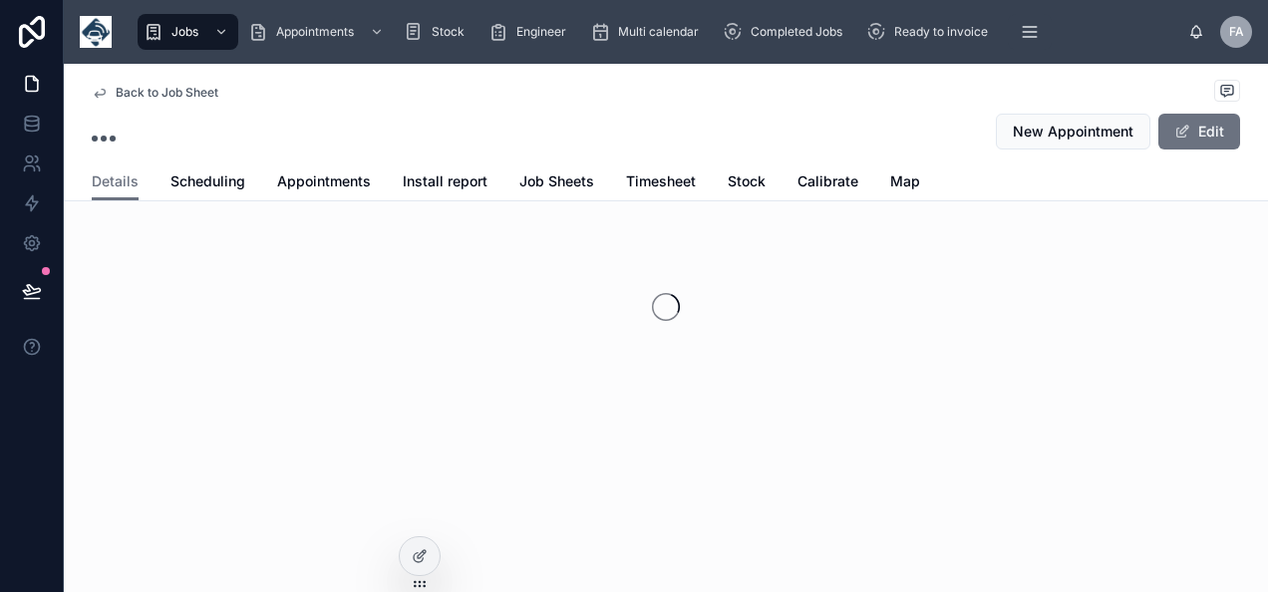
scroll to position [76, 0]
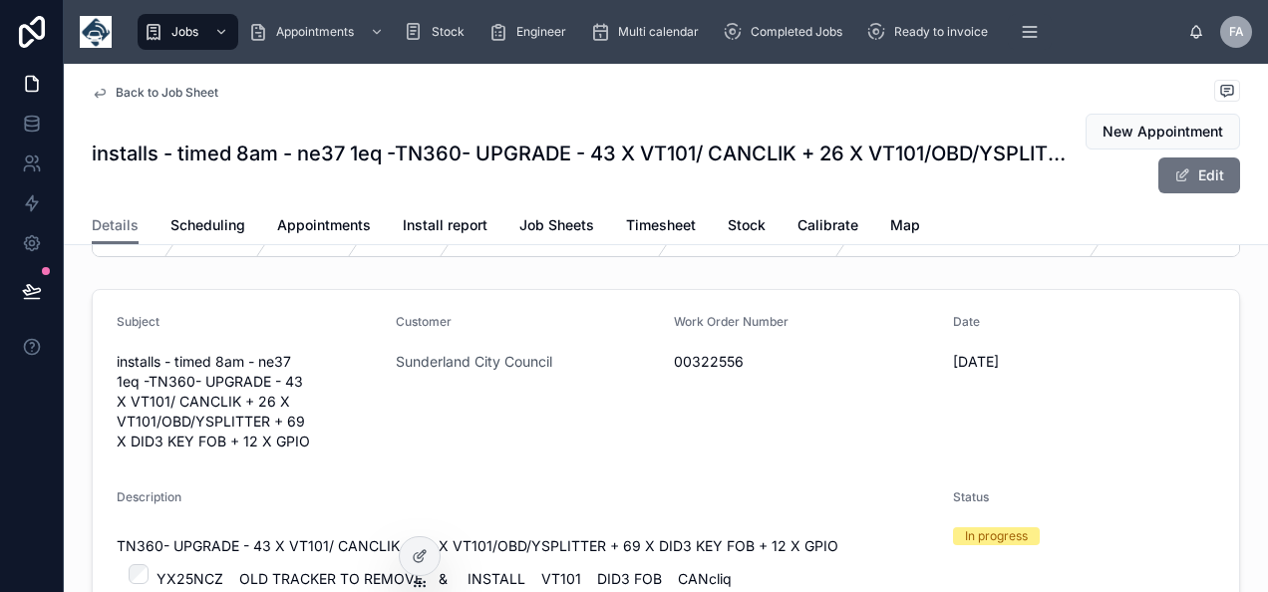
scroll to position [199, 0]
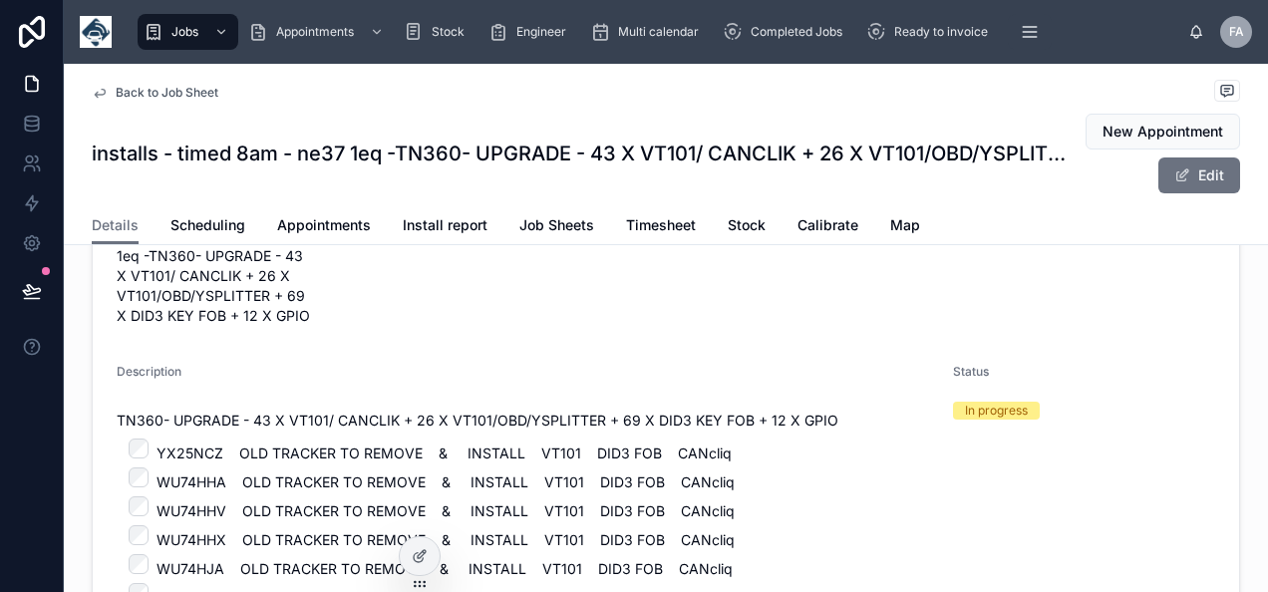
click at [678, 246] on span "00322556" at bounding box center [805, 236] width 263 height 20
click at [1187, 167] on button "Edit" at bounding box center [1200, 176] width 82 height 36
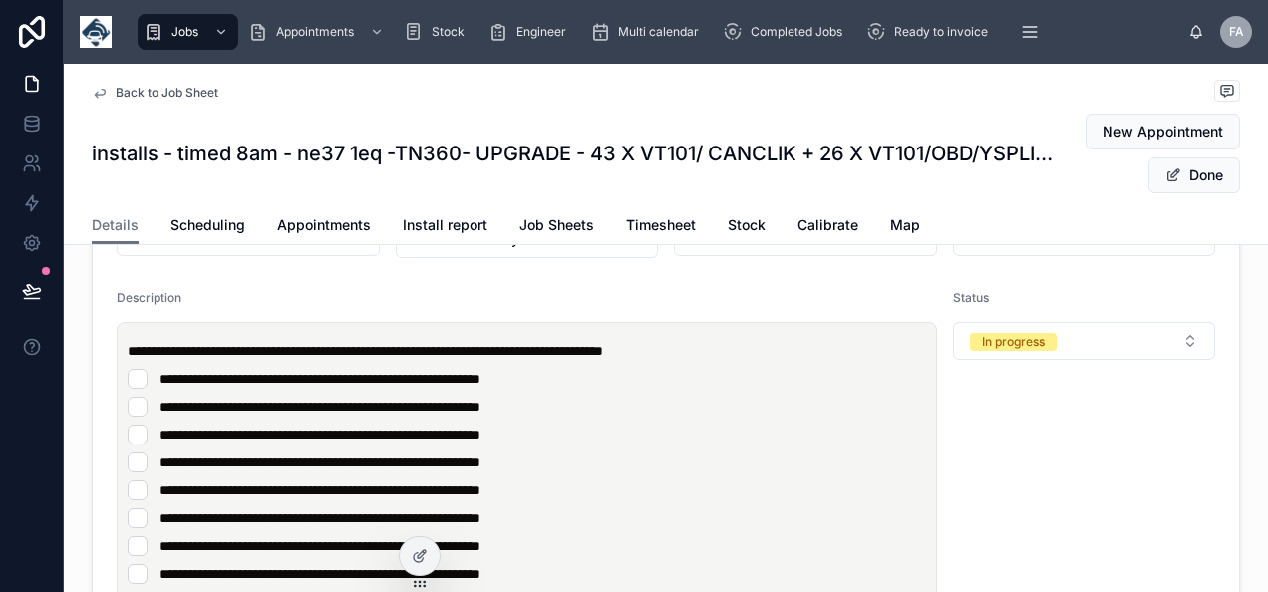
drag, startPoint x: 791, startPoint y: 247, endPoint x: 618, endPoint y: 272, distance: 174.3
type input "**********"
click at [586, 252] on button "Sunderland City Council" at bounding box center [527, 239] width 263 height 38
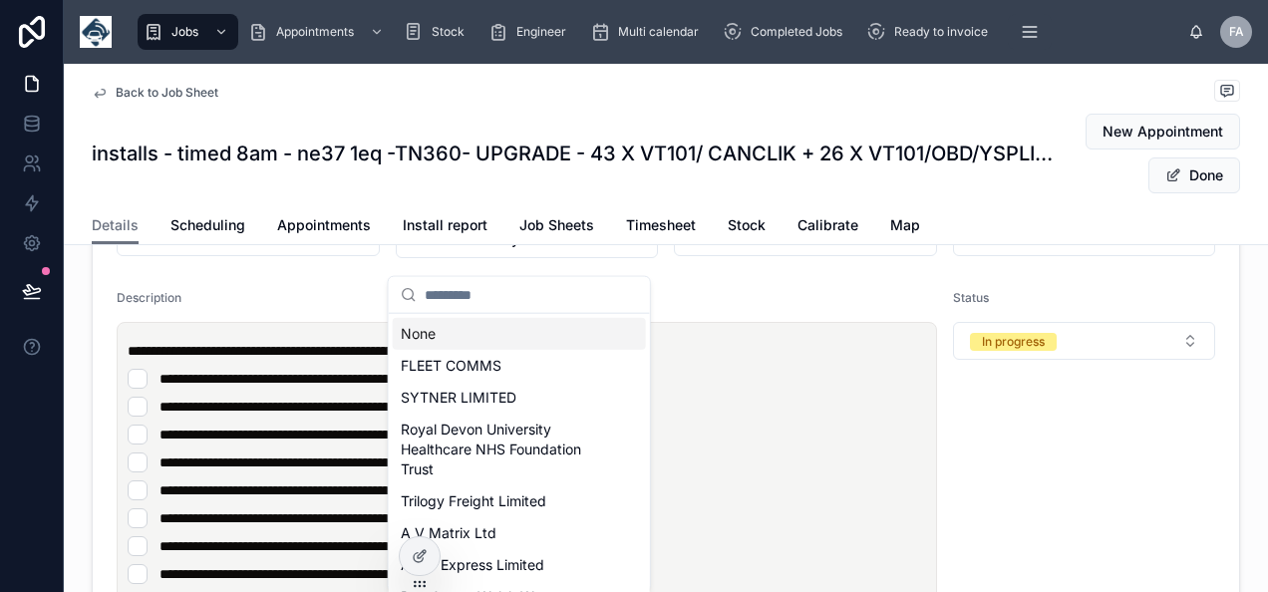
click at [481, 326] on div "None" at bounding box center [519, 334] width 253 height 32
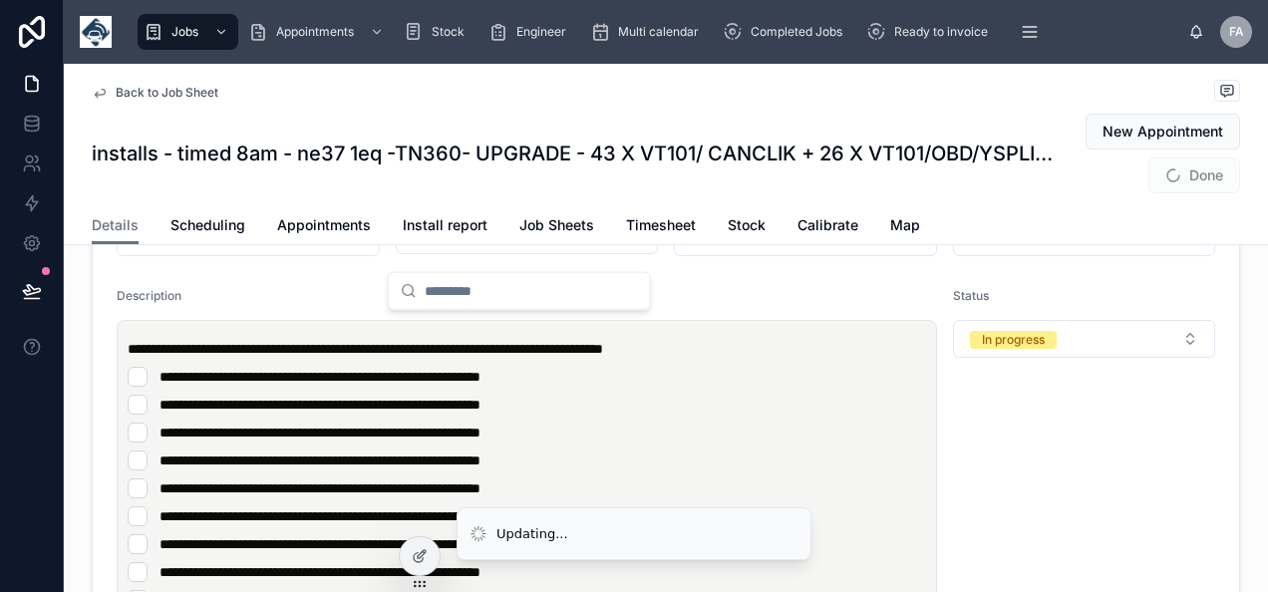
type input "**********"
click at [540, 254] on button "Select Button" at bounding box center [527, 237] width 263 height 34
type input "******"
click at [523, 312] on div "Description" at bounding box center [527, 300] width 821 height 24
click at [510, 254] on button "Select Button" at bounding box center [527, 237] width 263 height 34
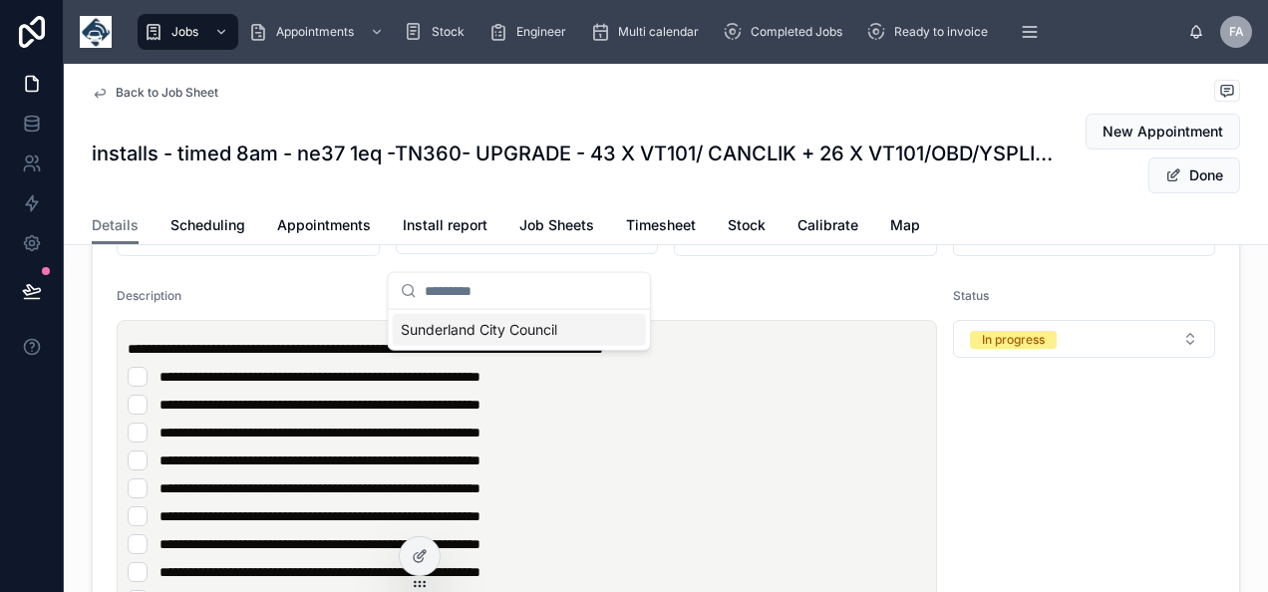
click at [508, 331] on span "Sunderland City Council" at bounding box center [479, 330] width 157 height 20
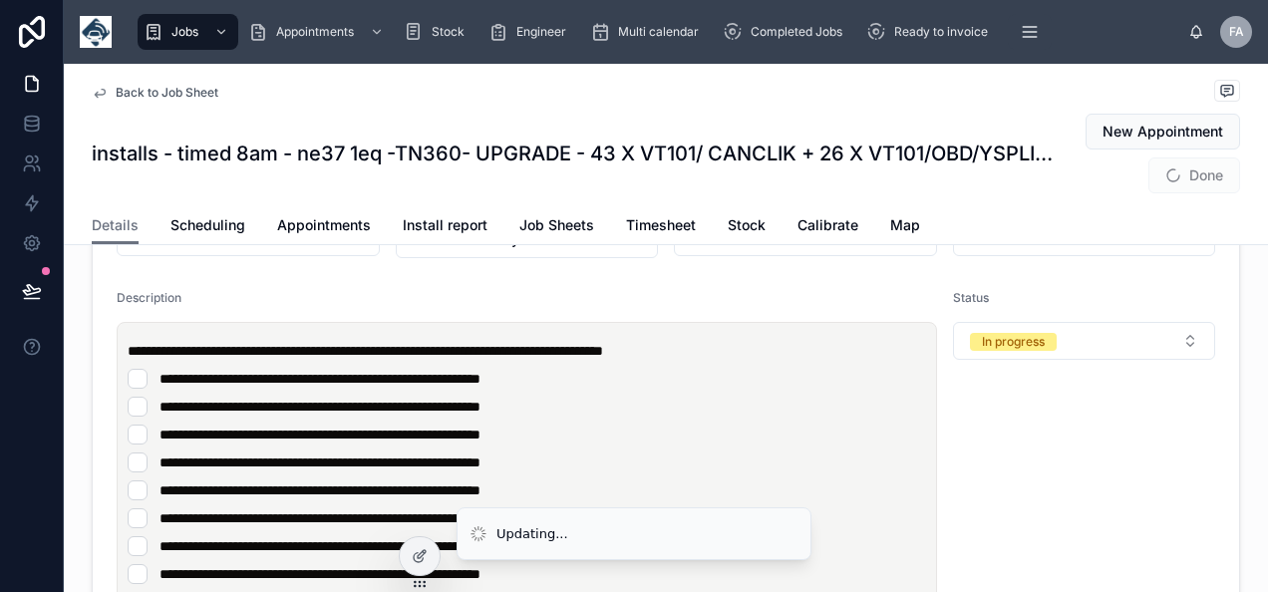
type input "**********"
click at [720, 252] on input "text" at bounding box center [805, 238] width 261 height 28
paste input "********"
type input "********"
type input "**********"
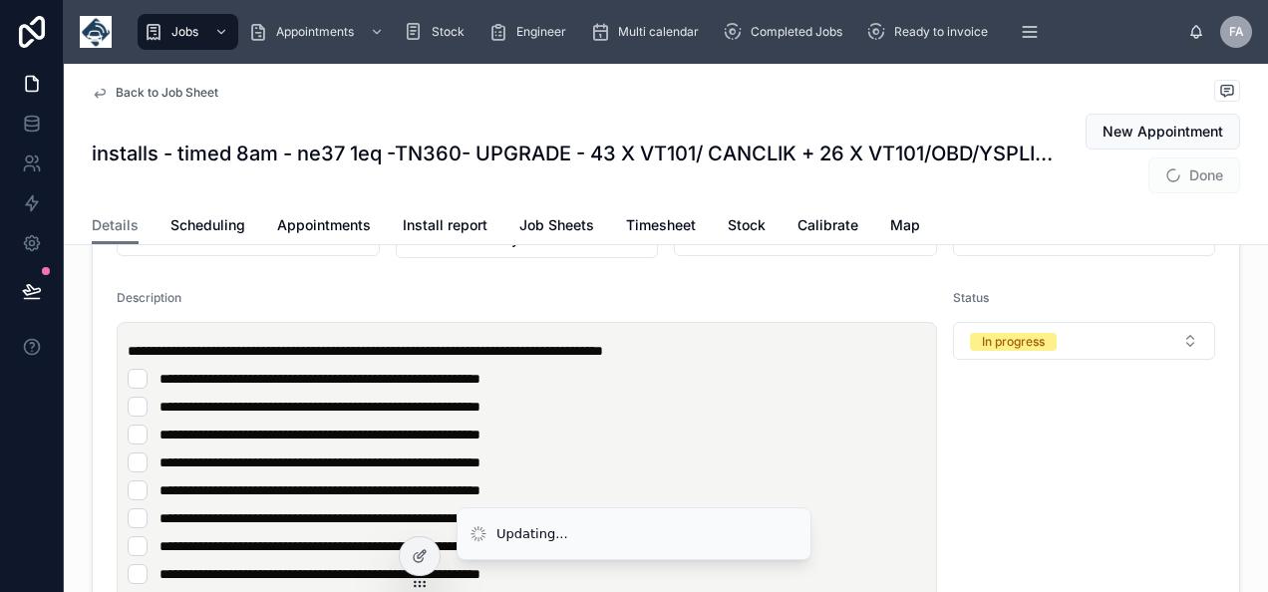
type input "********"
click at [1171, 179] on span "Done" at bounding box center [1195, 176] width 92 height 36
type input "**********"
click at [1191, 179] on button "Done" at bounding box center [1195, 176] width 92 height 36
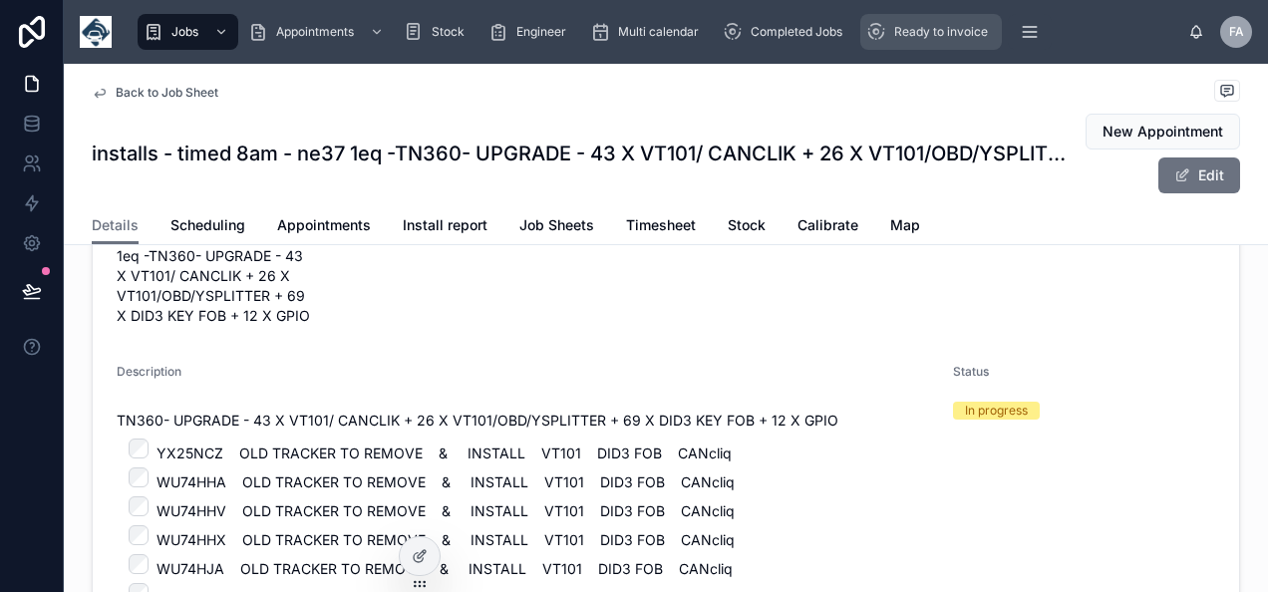
click at [906, 35] on span "Ready to invoice" at bounding box center [942, 32] width 94 height 16
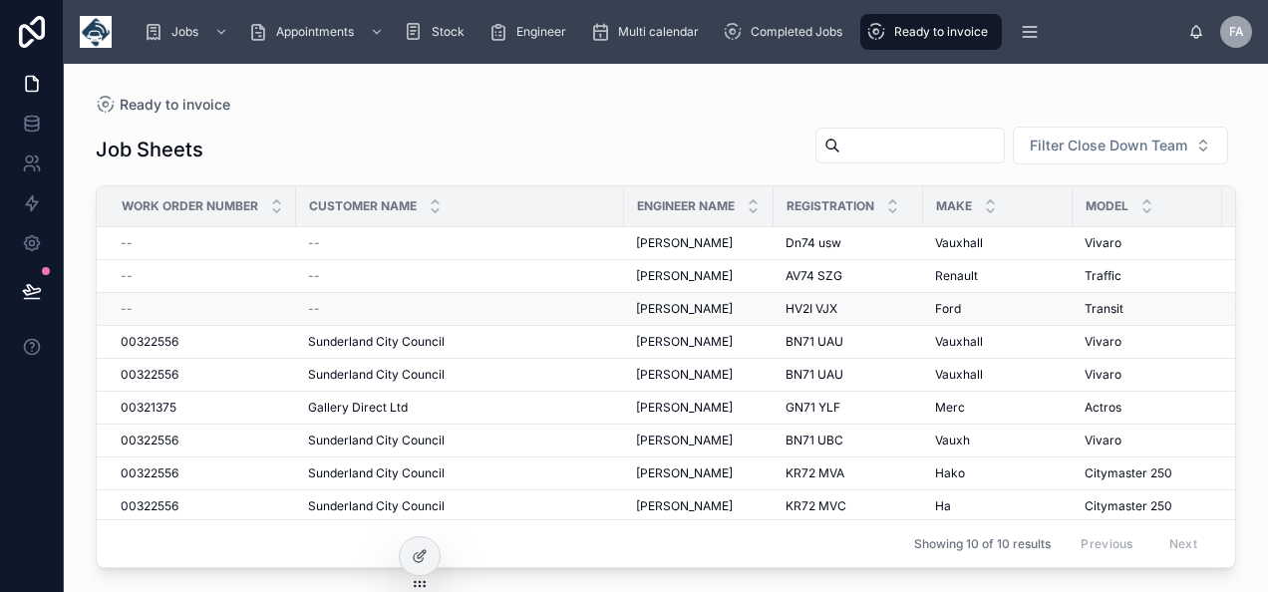
click at [421, 313] on div "--" at bounding box center [460, 309] width 304 height 16
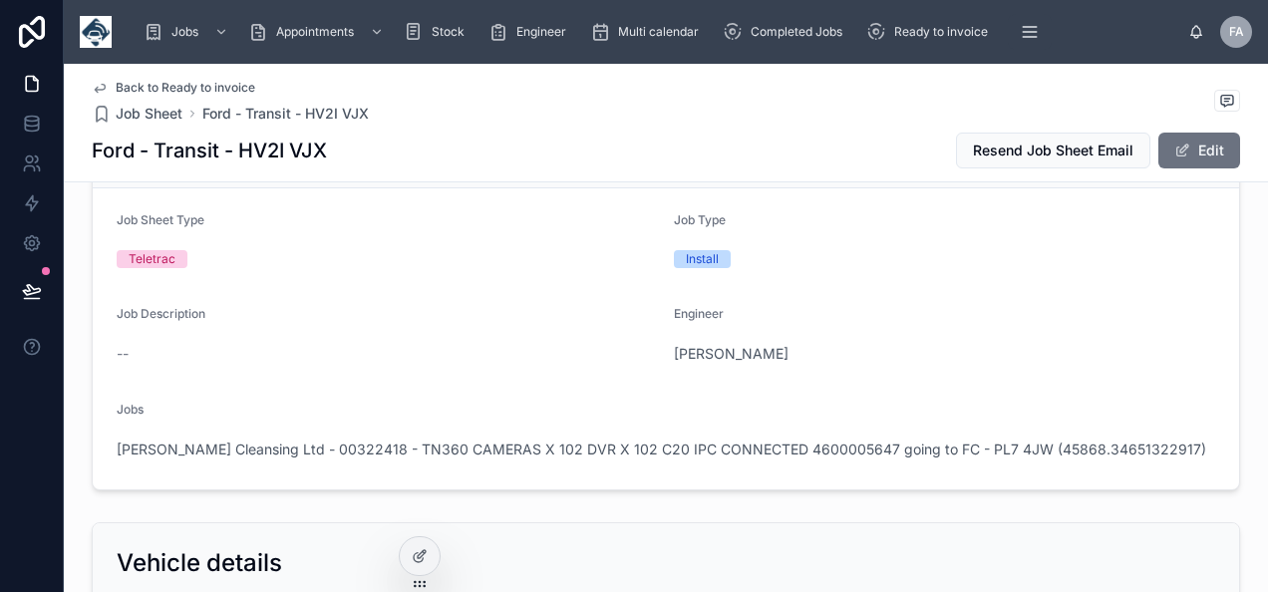
scroll to position [199, 0]
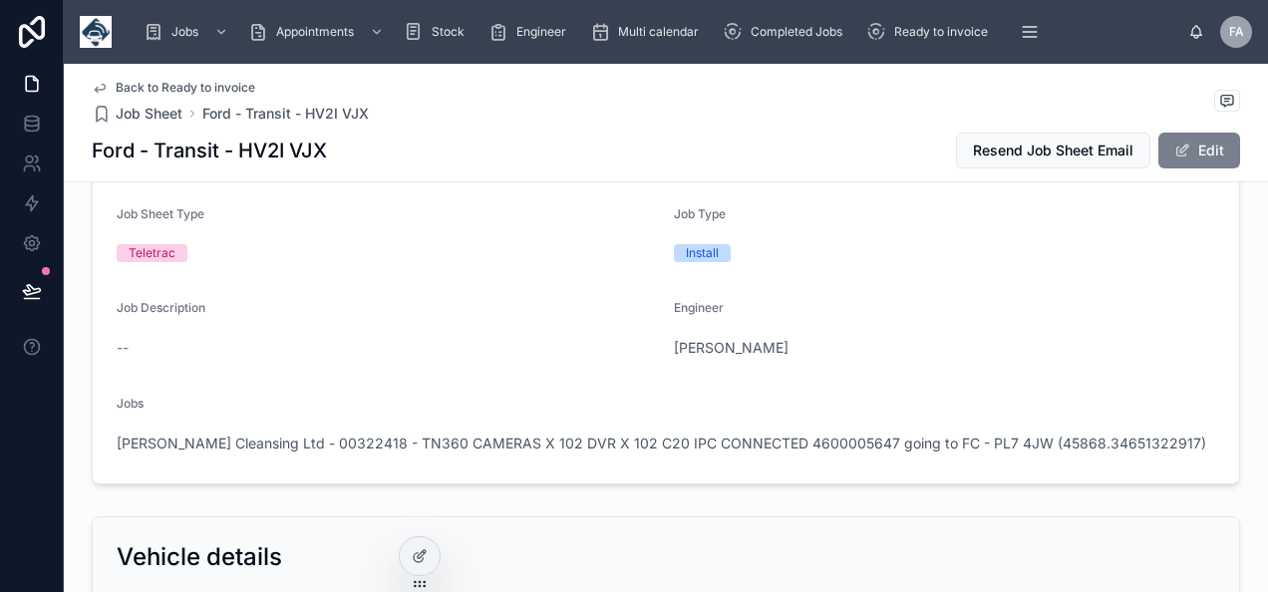
click at [1180, 162] on button "Edit" at bounding box center [1200, 151] width 82 height 36
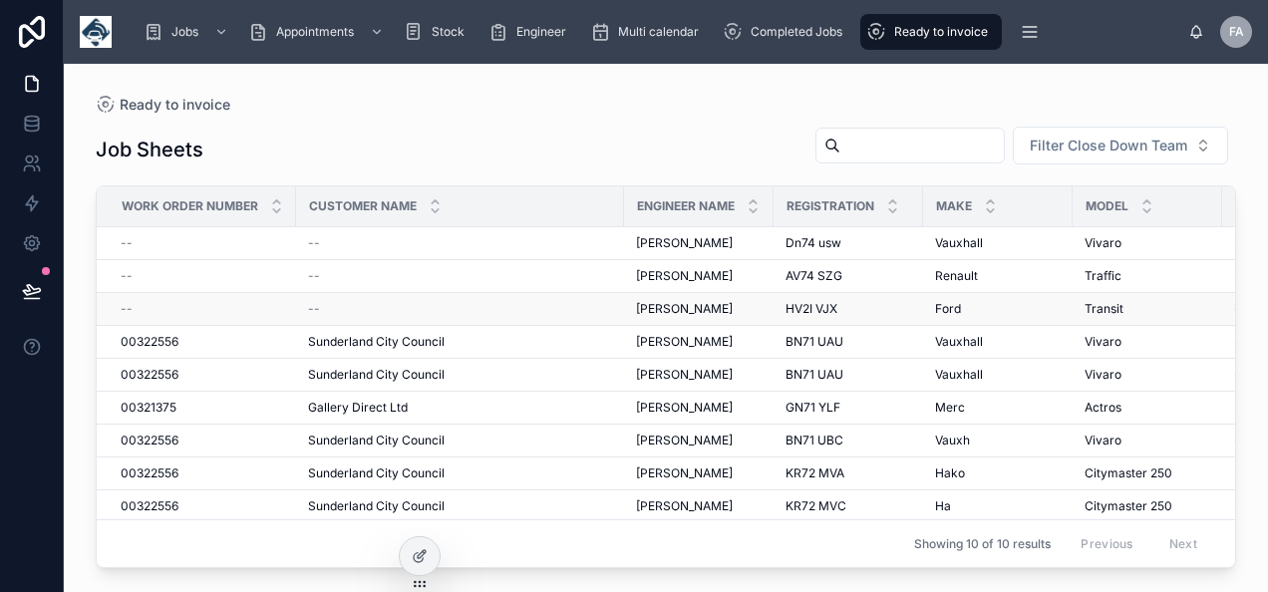
click at [132, 298] on td "--" at bounding box center [196, 309] width 199 height 33
click at [146, 314] on div "--" at bounding box center [203, 309] width 164 height 16
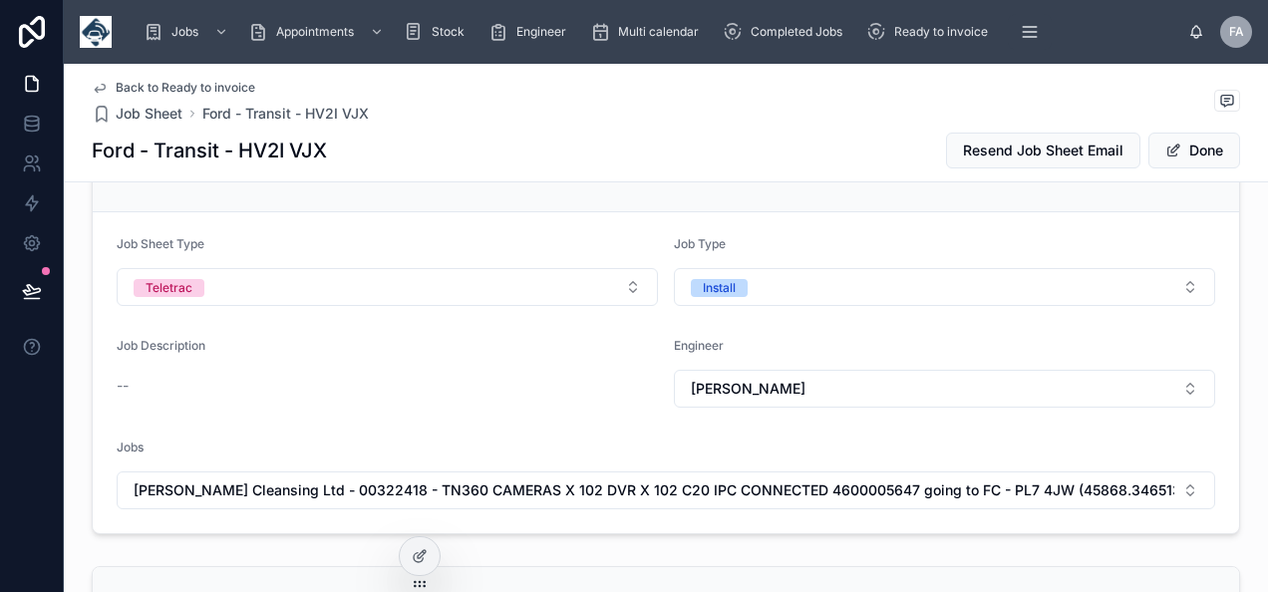
scroll to position [399, 0]
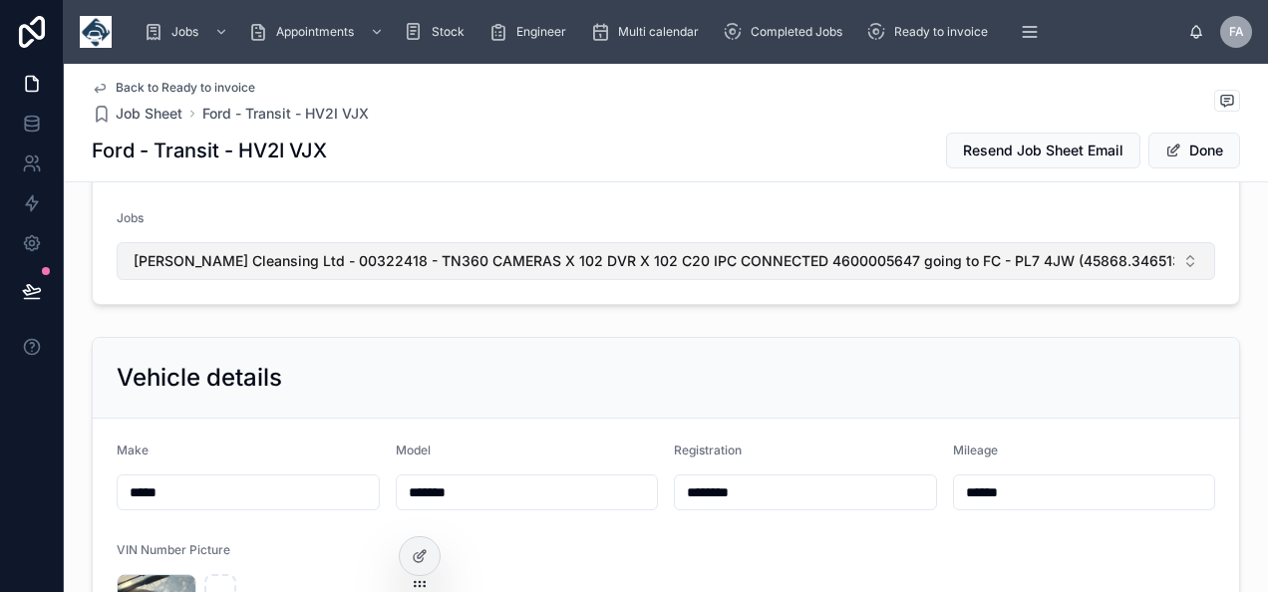
click at [380, 257] on span "Glanville Cleansing Ltd - 00322418 - TN360 CAMERAS X 102 DVR X 102 C20 IPC CONN…" at bounding box center [654, 261] width 1041 height 20
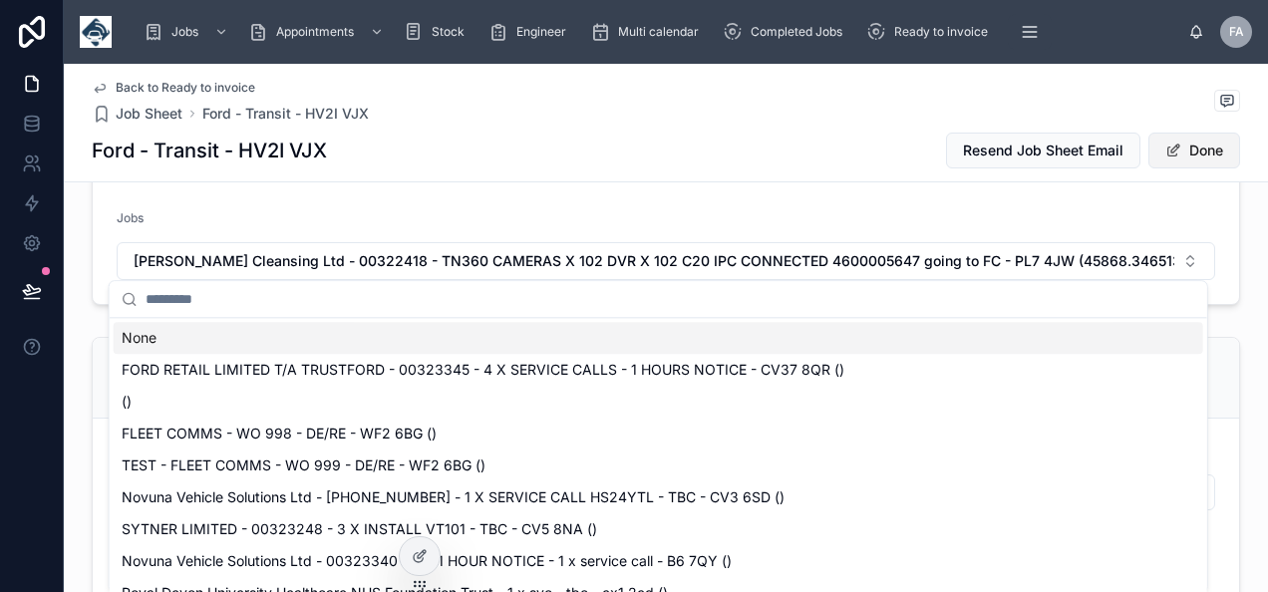
click at [1184, 149] on button "Done" at bounding box center [1195, 151] width 92 height 36
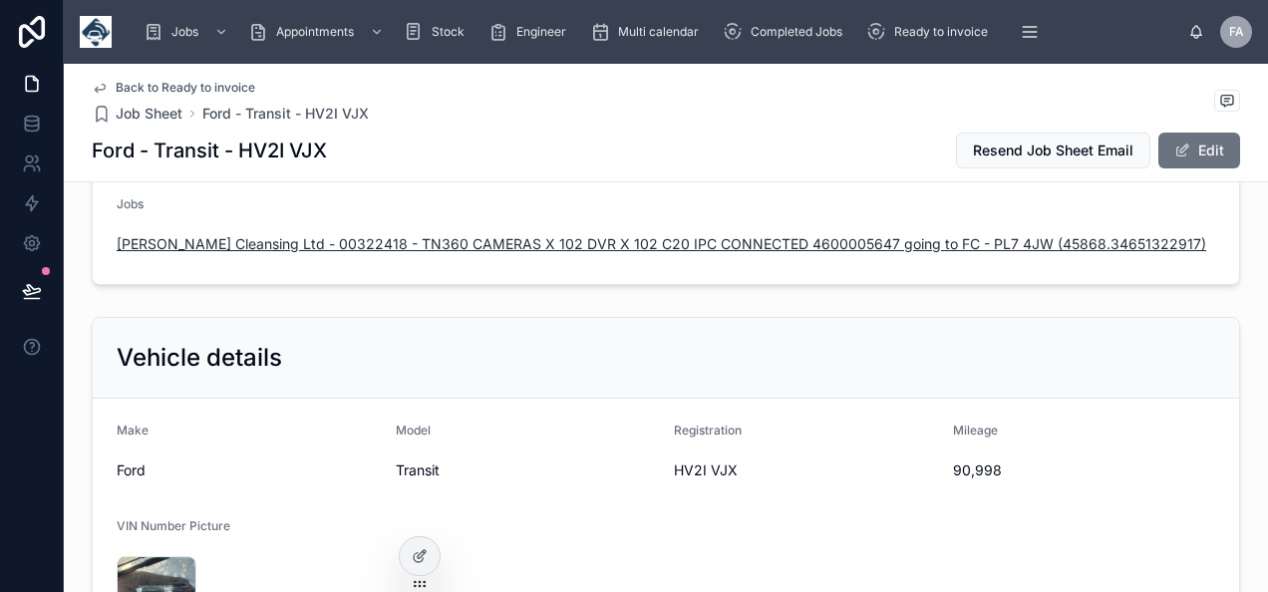
click at [915, 237] on span "Glanville Cleansing Ltd - 00322418 - TN360 CAMERAS X 102 DVR X 102 C20 IPC CONN…" at bounding box center [662, 244] width 1090 height 20
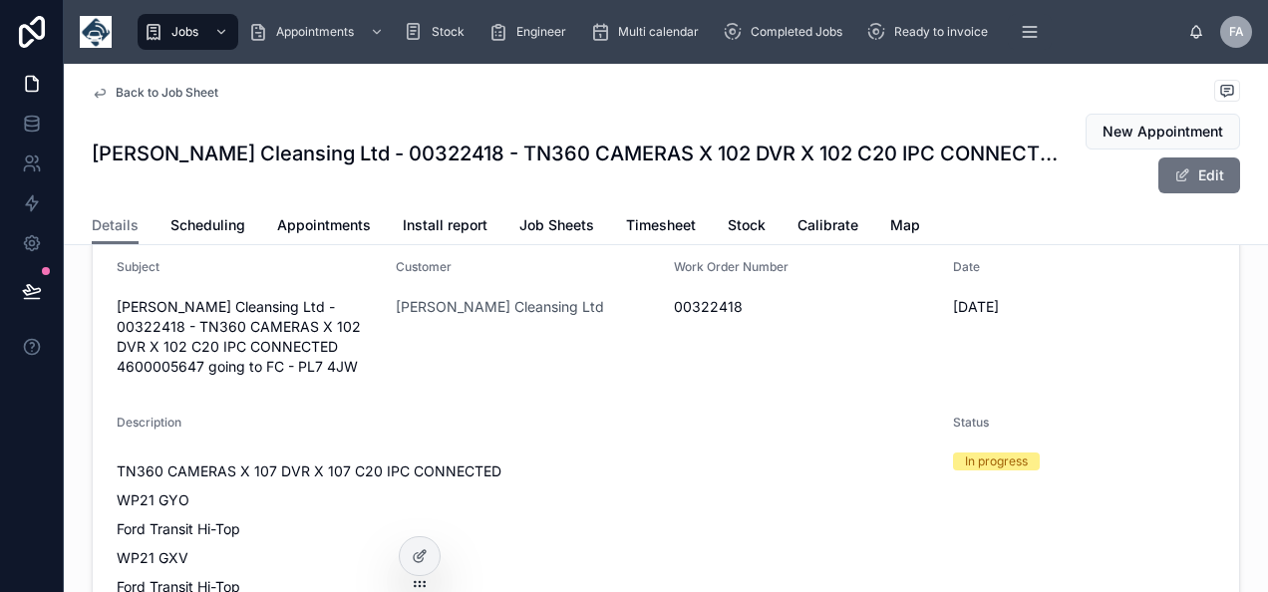
scroll to position [100, 0]
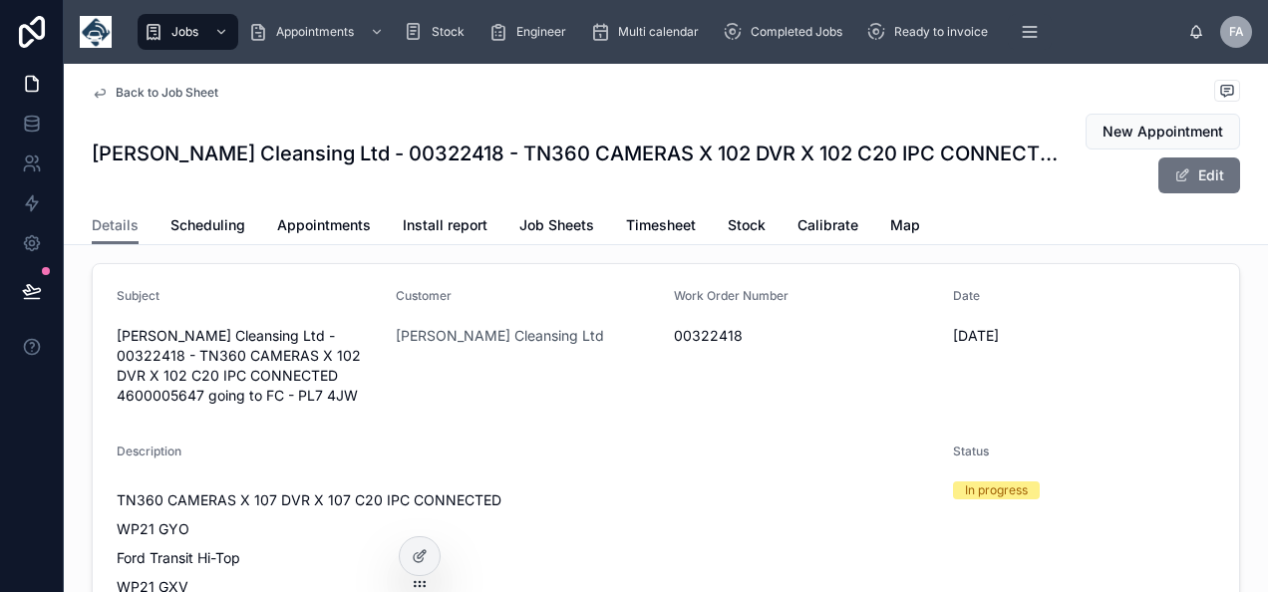
click at [708, 346] on span "00322418" at bounding box center [805, 336] width 263 height 20
click at [1163, 171] on button "Edit" at bounding box center [1200, 176] width 82 height 36
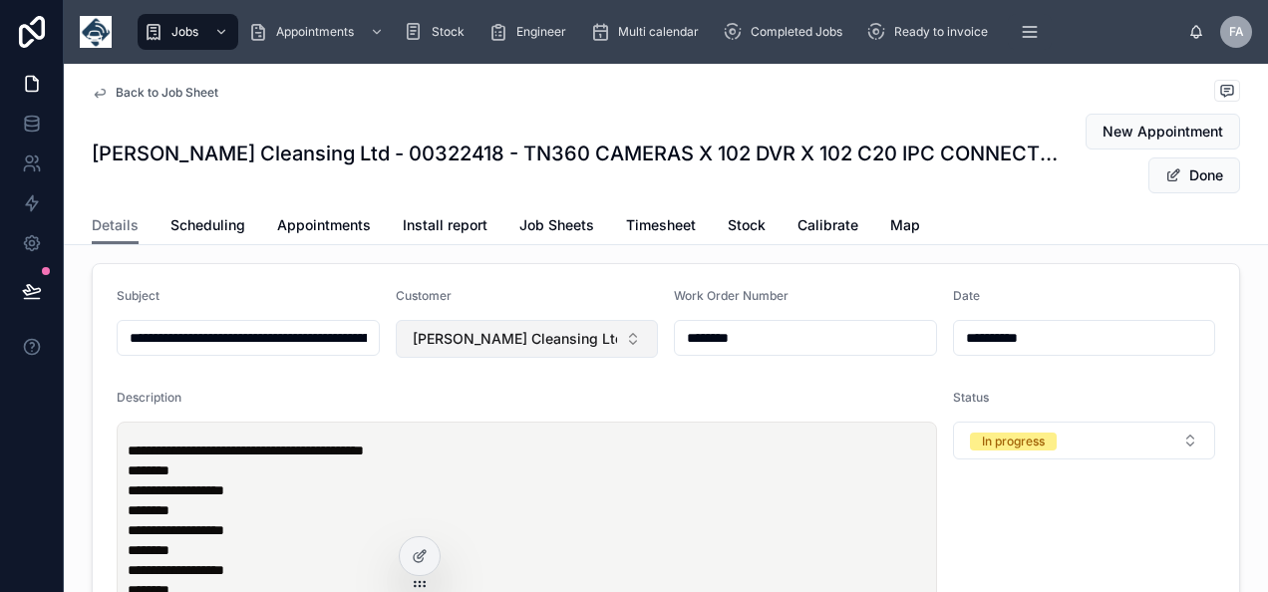
drag, startPoint x: 758, startPoint y: 353, endPoint x: 602, endPoint y: 356, distance: 155.6
click at [591, 355] on button "Glanville Cleansing Ltd" at bounding box center [527, 339] width 263 height 38
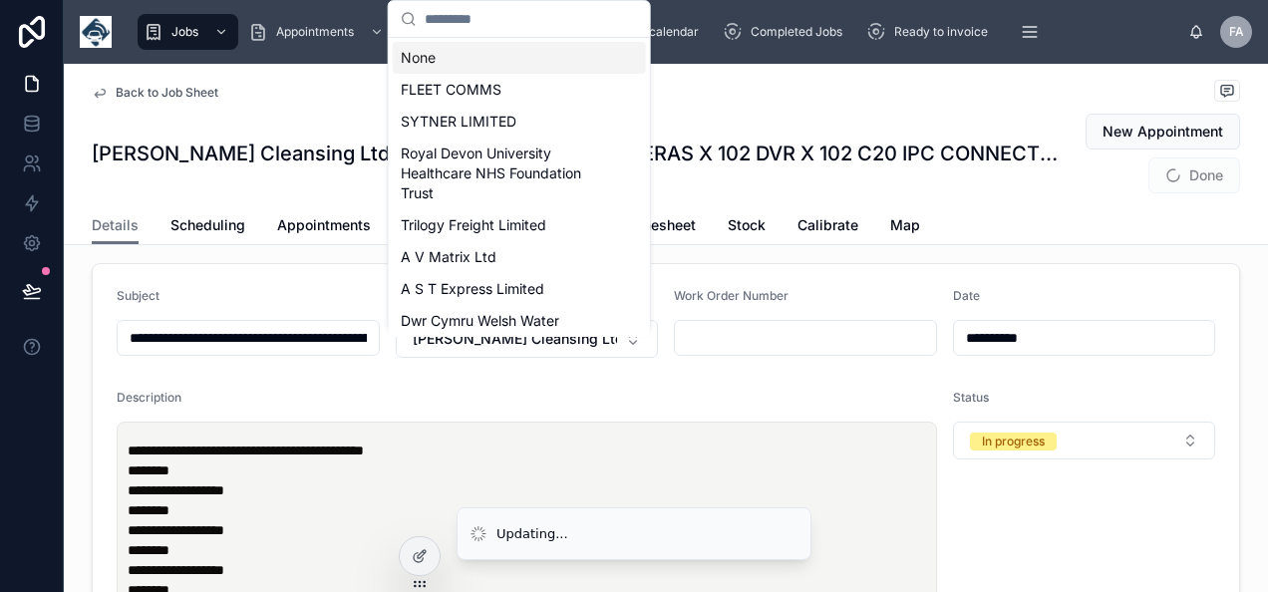
click at [451, 50] on div "None" at bounding box center [519, 58] width 253 height 32
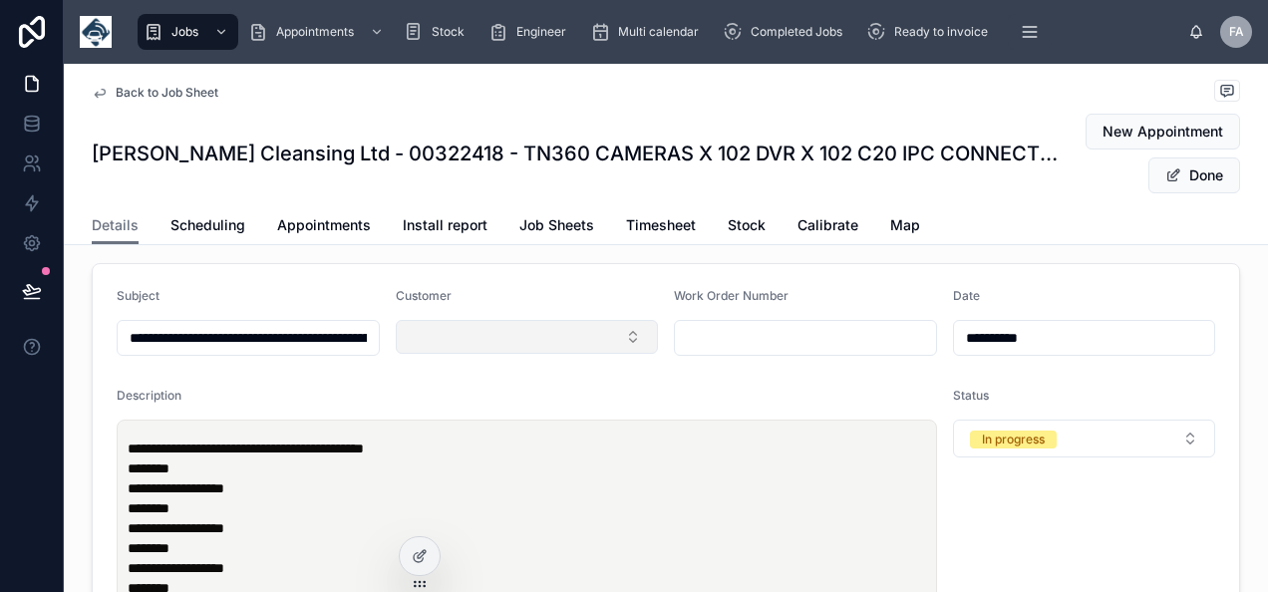
click at [581, 354] on button "Select Button" at bounding box center [527, 337] width 263 height 34
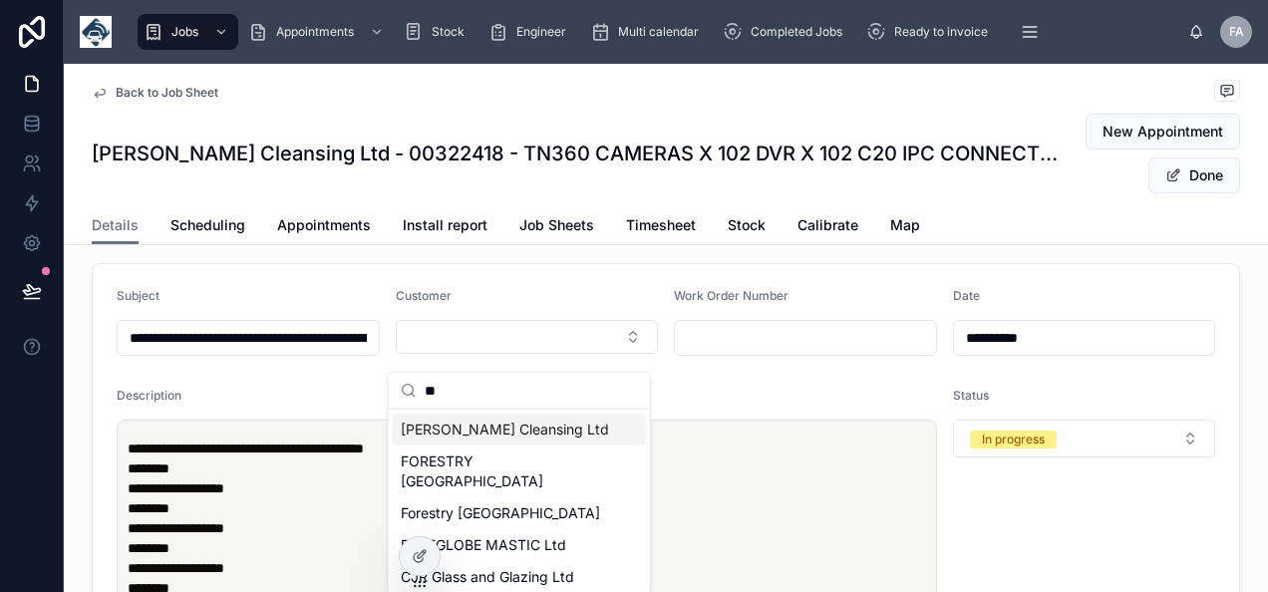
type input "**"
click at [473, 436] on span "Glanville Cleansing Ltd" at bounding box center [505, 430] width 208 height 20
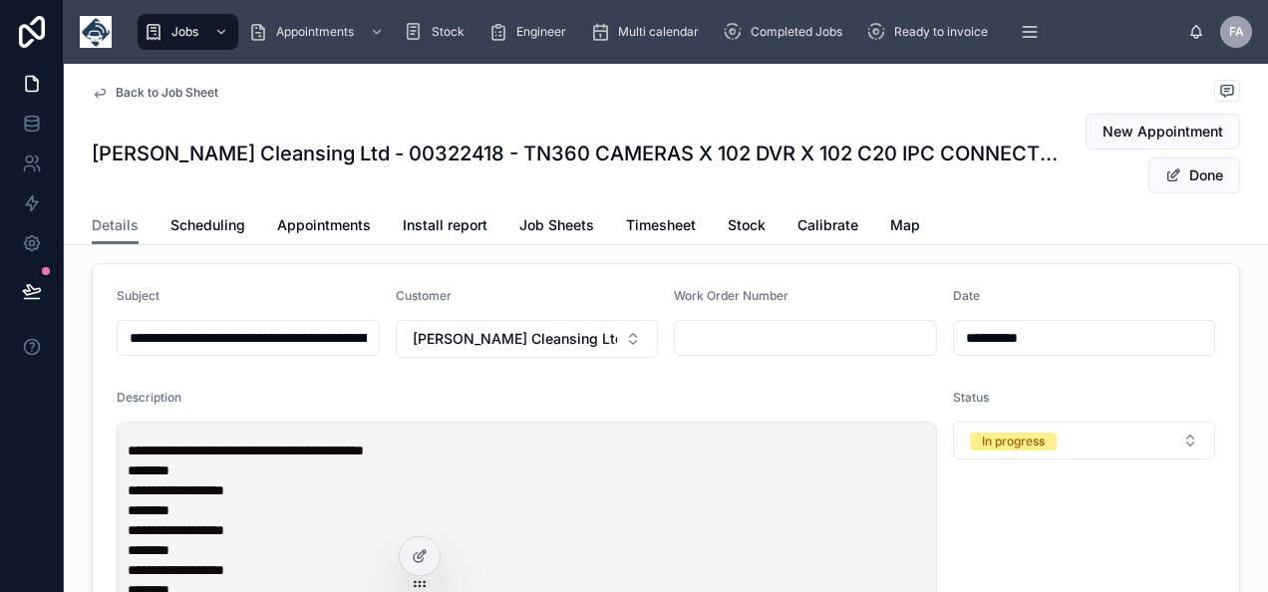
click at [734, 340] on input "text" at bounding box center [805, 338] width 261 height 28
paste input "********"
type input "********"
click at [1196, 179] on button "Done" at bounding box center [1195, 176] width 92 height 36
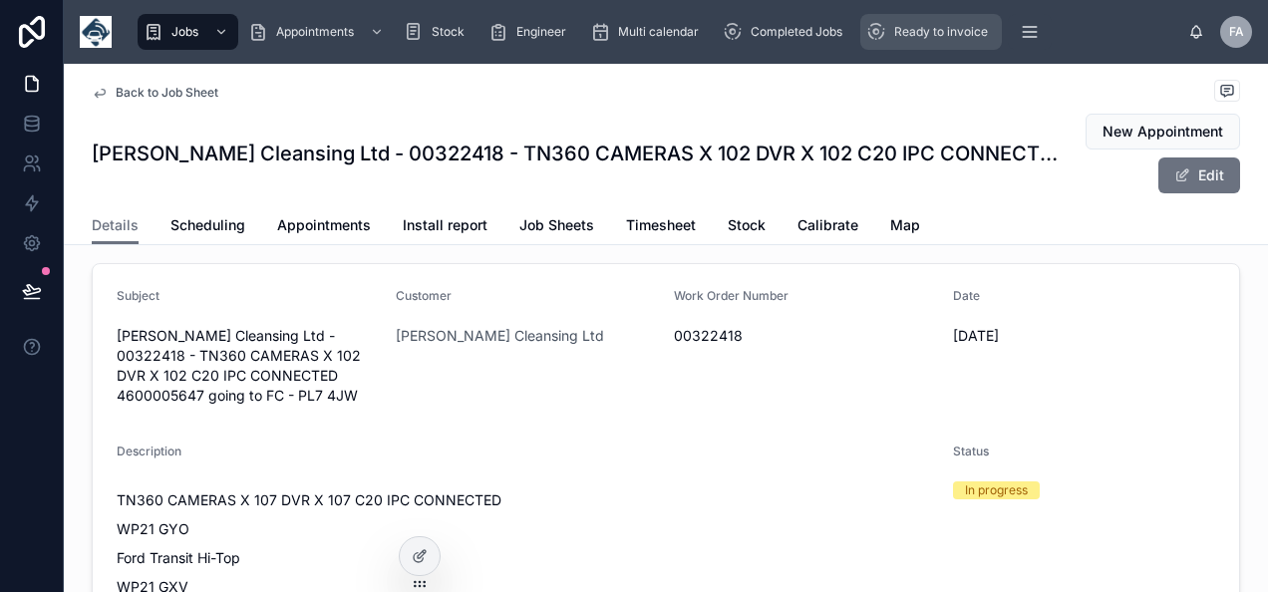
click at [907, 28] on span "Ready to invoice" at bounding box center [942, 32] width 94 height 16
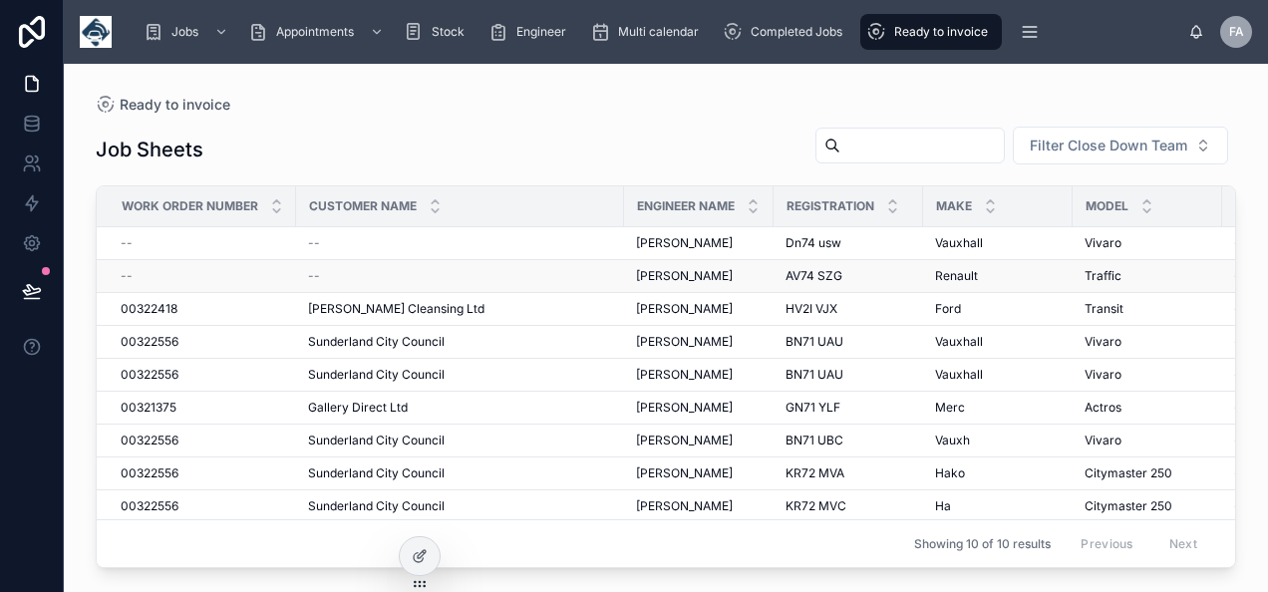
click at [134, 275] on div "--" at bounding box center [203, 276] width 164 height 16
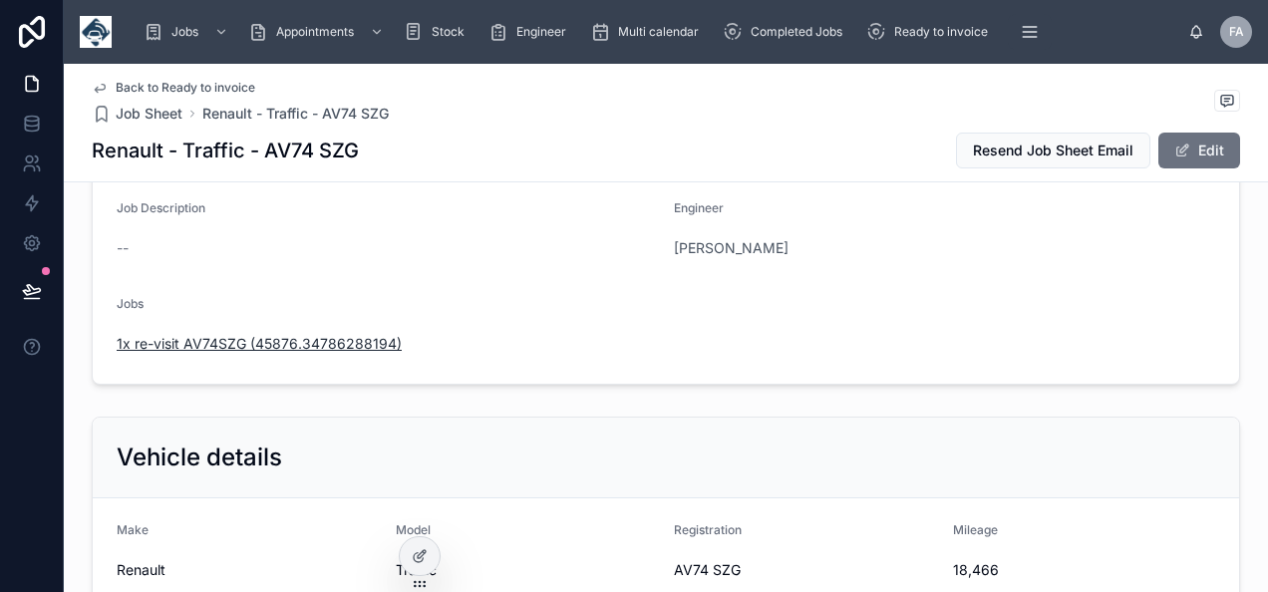
click at [361, 342] on span "1x re-visit AV74SZG (45876.34786288194)" at bounding box center [259, 344] width 285 height 20
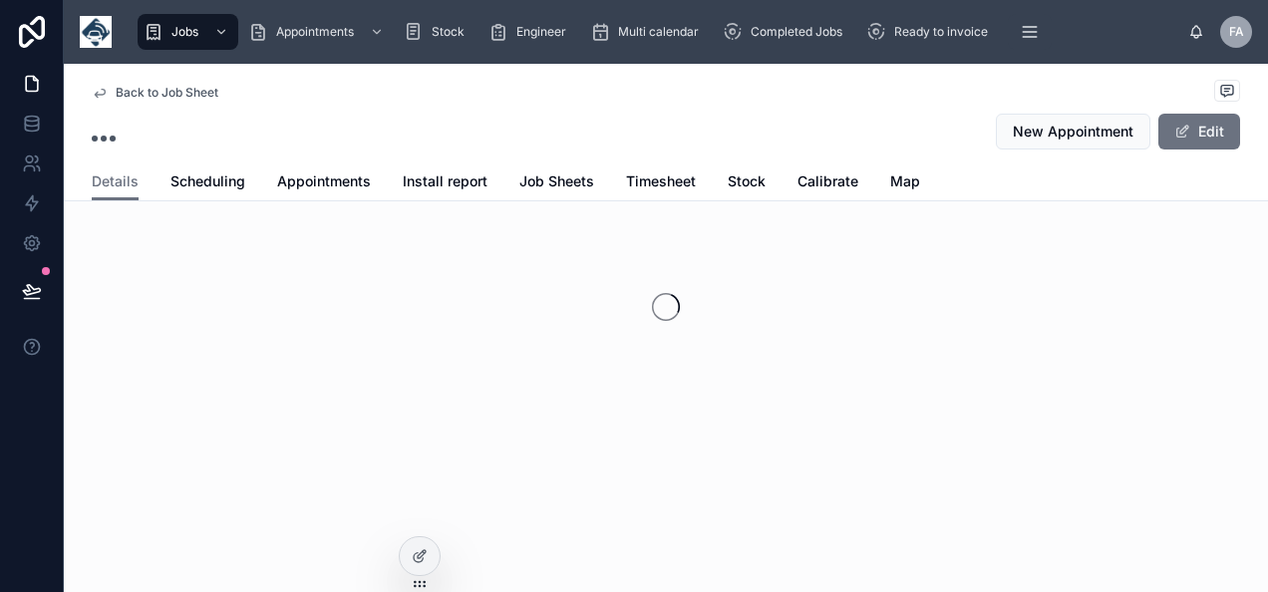
scroll to position [76, 0]
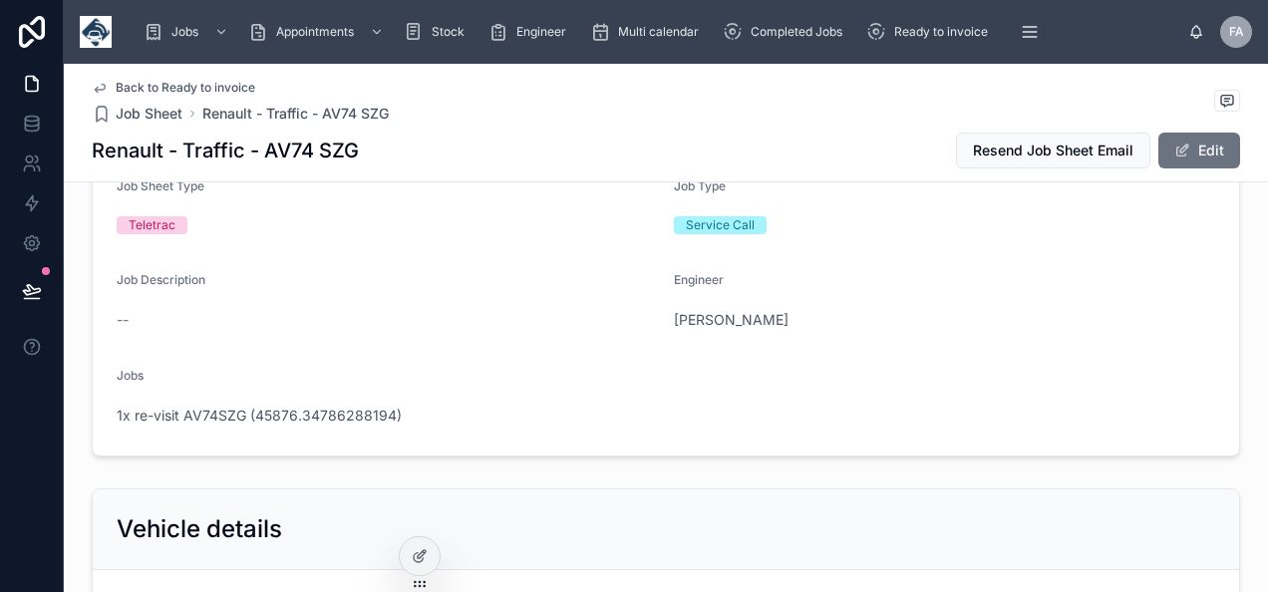
scroll to position [299, 0]
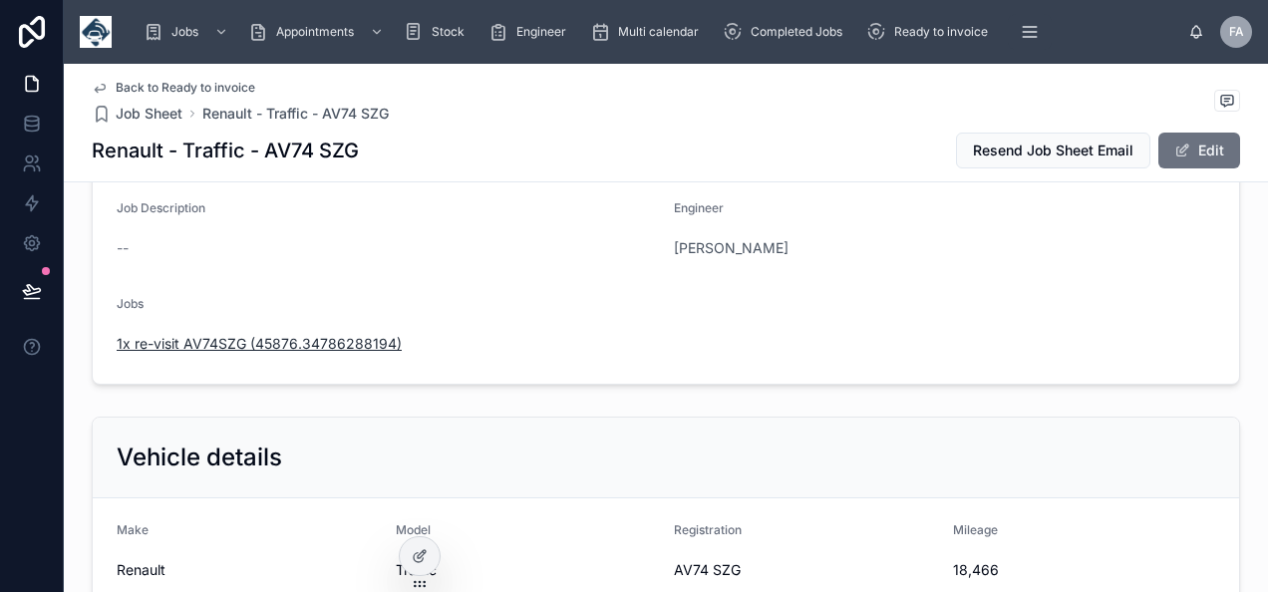
click at [370, 347] on span "1x re-visit AV74SZG (45876.34786288194)" at bounding box center [259, 344] width 285 height 20
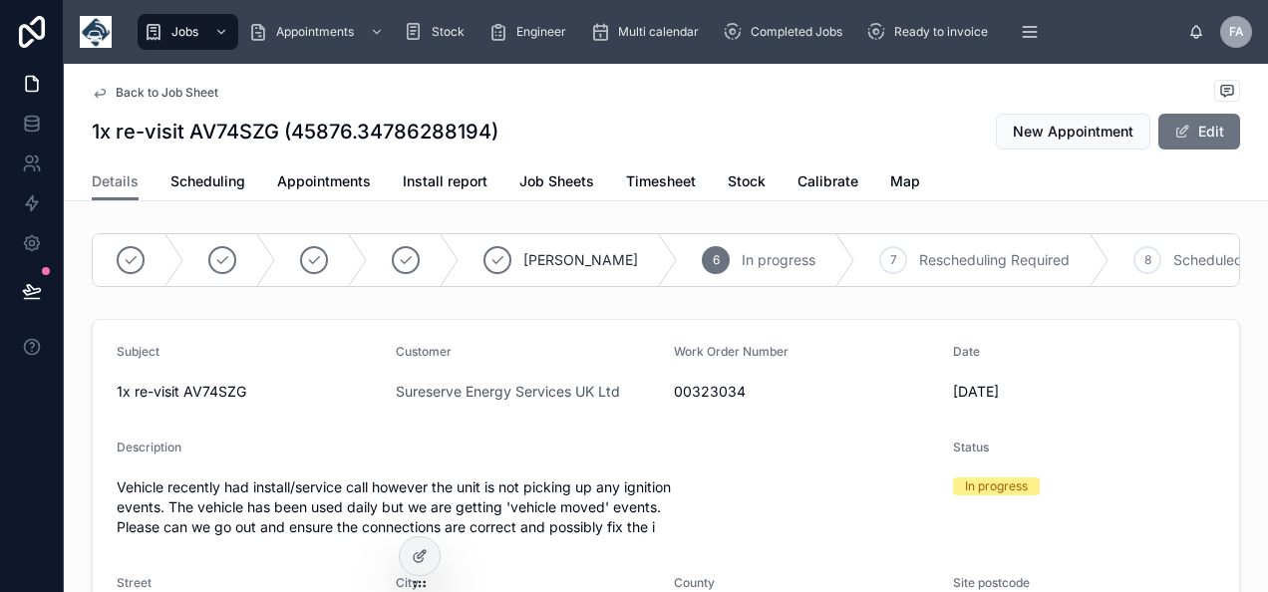
click at [724, 402] on span "00323034" at bounding box center [805, 392] width 263 height 20
click at [1198, 140] on button "Edit" at bounding box center [1200, 132] width 82 height 36
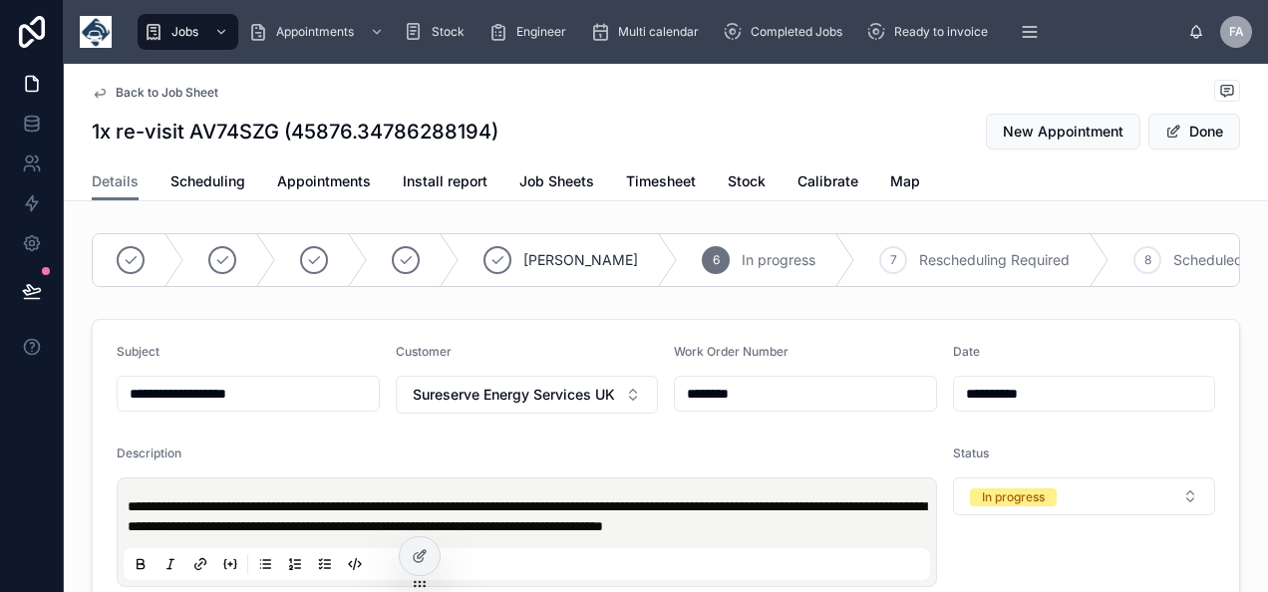
drag, startPoint x: 802, startPoint y: 414, endPoint x: 707, endPoint y: 319, distance: 134.0
type input "**********"
click at [628, 399] on button "Sureserve Energy Services UK Ltd" at bounding box center [527, 395] width 263 height 38
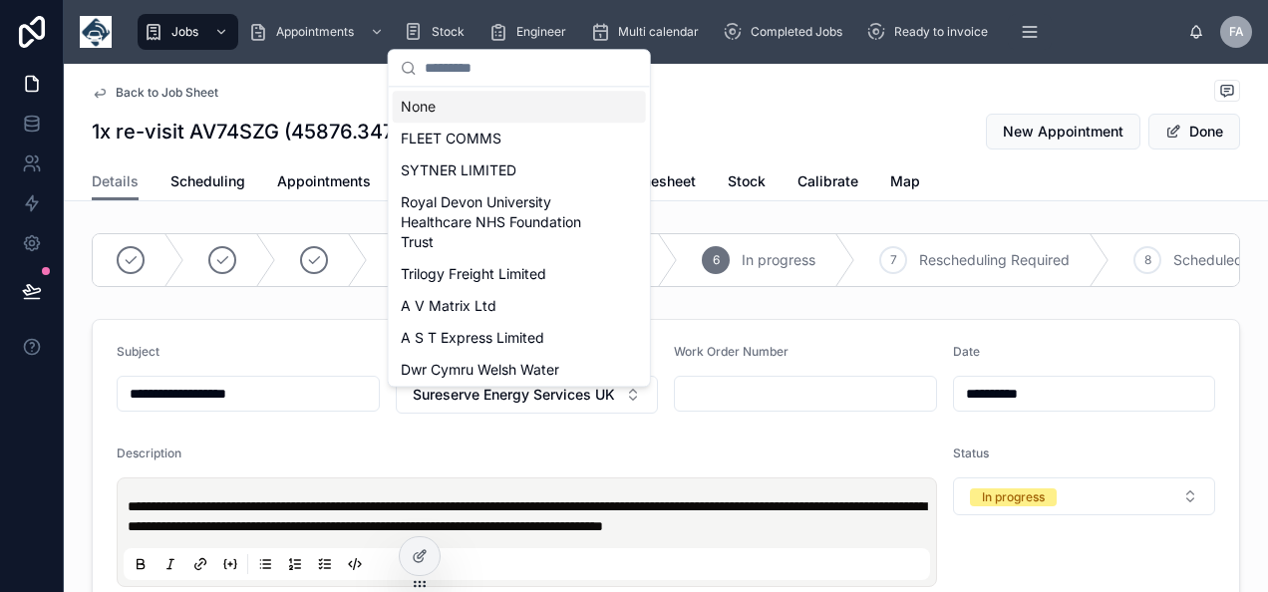
type input "**********"
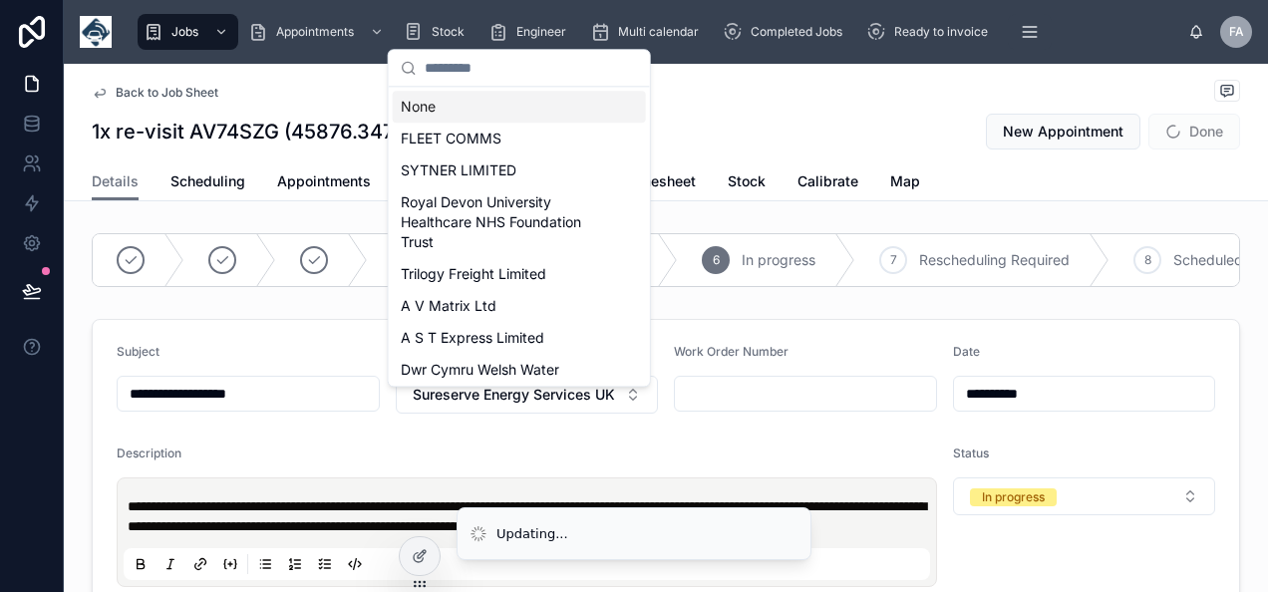
type input "**********"
click at [531, 106] on div "None" at bounding box center [519, 107] width 253 height 32
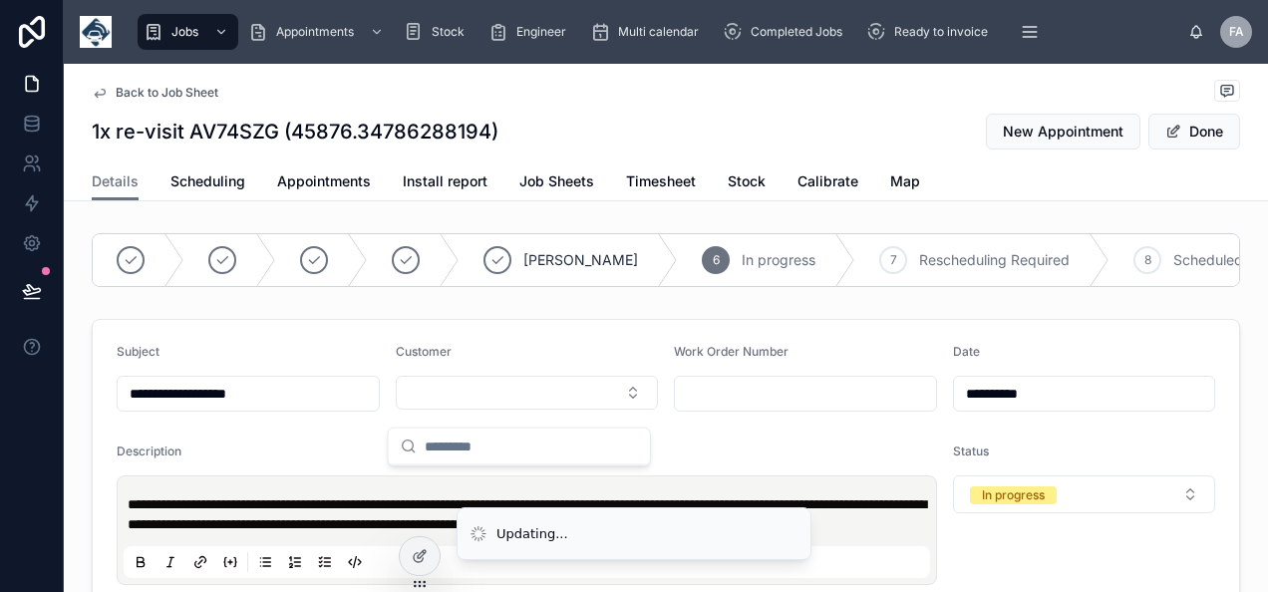
type input "**********"
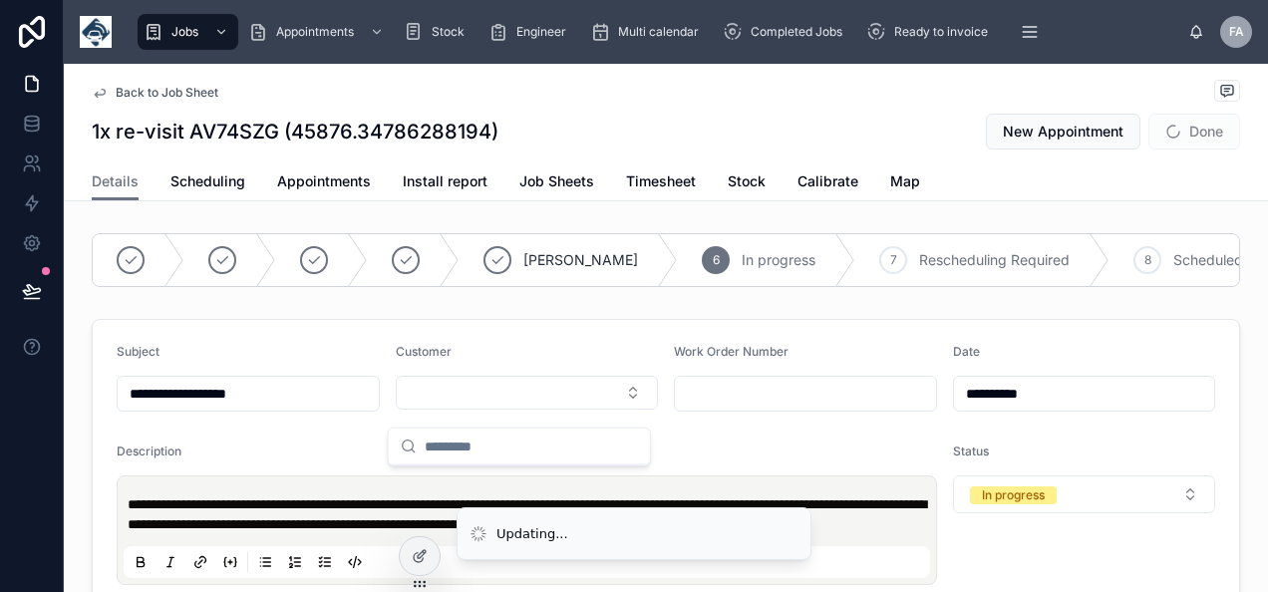
type input "**********"
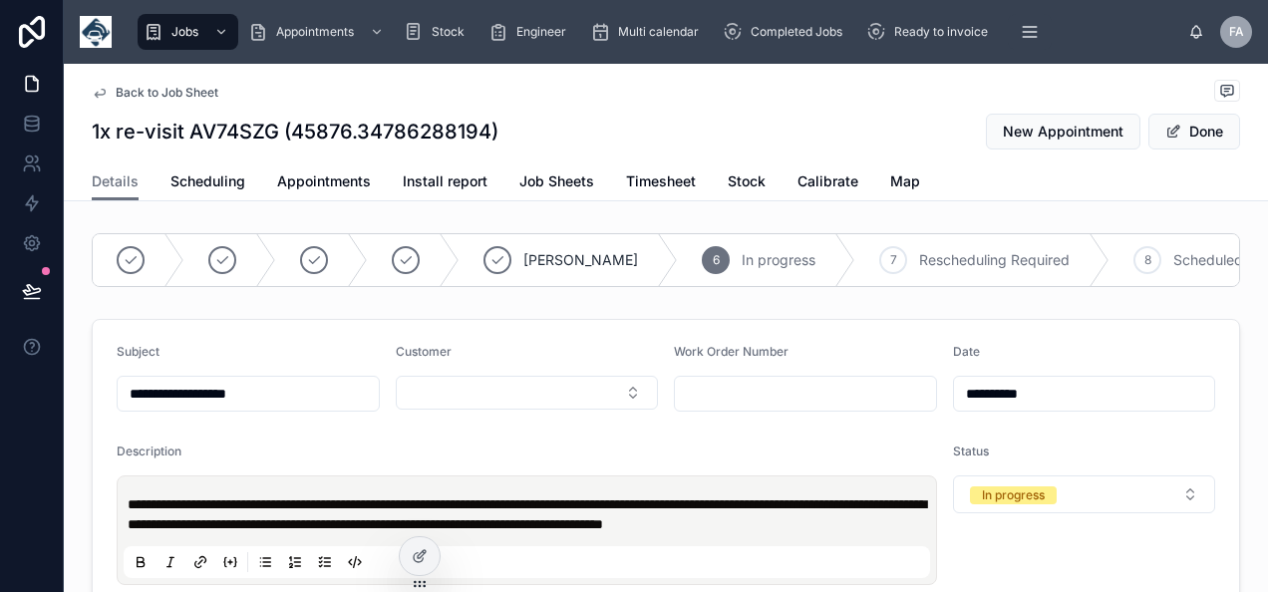
click at [606, 412] on div "Customer" at bounding box center [527, 378] width 263 height 68
click at [606, 408] on button "Select Button" at bounding box center [527, 393] width 263 height 34
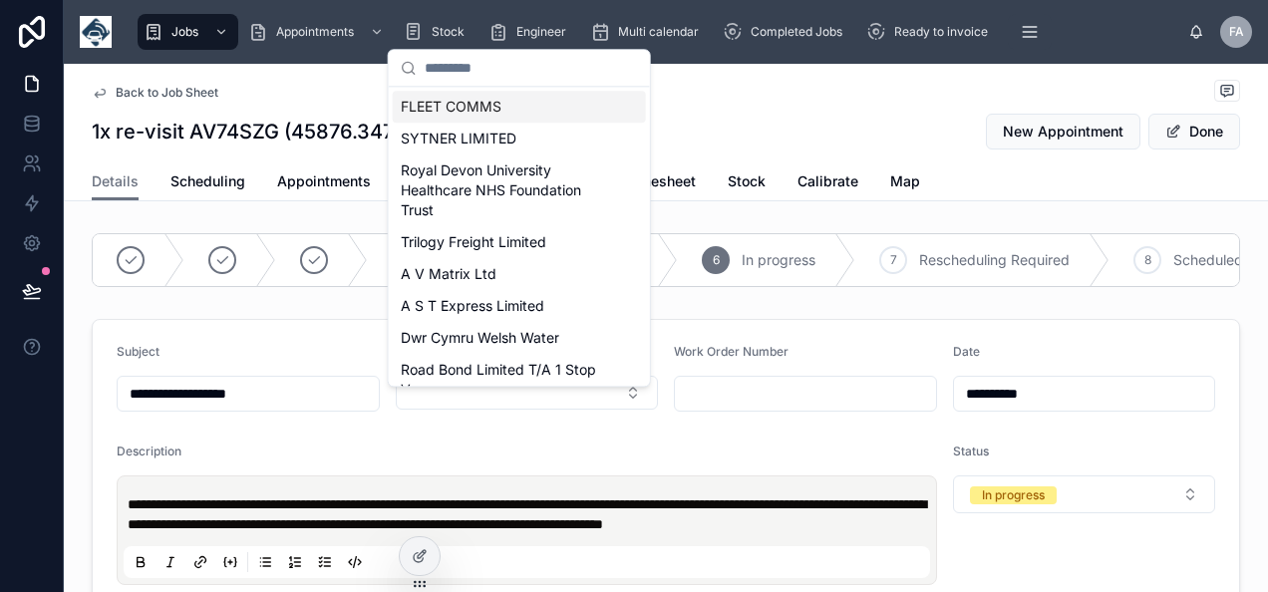
click at [498, 72] on input "text" at bounding box center [531, 68] width 213 height 36
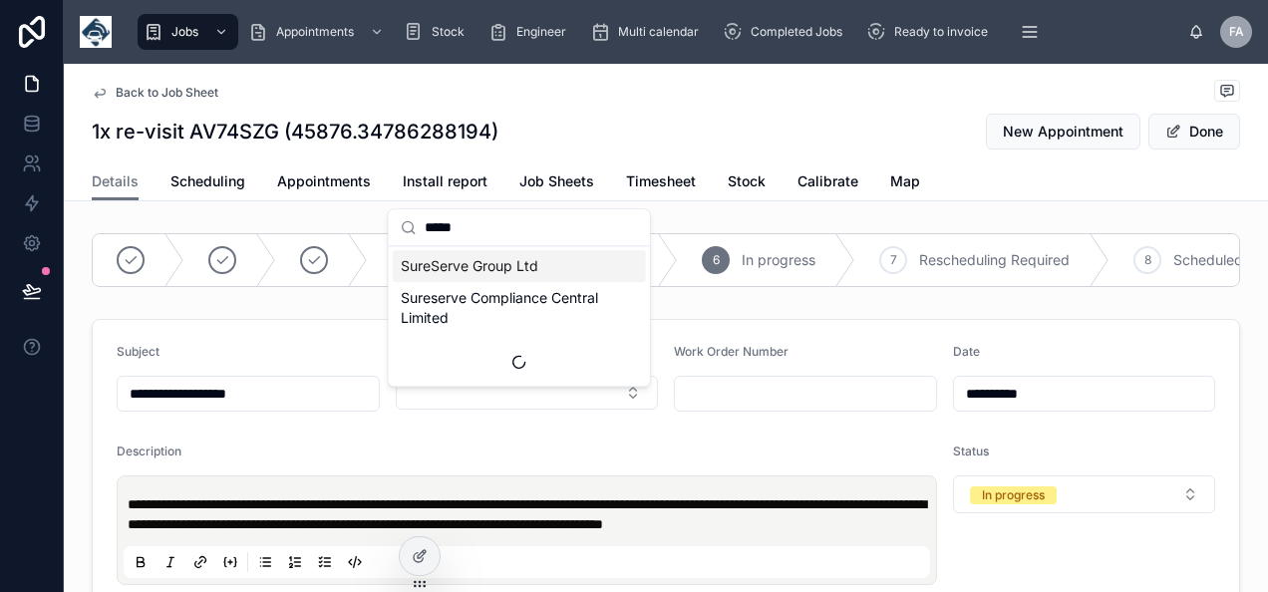
type input "******"
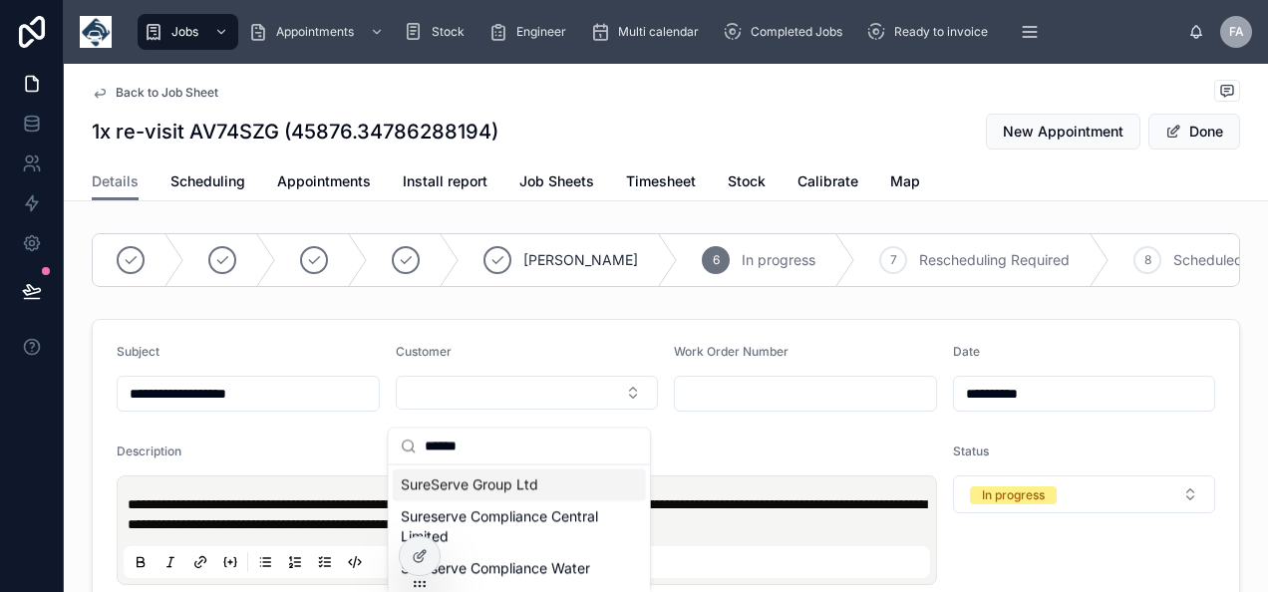
type input "**********"
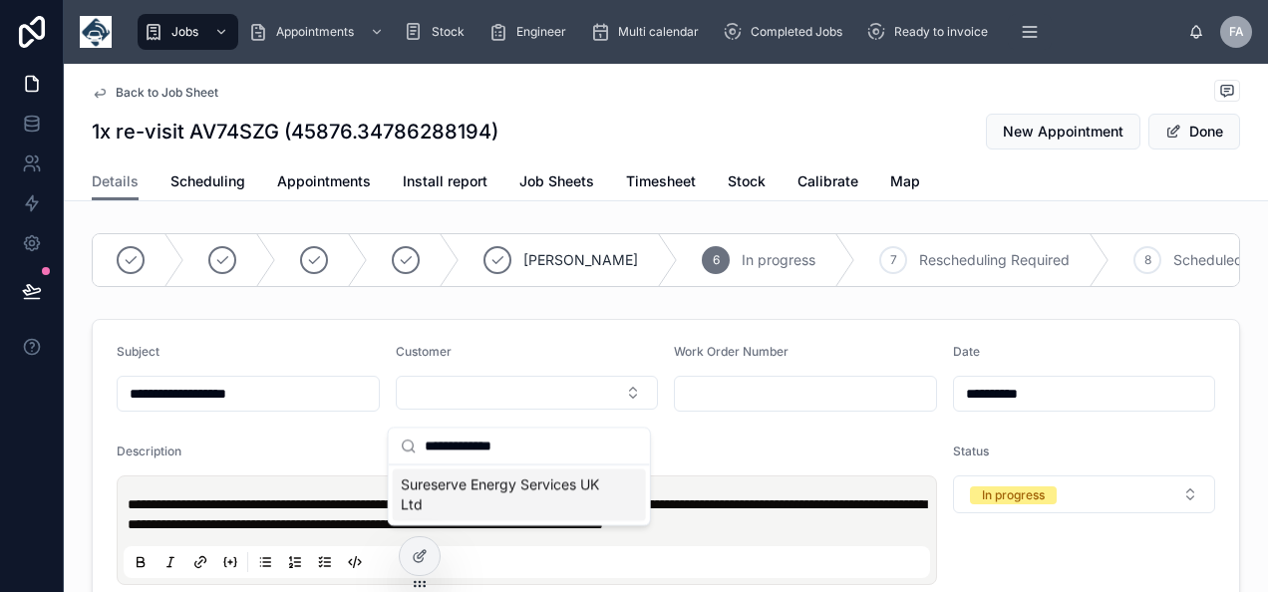
type input "**********"
click at [583, 477] on span "Sureserve Energy Services UK Ltd" at bounding box center [507, 496] width 213 height 40
type input "**********"
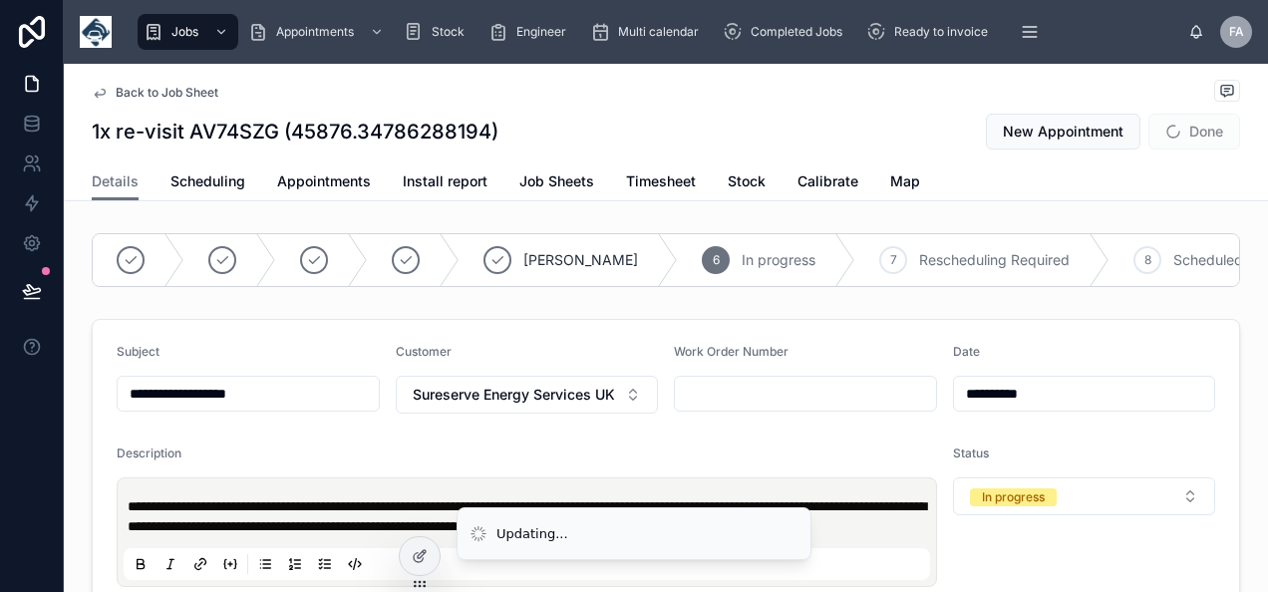
click at [725, 408] on input "text" at bounding box center [805, 394] width 261 height 28
type input "**********"
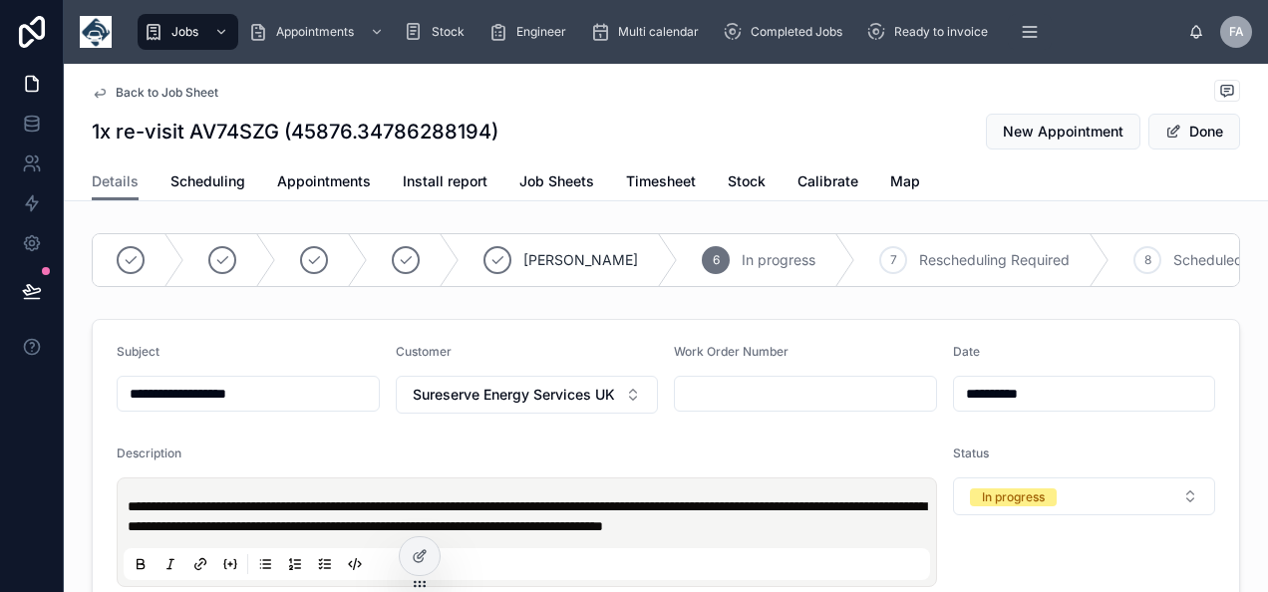
paste input "********"
type input "********"
type input "**********"
type input "********"
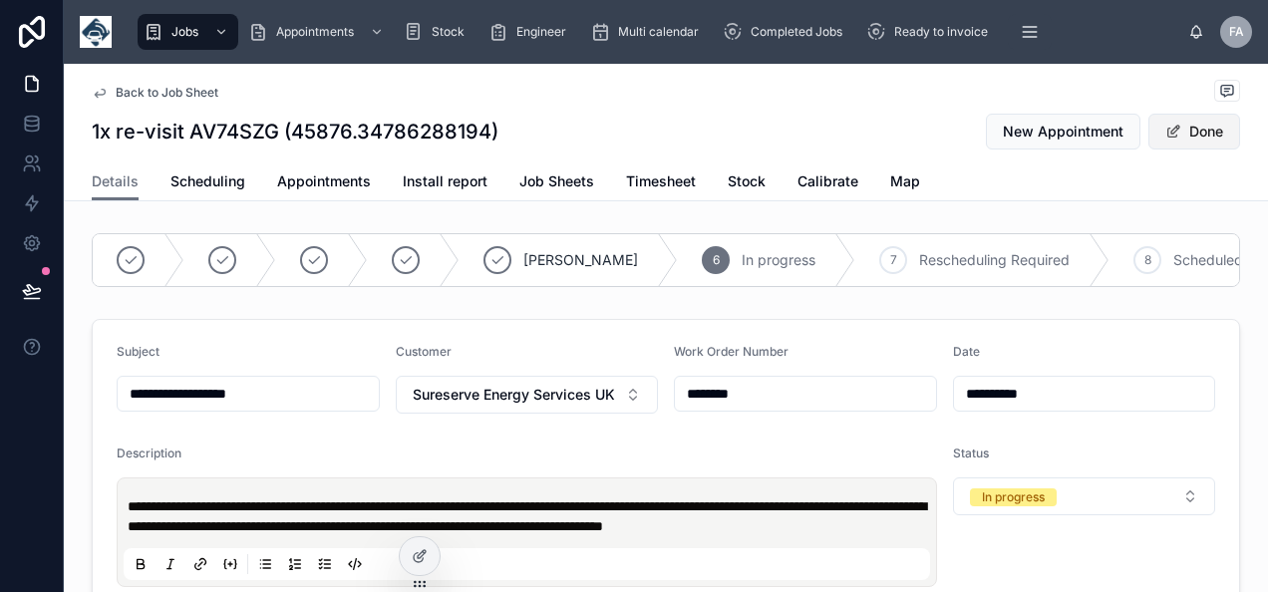
click at [1178, 128] on button "Done" at bounding box center [1195, 132] width 92 height 36
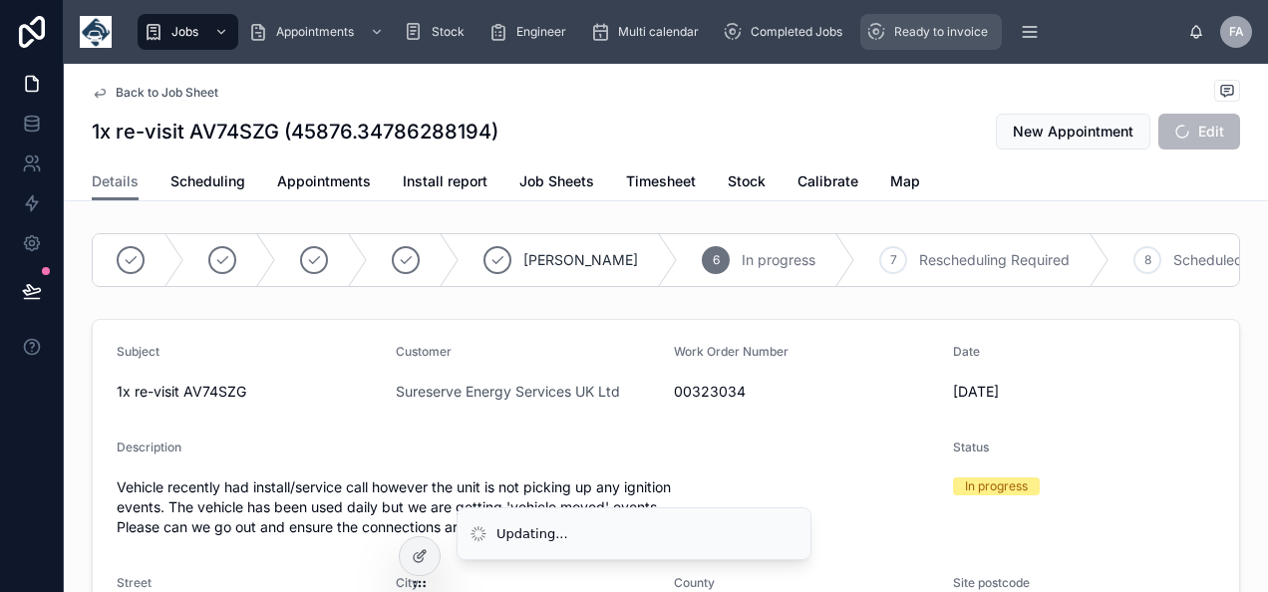
click at [914, 42] on div "Ready to invoice" at bounding box center [932, 32] width 130 height 32
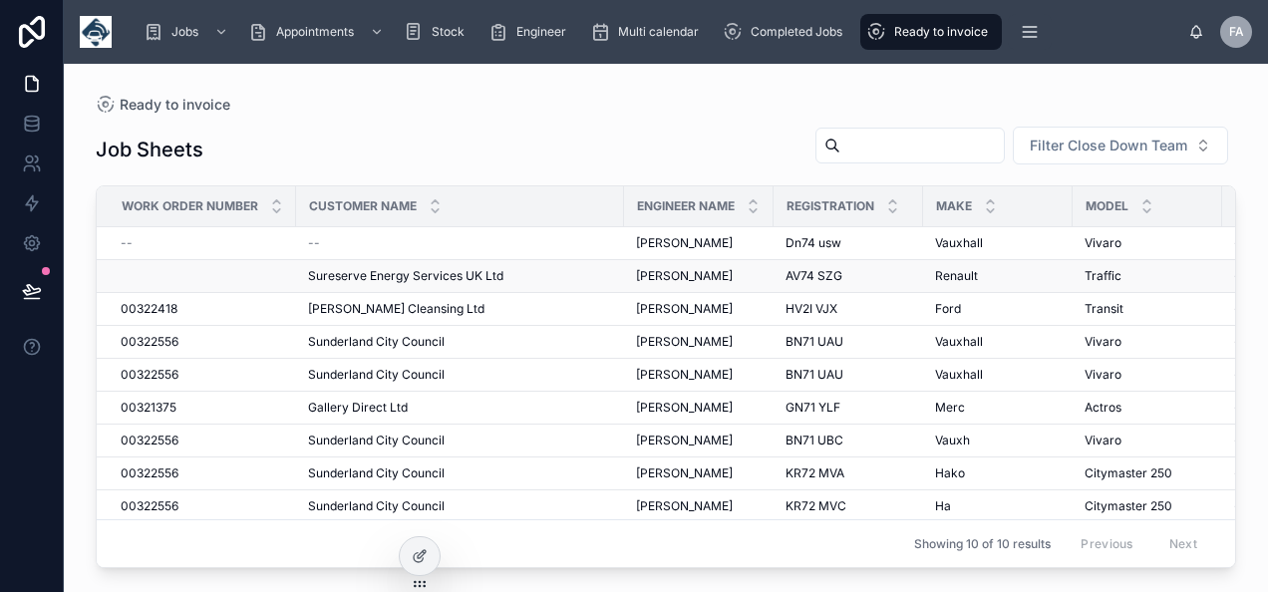
click at [169, 279] on td at bounding box center [196, 276] width 199 height 33
click at [339, 272] on span "Sureserve Energy Services UK Ltd" at bounding box center [405, 276] width 195 height 16
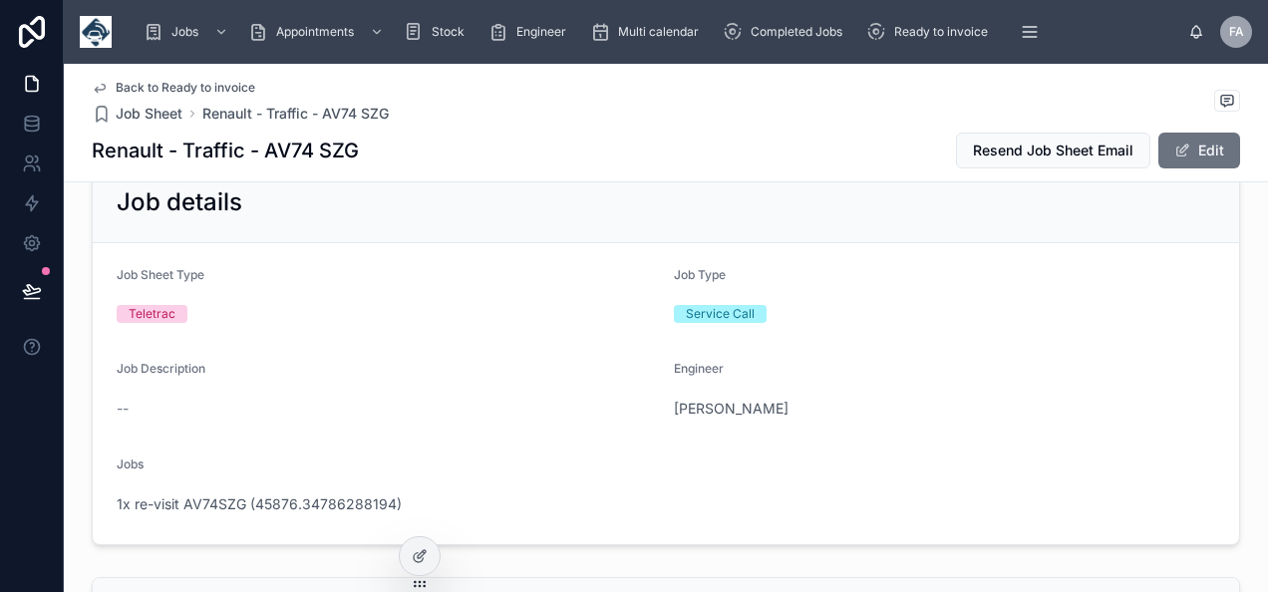
scroll to position [299, 0]
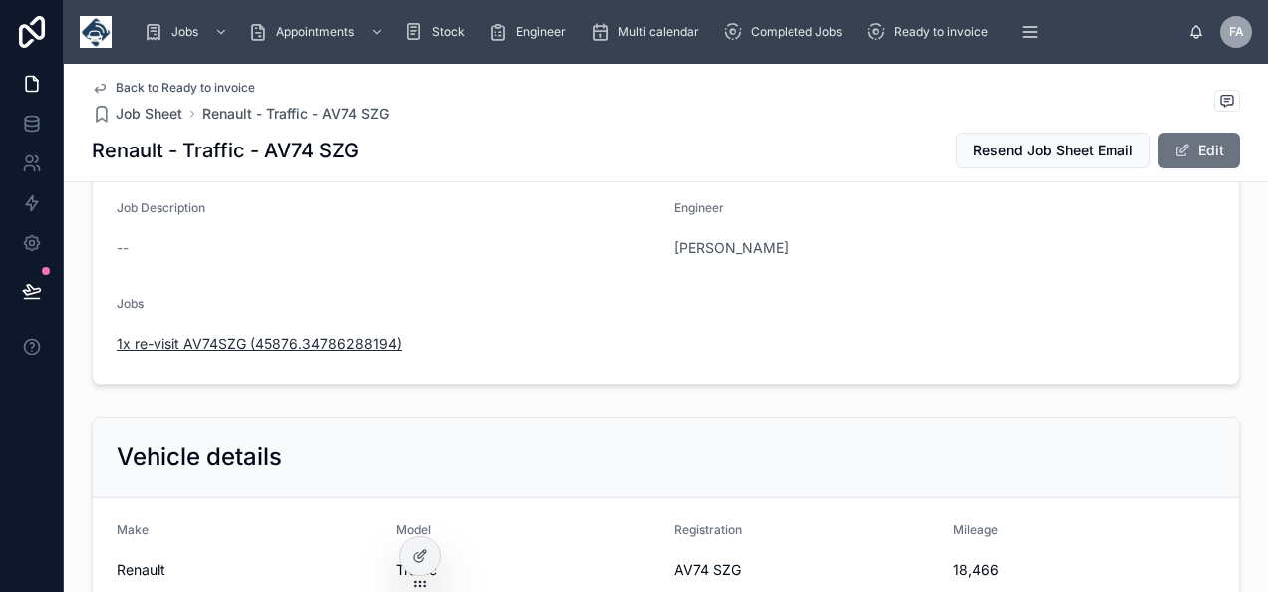
click at [358, 342] on span "1x re-visit AV74SZG (45876.34786288194)" at bounding box center [259, 344] width 285 height 20
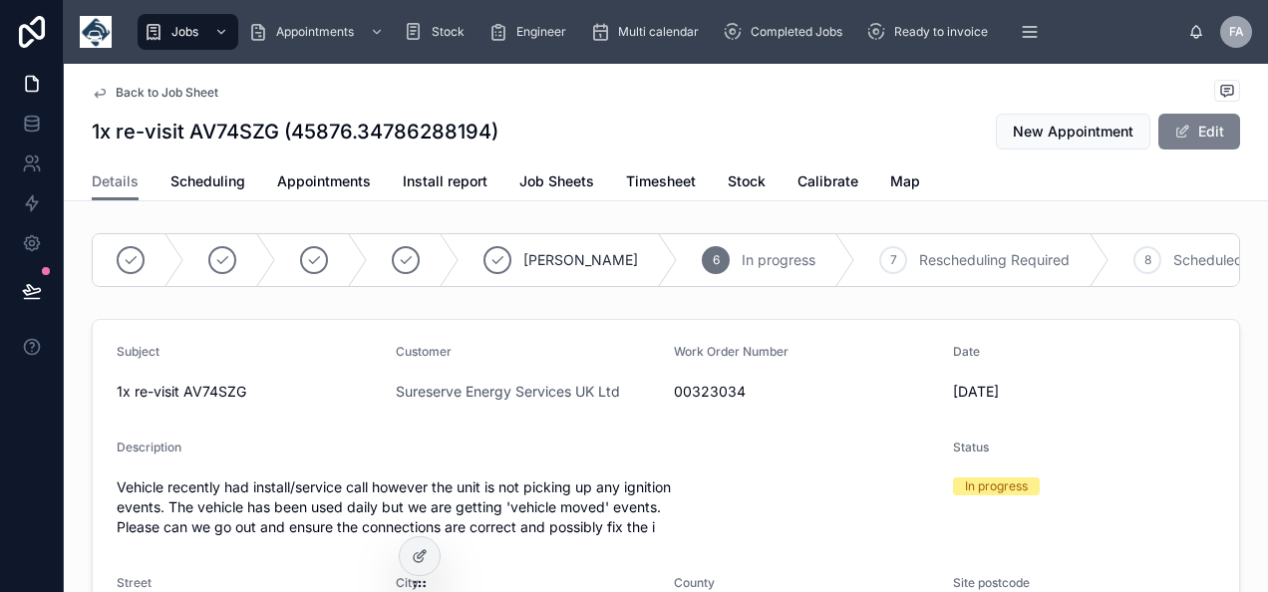
click at [1171, 145] on button "Edit" at bounding box center [1200, 132] width 82 height 36
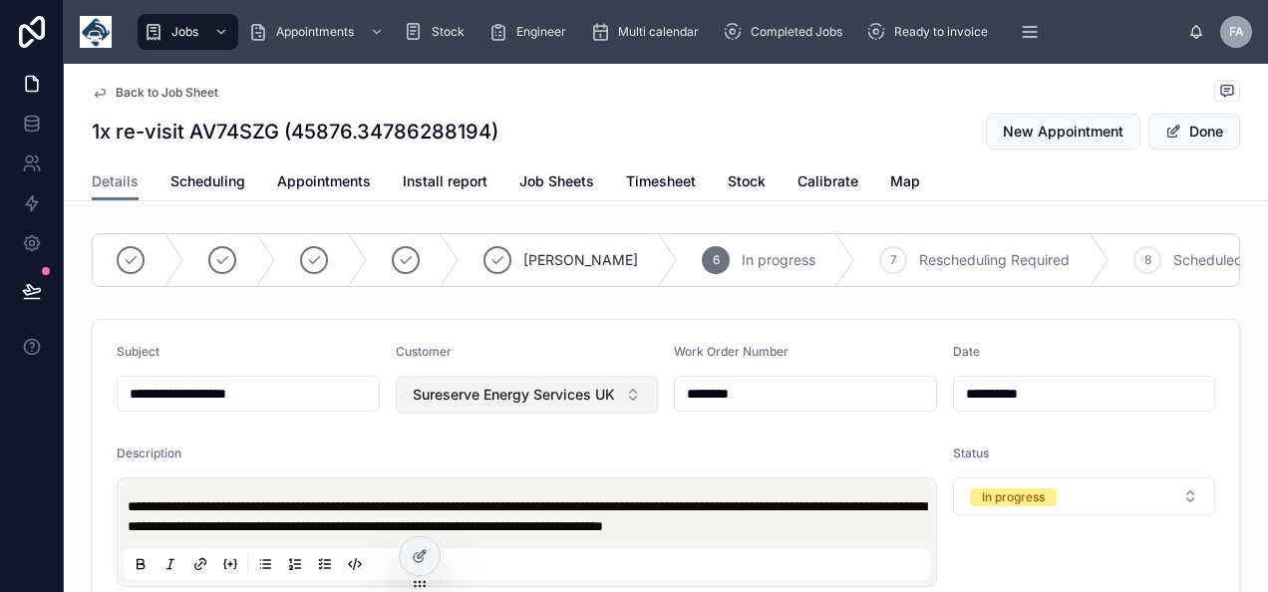
drag, startPoint x: 799, startPoint y: 413, endPoint x: 461, endPoint y: 395, distance: 338.5
type input "**********"
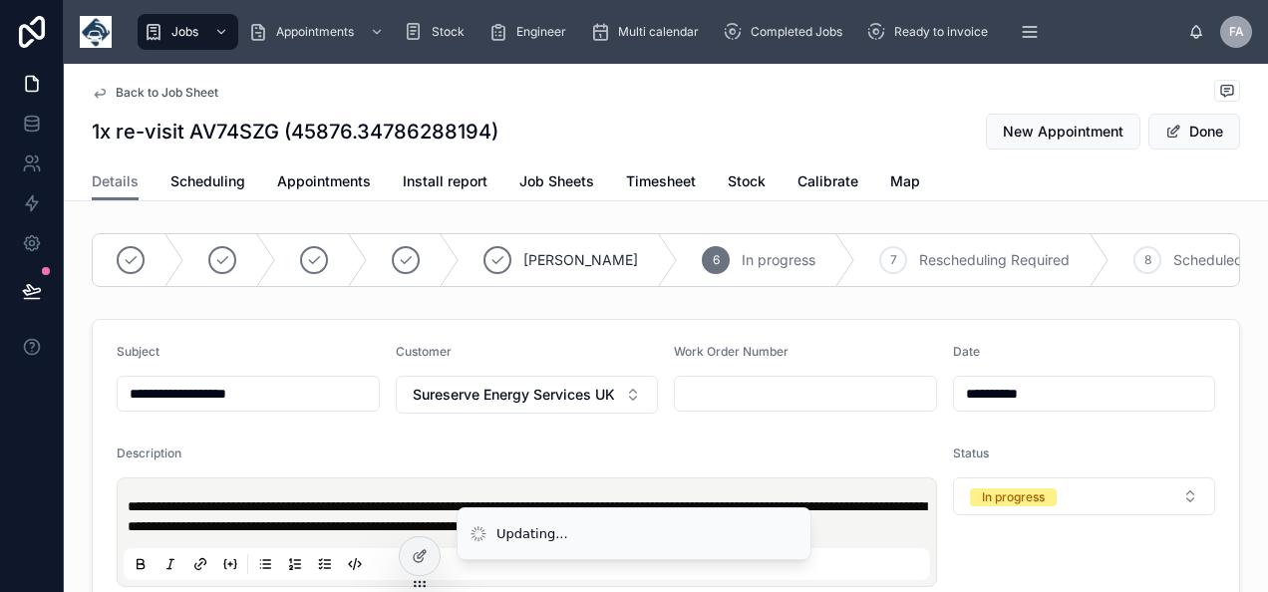
type input "**********"
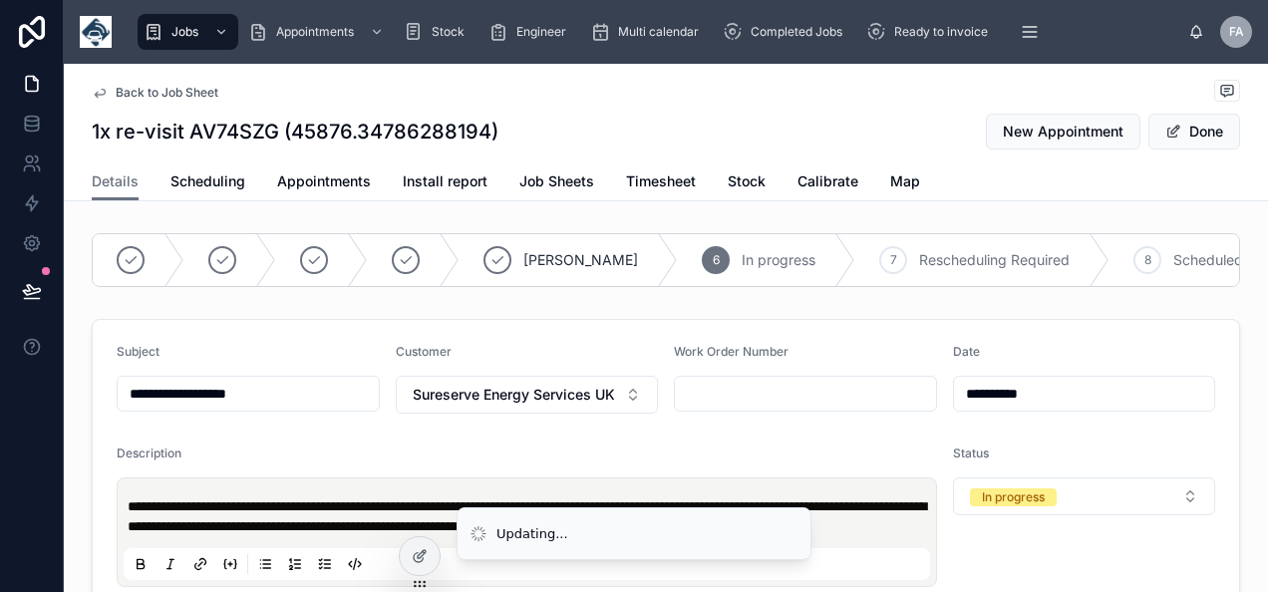
type input "**********"
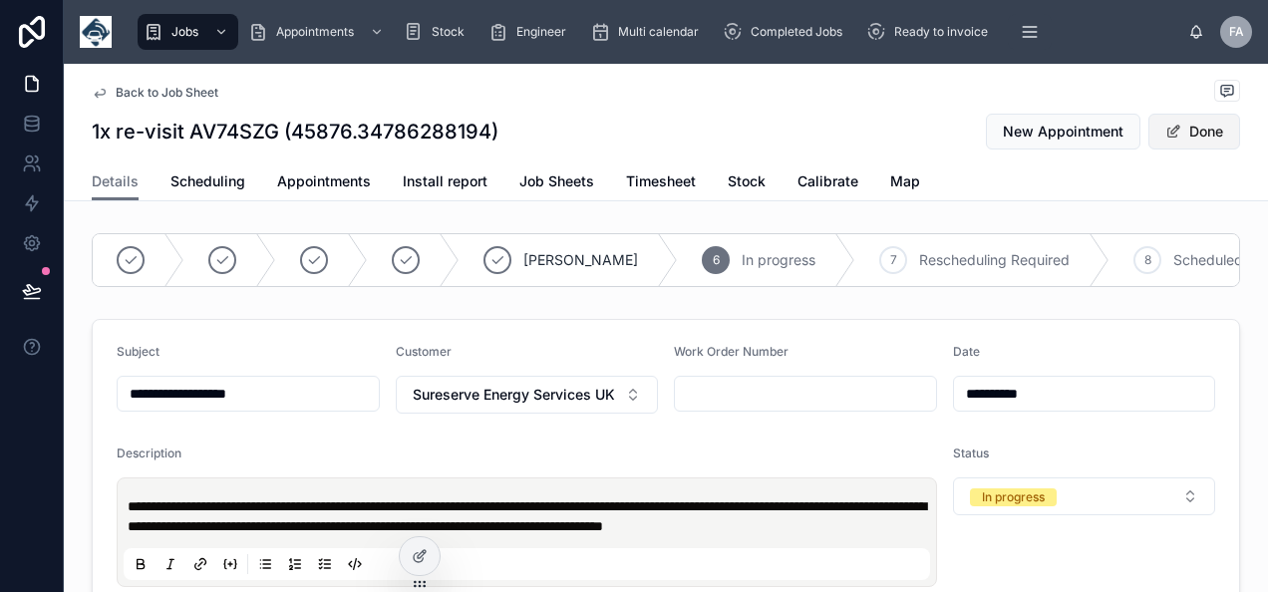
click at [1167, 130] on span at bounding box center [1174, 132] width 16 height 16
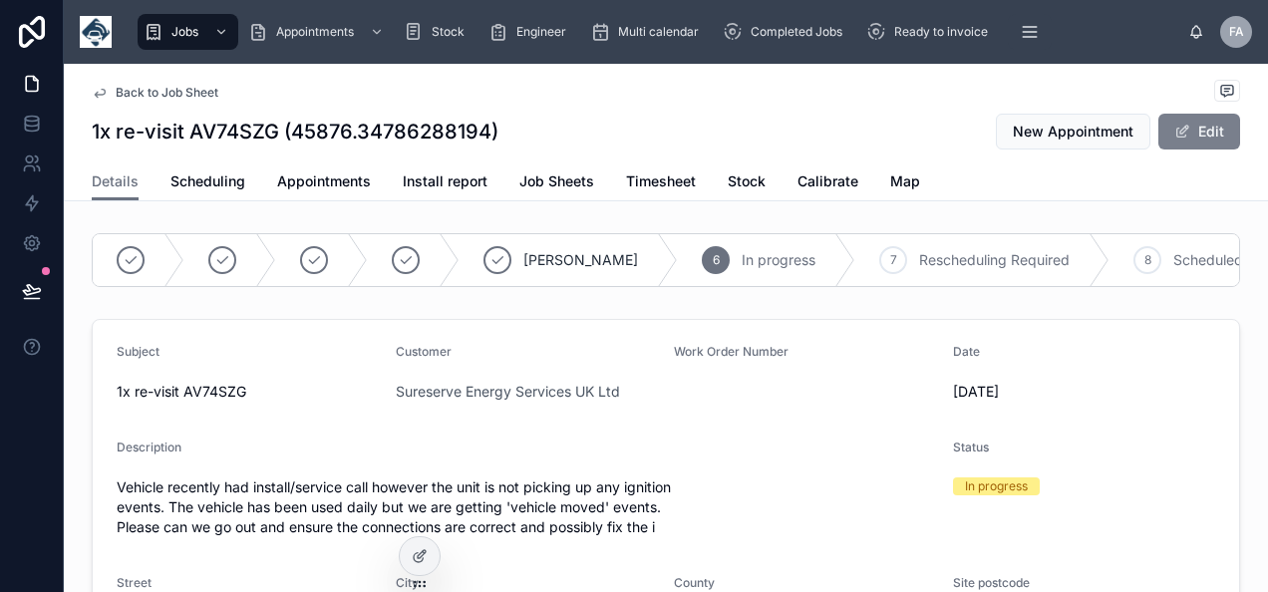
click at [1198, 117] on button "Edit" at bounding box center [1200, 132] width 82 height 36
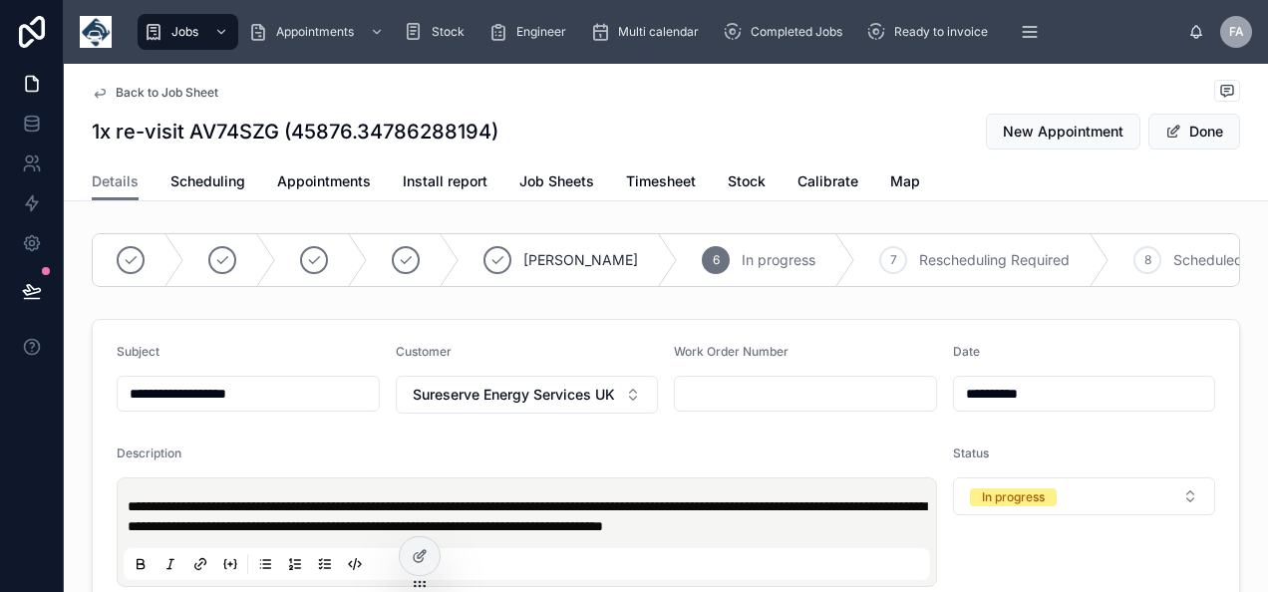
click at [811, 408] on input "text" at bounding box center [805, 394] width 261 height 28
paste input "********"
type input "********"
type input "**********"
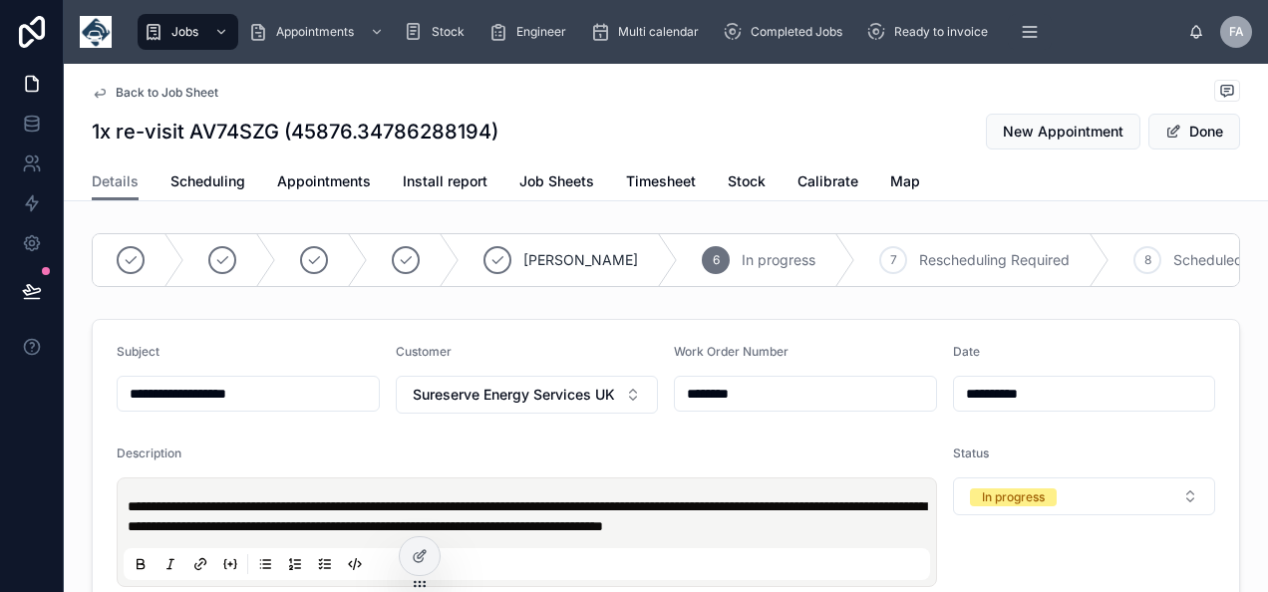
type input "********"
type input "**********"
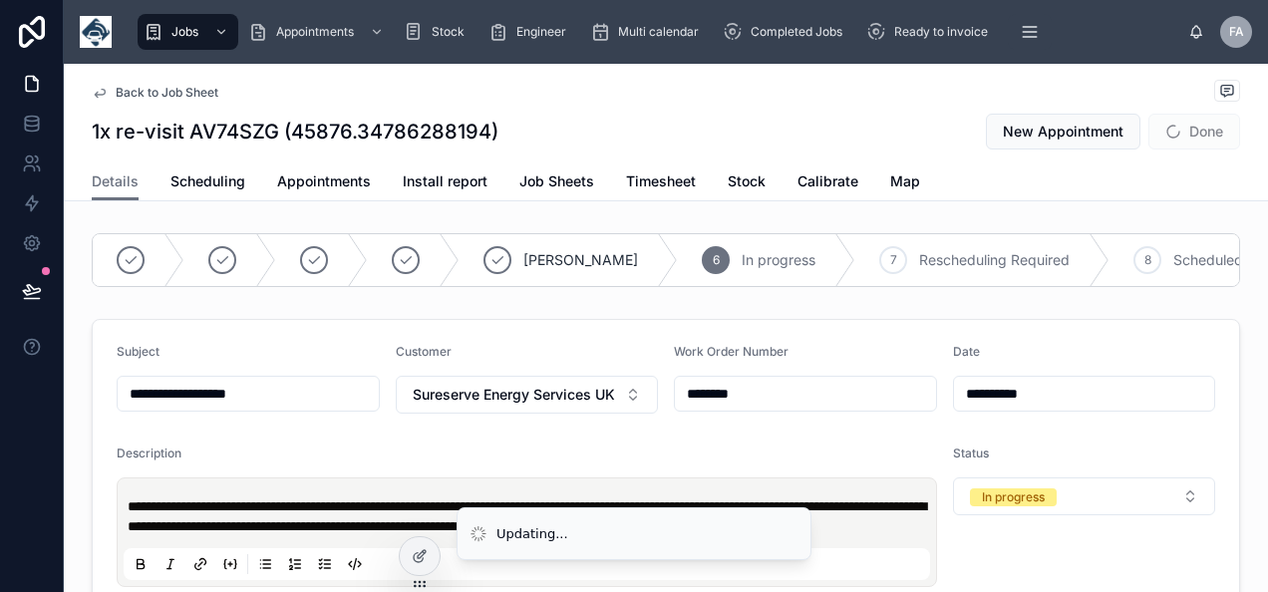
type input "**********"
click at [1180, 134] on span "Done" at bounding box center [1195, 132] width 92 height 36
type input "**********"
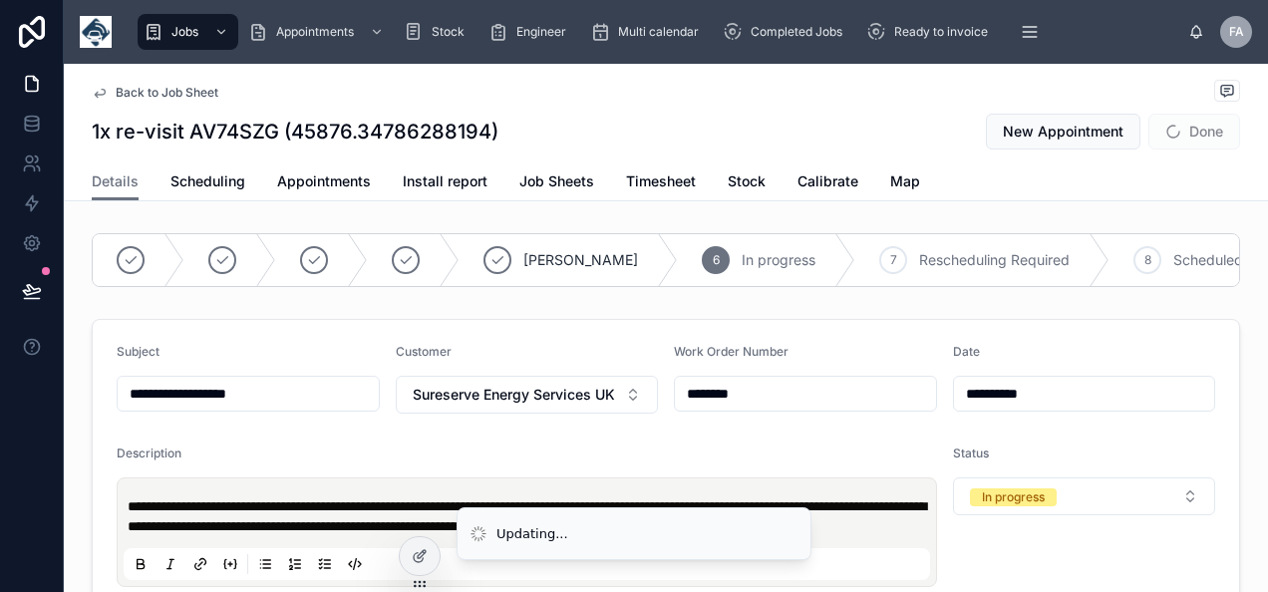
type input "**********"
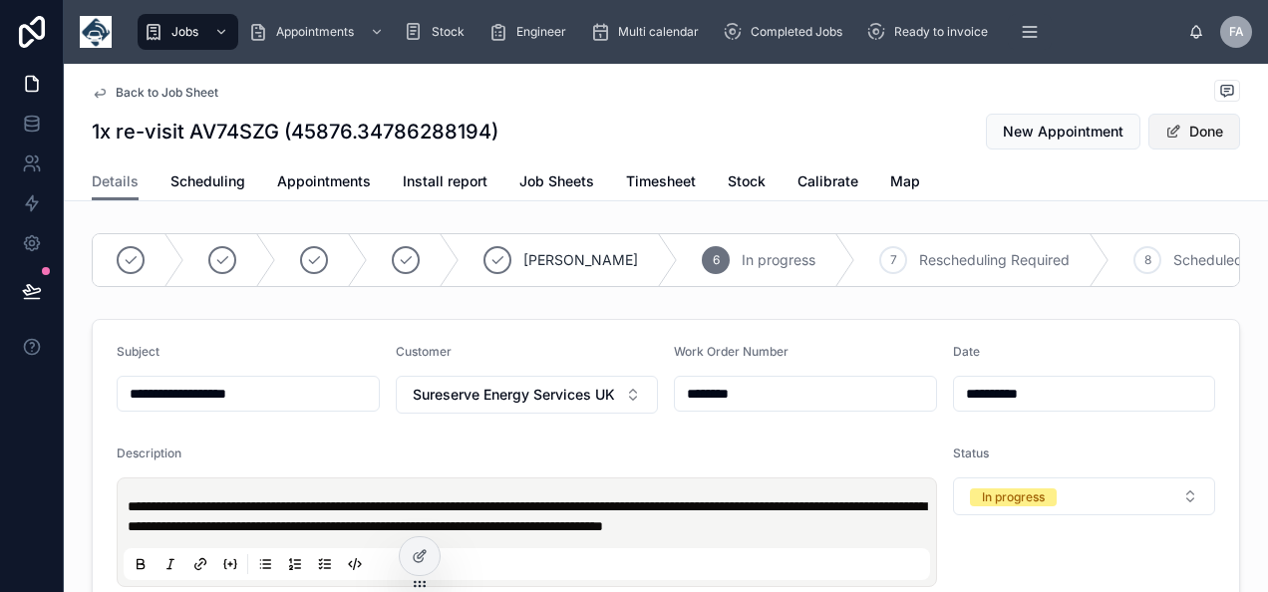
type input "**********"
click at [1181, 138] on button "Done" at bounding box center [1195, 132] width 92 height 36
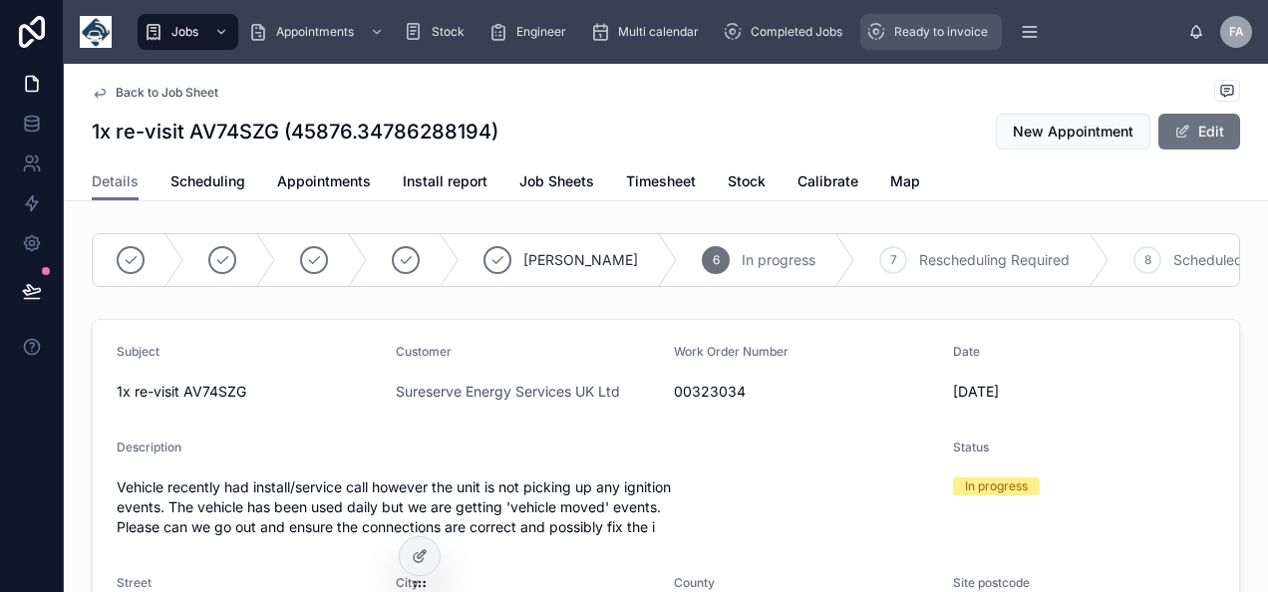
click at [914, 27] on span "Ready to invoice" at bounding box center [942, 32] width 94 height 16
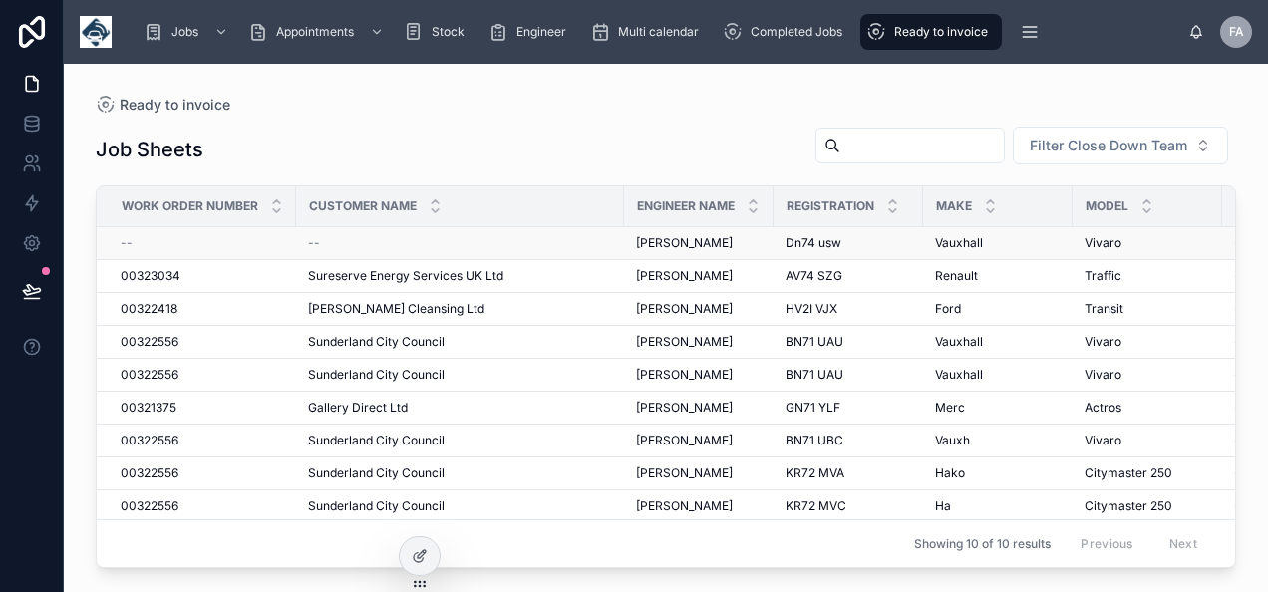
click at [130, 243] on span "--" at bounding box center [127, 243] width 12 height 16
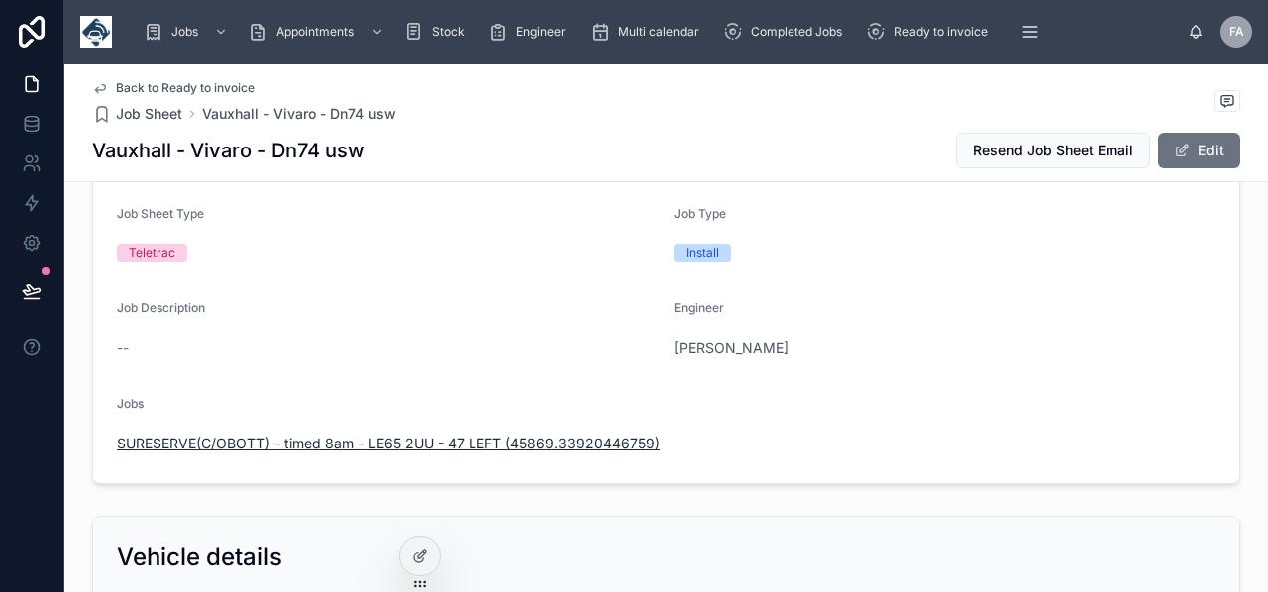
click at [566, 441] on span "SURESERVE(C/OBOTT) - timed 8am - LE65 2UU - 47 LEFT (45869.33920446759)" at bounding box center [388, 444] width 543 height 20
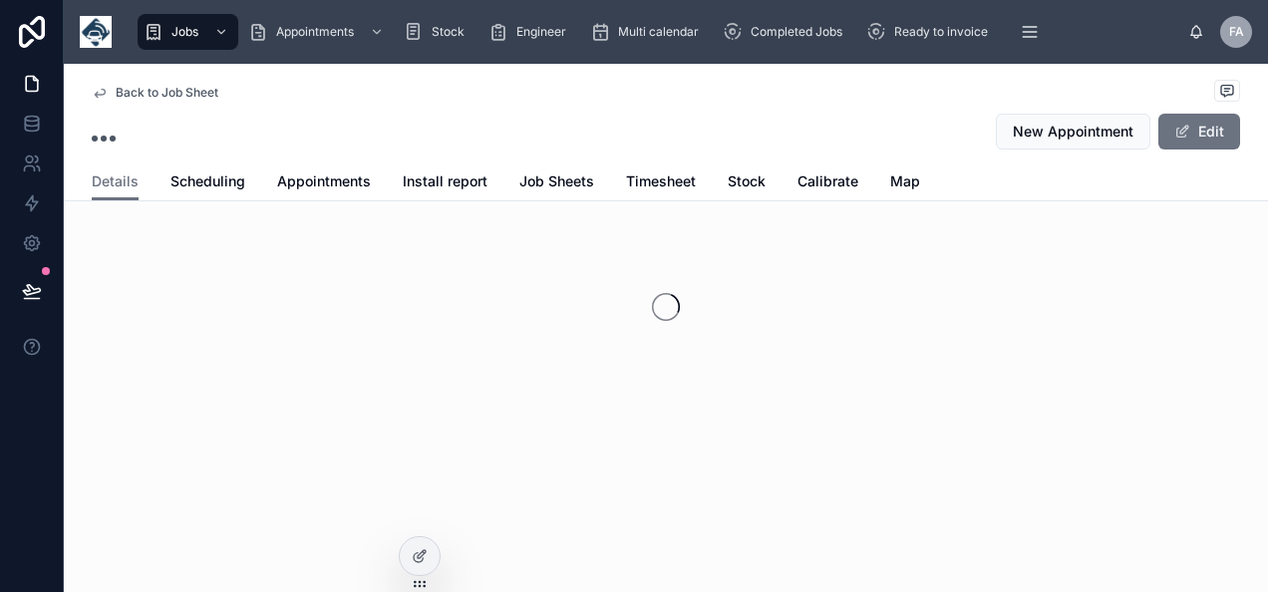
scroll to position [76, 0]
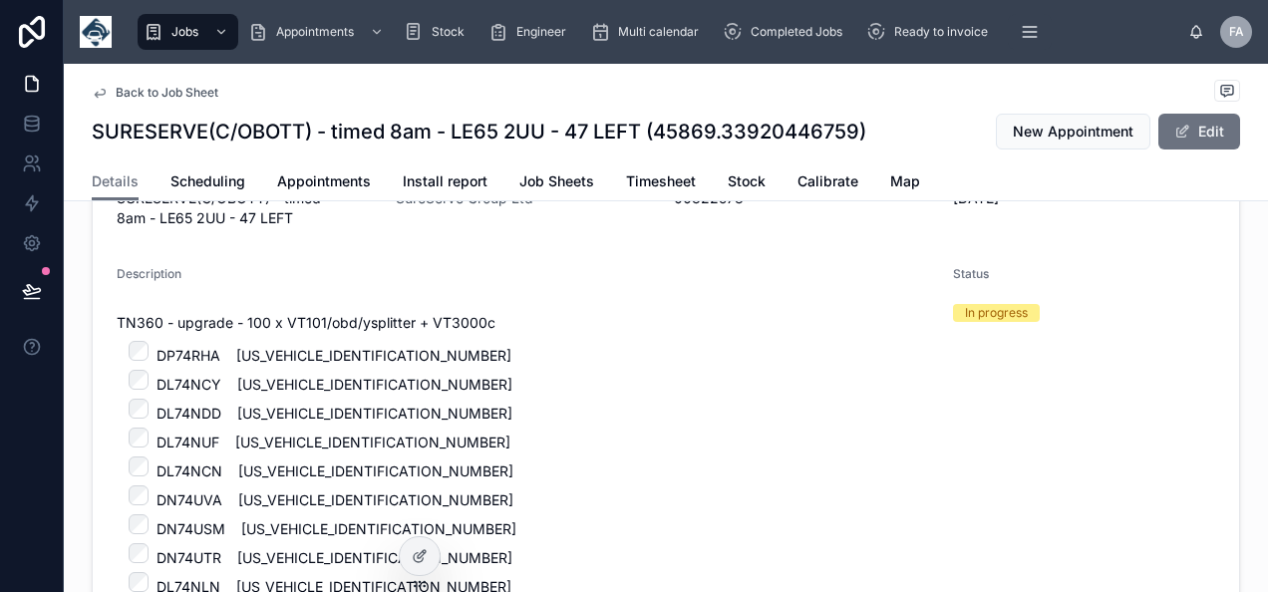
scroll to position [199, 0]
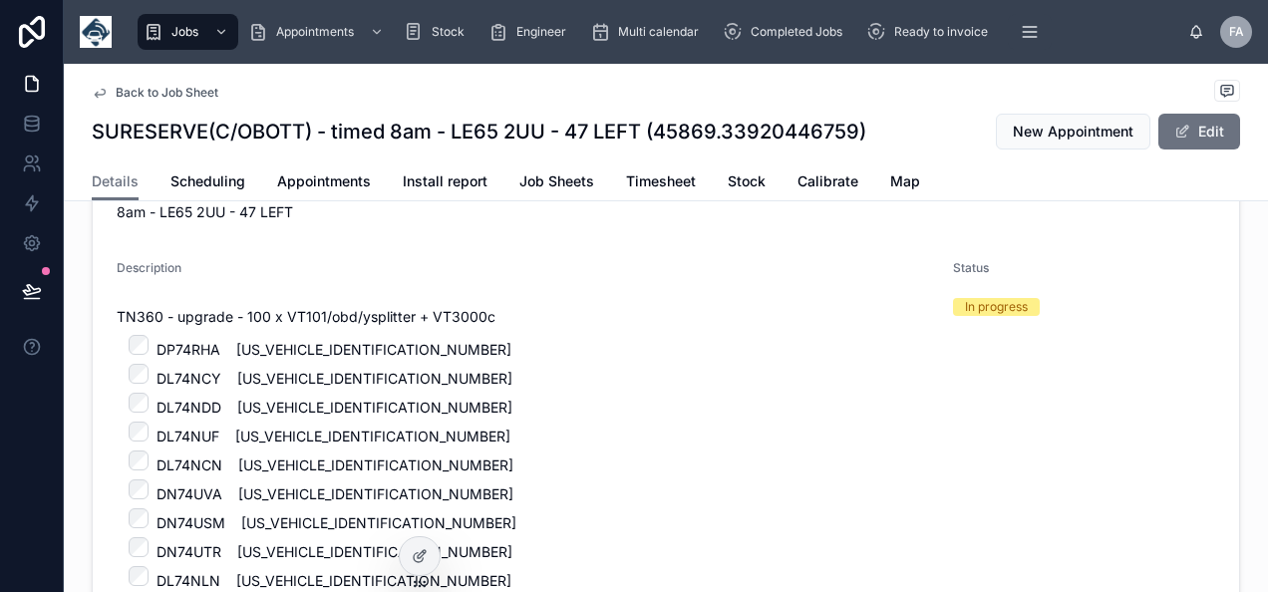
click at [680, 202] on span "00322578" at bounding box center [805, 192] width 263 height 20
click at [1175, 138] on span at bounding box center [1183, 132] width 16 height 16
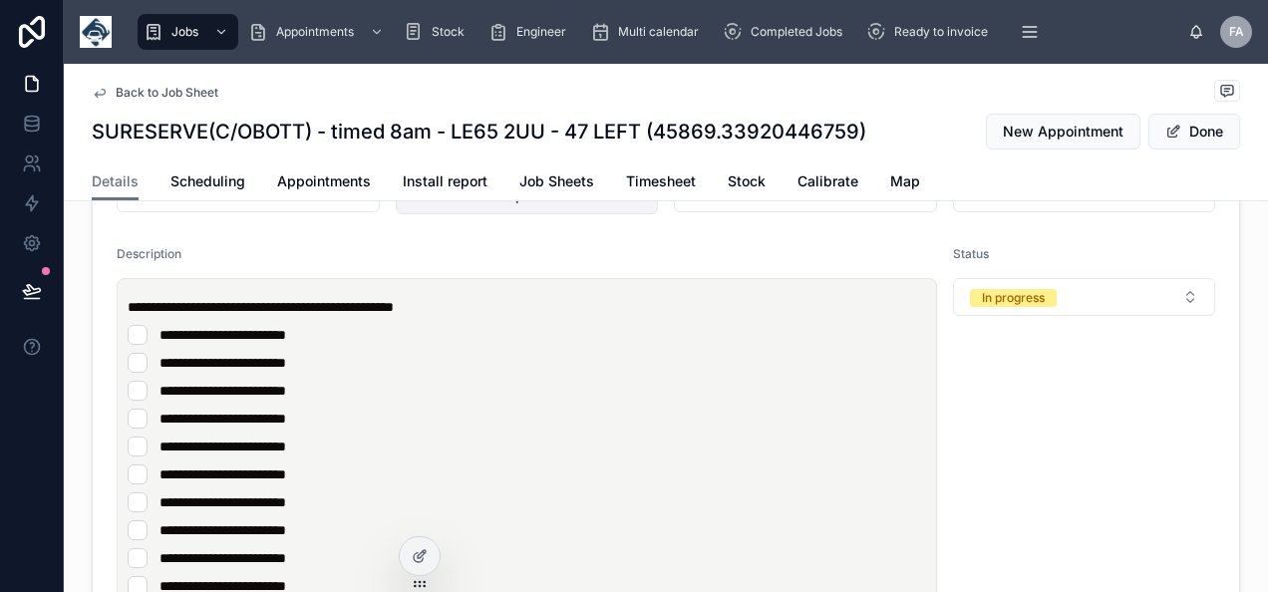
click at [583, 207] on button "SureServe Group Ltd" at bounding box center [527, 196] width 263 height 38
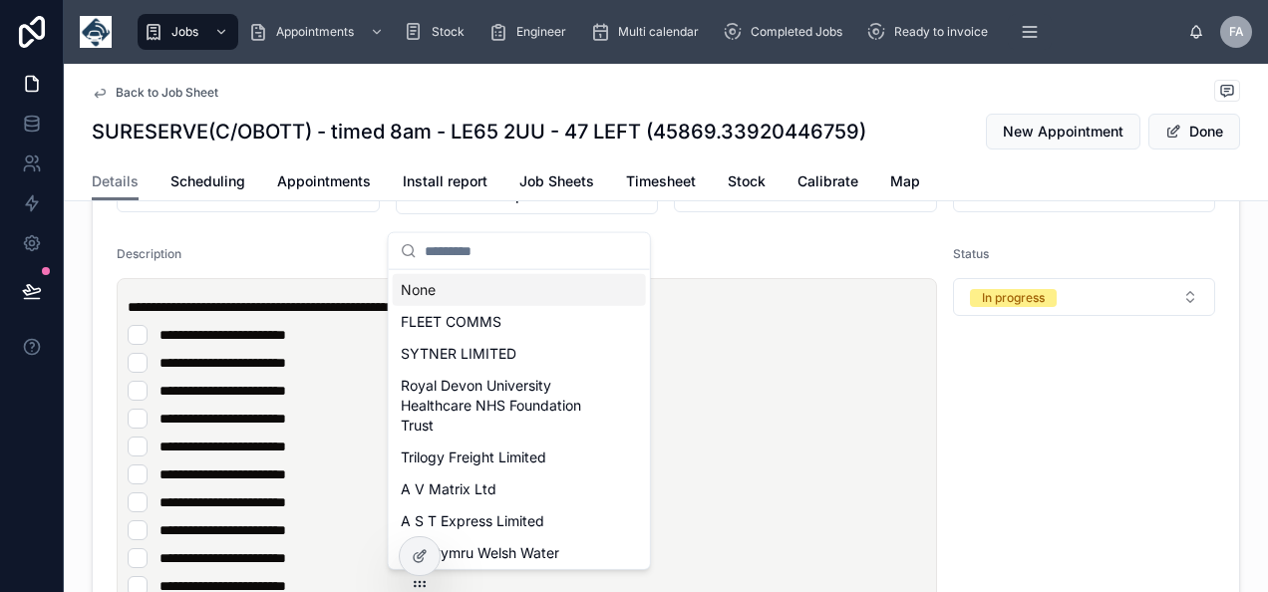
click at [476, 295] on div "None" at bounding box center [519, 290] width 253 height 32
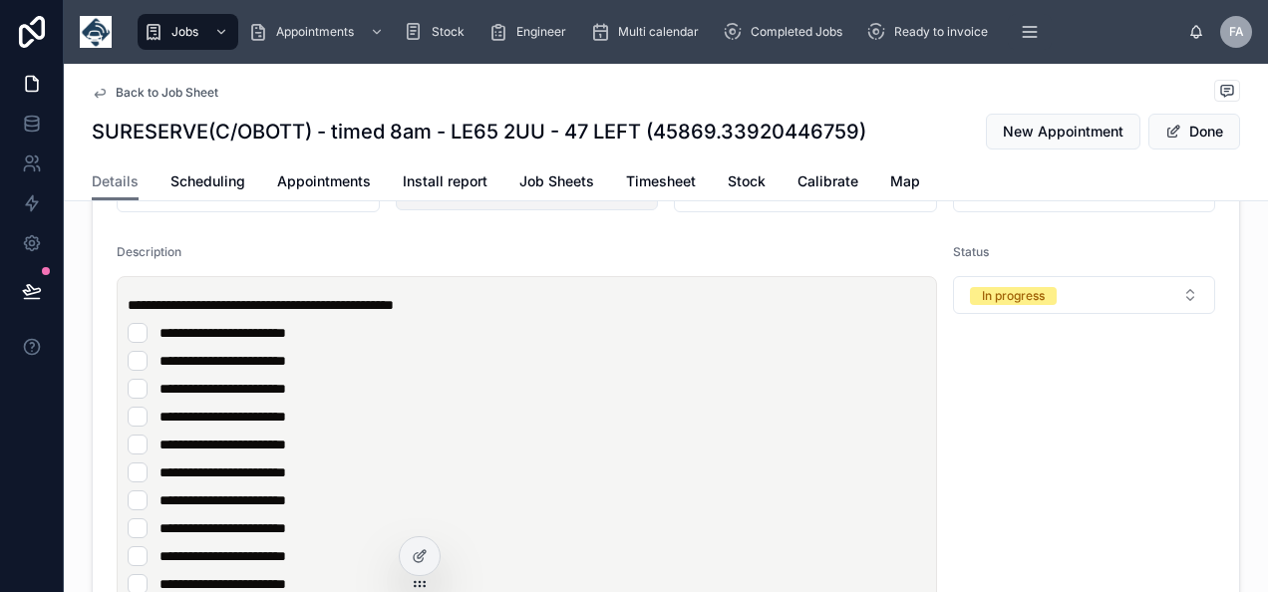
click at [489, 210] on button "Select Button" at bounding box center [527, 194] width 263 height 34
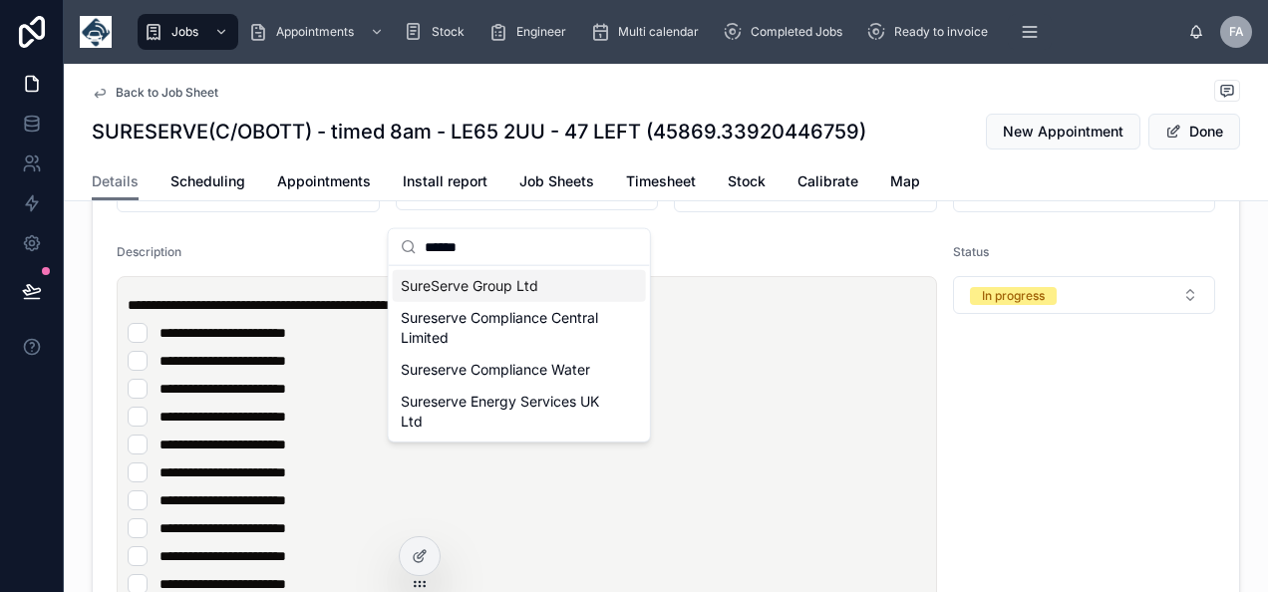
type input "******"
click at [447, 285] on span "SureServe Group Ltd" at bounding box center [470, 286] width 138 height 20
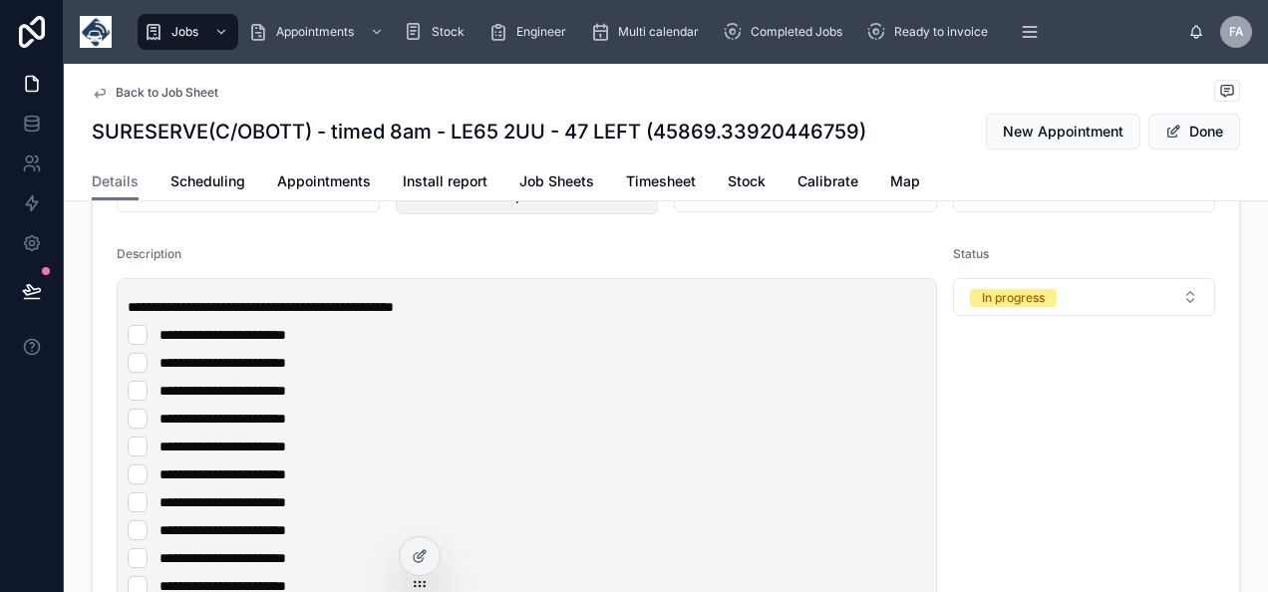
drag, startPoint x: 777, startPoint y: 210, endPoint x: 518, endPoint y: 208, distance: 259.3
click at [1203, 136] on button "Done" at bounding box center [1195, 132] width 92 height 36
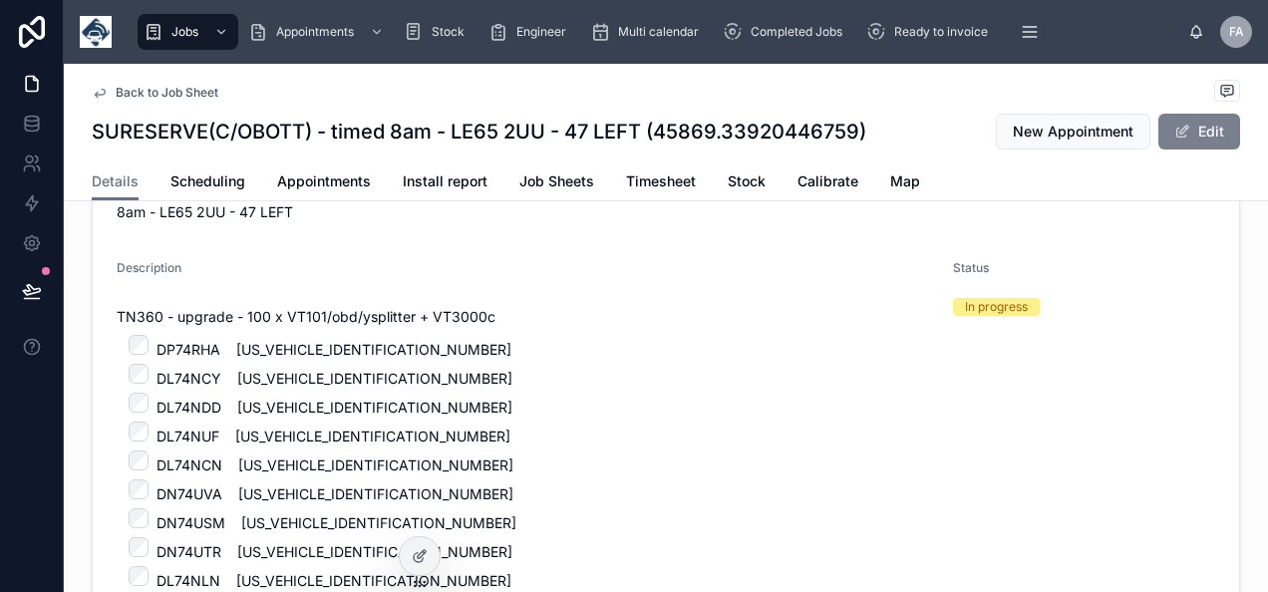
click at [1187, 138] on button "Edit" at bounding box center [1200, 132] width 82 height 36
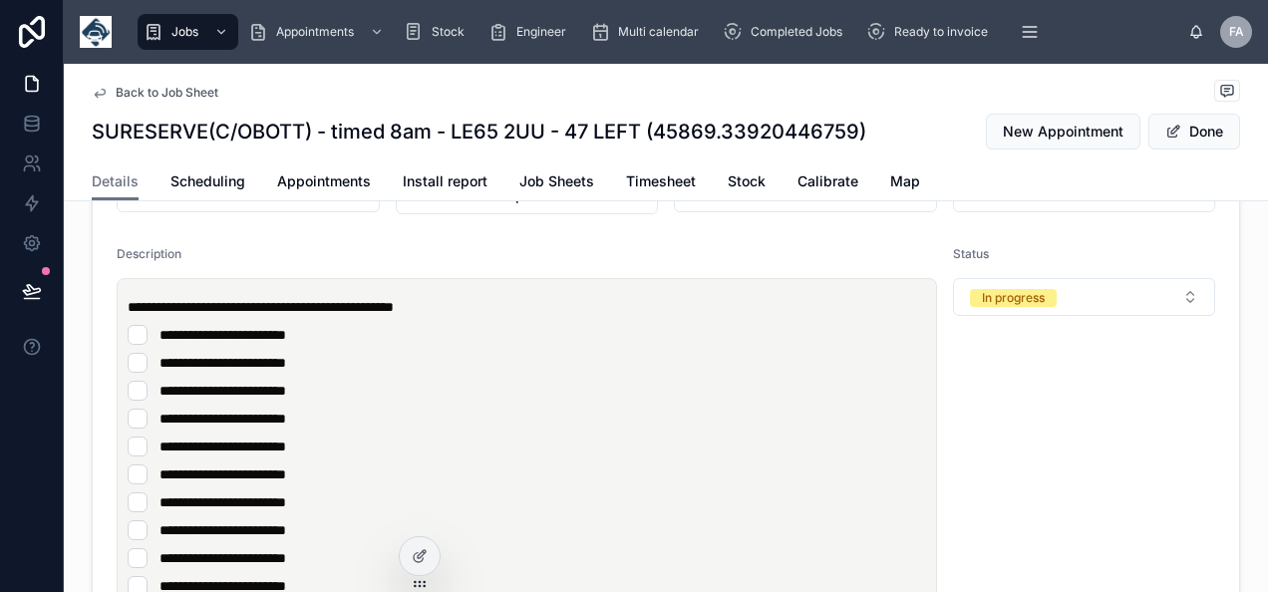
click at [740, 208] on input "text" at bounding box center [805, 194] width 261 height 28
paste input "********"
type input "********"
click at [1171, 133] on span at bounding box center [1174, 132] width 16 height 16
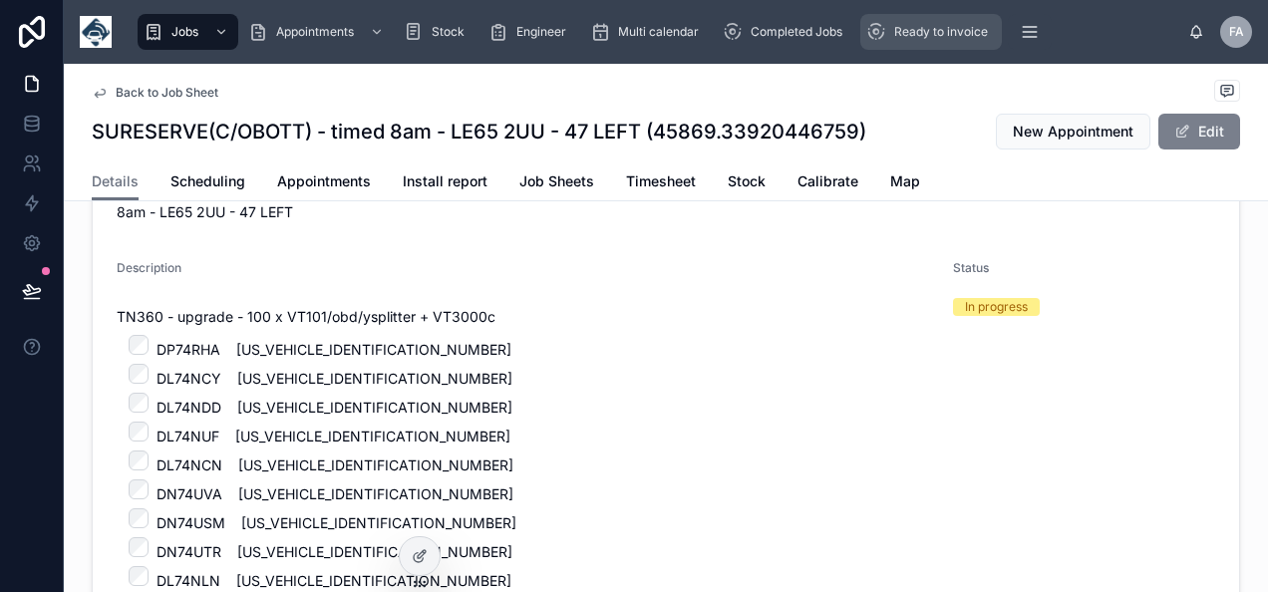
click at [899, 27] on span "Ready to invoice" at bounding box center [942, 32] width 94 height 16
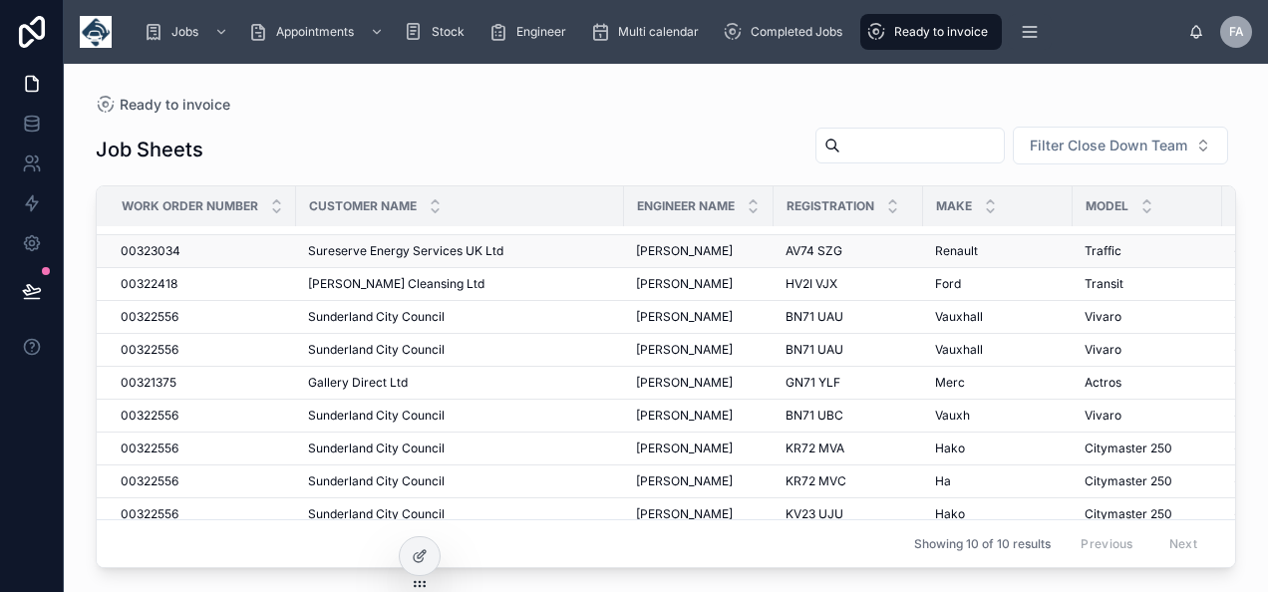
scroll to position [46, 0]
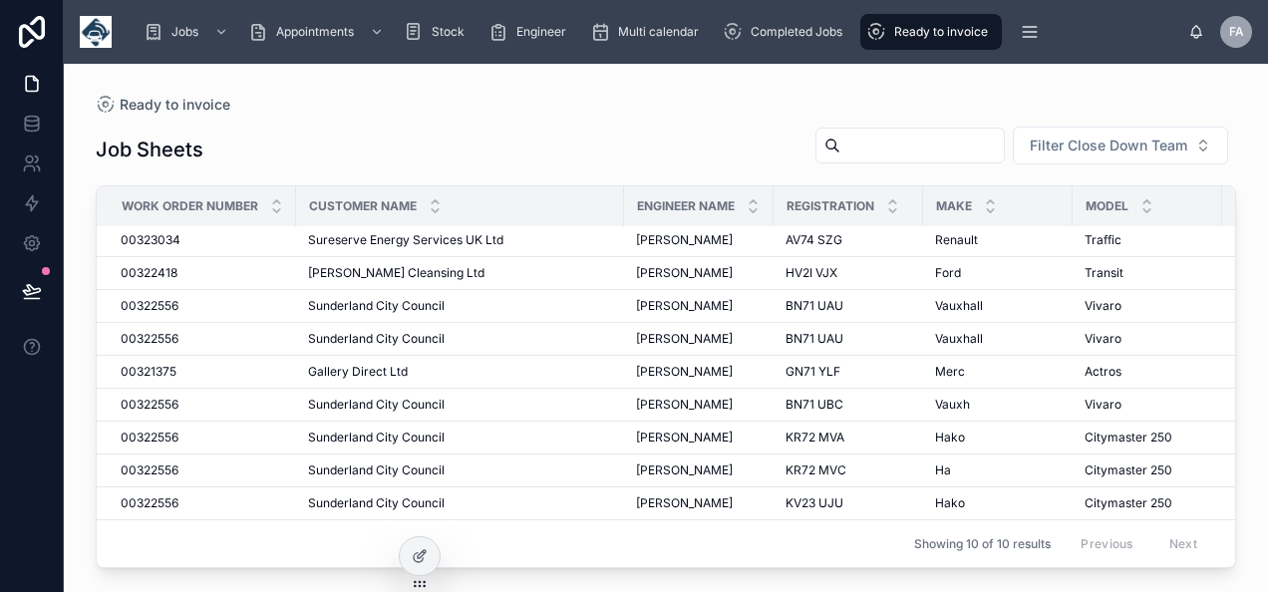
click at [521, 114] on div "Job Sheets Filter Close Down Team Work Order Number Customer Name Engineer Name…" at bounding box center [666, 341] width 1141 height 455
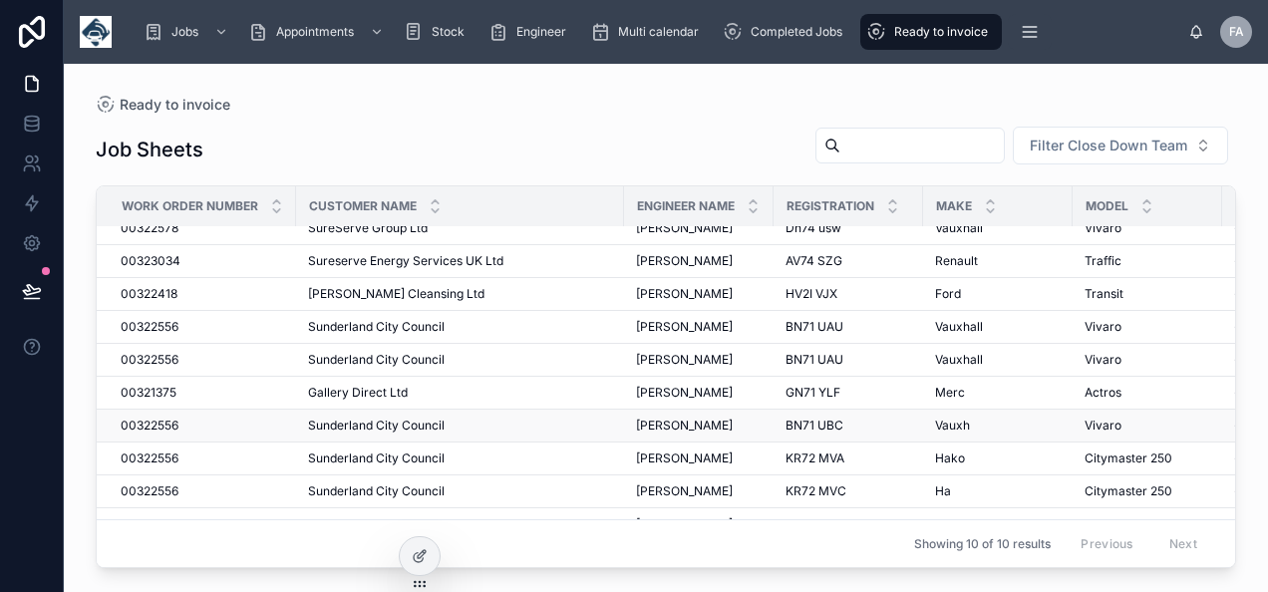
scroll to position [0, 0]
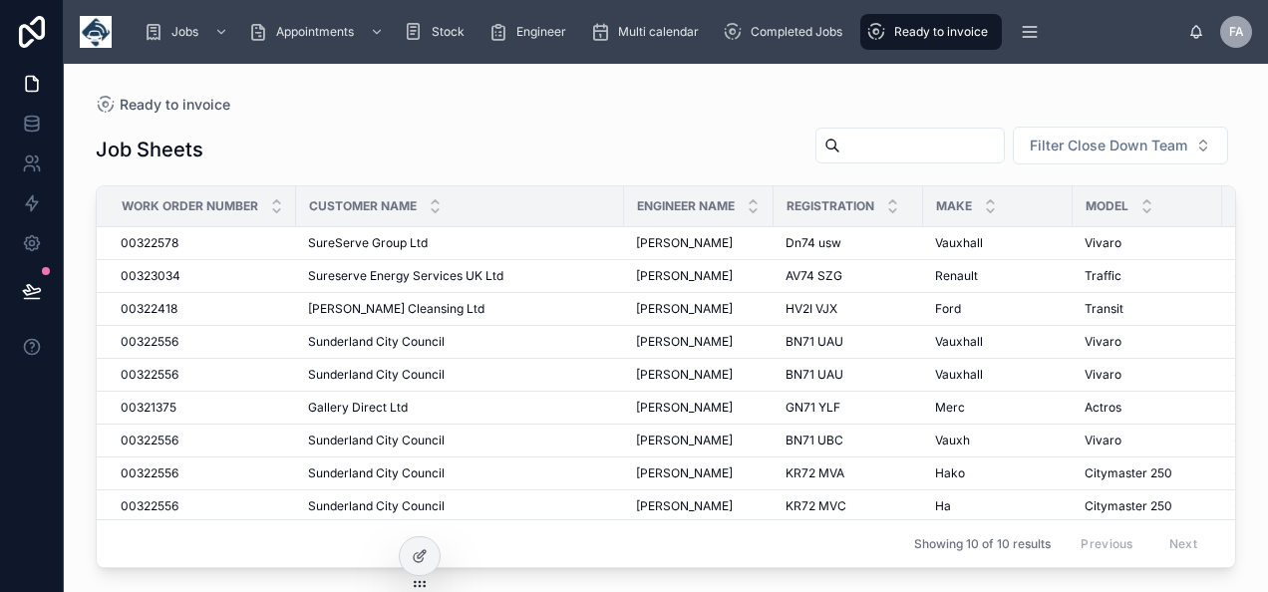
click at [383, 411] on span "Gallery Direct Ltd" at bounding box center [358, 408] width 100 height 16
click at [174, 268] on span "00323034" at bounding box center [151, 276] width 60 height 16
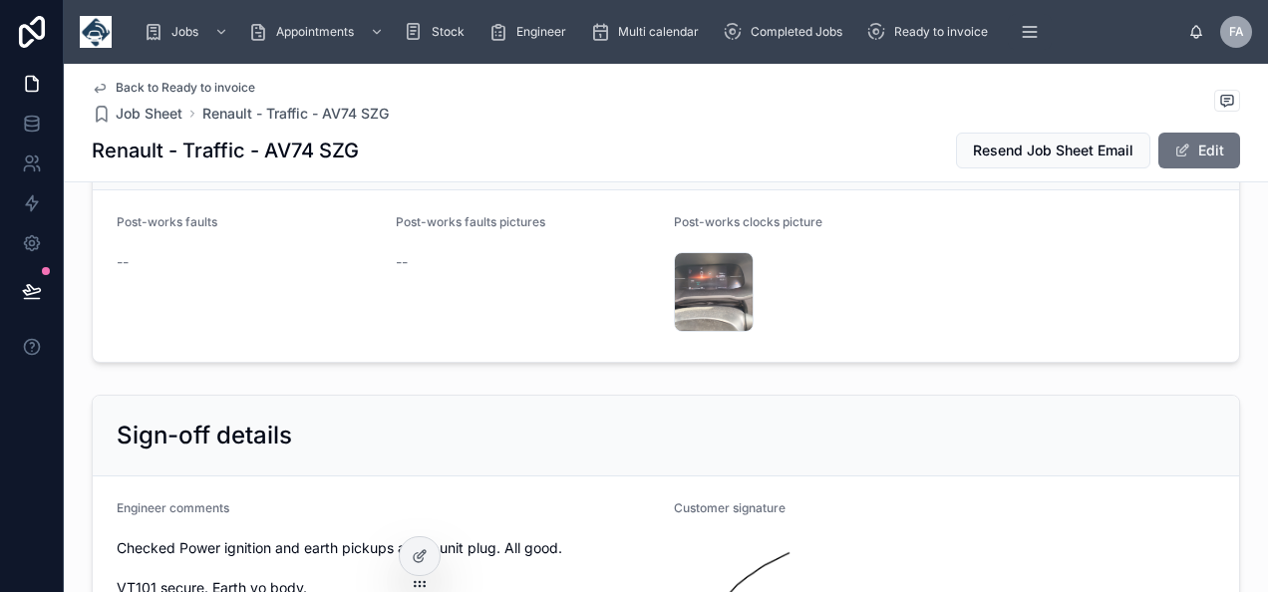
scroll to position [3789, 0]
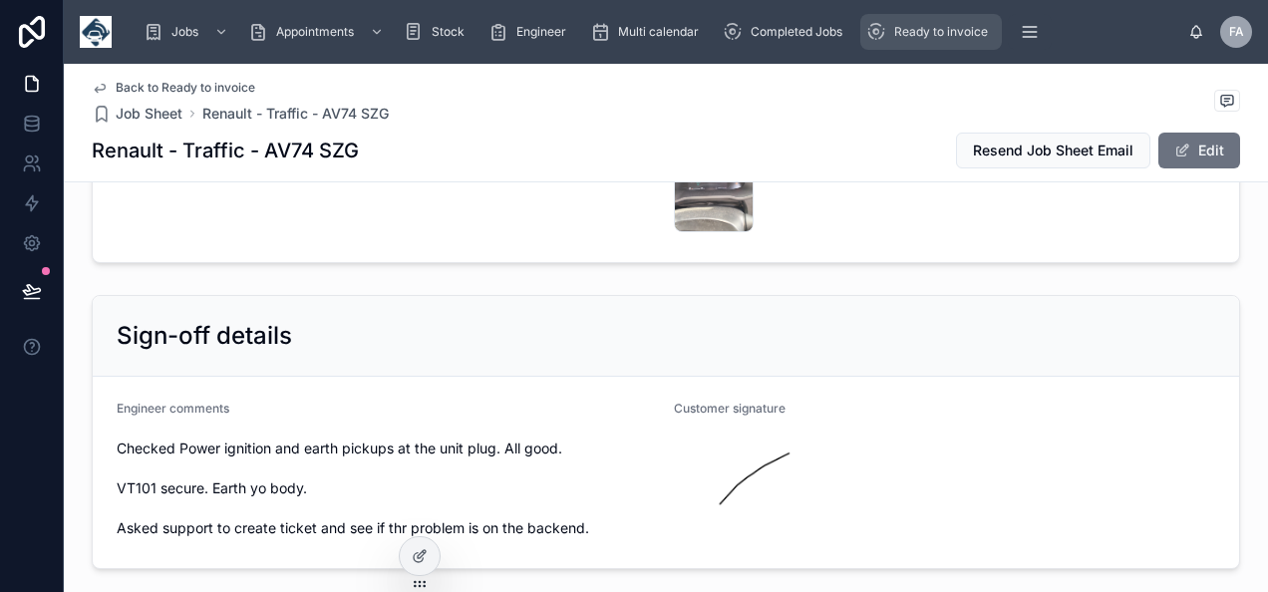
drag, startPoint x: 925, startPoint y: 26, endPoint x: 860, endPoint y: 58, distance: 73.1
click at [925, 26] on span "Ready to invoice" at bounding box center [942, 32] width 94 height 16
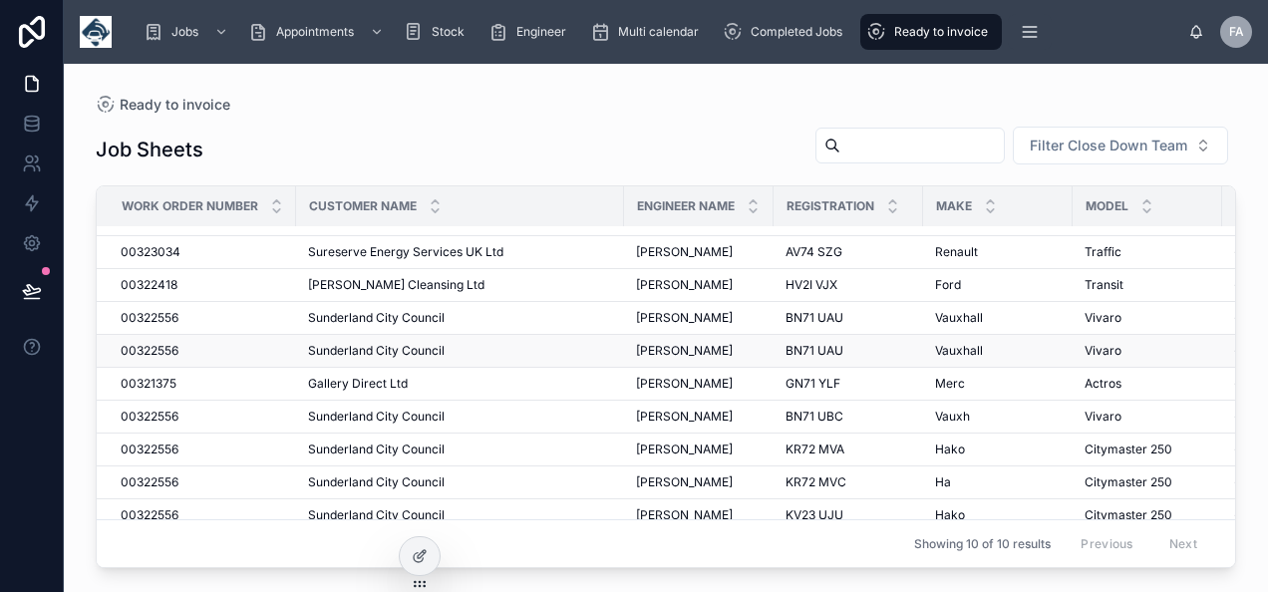
scroll to position [46, 0]
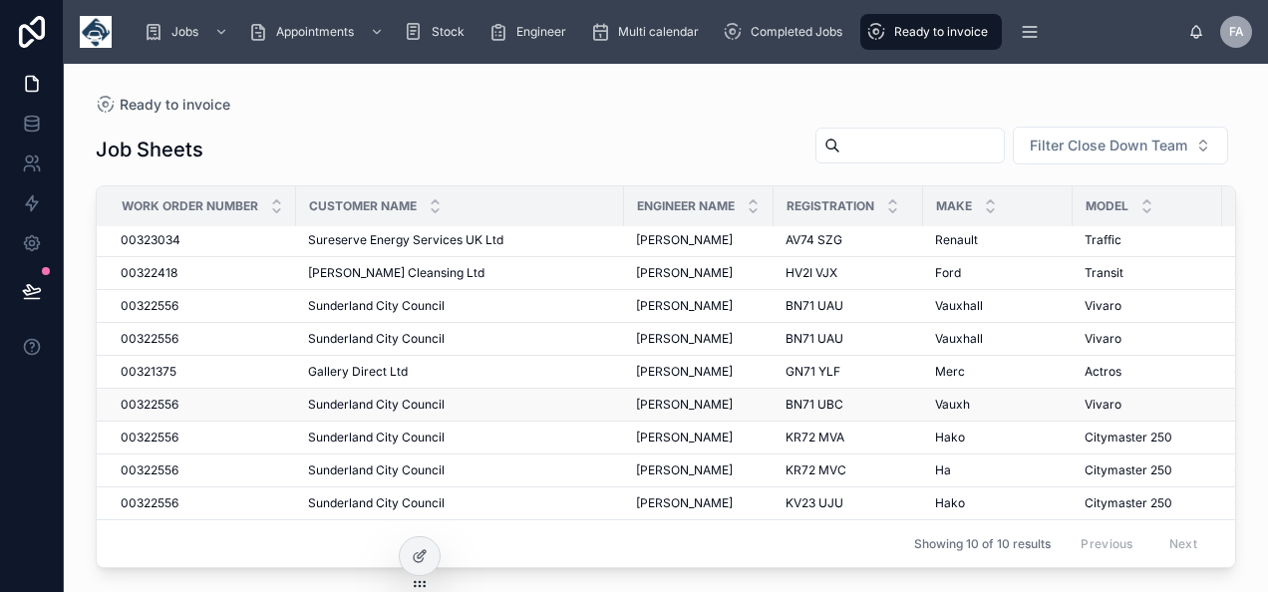
drag, startPoint x: 168, startPoint y: 381, endPoint x: 158, endPoint y: 390, distance: 13.4
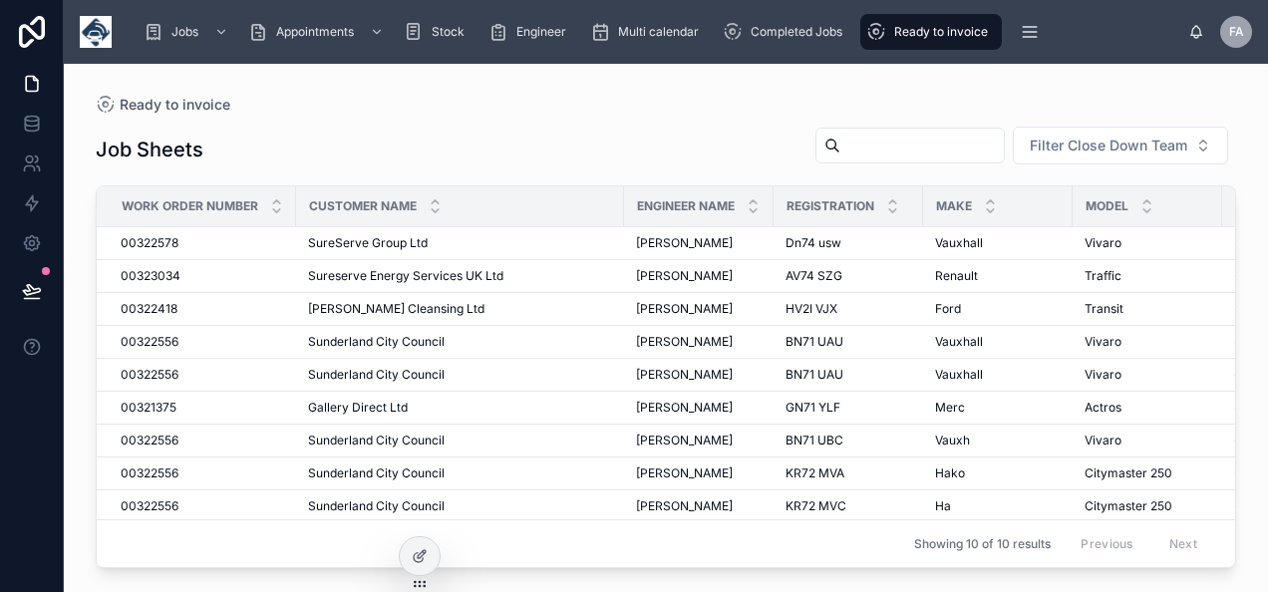
drag, startPoint x: 148, startPoint y: 241, endPoint x: 24, endPoint y: 283, distance: 130.6
click at [148, 241] on span "00322578" at bounding box center [150, 243] width 58 height 16
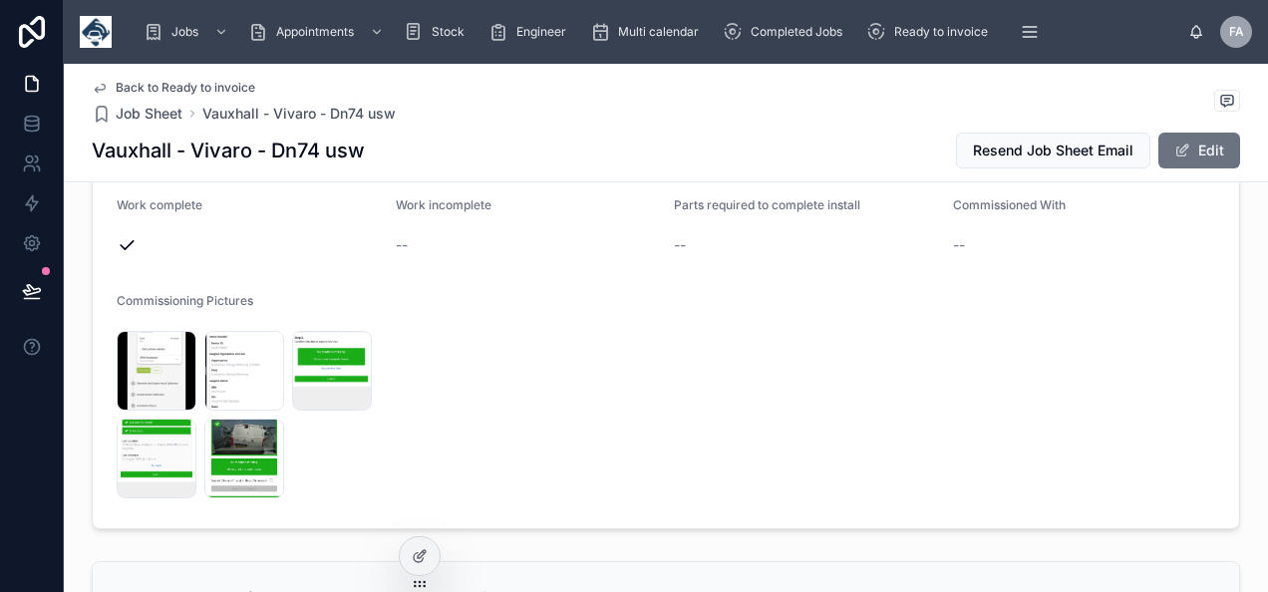
scroll to position [3191, 0]
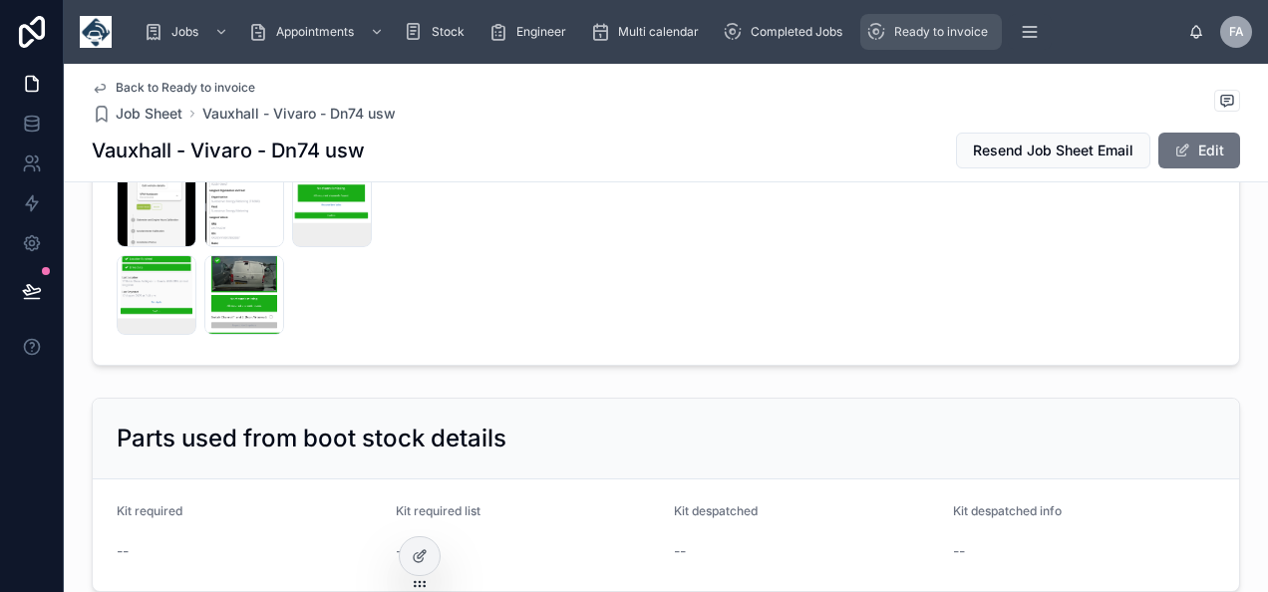
click at [894, 16] on div "Ready to invoice" at bounding box center [932, 32] width 130 height 32
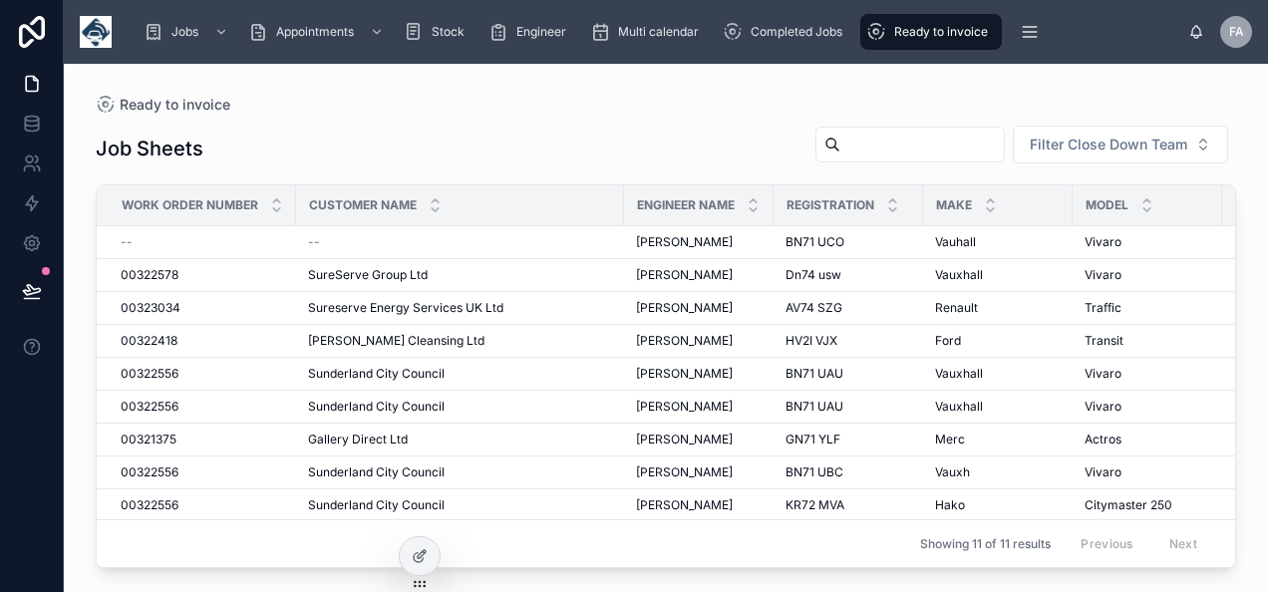
click at [924, 30] on span "Ready to invoice" at bounding box center [942, 32] width 94 height 16
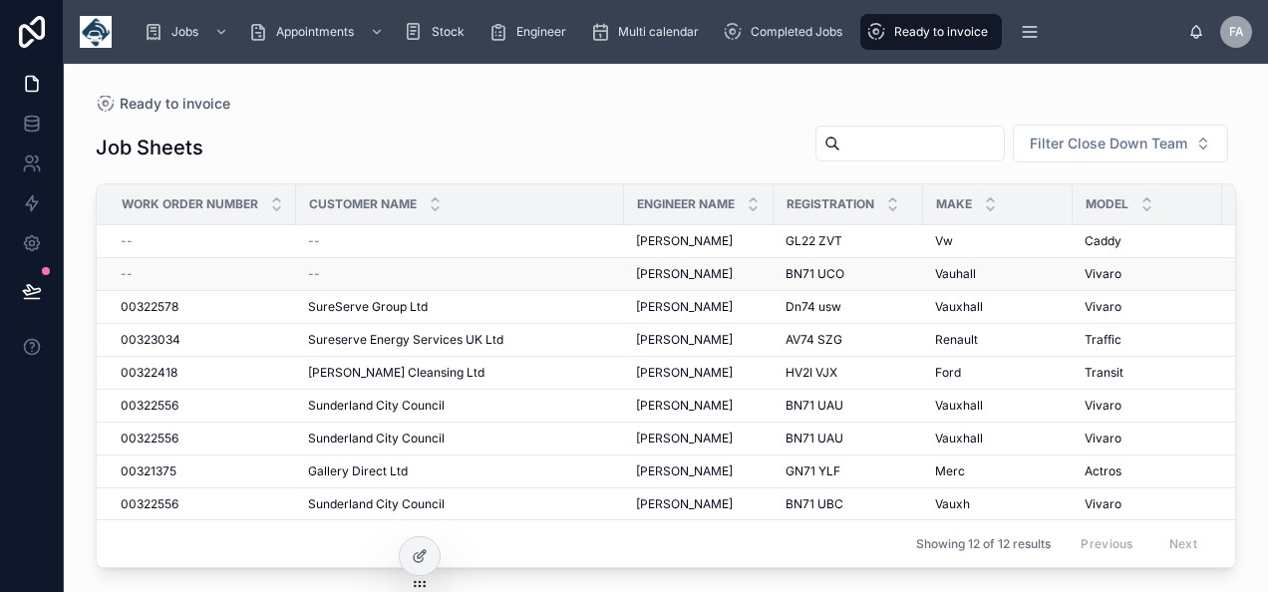
click at [127, 275] on span "--" at bounding box center [127, 274] width 12 height 16
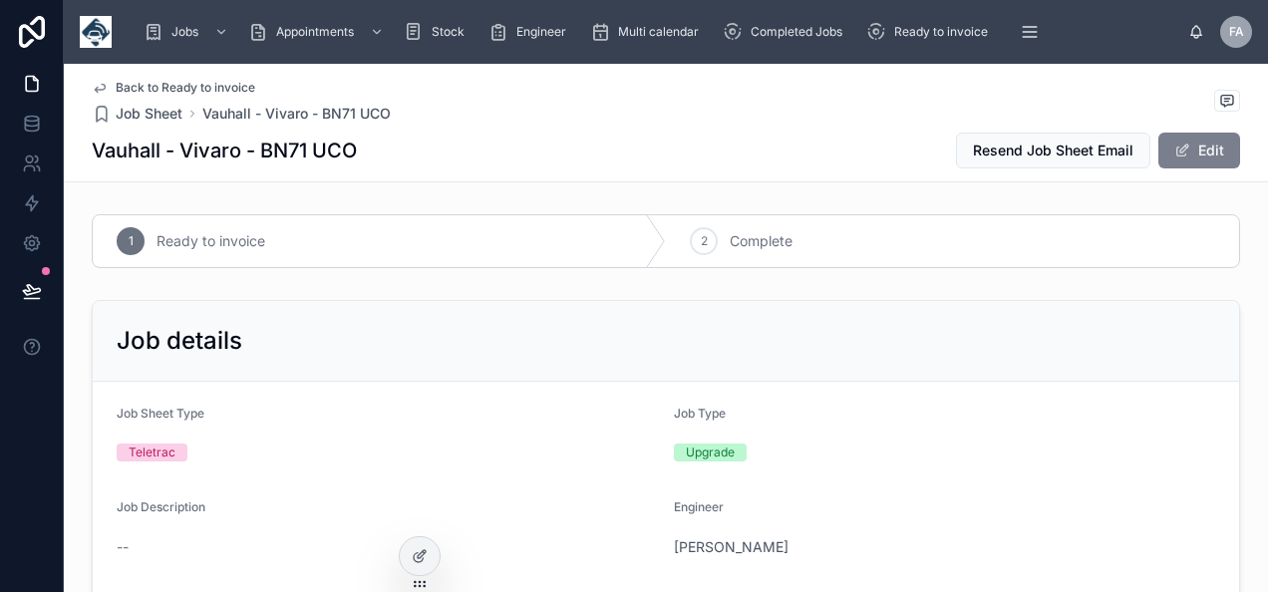
click at [1177, 160] on button "Edit" at bounding box center [1200, 151] width 82 height 36
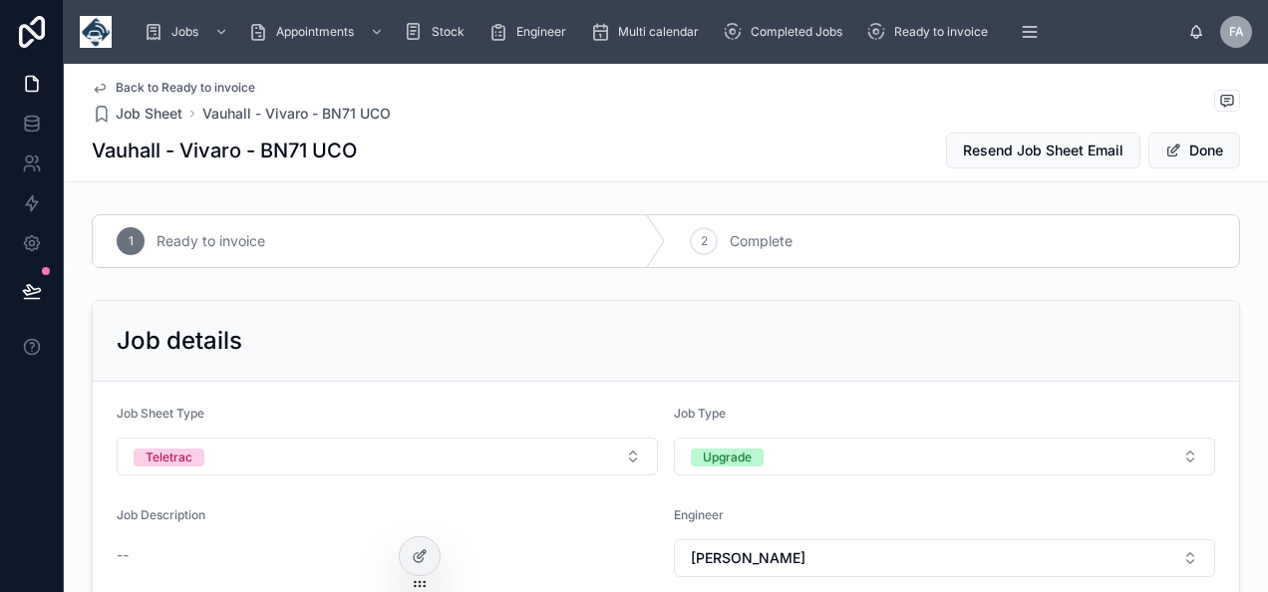
scroll to position [199, 0]
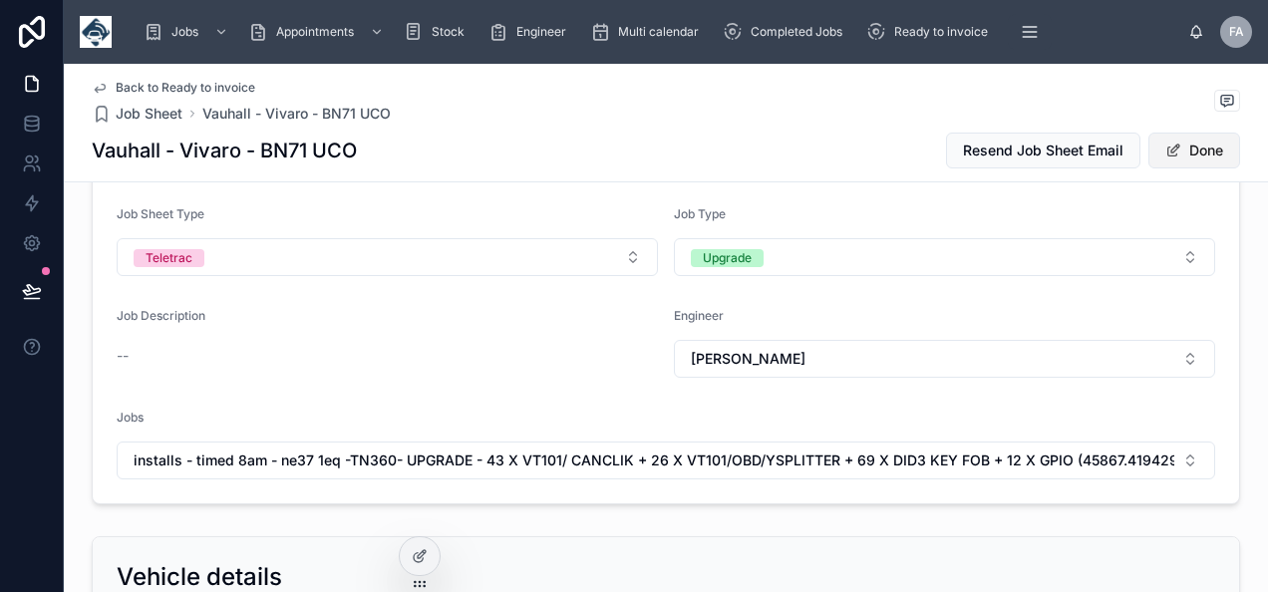
click at [1166, 150] on span at bounding box center [1174, 151] width 16 height 16
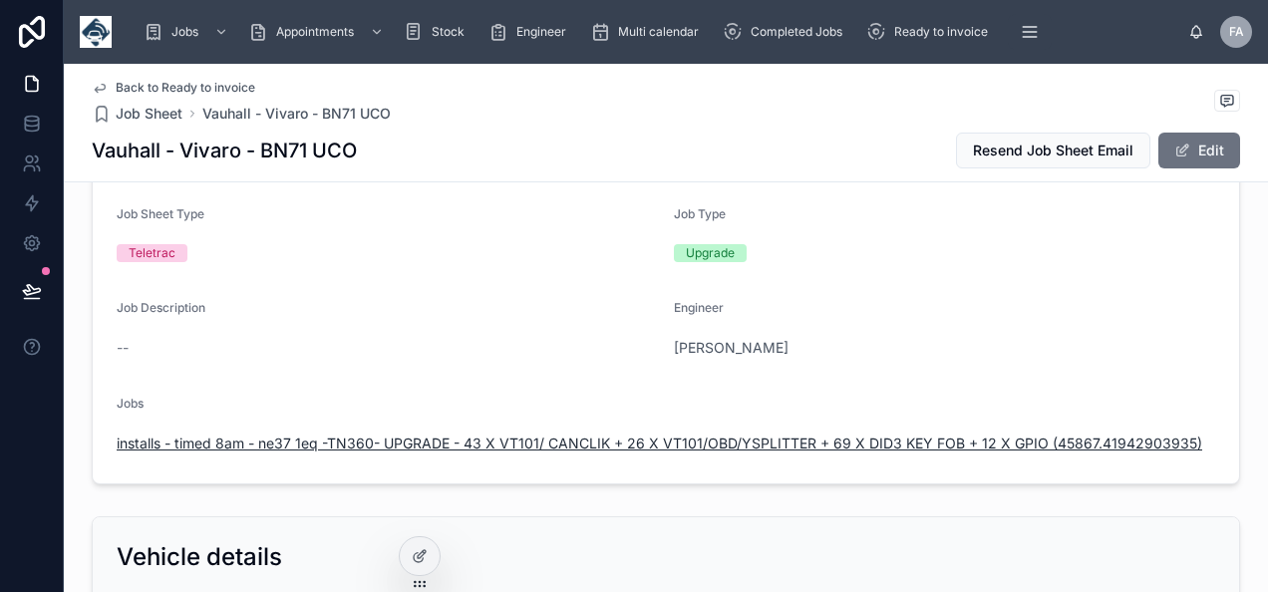
click at [736, 441] on span "installs - timed 8am - ne37 1eq -TN360- UPGRADE - 43 X VT101/ CANCLIK + 26 X VT…" at bounding box center [660, 444] width 1086 height 20
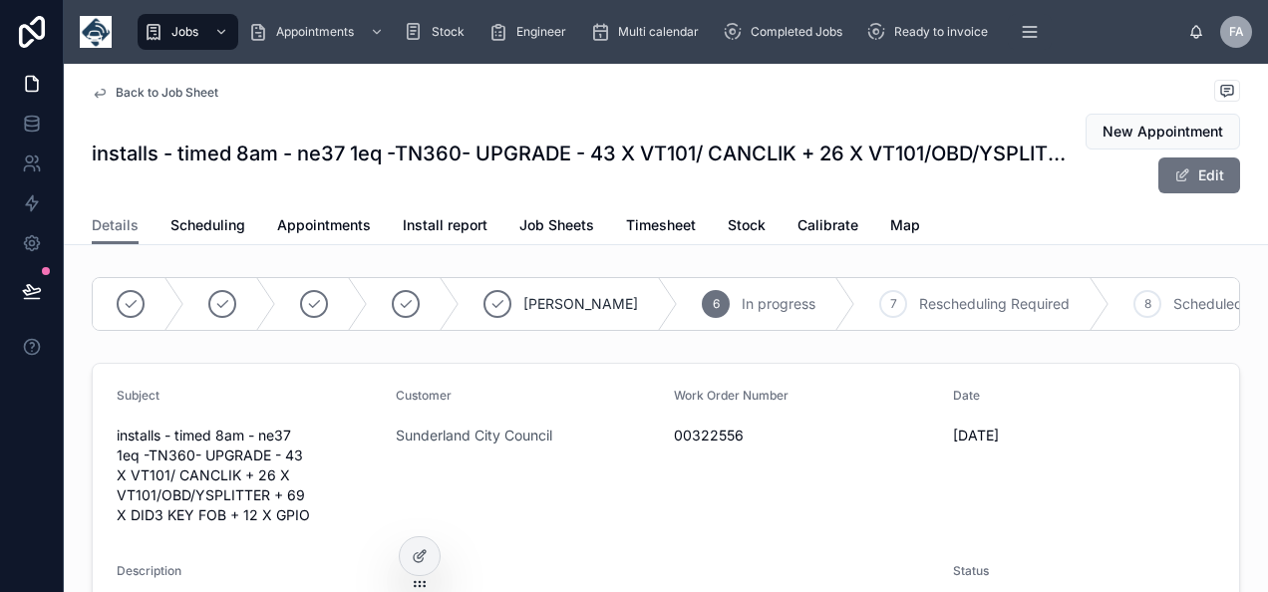
click at [705, 446] on span "00322556" at bounding box center [805, 436] width 263 height 20
click at [1174, 183] on button "Edit" at bounding box center [1200, 176] width 82 height 36
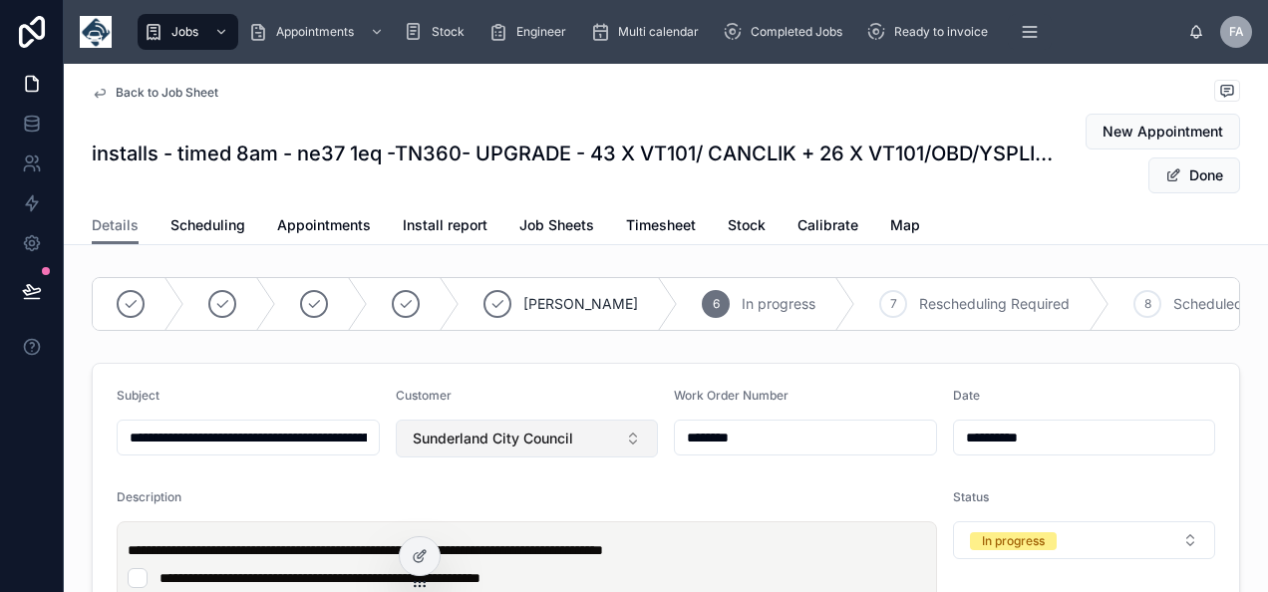
drag, startPoint x: 778, startPoint y: 454, endPoint x: 509, endPoint y: 467, distance: 269.6
type input "**********"
click at [619, 458] on button "Sunderland City Council" at bounding box center [527, 439] width 263 height 38
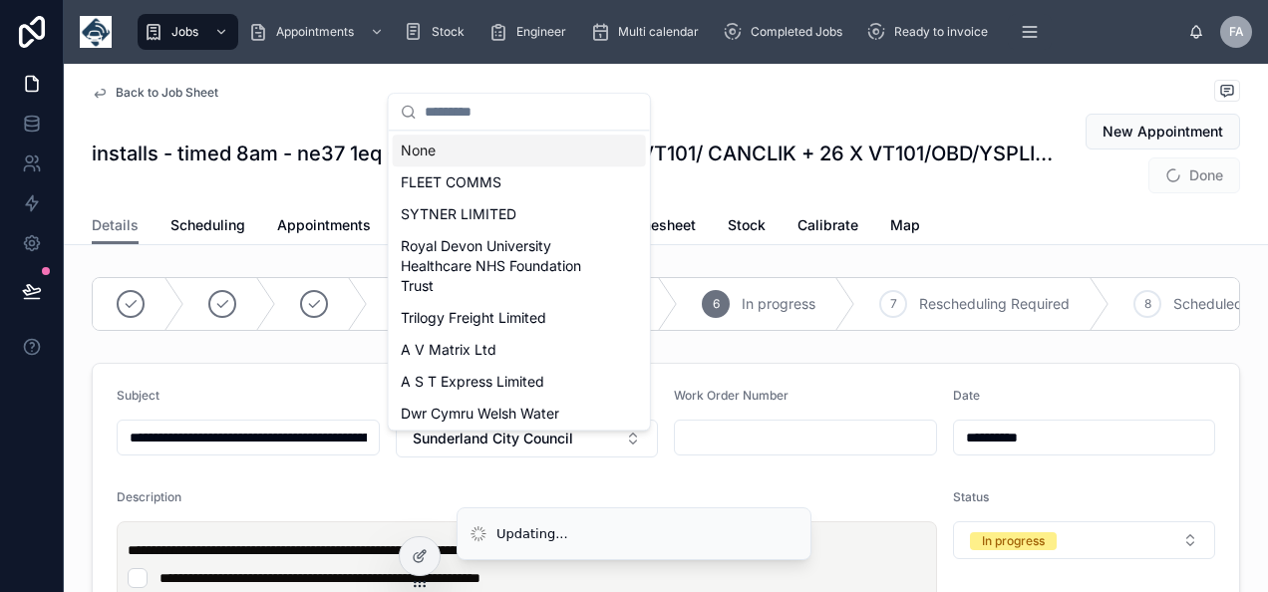
click at [515, 163] on div "None" at bounding box center [519, 151] width 253 height 32
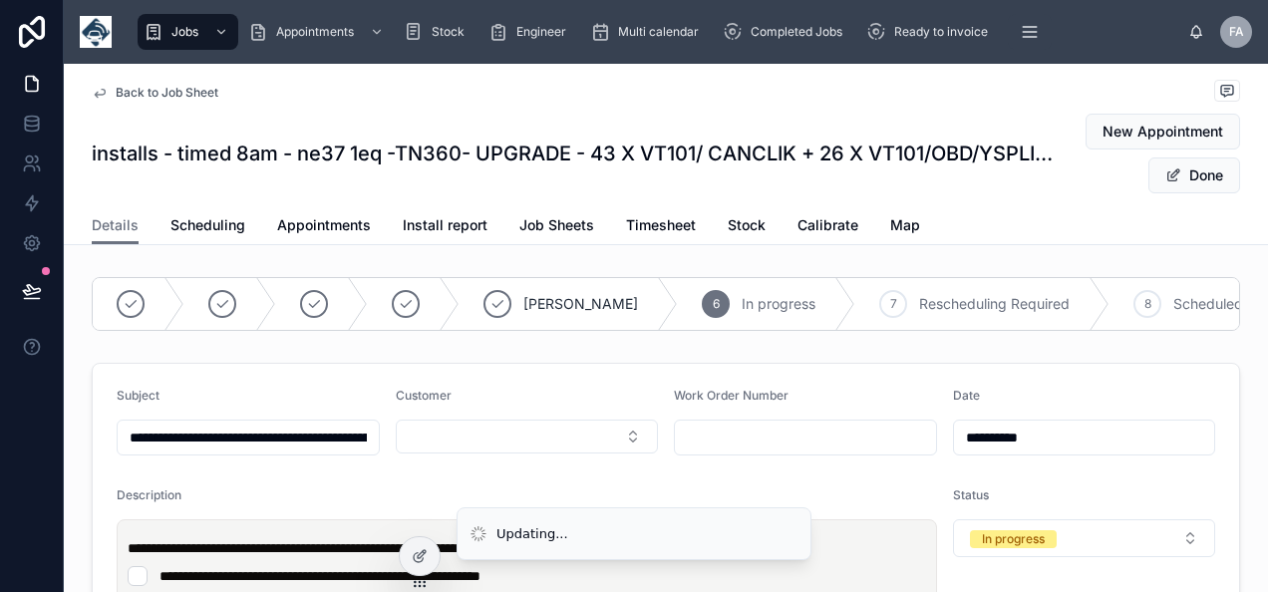
type input "**********"
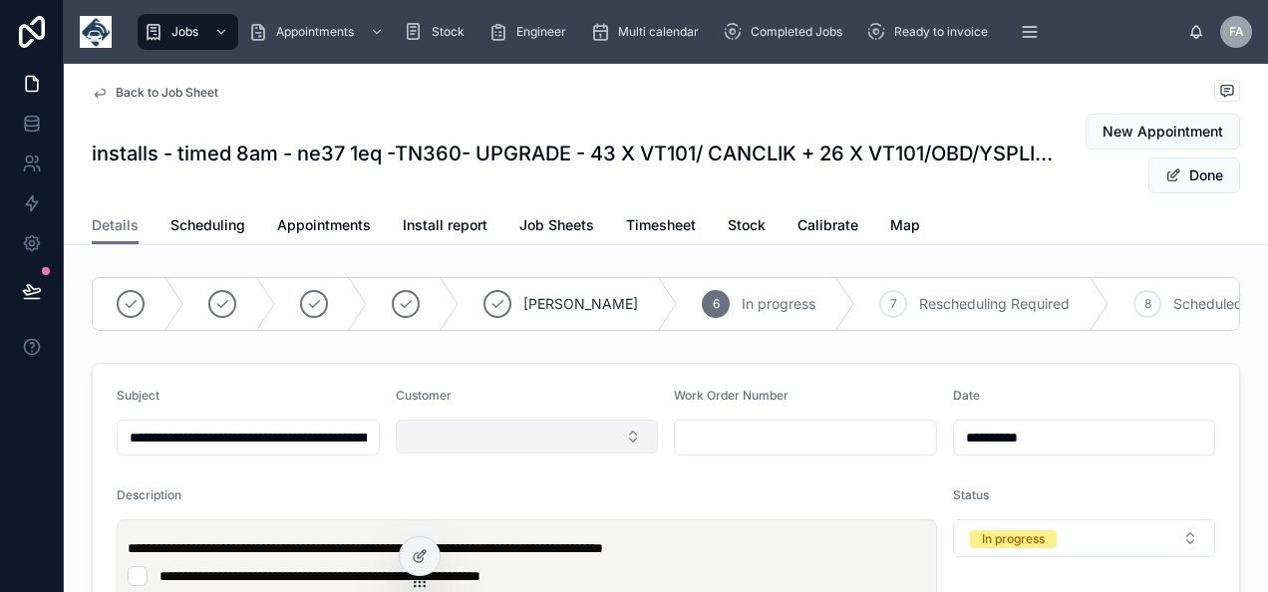
click at [550, 450] on button "Select Button" at bounding box center [527, 437] width 263 height 34
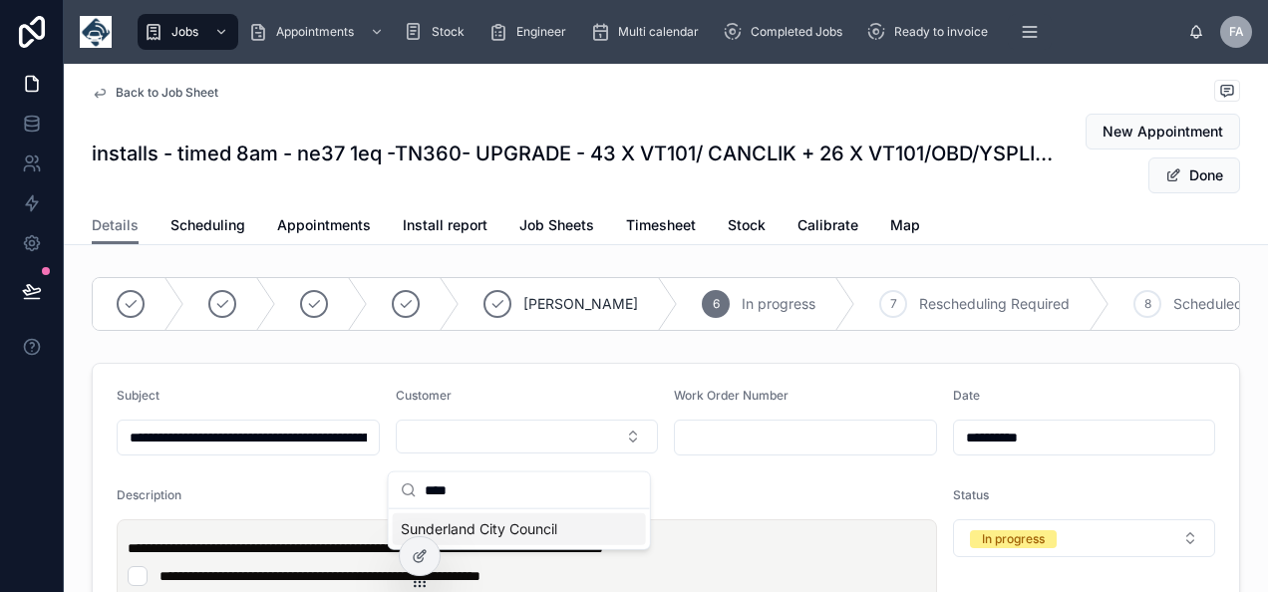
type input "****"
click at [538, 529] on span "Sunderland City Council" at bounding box center [479, 530] width 157 height 20
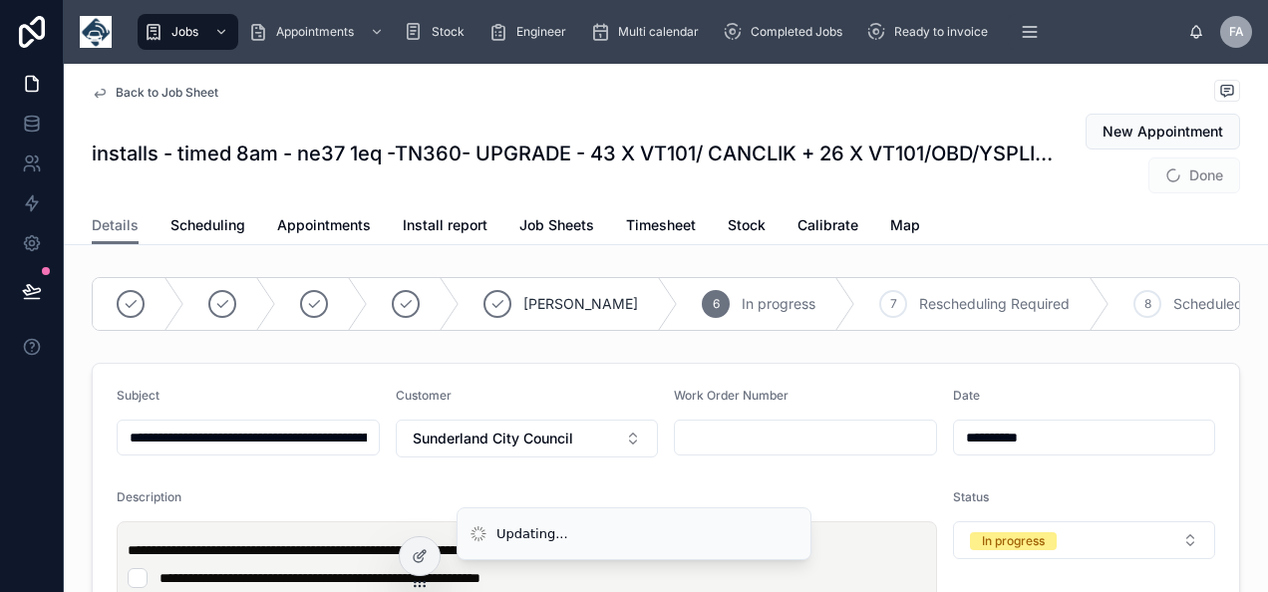
click at [702, 452] on input "text" at bounding box center [805, 438] width 261 height 28
type input "**********"
paste input "********"
type input "********"
type input "**********"
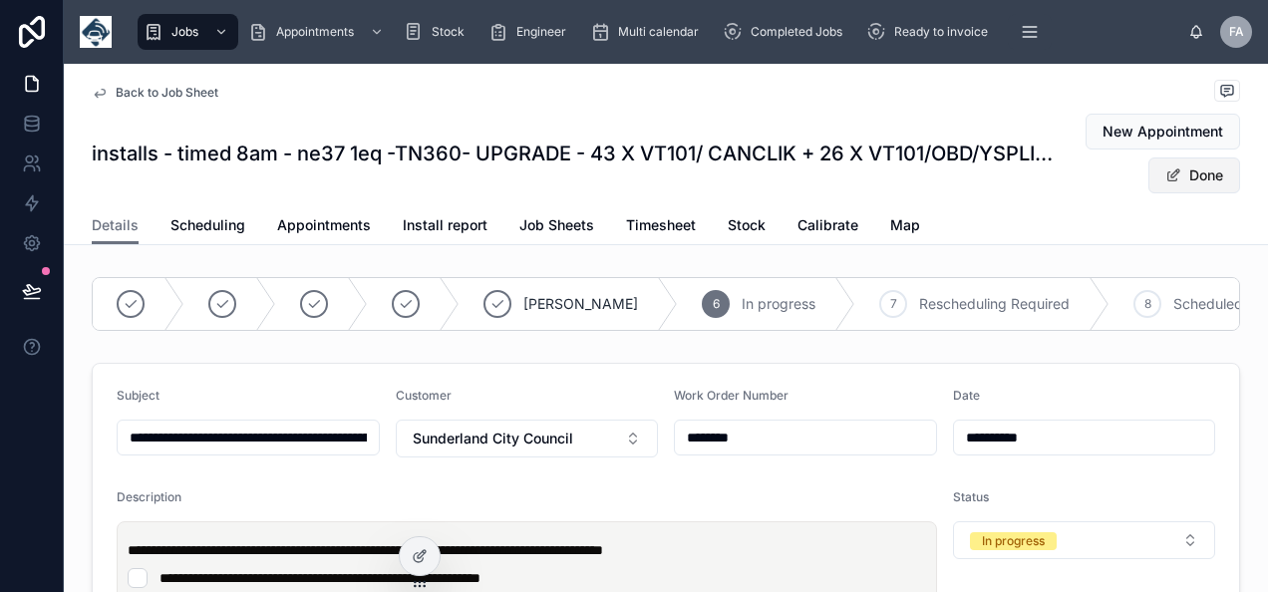
type input "********"
click at [1216, 171] on span "Done" at bounding box center [1195, 176] width 92 height 36
type input "**********"
click at [926, 29] on span "Ready to invoice" at bounding box center [942, 32] width 94 height 16
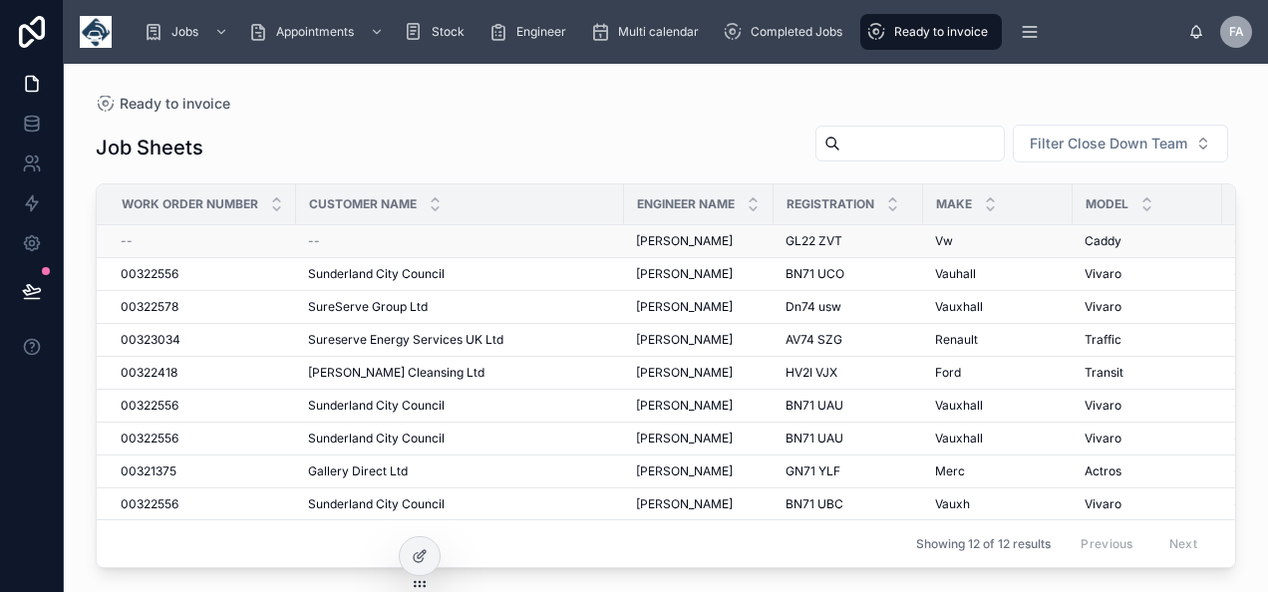
click at [323, 237] on div "--" at bounding box center [460, 241] width 304 height 16
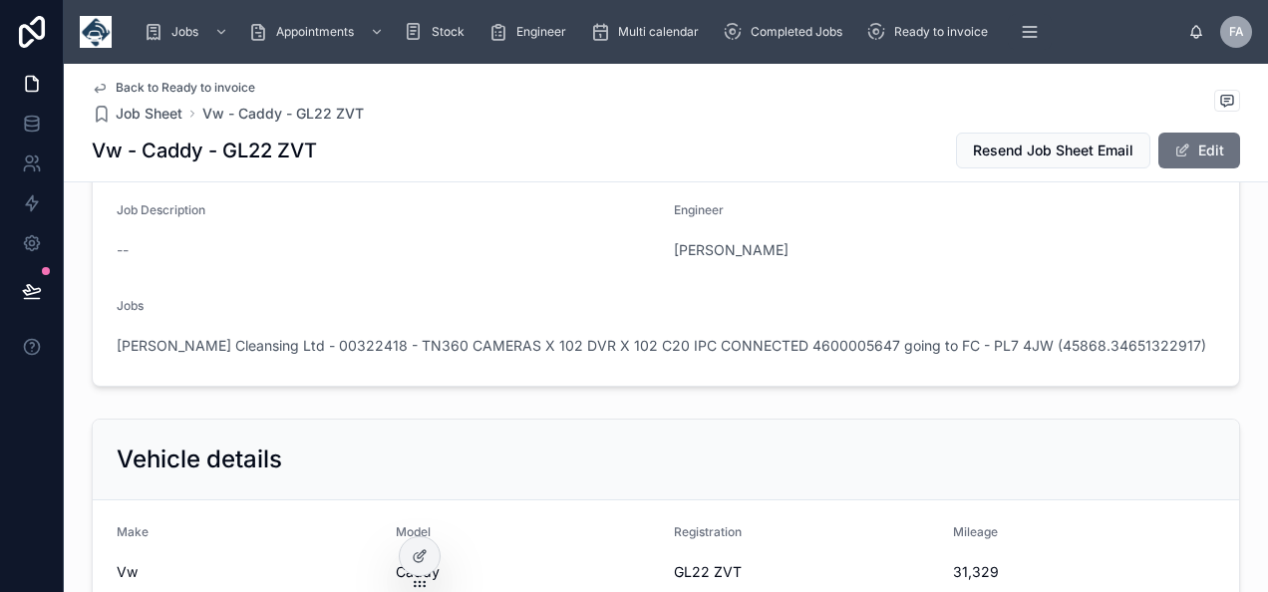
scroll to position [299, 0]
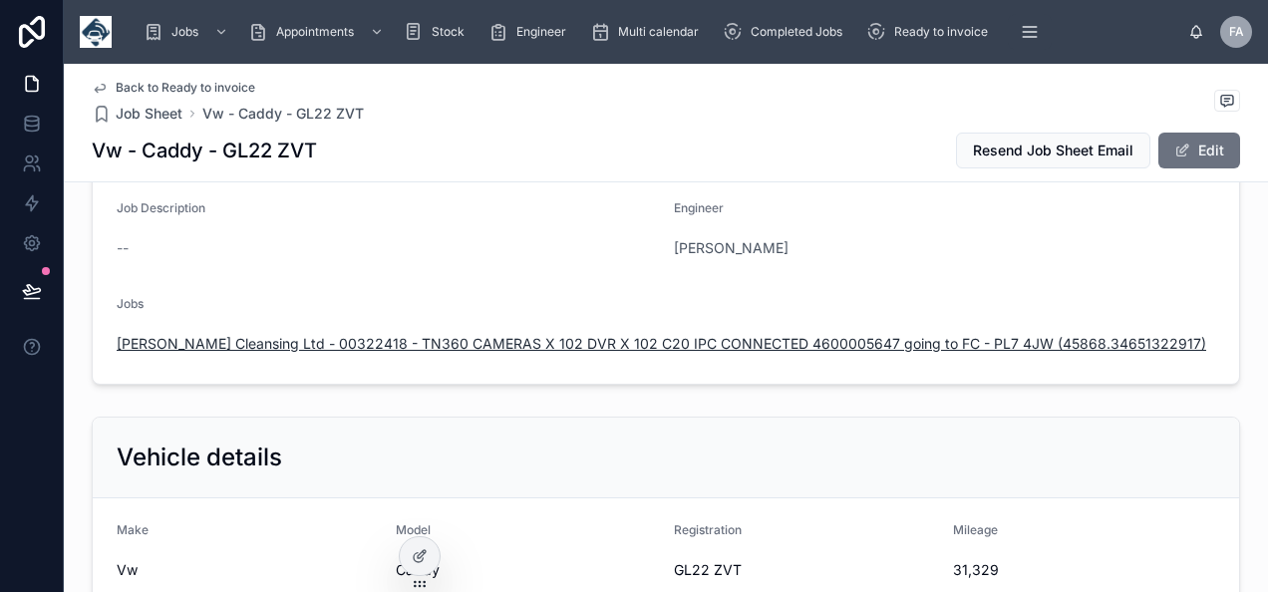
click at [927, 346] on span "Glanville Cleansing Ltd - 00322418 - TN360 CAMERAS X 102 DVR X 102 C20 IPC CONN…" at bounding box center [662, 344] width 1090 height 20
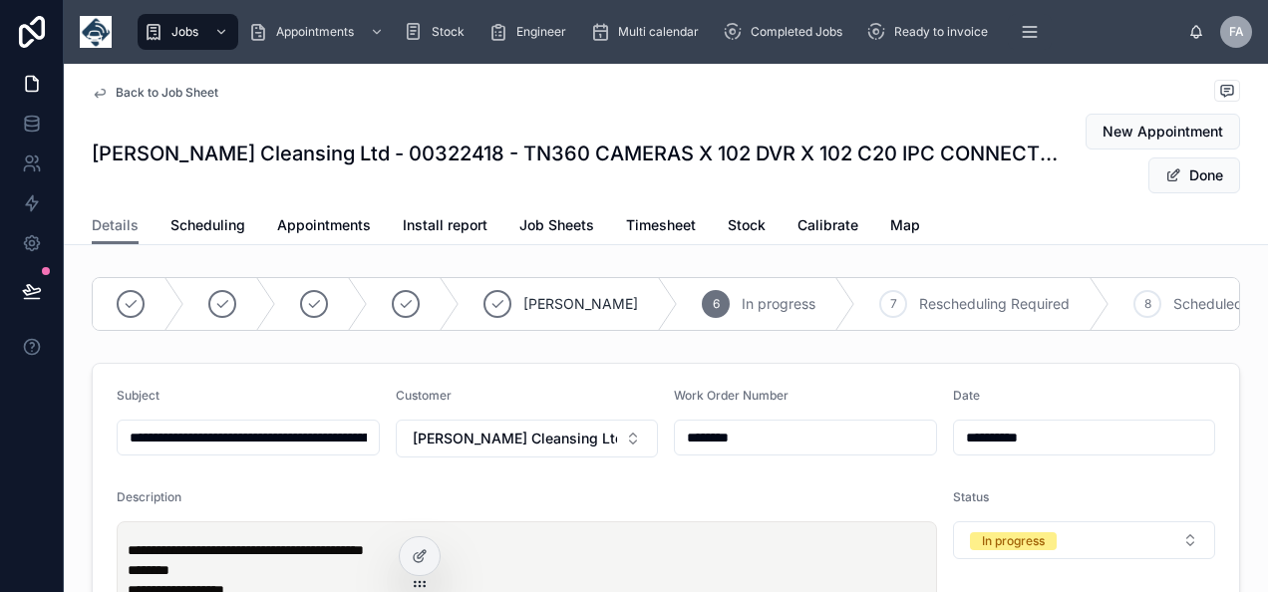
drag, startPoint x: 745, startPoint y: 452, endPoint x: 659, endPoint y: 459, distance: 86.0
click at [606, 450] on button "Glanville Cleansing Ltd" at bounding box center [527, 439] width 263 height 38
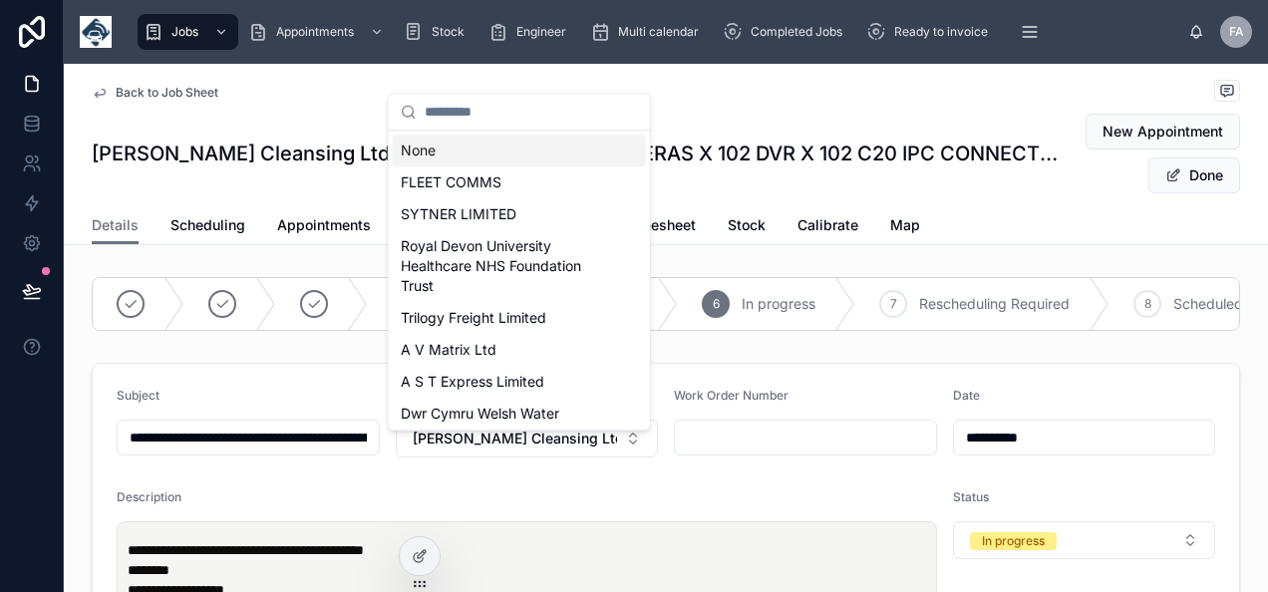
click at [498, 164] on div "None" at bounding box center [519, 151] width 253 height 32
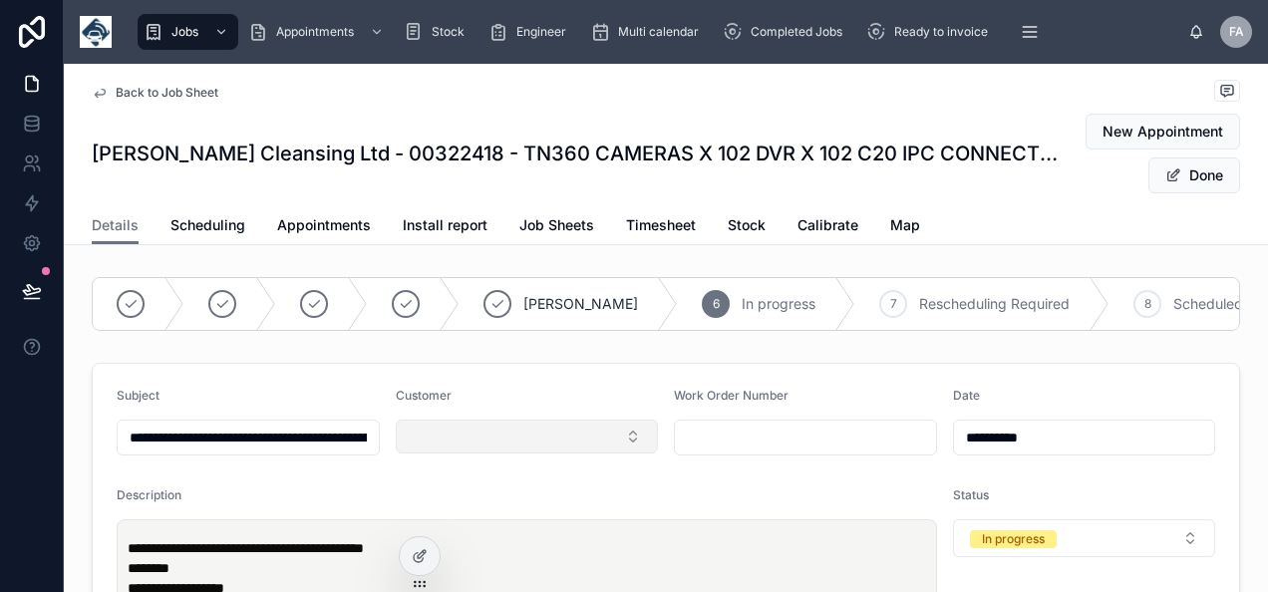
click at [505, 447] on button "Select Button" at bounding box center [527, 437] width 263 height 34
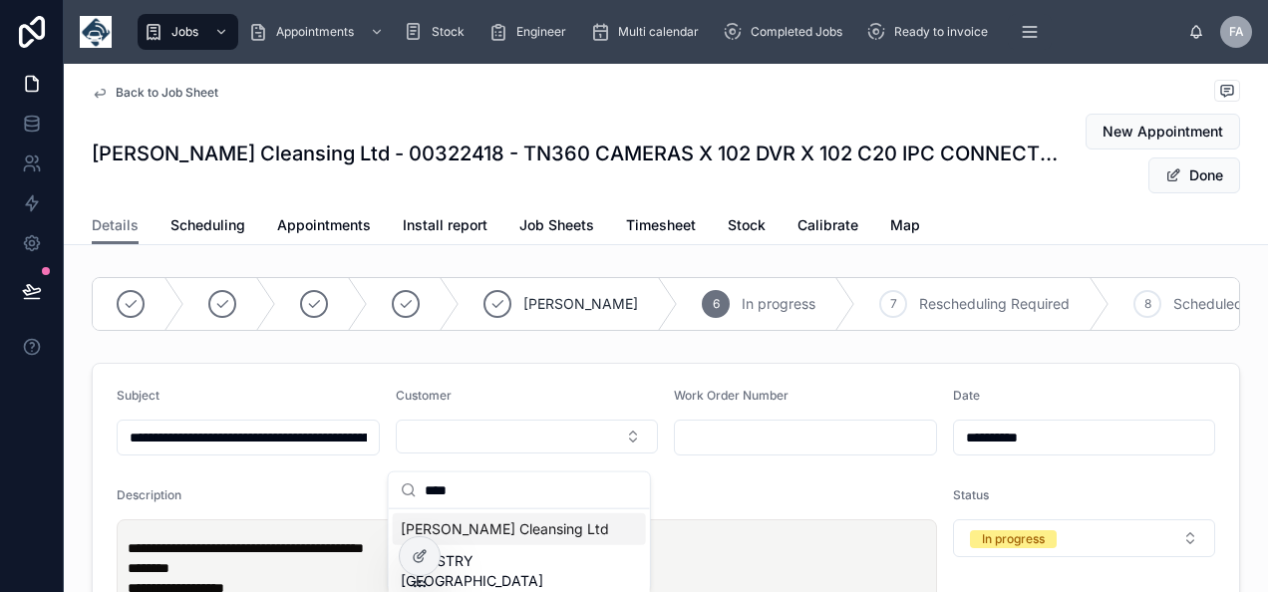
type input "****"
click at [511, 527] on span "Glanville Cleansing Ltd" at bounding box center [505, 530] width 208 height 20
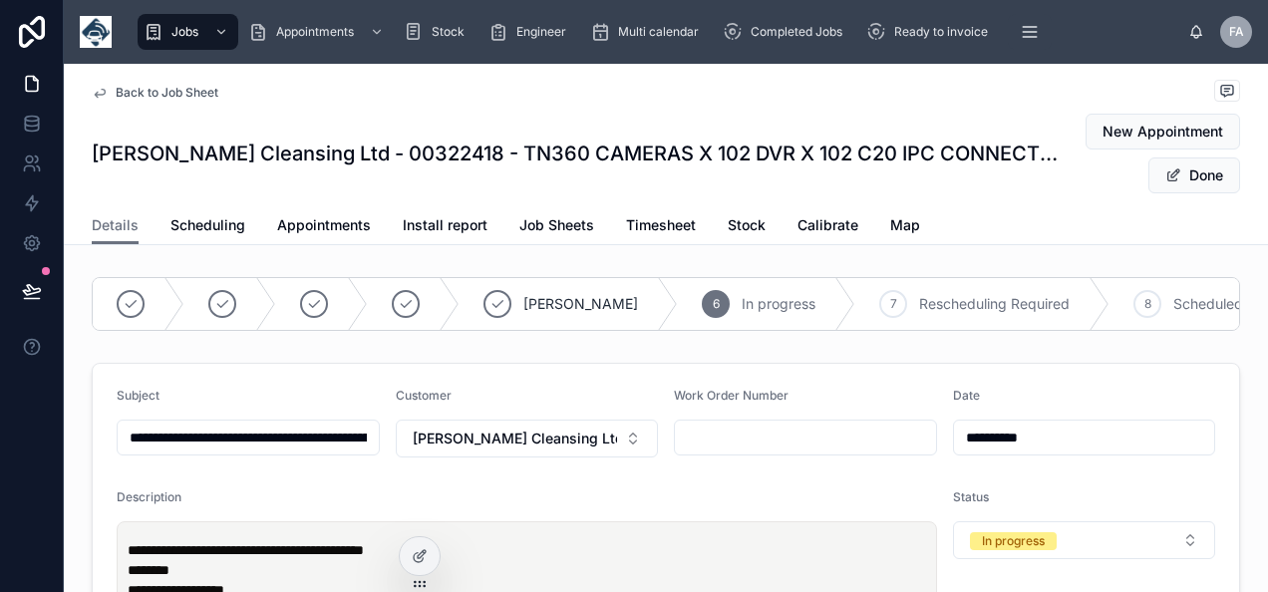
click at [760, 450] on input "text" at bounding box center [805, 438] width 261 height 28
paste input "********"
type input "********"
click at [1183, 178] on button "Done" at bounding box center [1195, 176] width 92 height 36
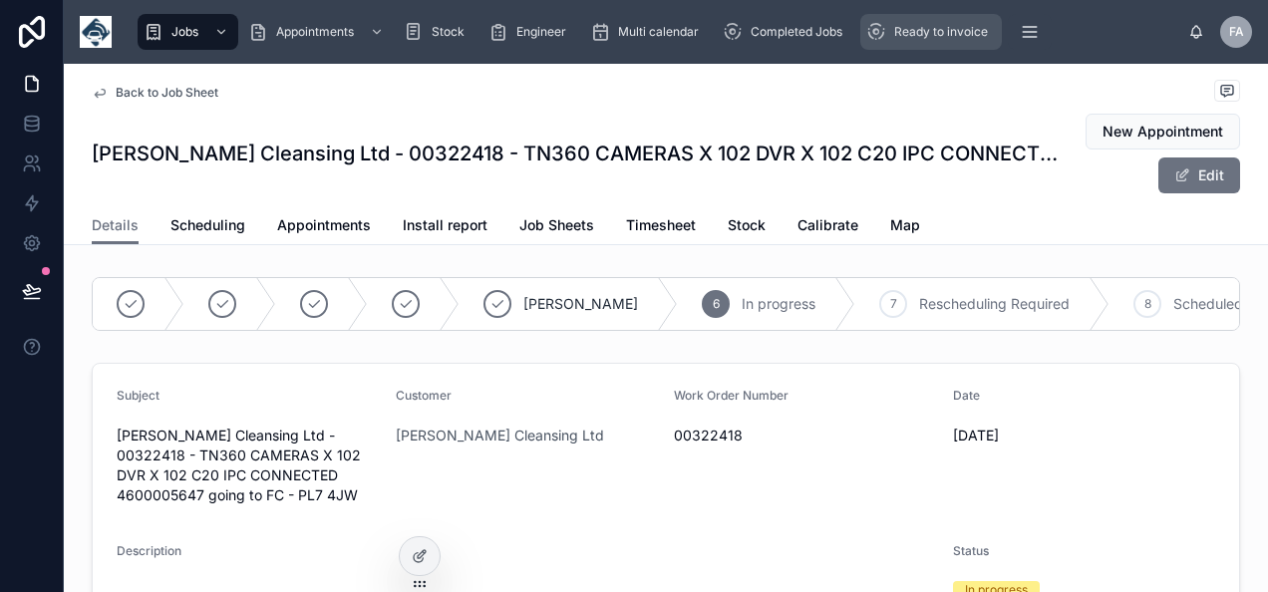
click at [914, 35] on span "Ready to invoice" at bounding box center [942, 32] width 94 height 16
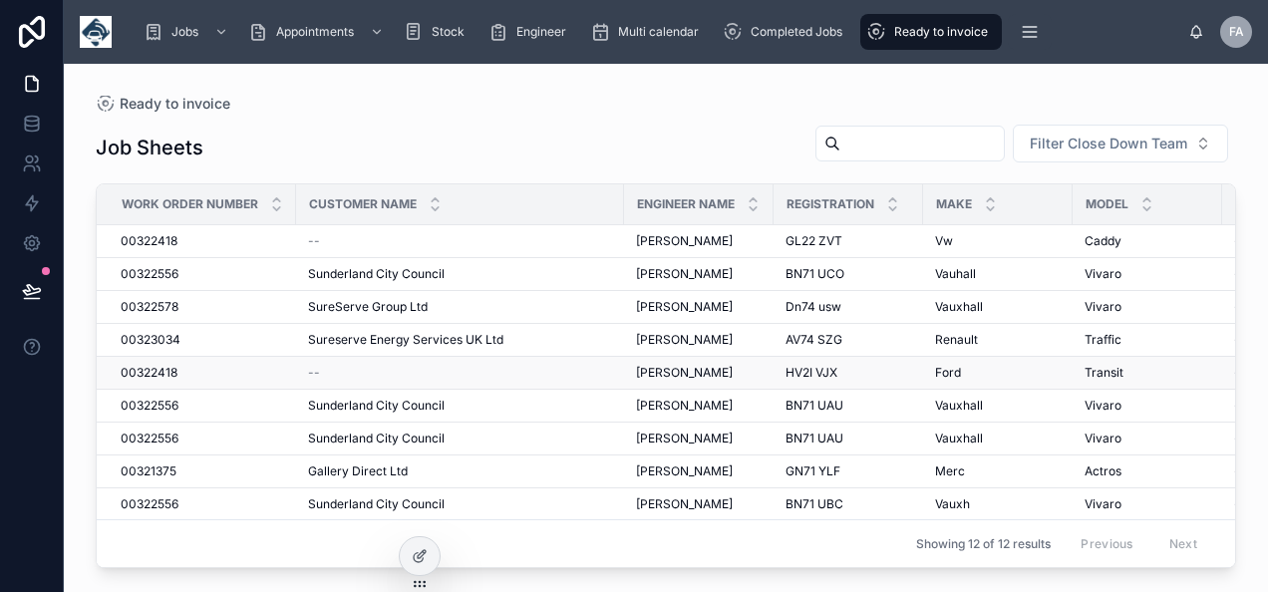
click at [317, 373] on span "--" at bounding box center [314, 373] width 12 height 16
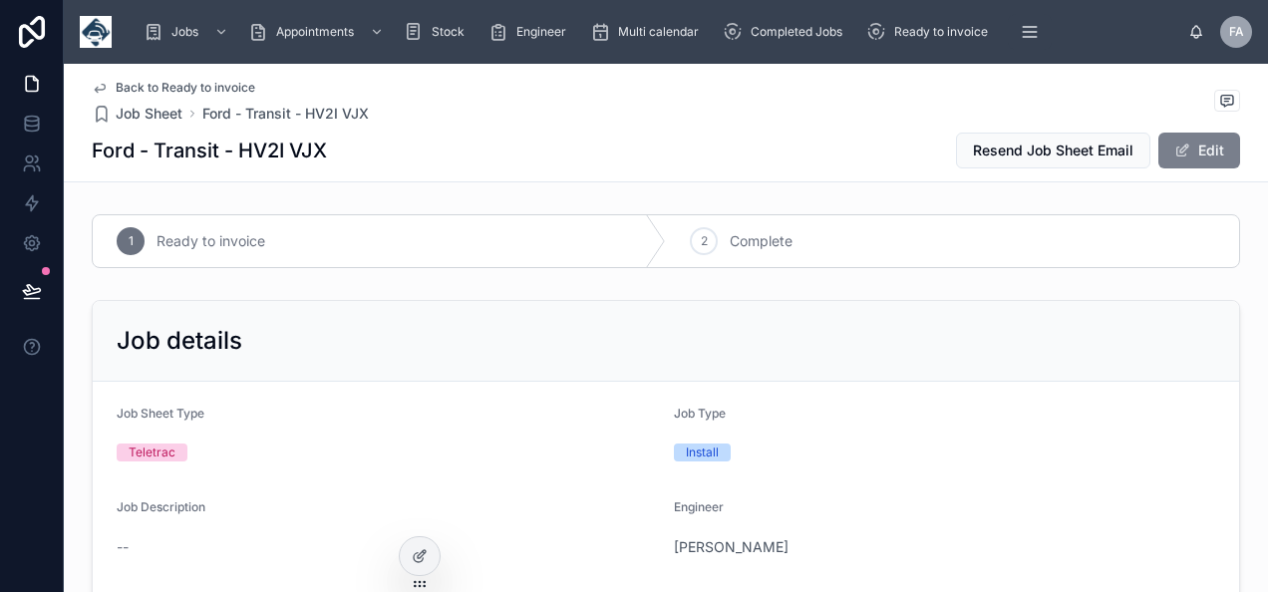
click at [1163, 154] on button "Edit" at bounding box center [1200, 151] width 82 height 36
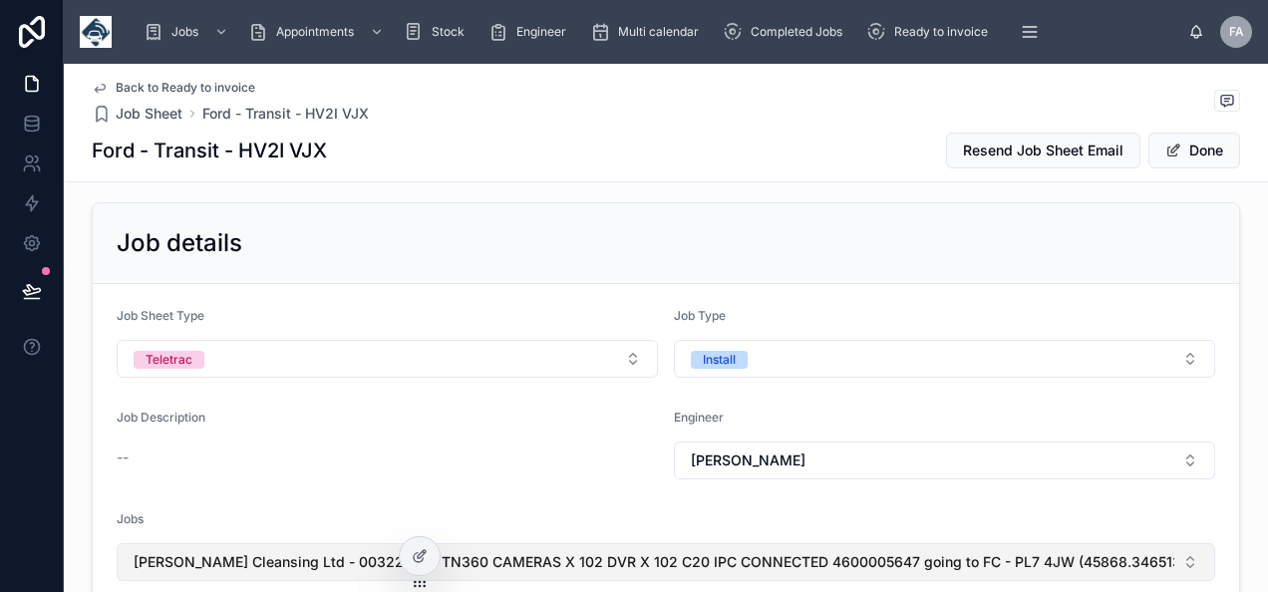
scroll to position [199, 0]
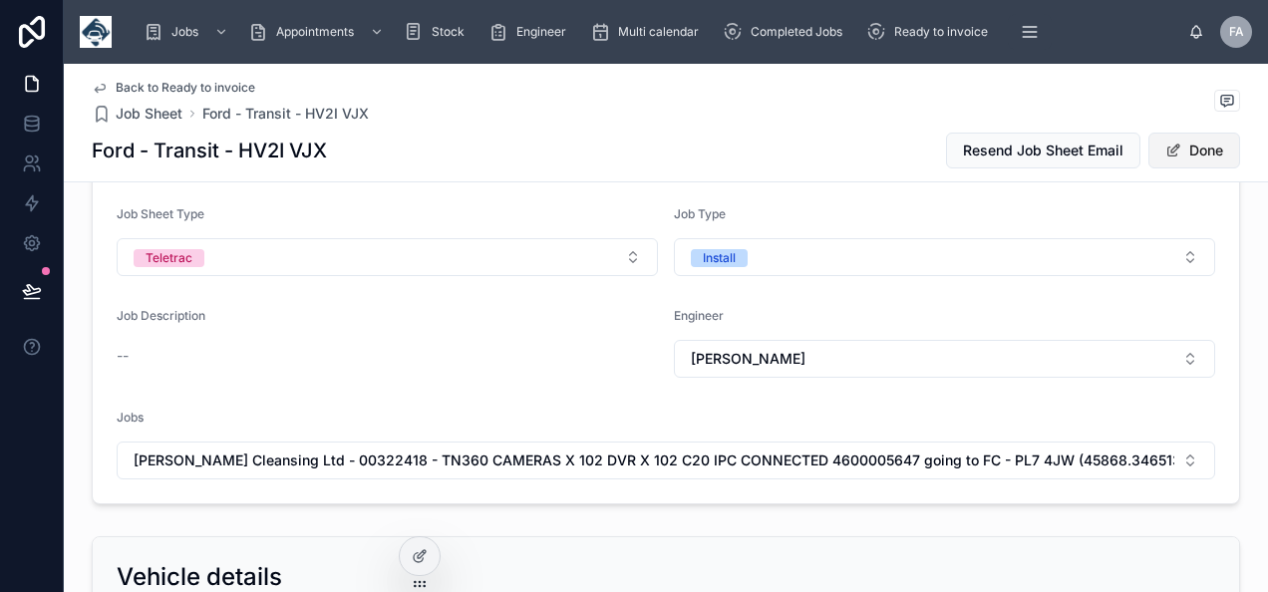
click at [1171, 152] on span at bounding box center [1174, 151] width 16 height 16
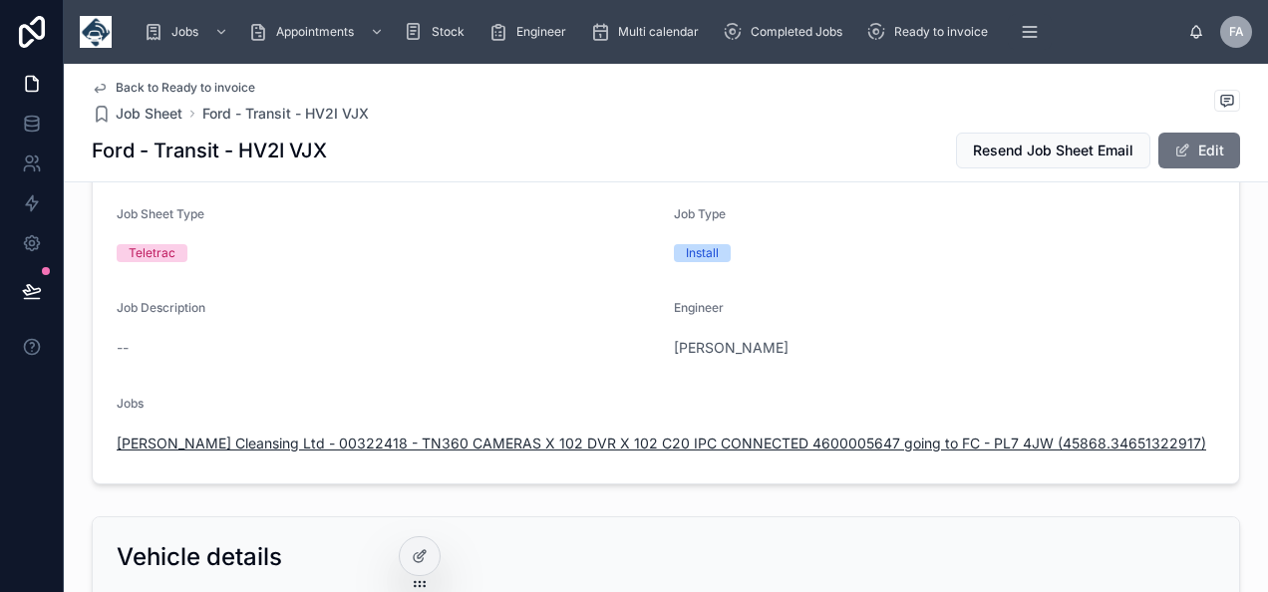
click at [751, 443] on span "Glanville Cleansing Ltd - 00322418 - TN360 CAMERAS X 102 DVR X 102 C20 IPC CONN…" at bounding box center [662, 444] width 1090 height 20
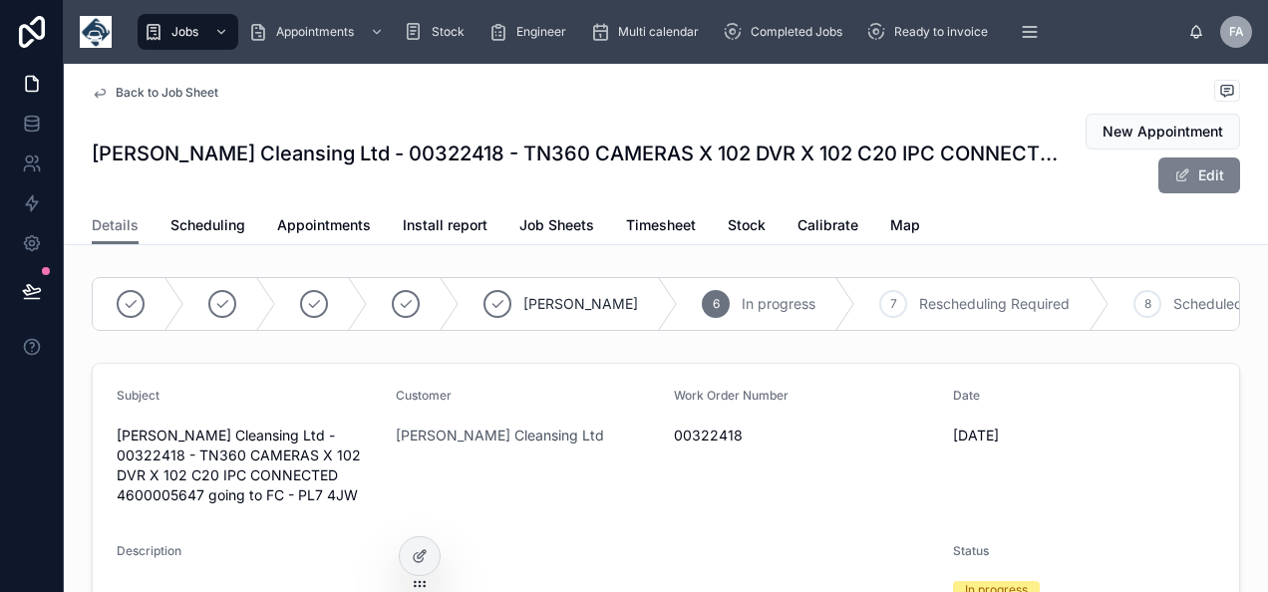
click at [1210, 183] on button "Edit" at bounding box center [1200, 176] width 82 height 36
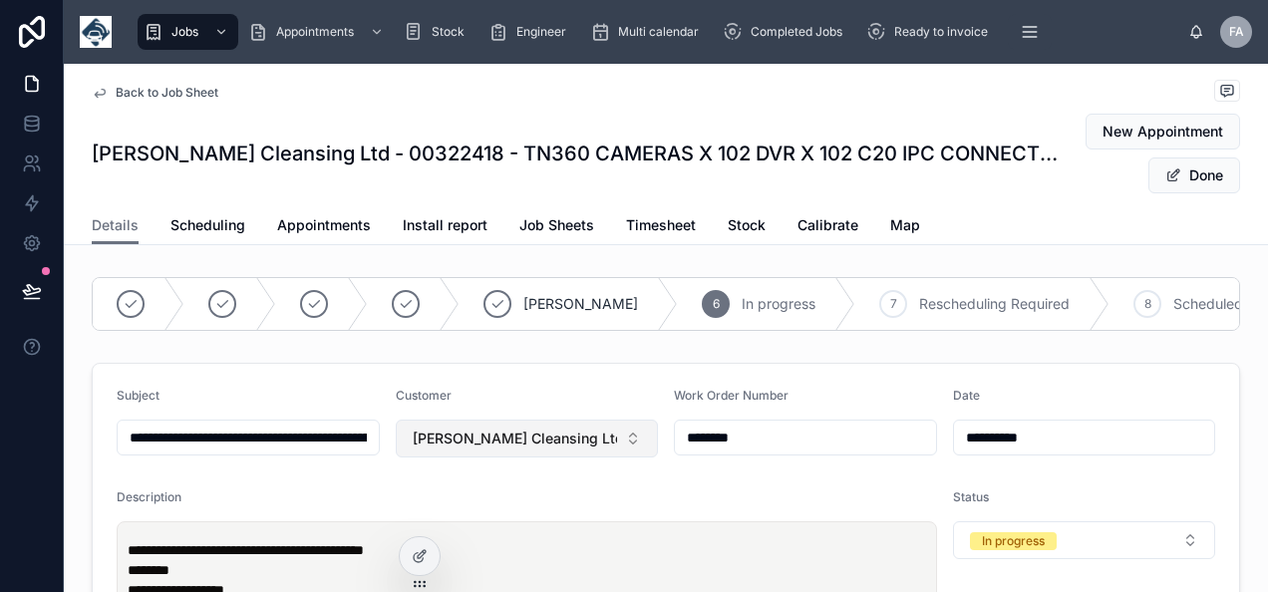
click at [624, 451] on button "Glanville Cleansing Ltd" at bounding box center [527, 439] width 263 height 38
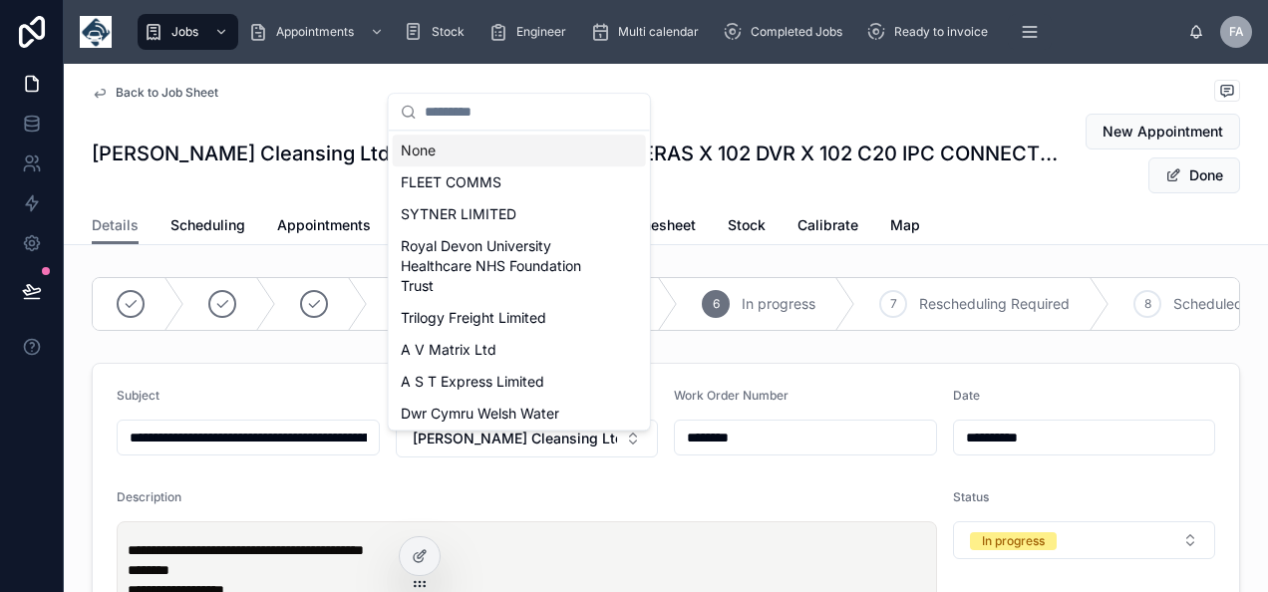
drag, startPoint x: 439, startPoint y: 150, endPoint x: 446, endPoint y: 164, distance: 15.6
click at [439, 148] on div "None" at bounding box center [519, 151] width 253 height 32
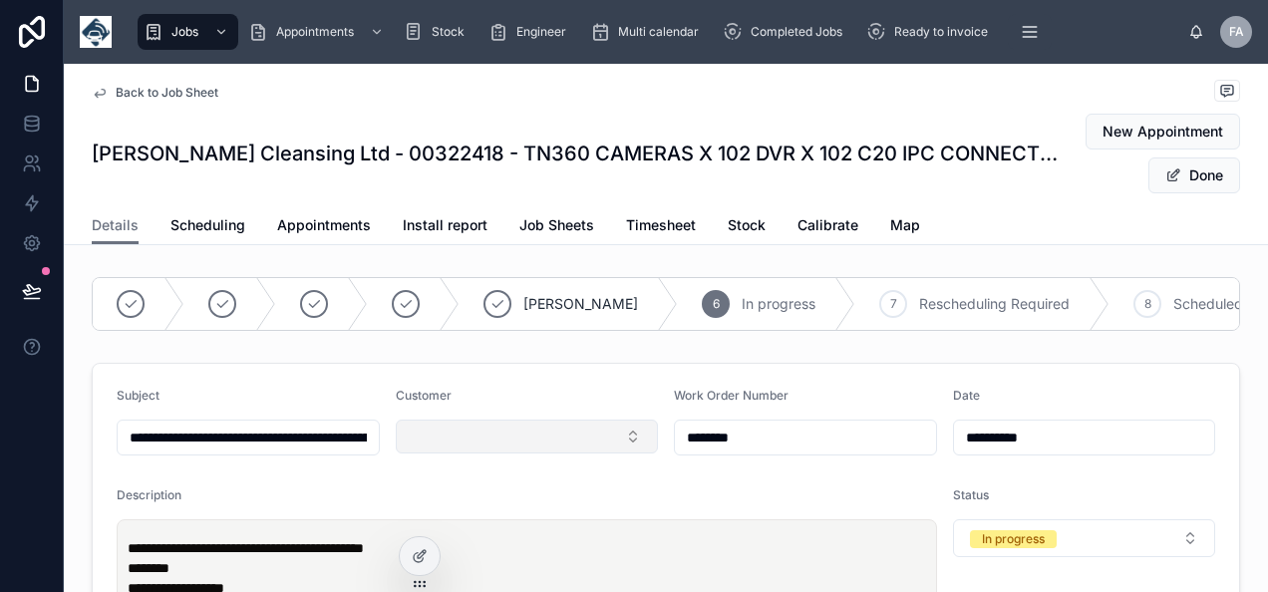
click at [491, 443] on button "Select Button" at bounding box center [527, 437] width 263 height 34
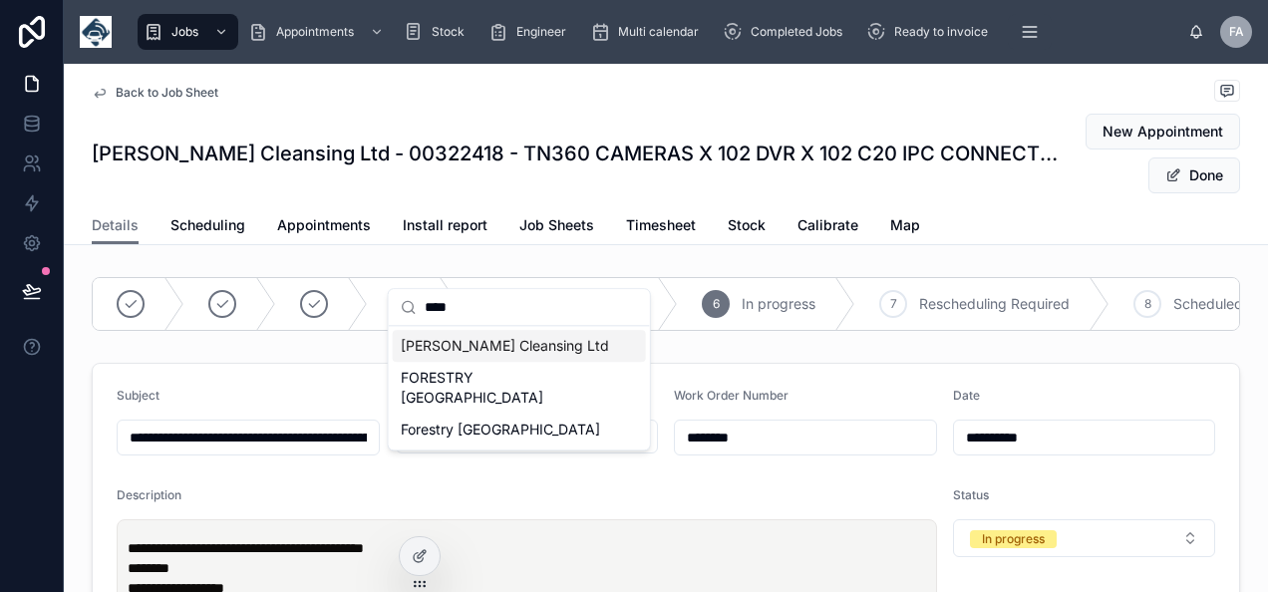
type input "****"
click at [524, 355] on span "Glanville Cleansing Ltd" at bounding box center [505, 346] width 208 height 20
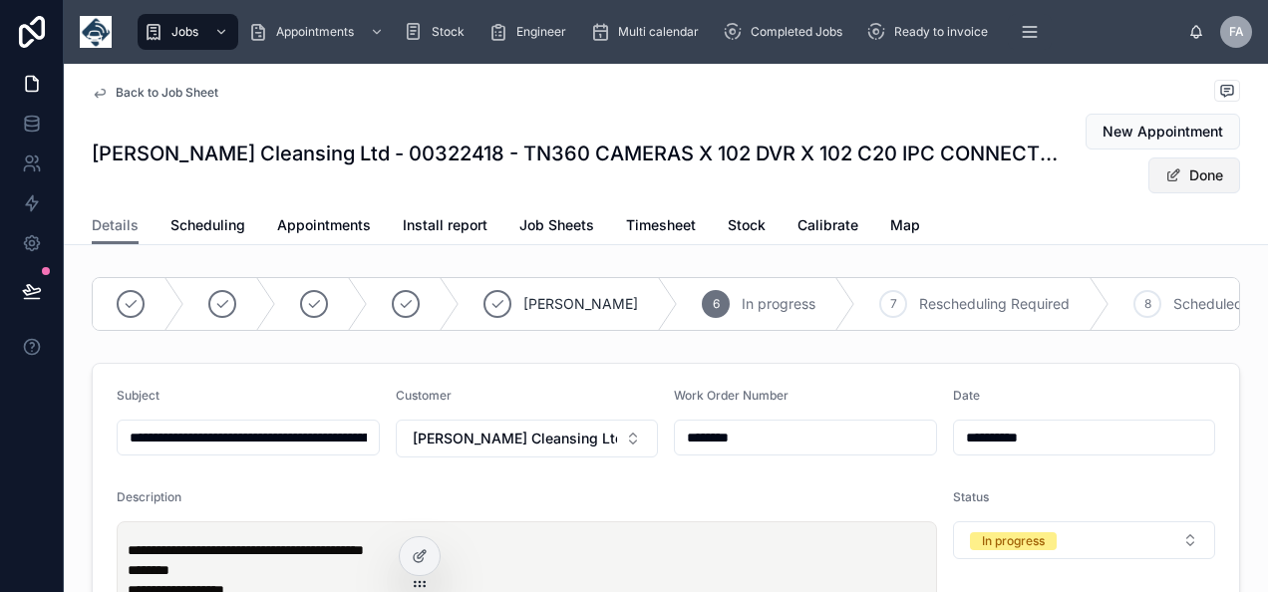
click at [1182, 181] on button "Done" at bounding box center [1195, 176] width 92 height 36
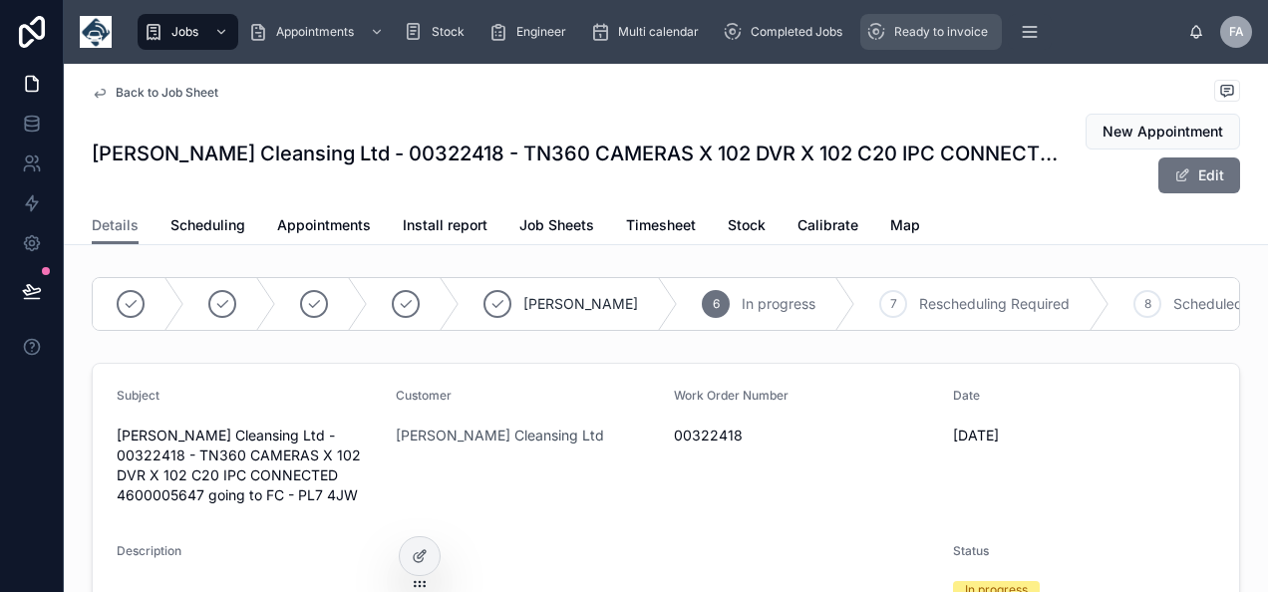
click at [904, 35] on span "Ready to invoice" at bounding box center [942, 32] width 94 height 16
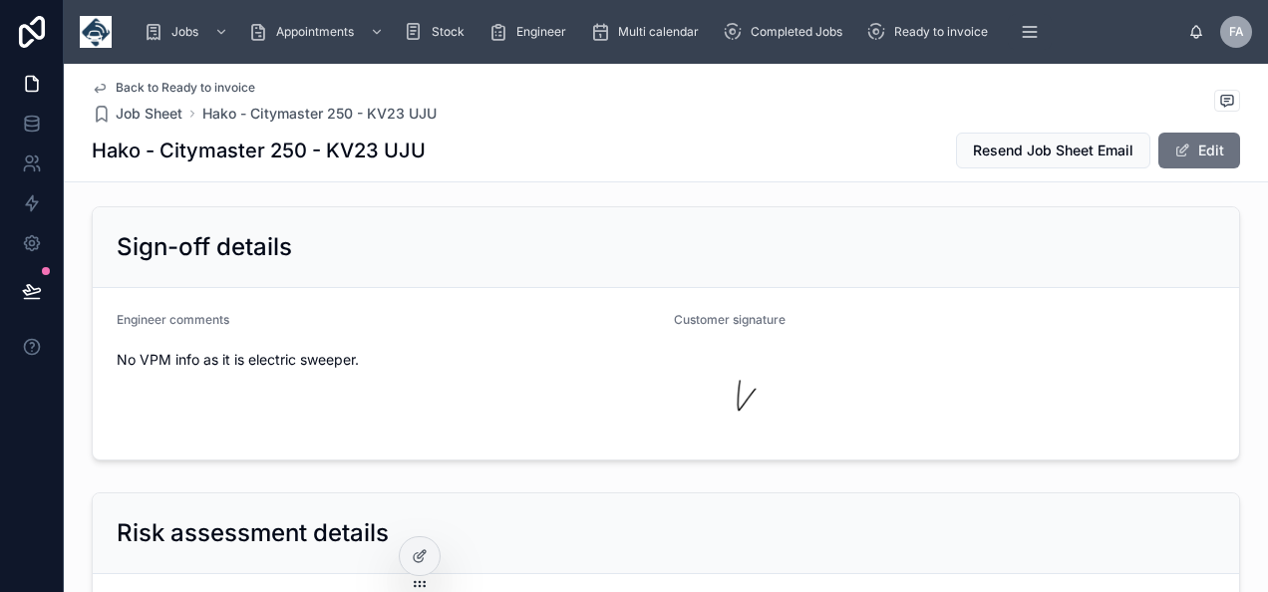
scroll to position [4288, 0]
